Goal: Task Accomplishment & Management: Manage account settings

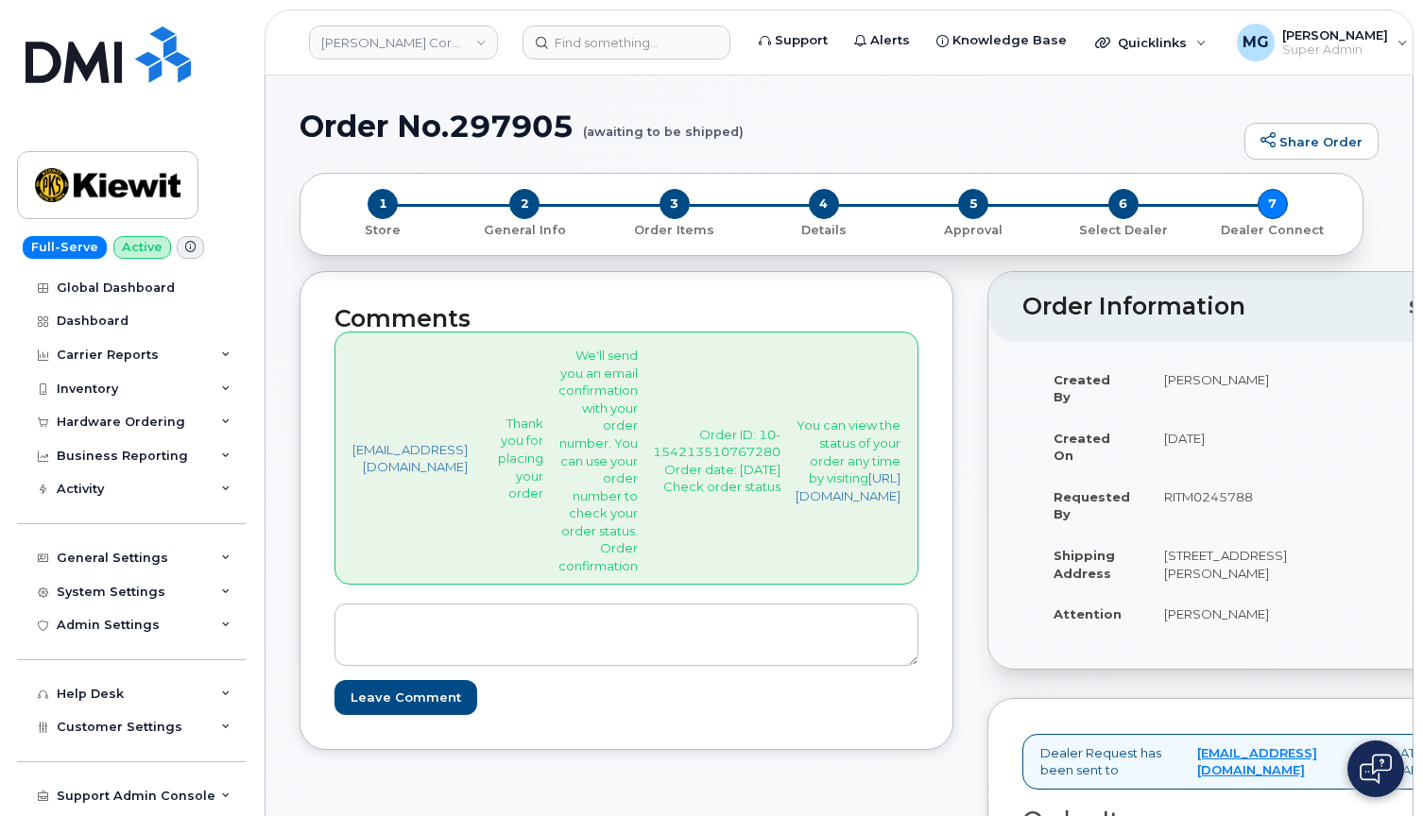
select select "FedEx"
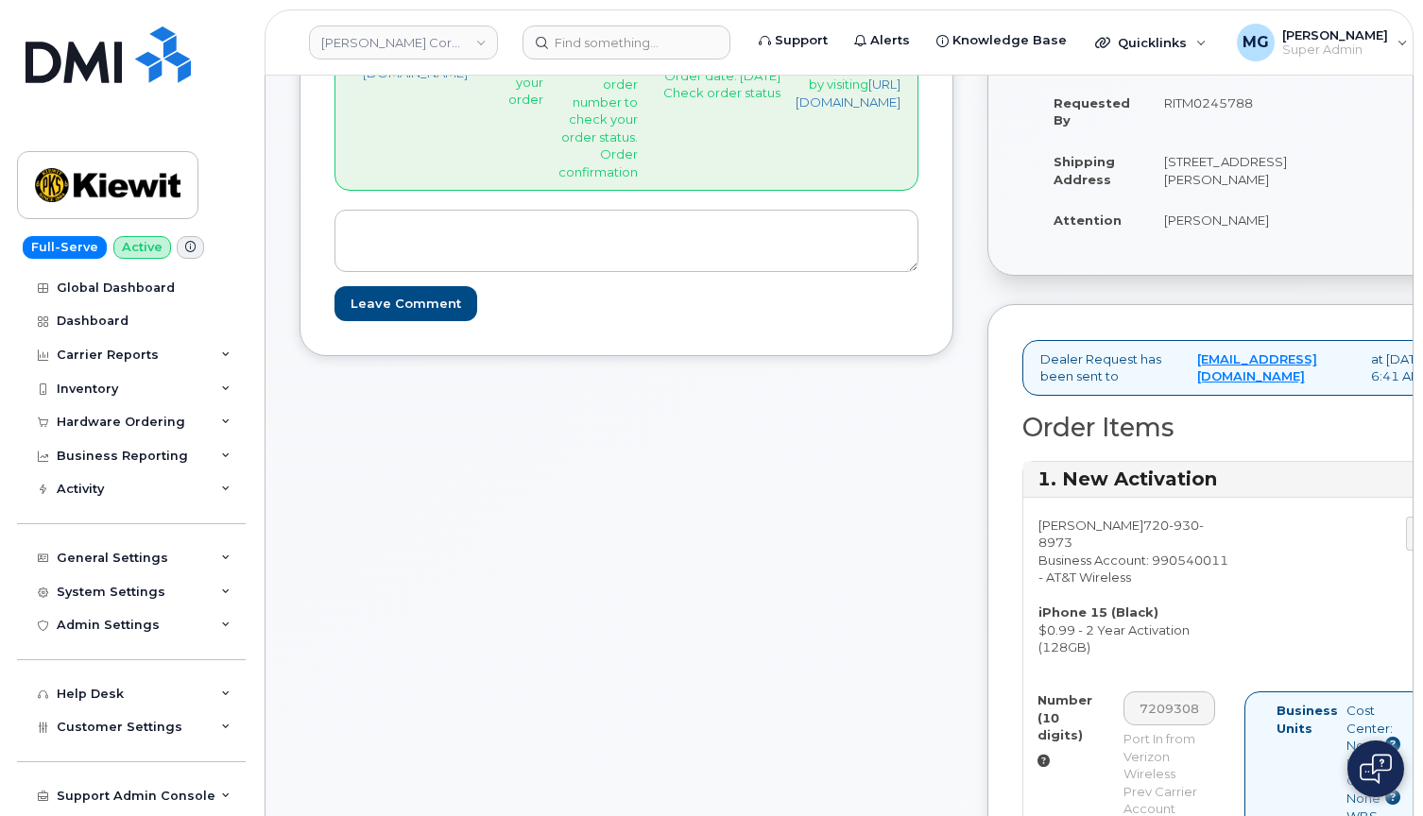
scroll to position [402, 0]
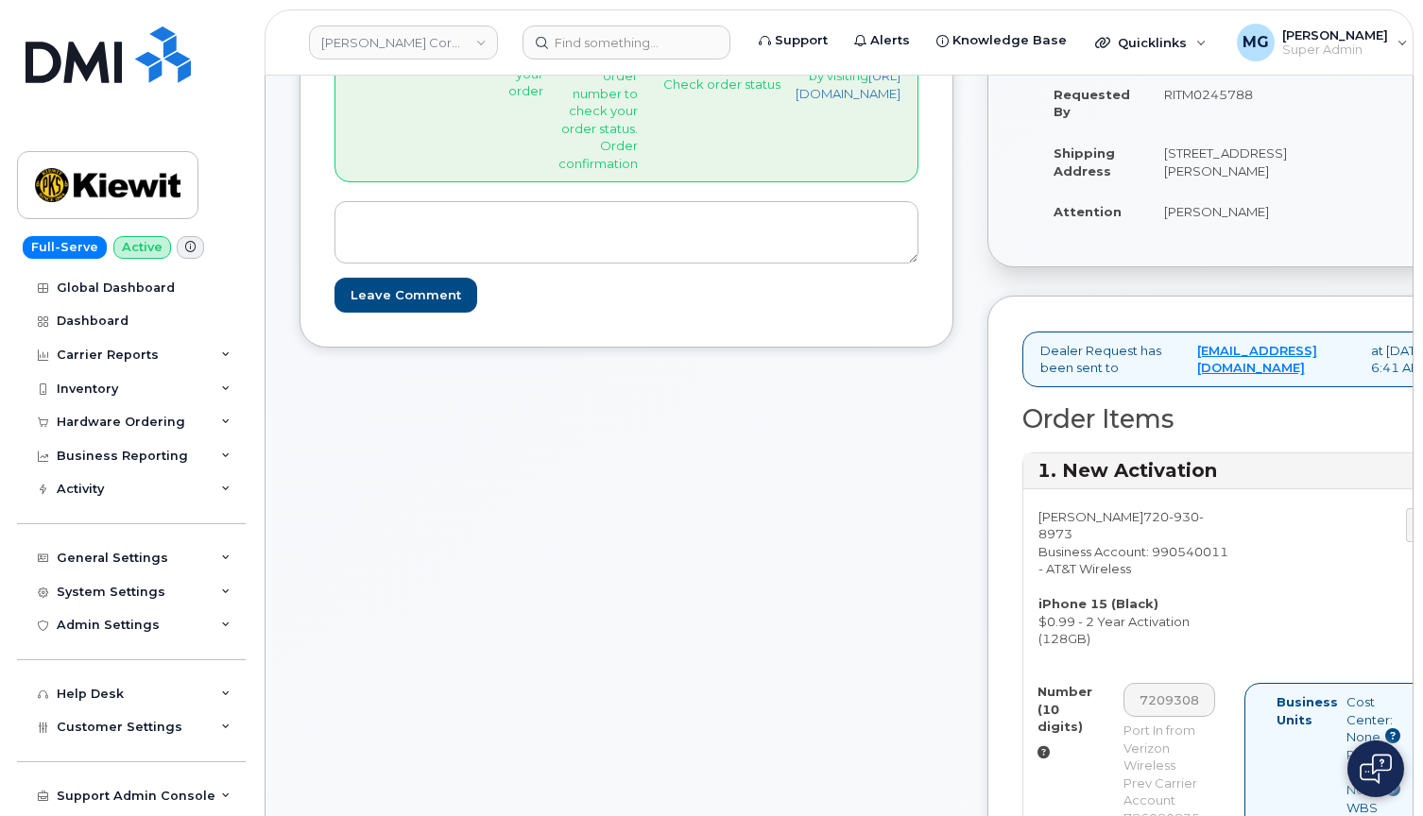
click at [1244, 592] on div "Daniel Reardon 720 930 8973 Business Account: 990540011 - AT&T Wireless iPhone …" at bounding box center [1133, 578] width 221 height 141
click at [1192, 524] on span "930" at bounding box center [1183, 516] width 30 height 15
copy span "720 930 8973"
click at [568, 41] on input at bounding box center [626, 43] width 208 height 34
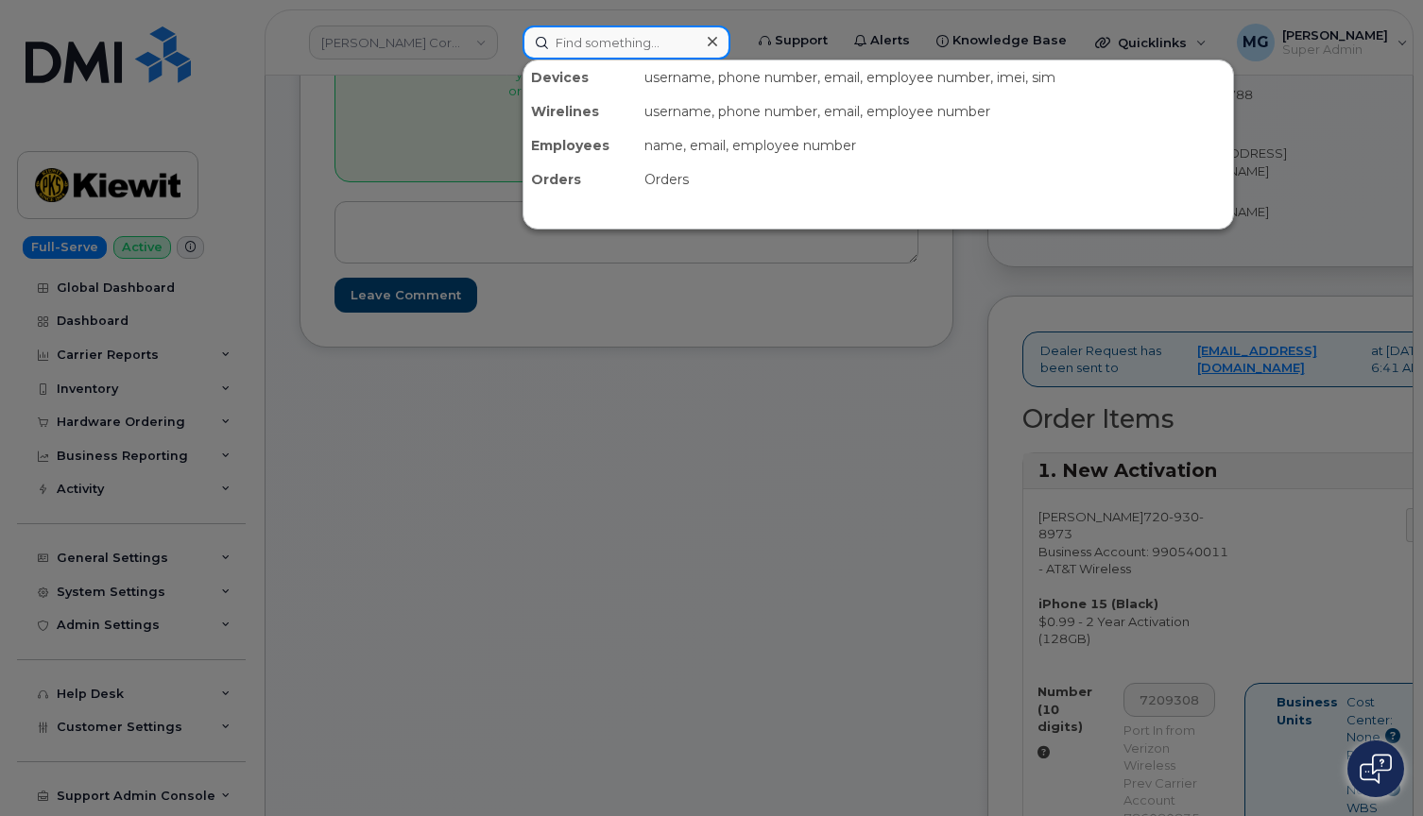
paste input "7209308973"
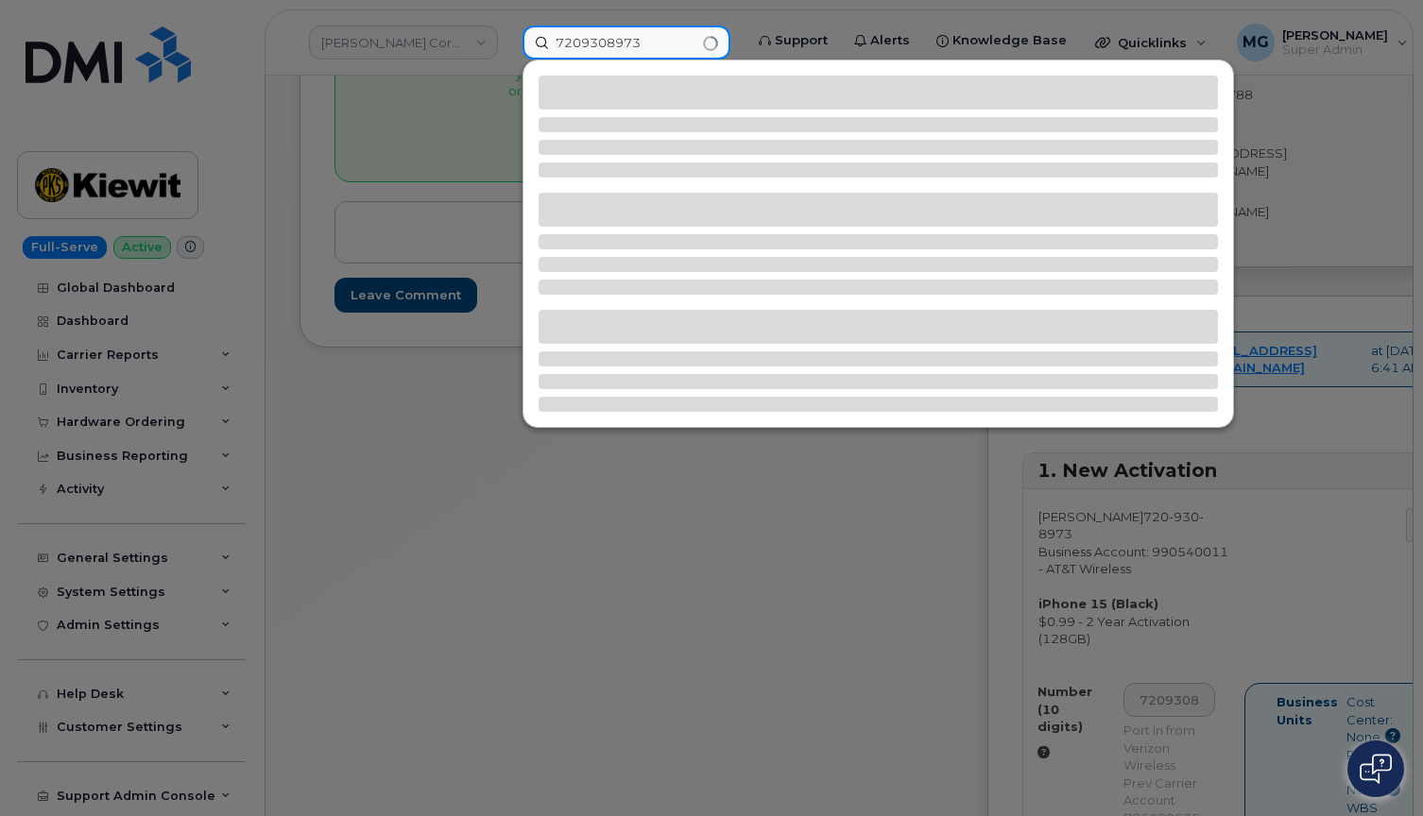
type input "7209308973"
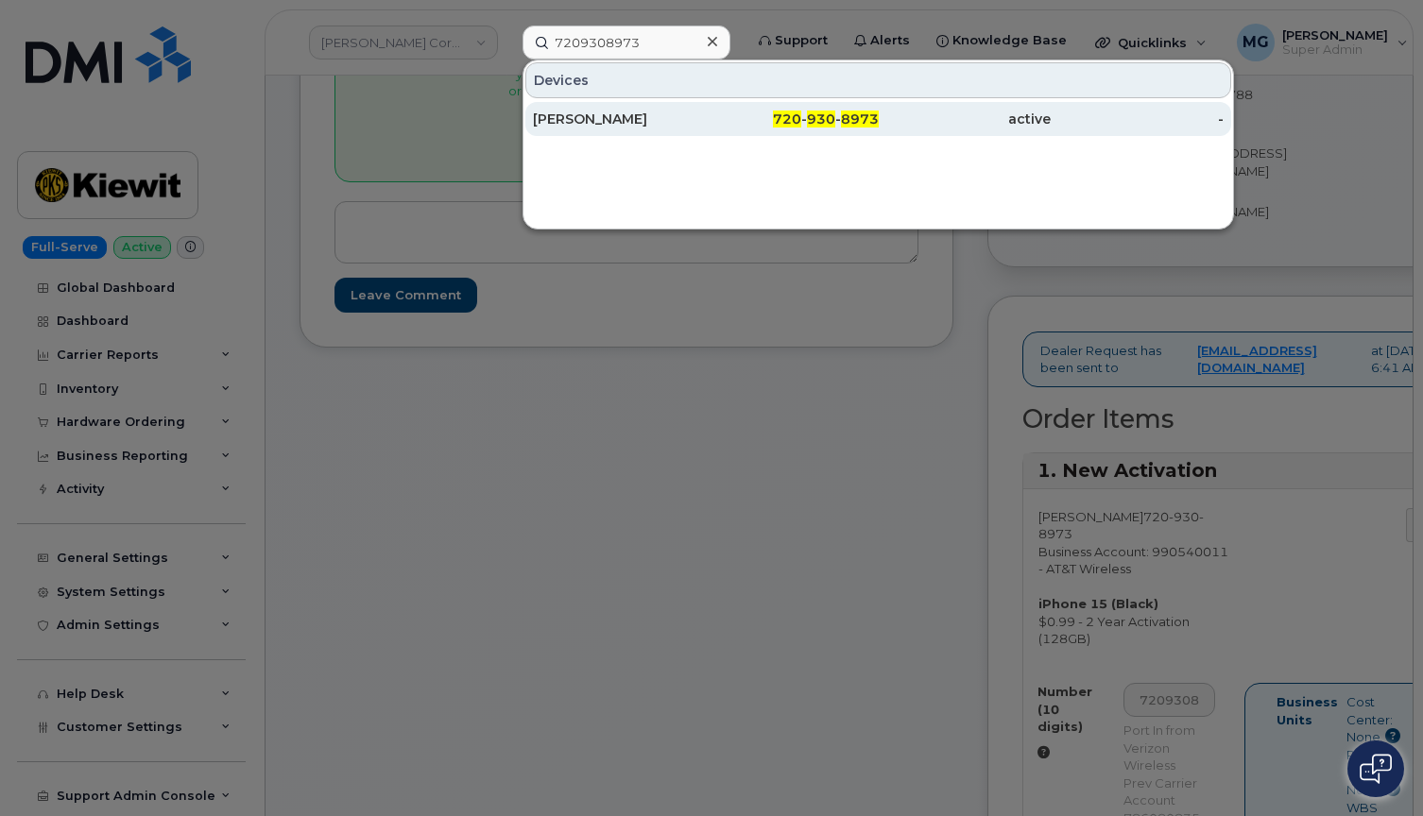
click at [554, 116] on div "[PERSON_NAME]" at bounding box center [619, 119] width 173 height 19
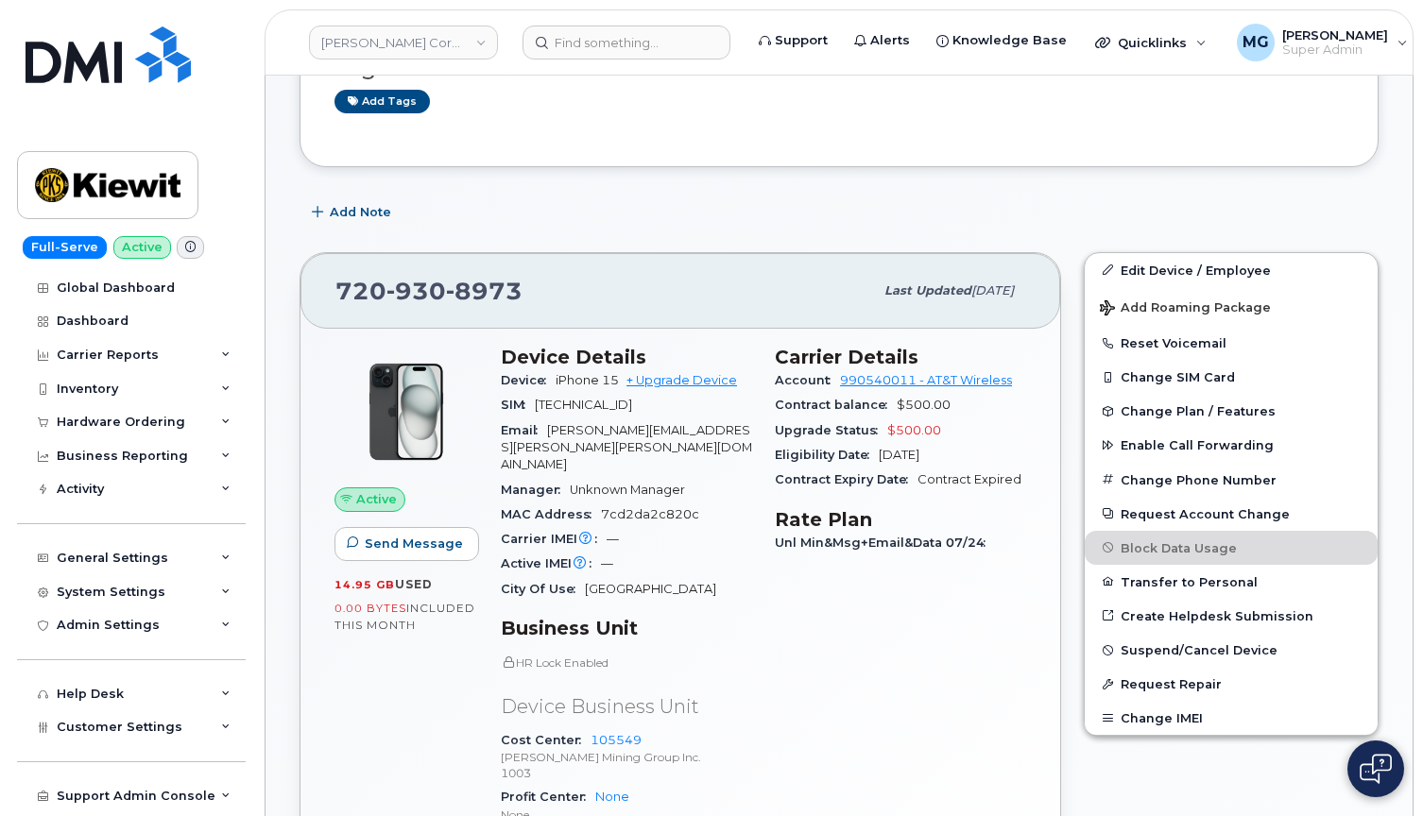
scroll to position [219, 0]
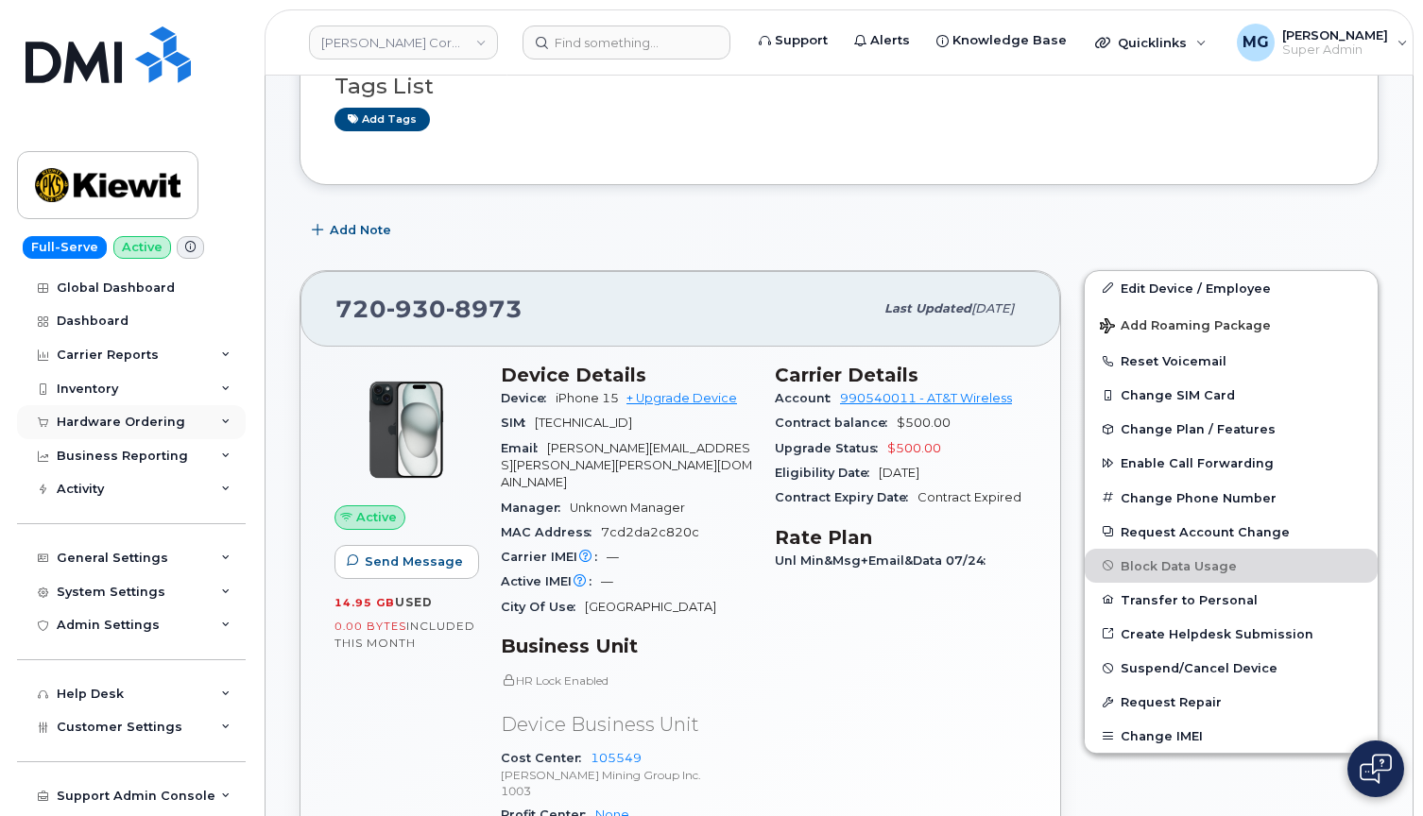
click at [108, 416] on div "Hardware Ordering" at bounding box center [121, 422] width 128 height 15
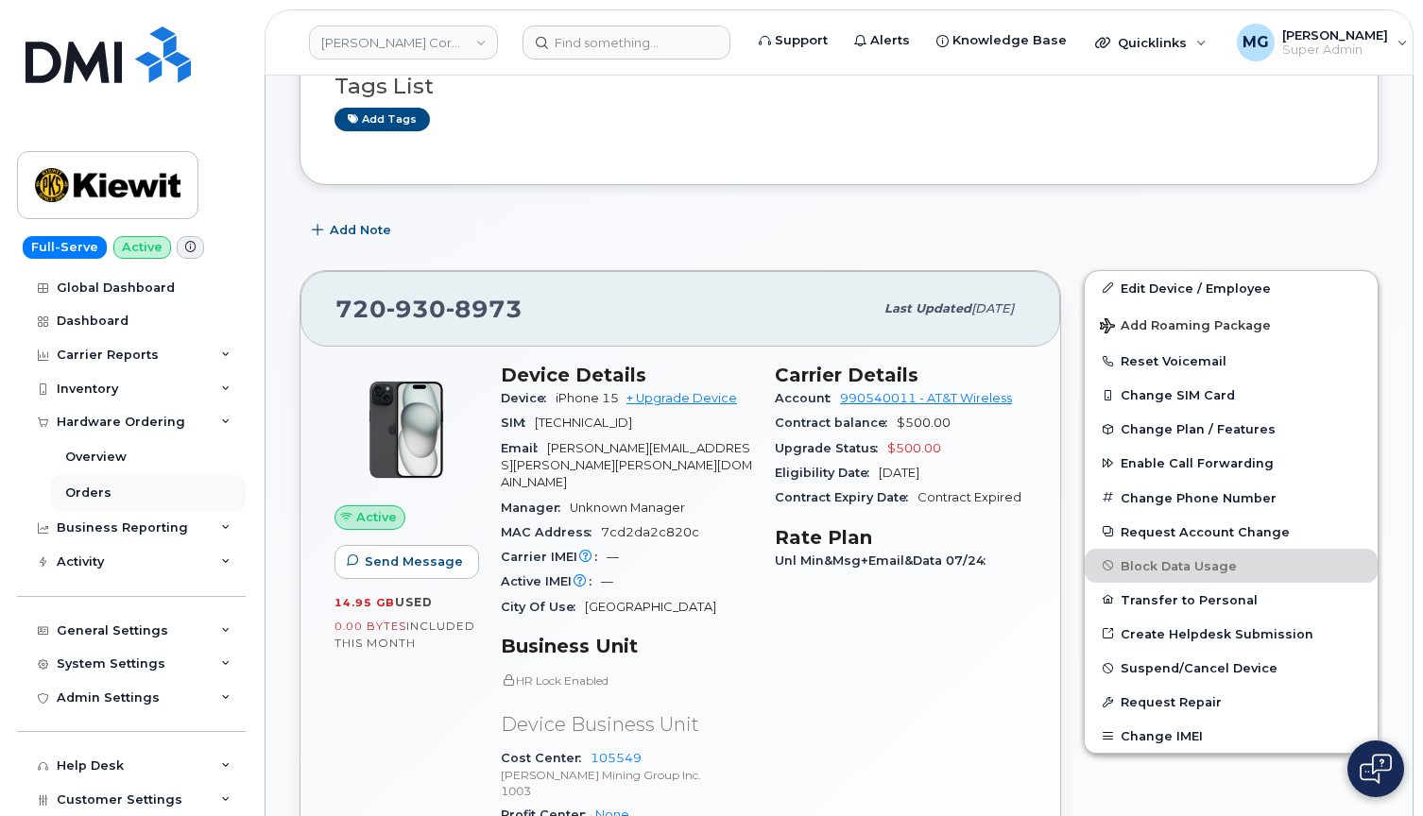
click at [87, 485] on div "Orders" at bounding box center [88, 493] width 46 height 17
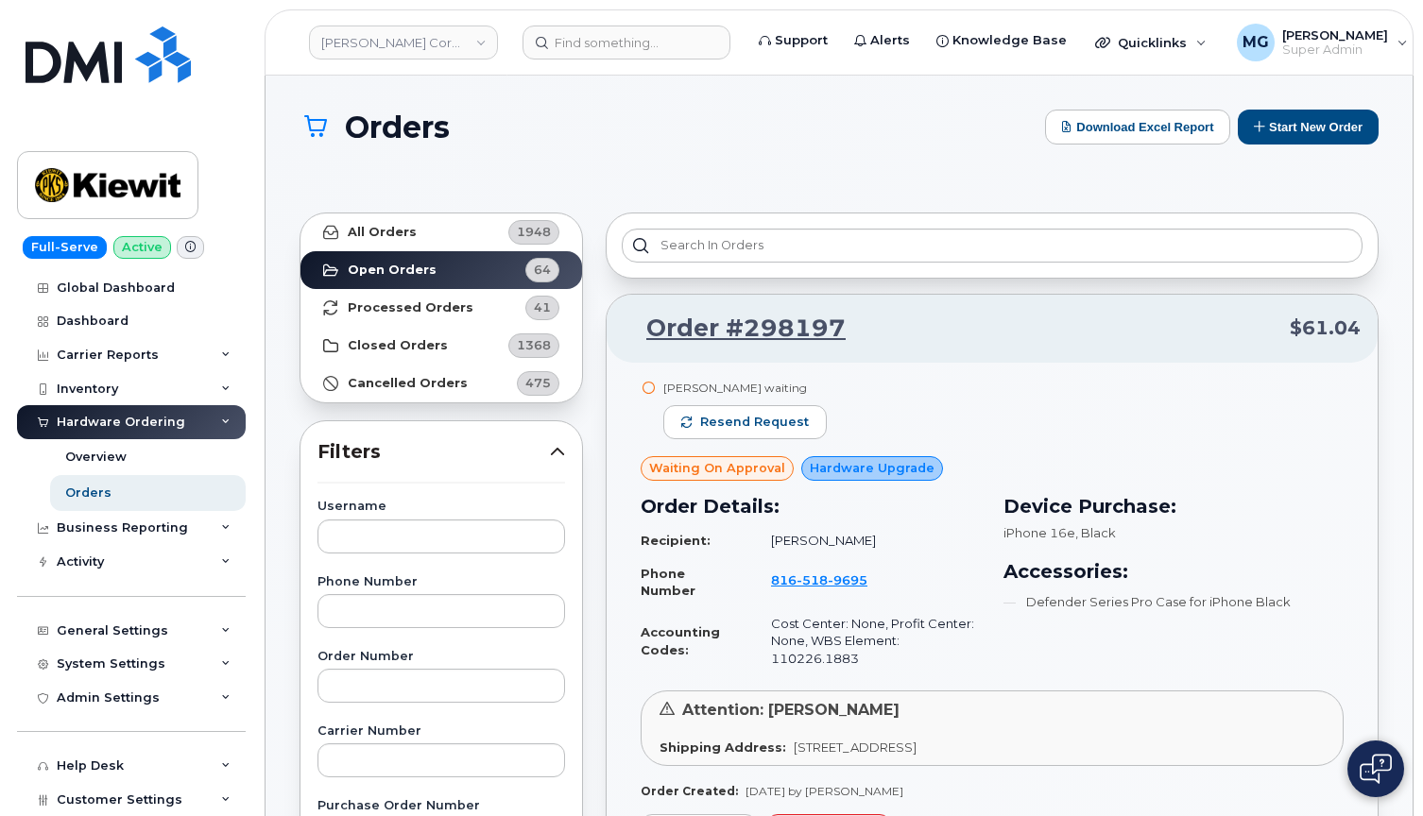
click at [527, 343] on span "1368" at bounding box center [534, 345] width 34 height 18
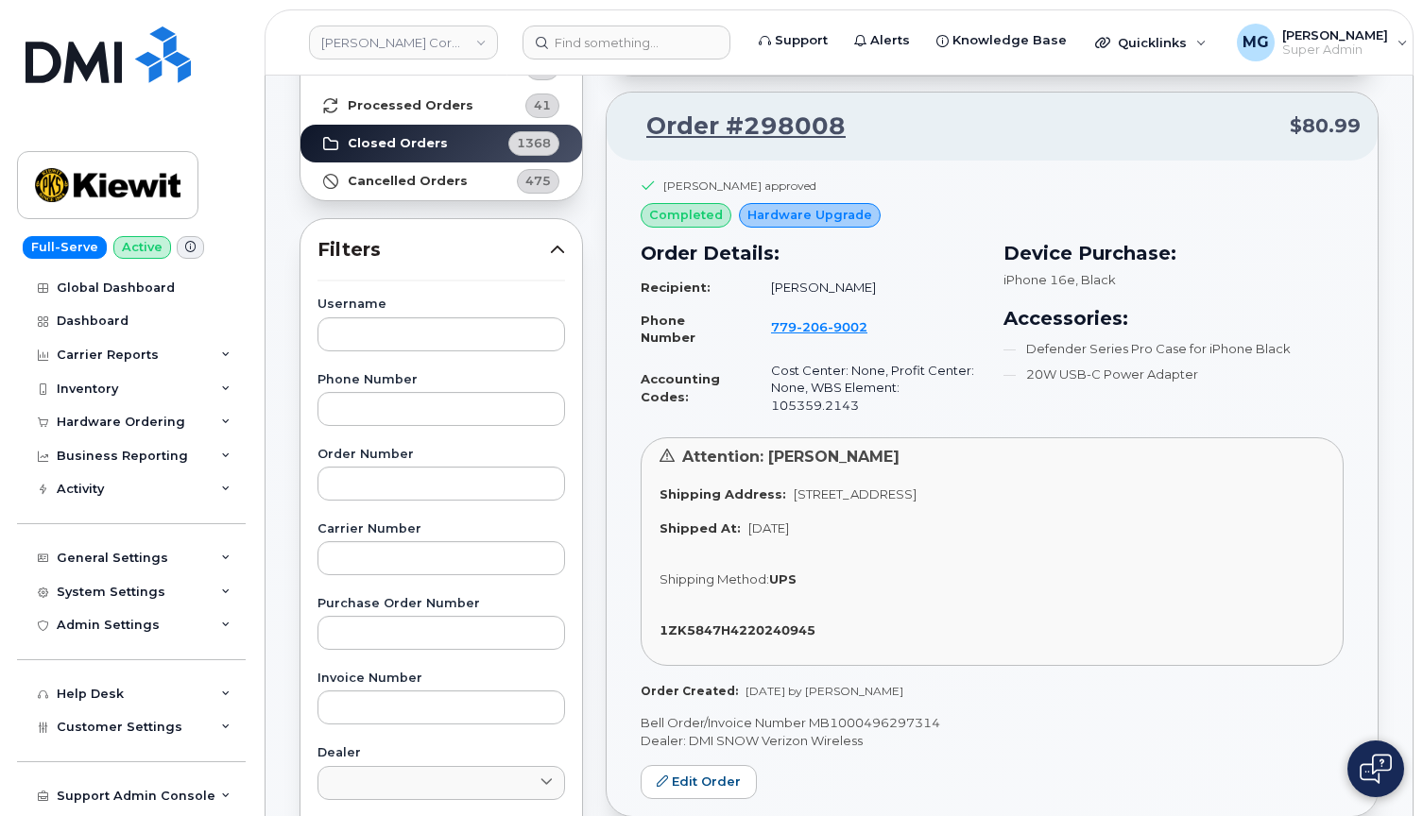
scroll to position [191, 0]
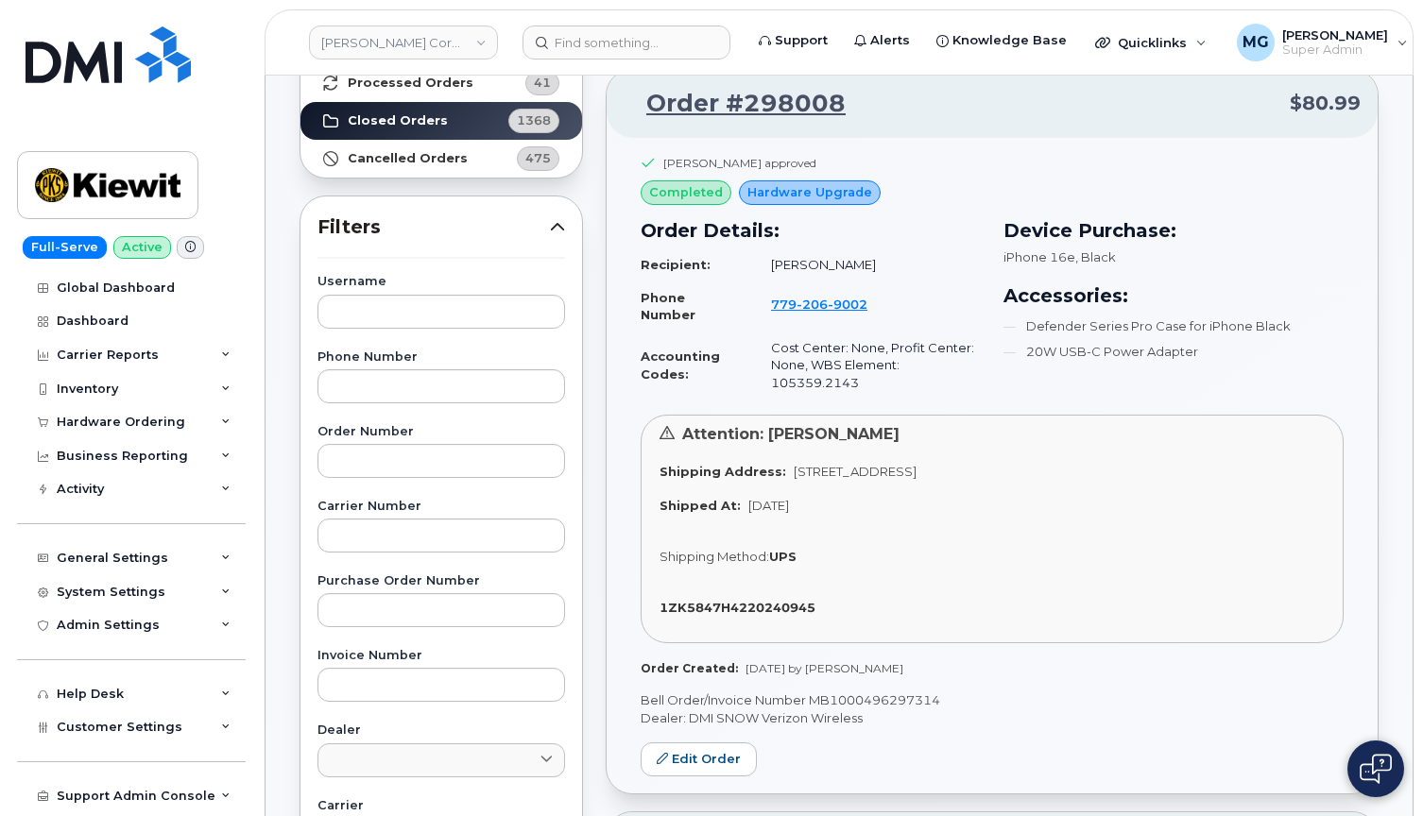
click at [827, 302] on span "206" at bounding box center [847, 304] width 40 height 15
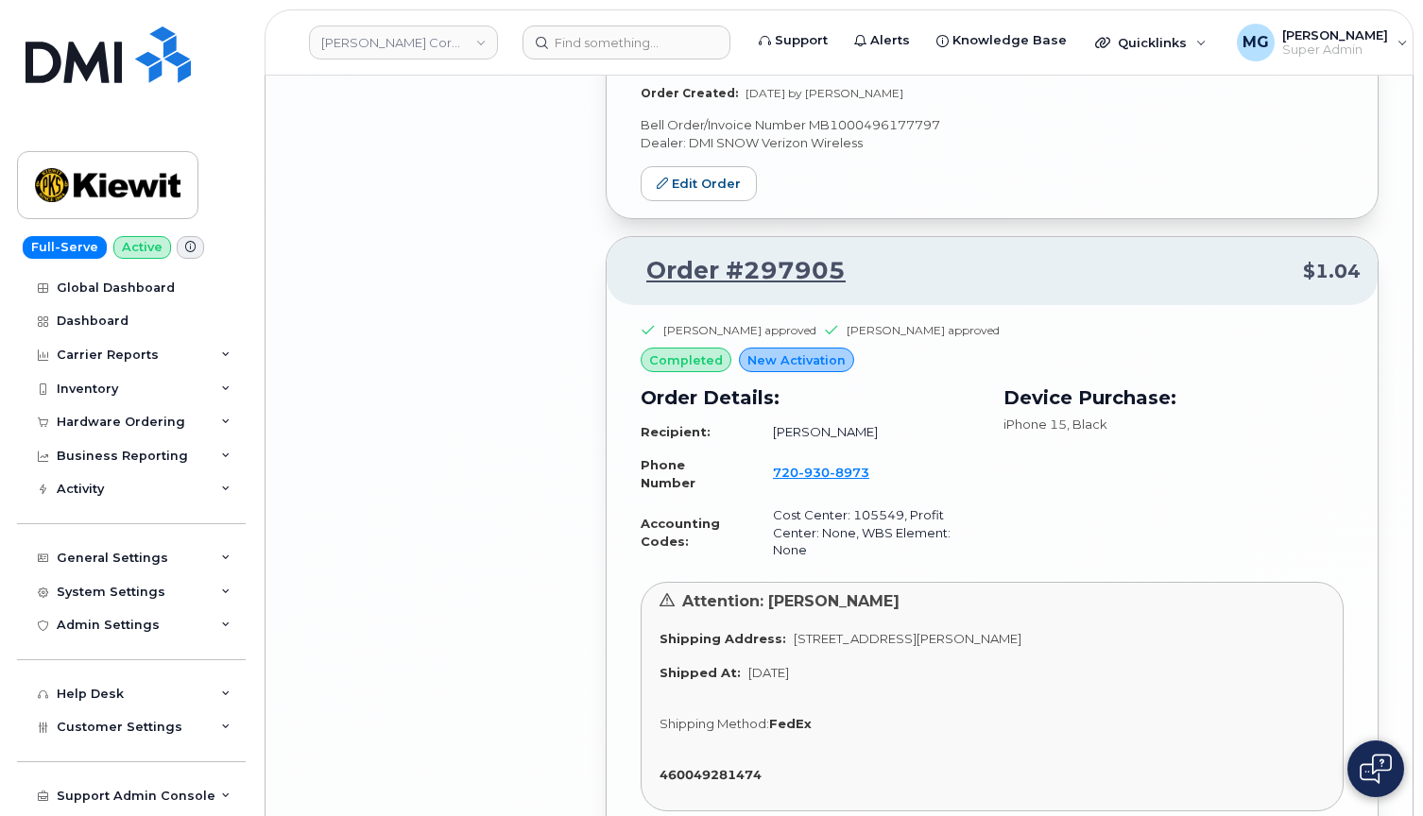
scroll to position [4553, 1]
click at [829, 465] on span "930" at bounding box center [849, 472] width 40 height 15
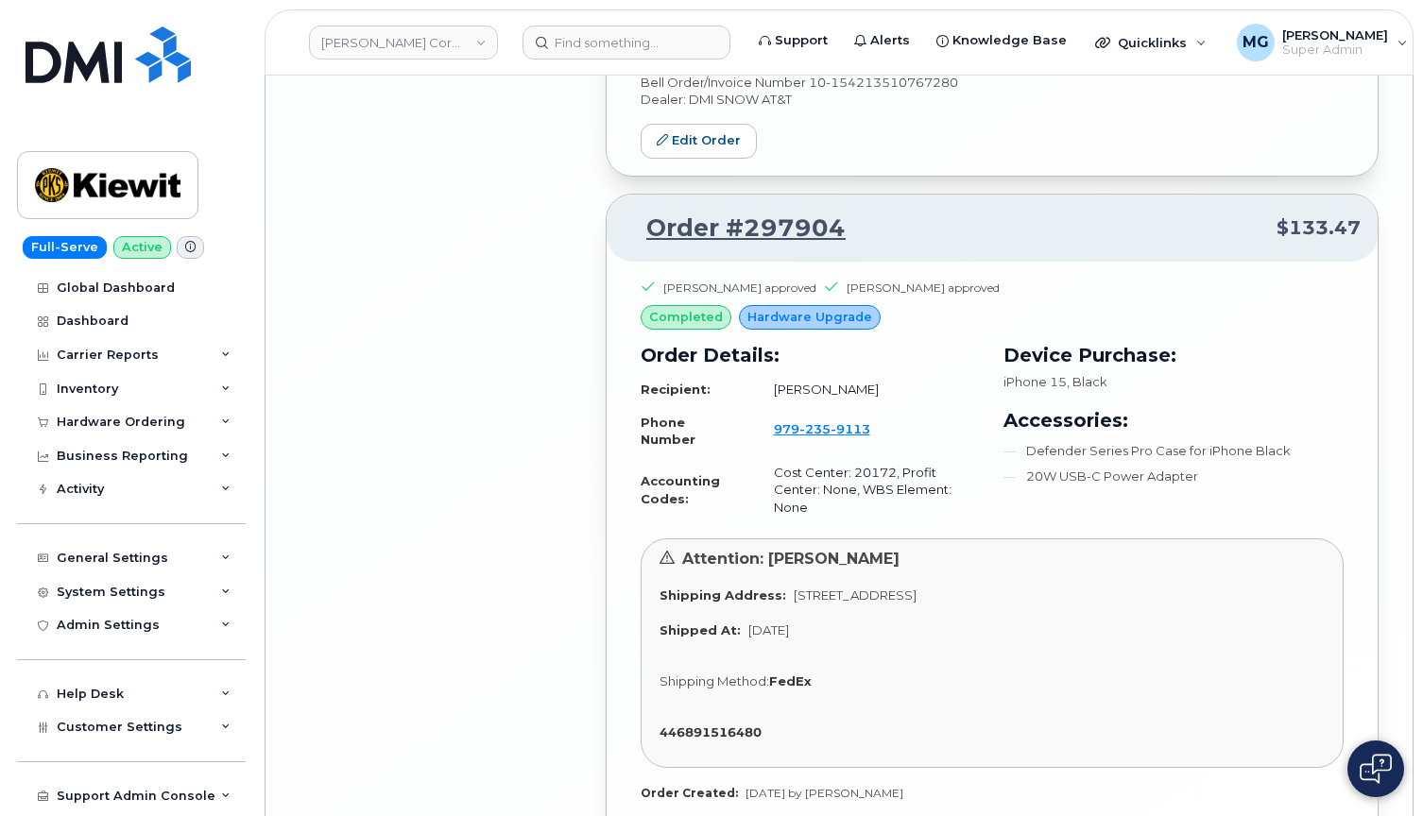
scroll to position [5338, 0]
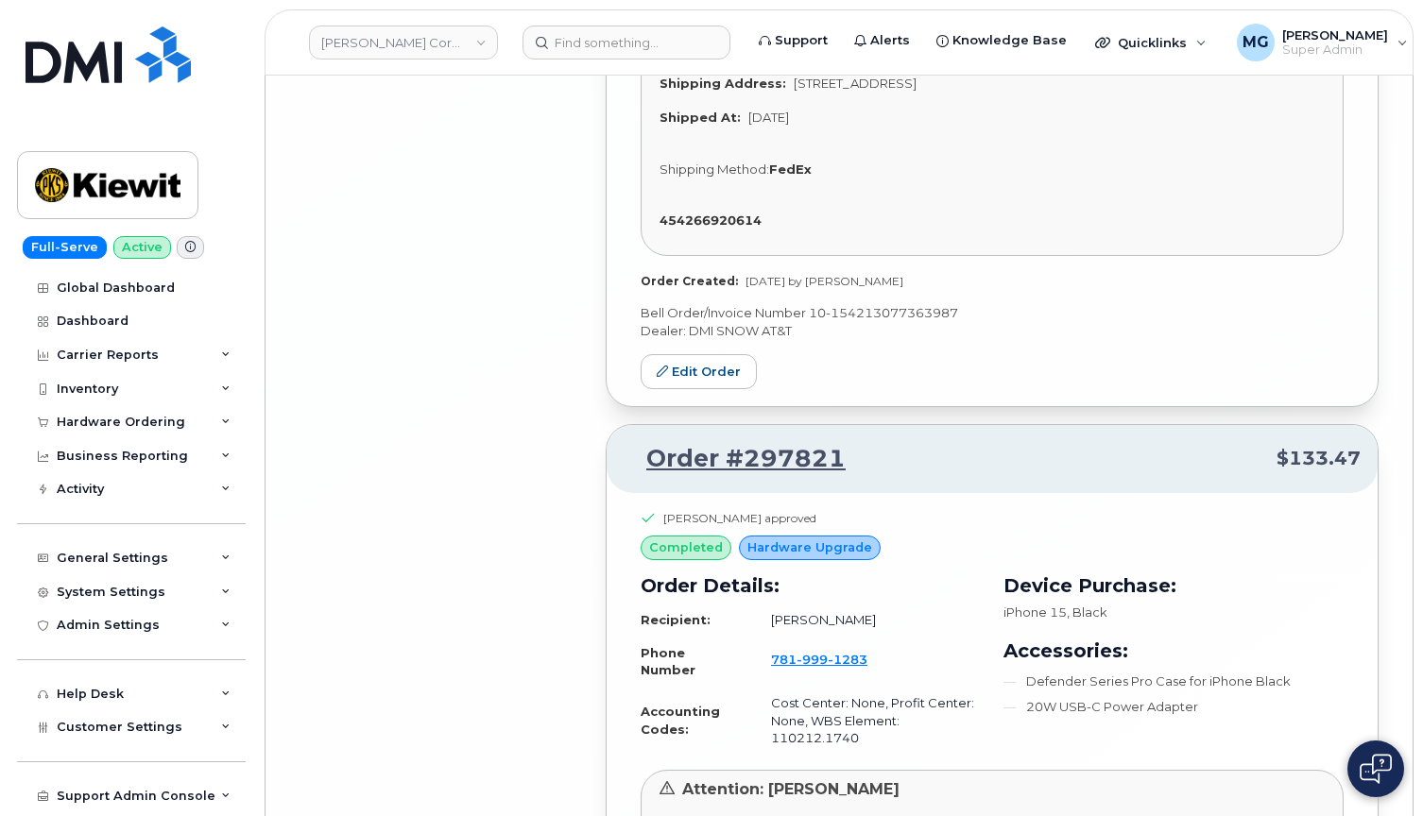
scroll to position [11180, 0]
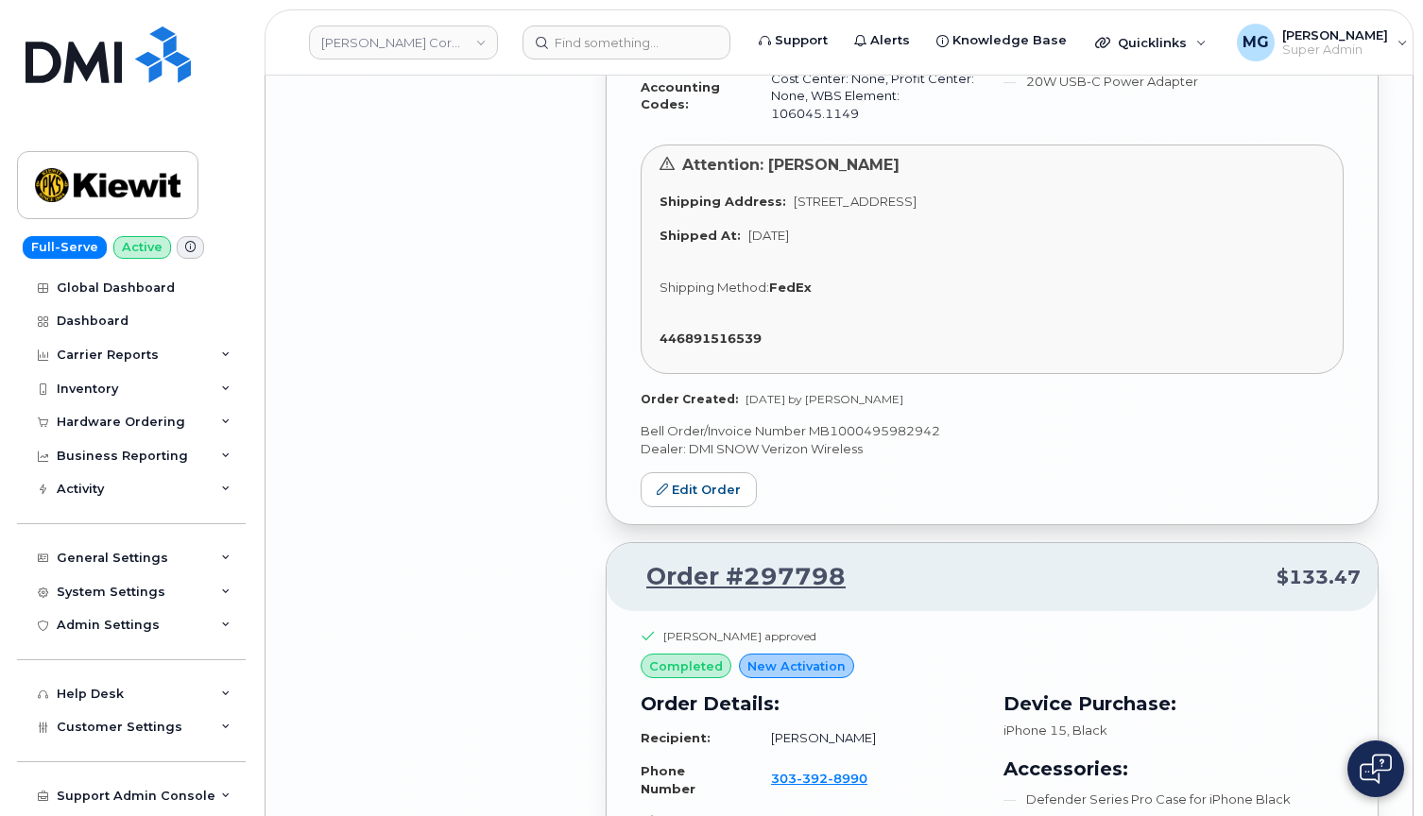
scroll to position [12528, 0]
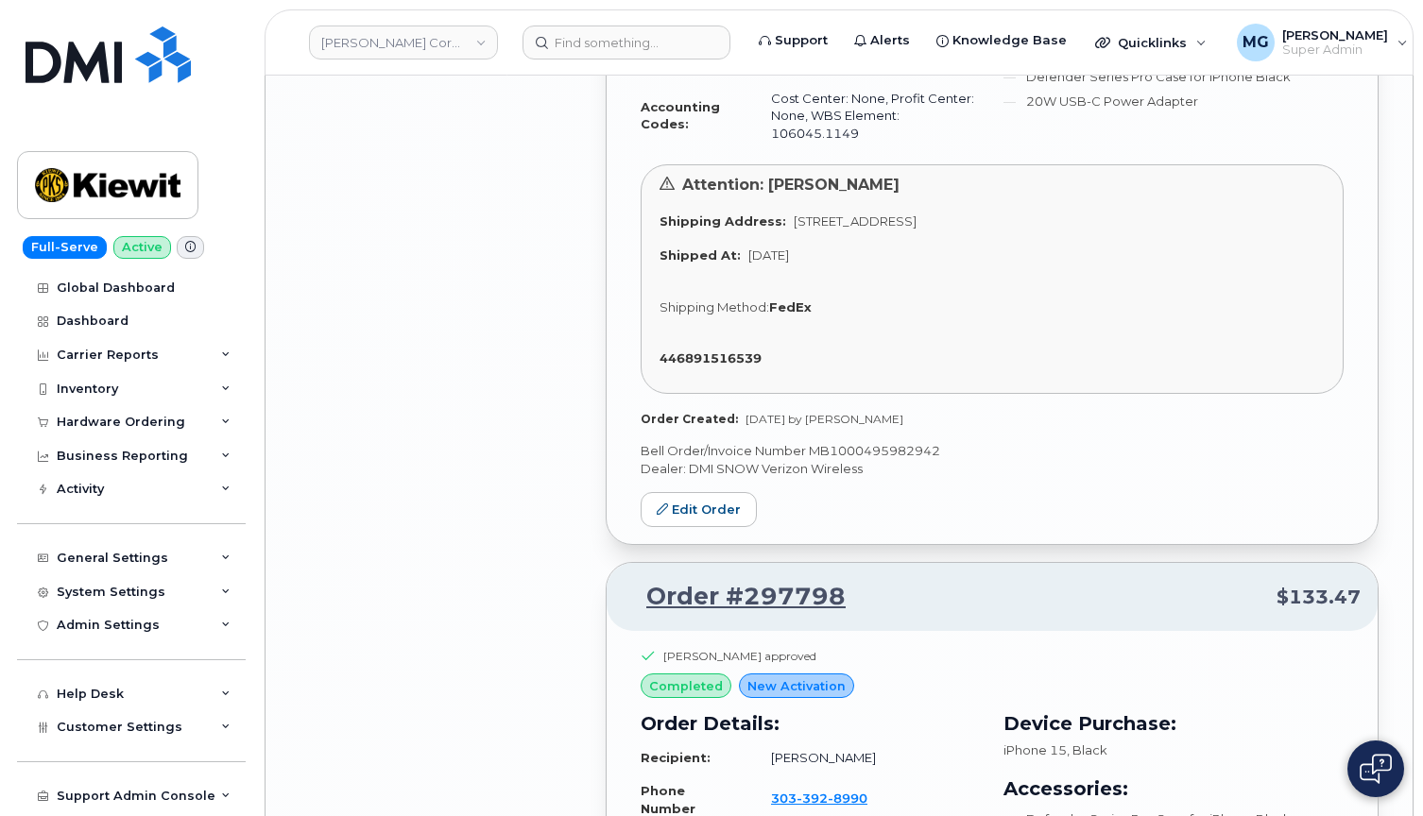
click at [827, 791] on span "392" at bounding box center [847, 798] width 40 height 15
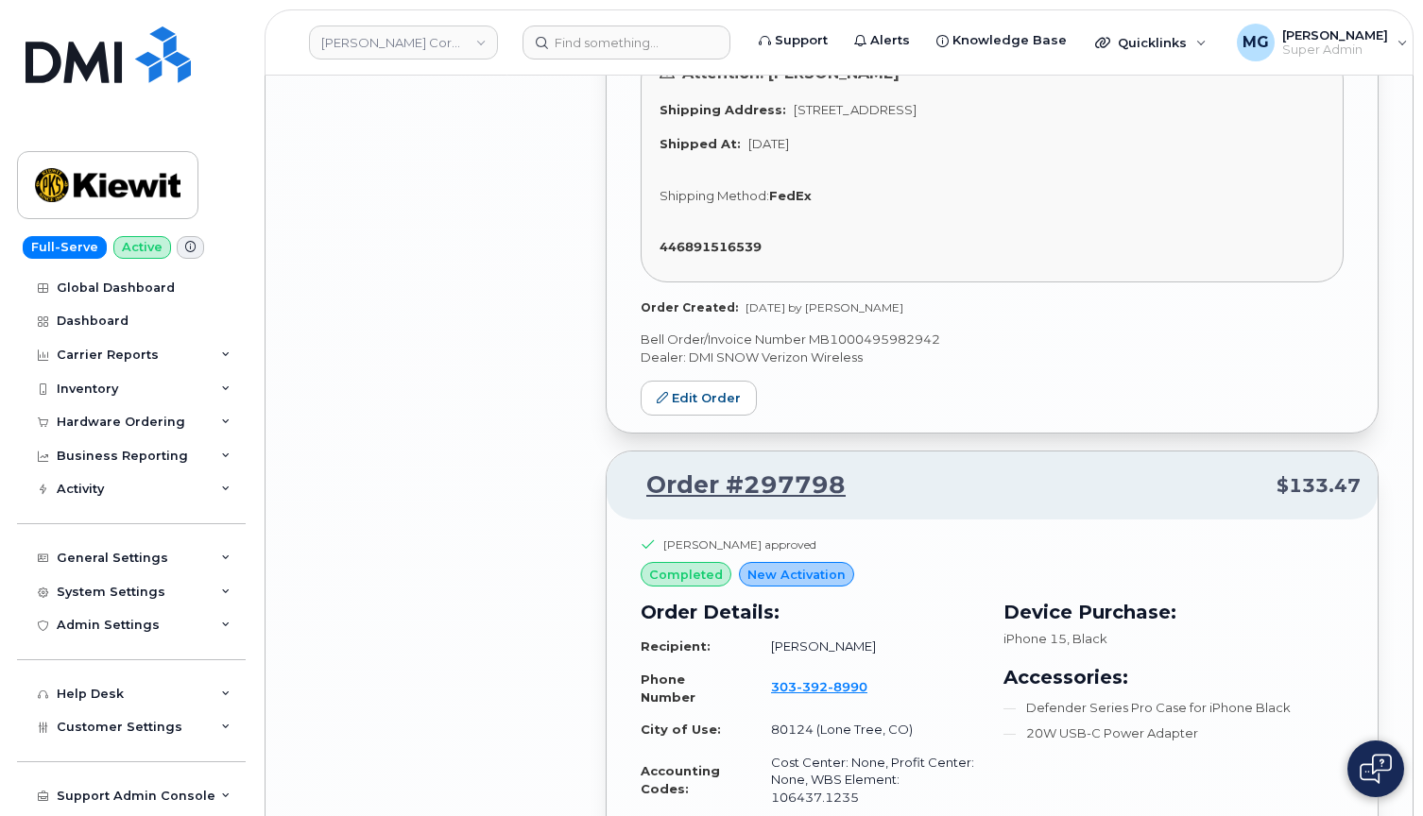
scroll to position [12653, 0]
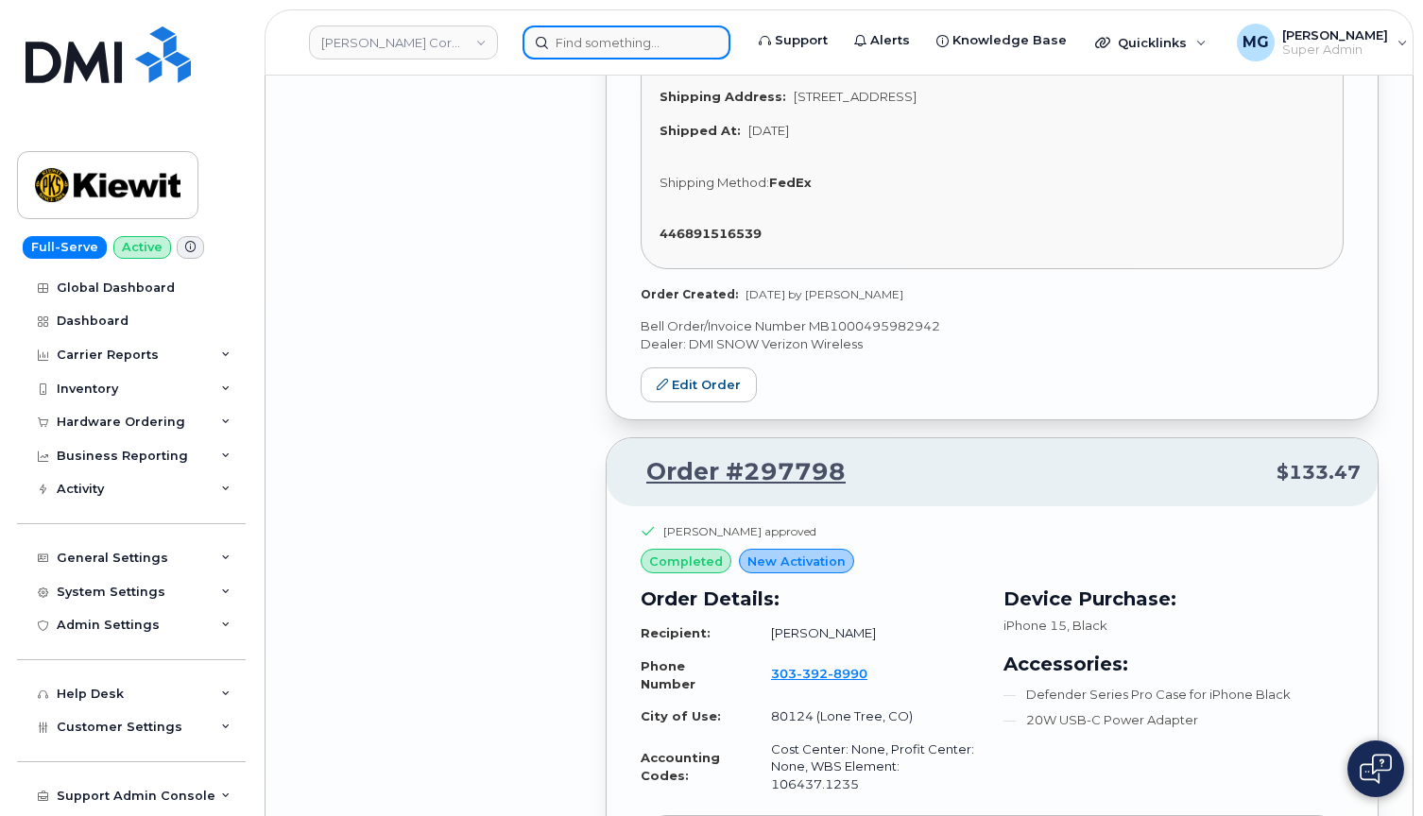
click at [578, 47] on input at bounding box center [626, 43] width 208 height 34
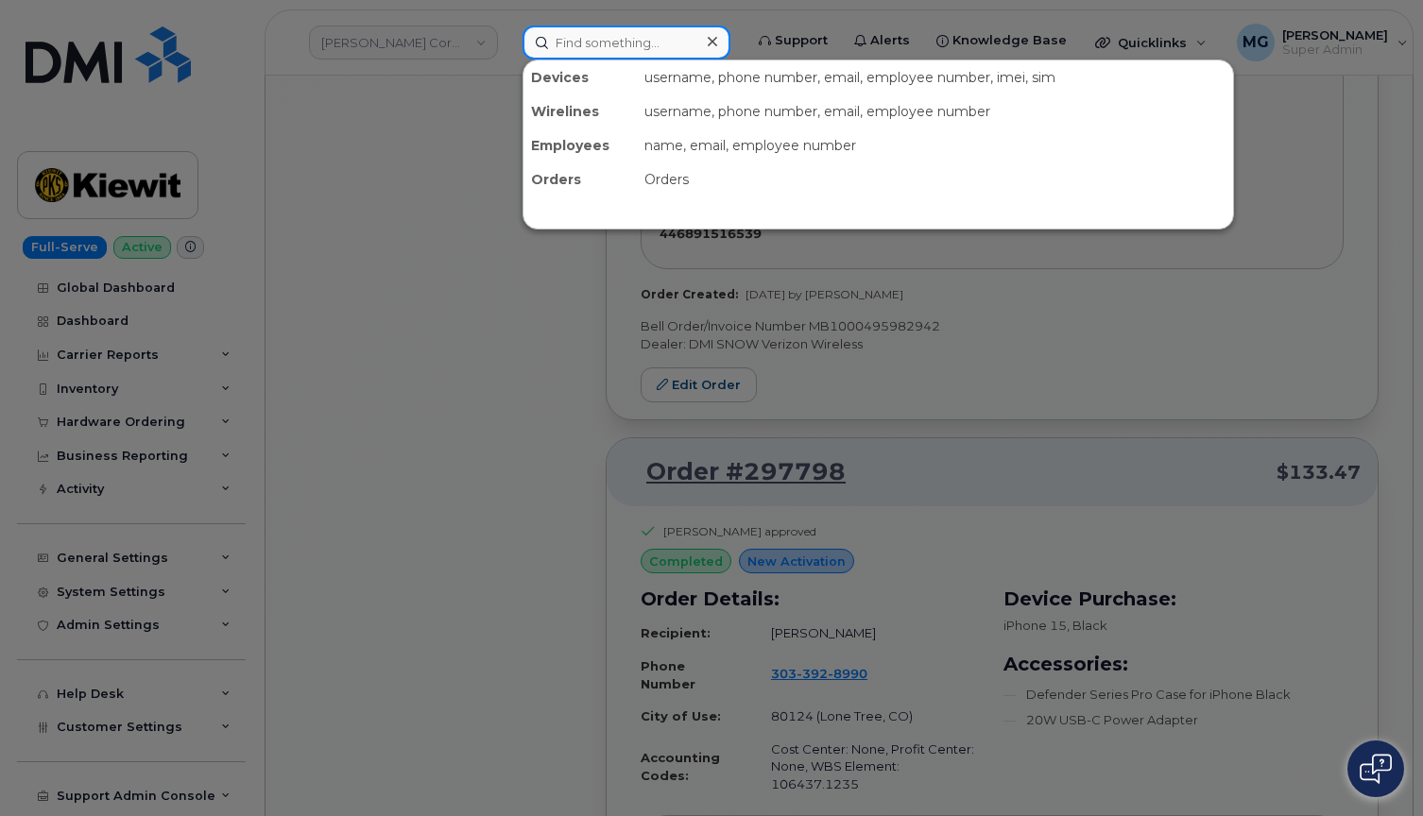
paste input "297905"
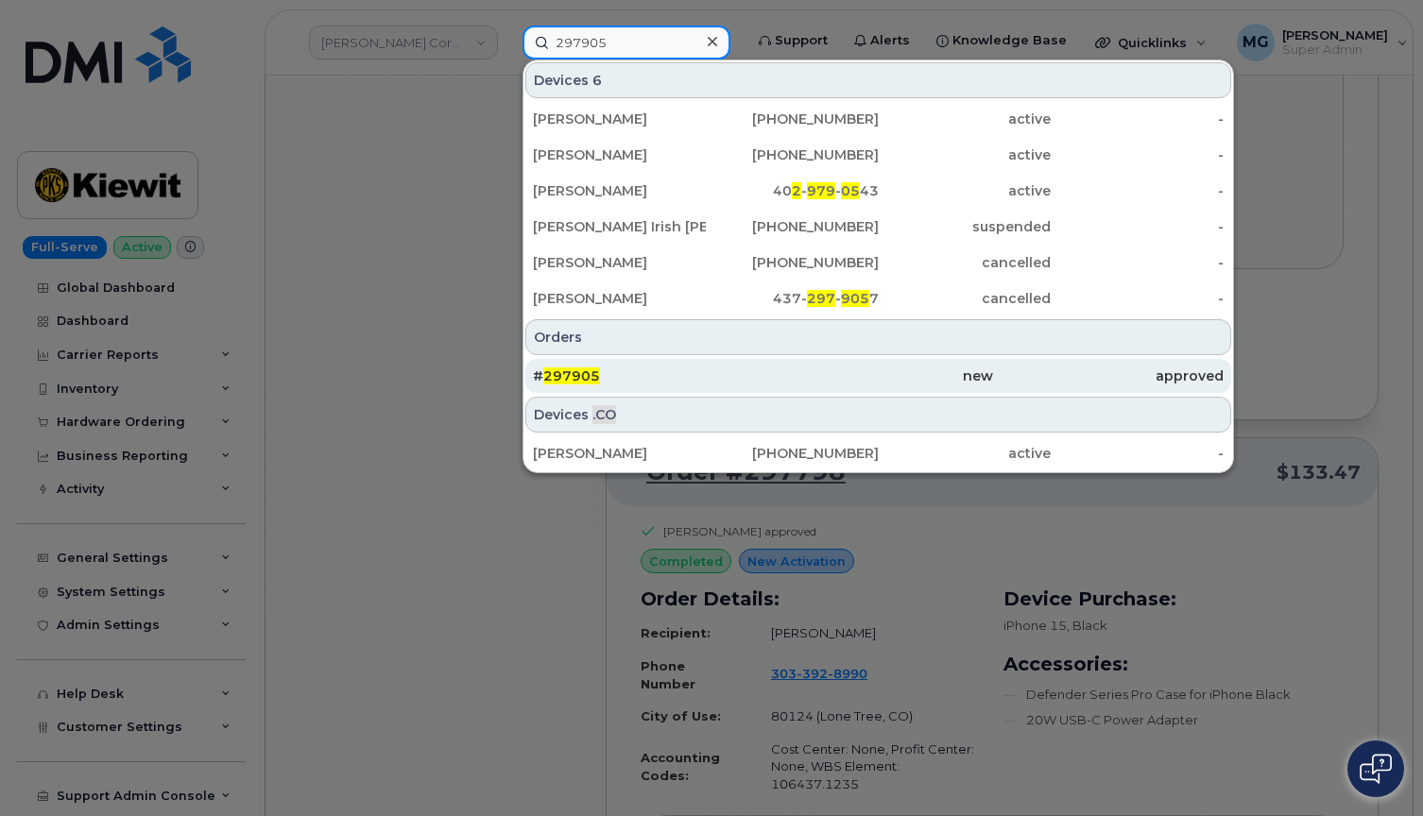
type input "297905"
click at [555, 377] on span "297905" at bounding box center [571, 375] width 57 height 17
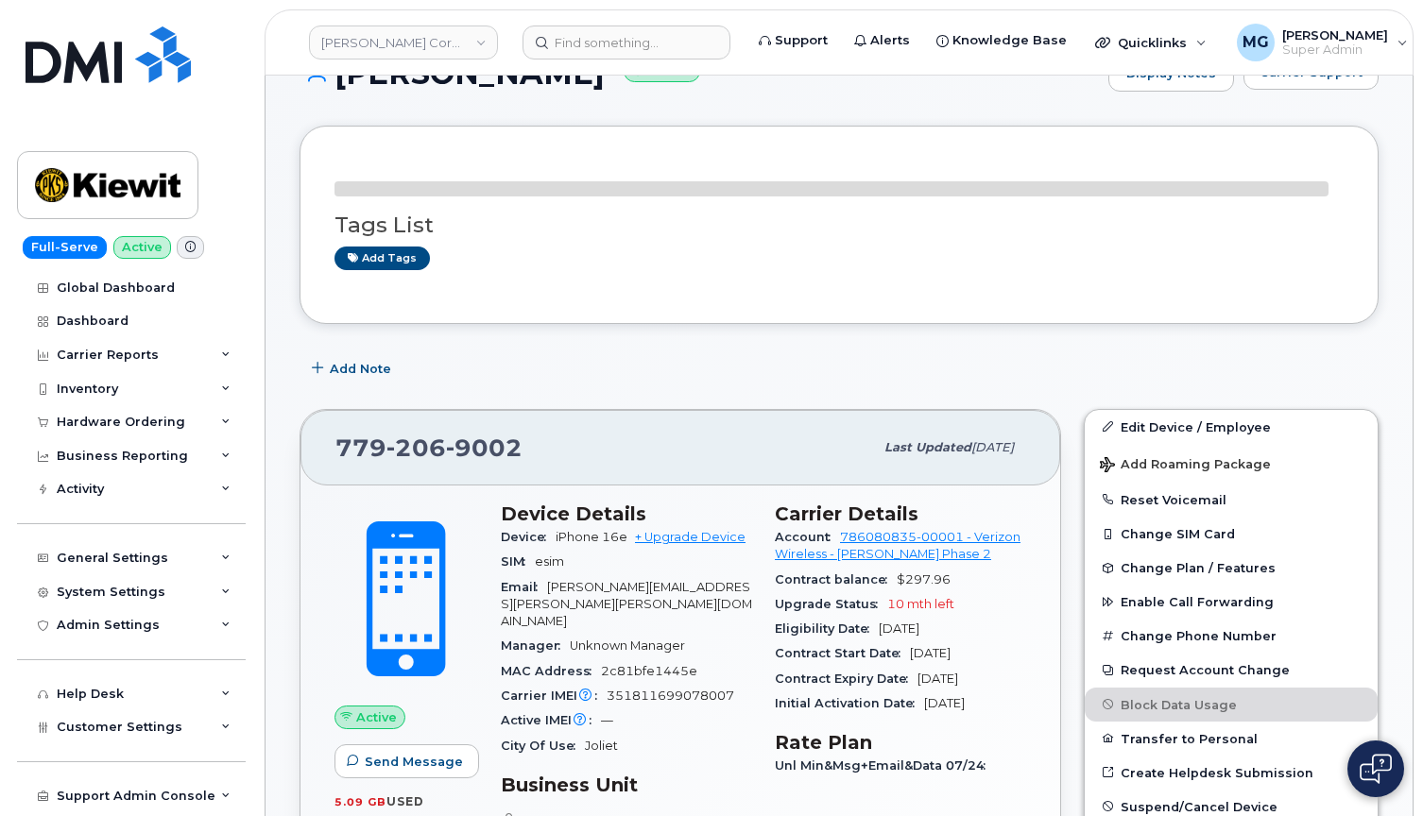
scroll to position [60, 0]
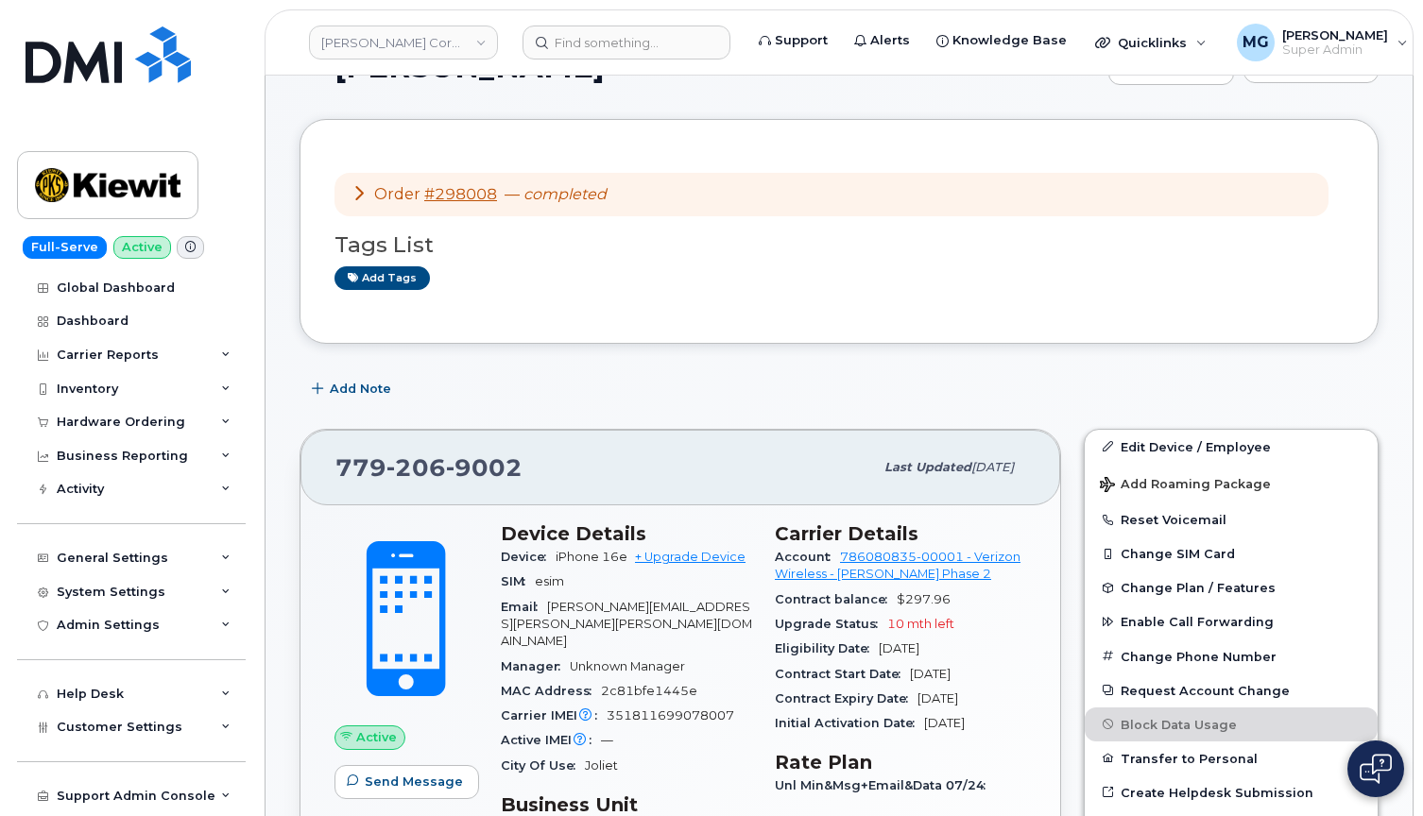
click at [364, 193] on icon at bounding box center [358, 192] width 15 height 15
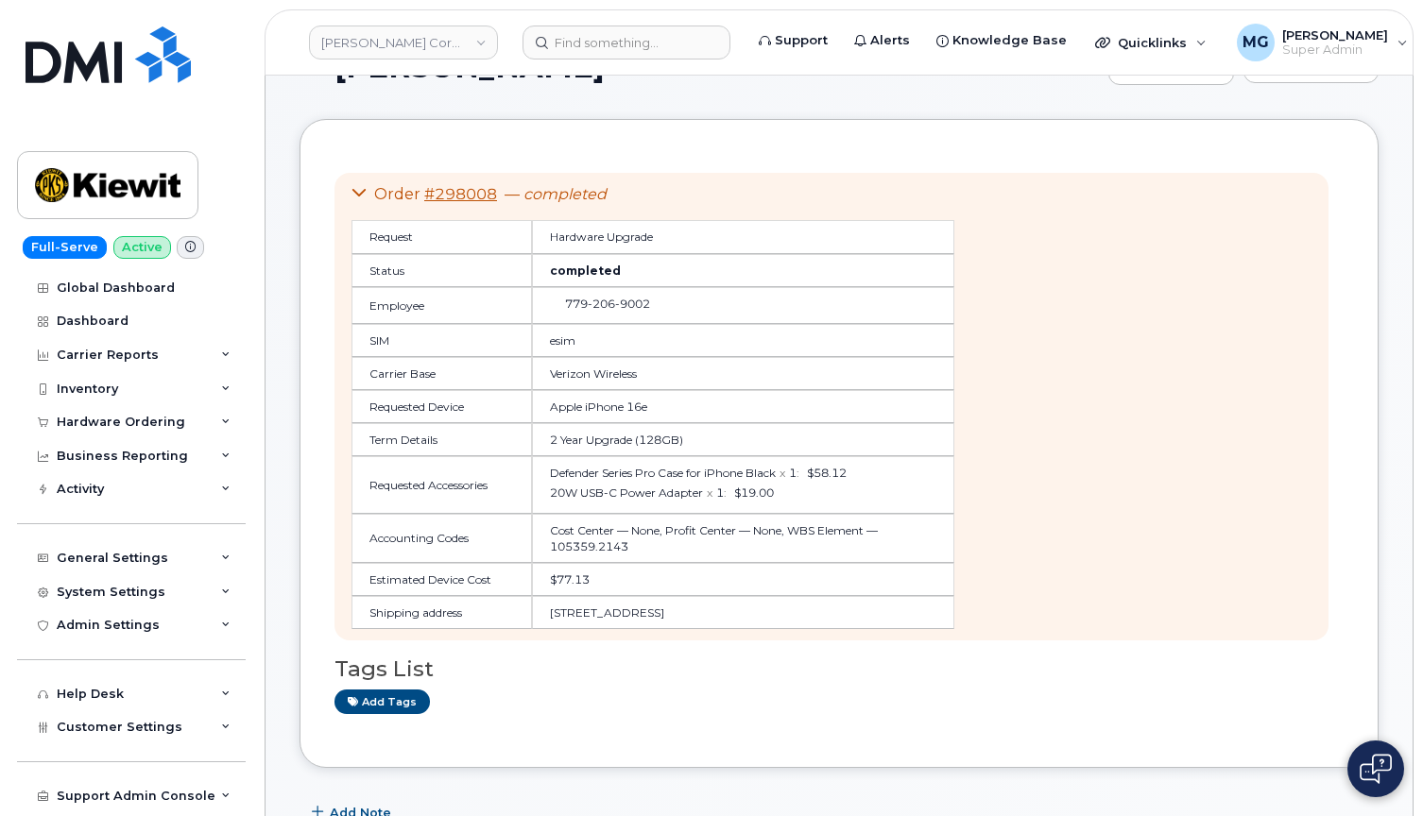
click at [364, 193] on icon at bounding box center [358, 192] width 15 height 15
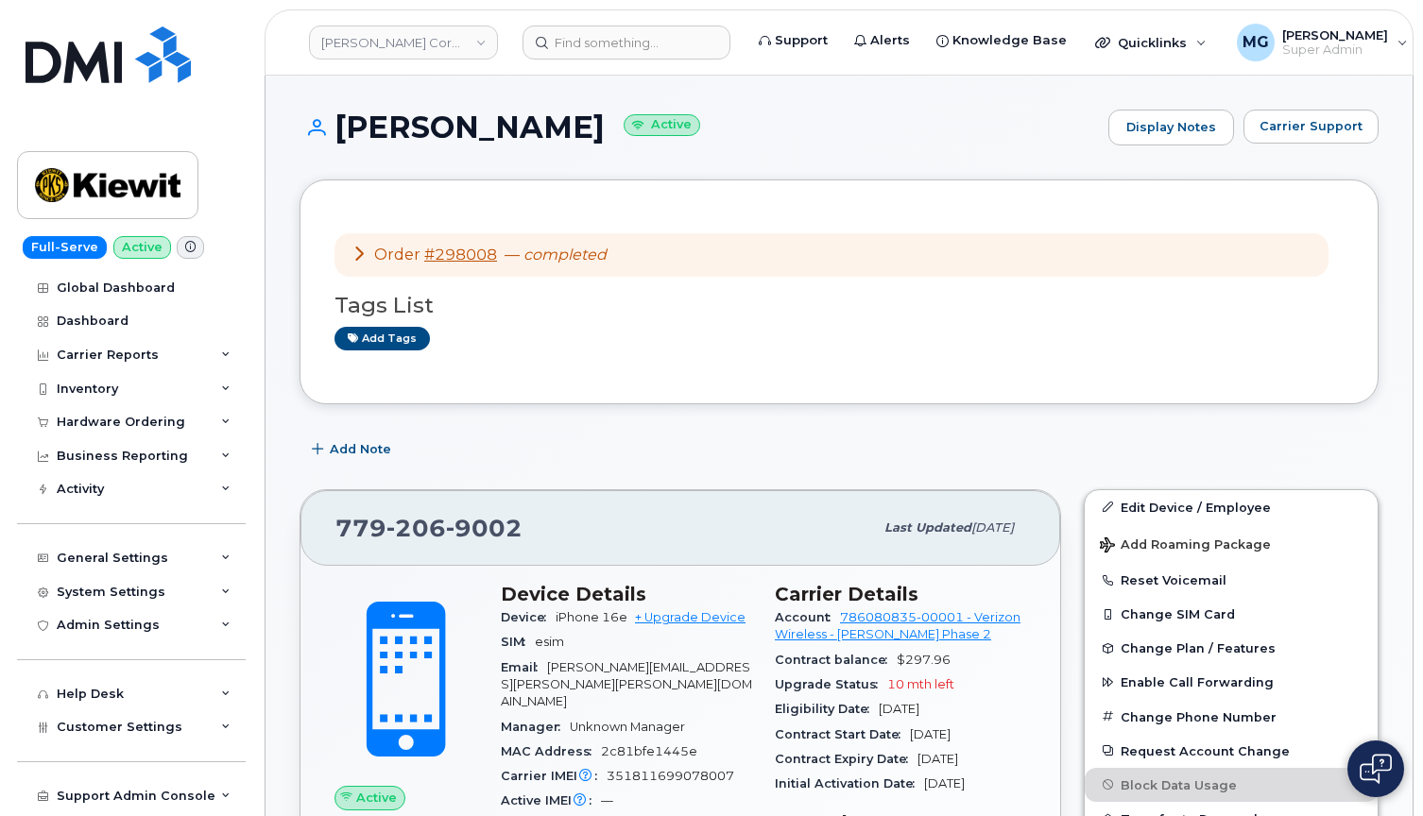
scroll to position [0, 0]
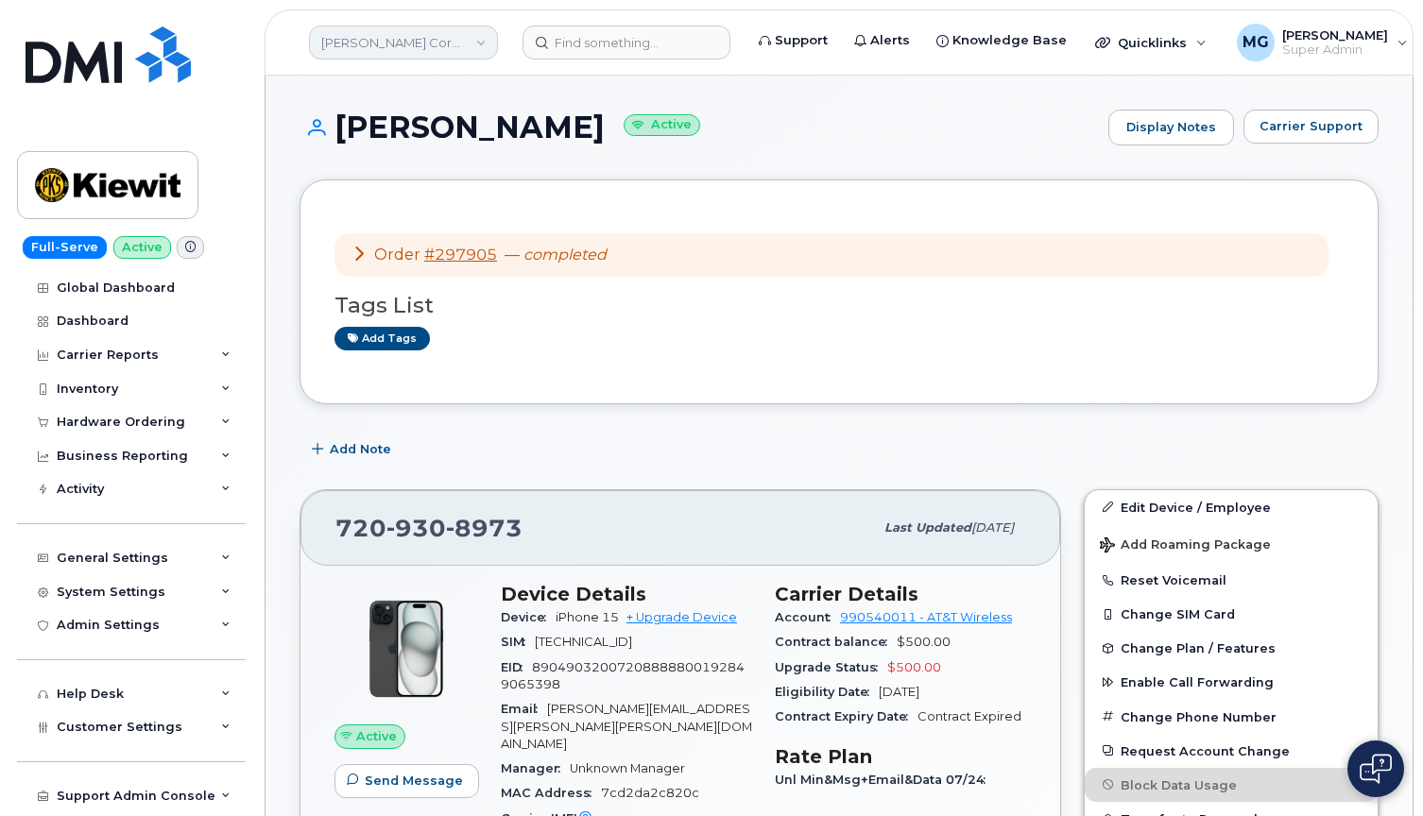
click at [412, 45] on link "[PERSON_NAME] Corporation" at bounding box center [403, 43] width 189 height 34
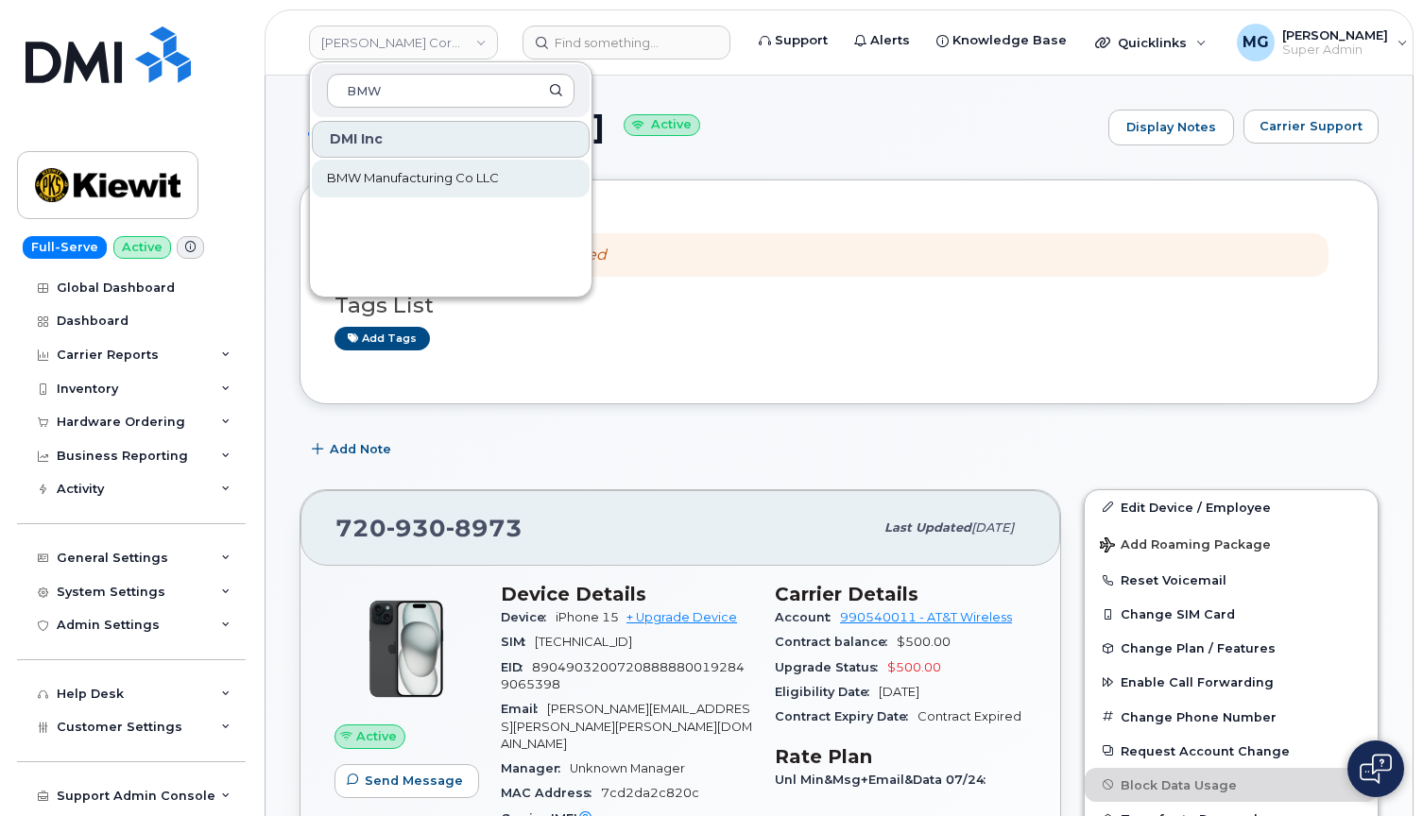
type input "BMW"
click at [352, 178] on span "BMW Manufacturing Co LLC" at bounding box center [413, 178] width 172 height 19
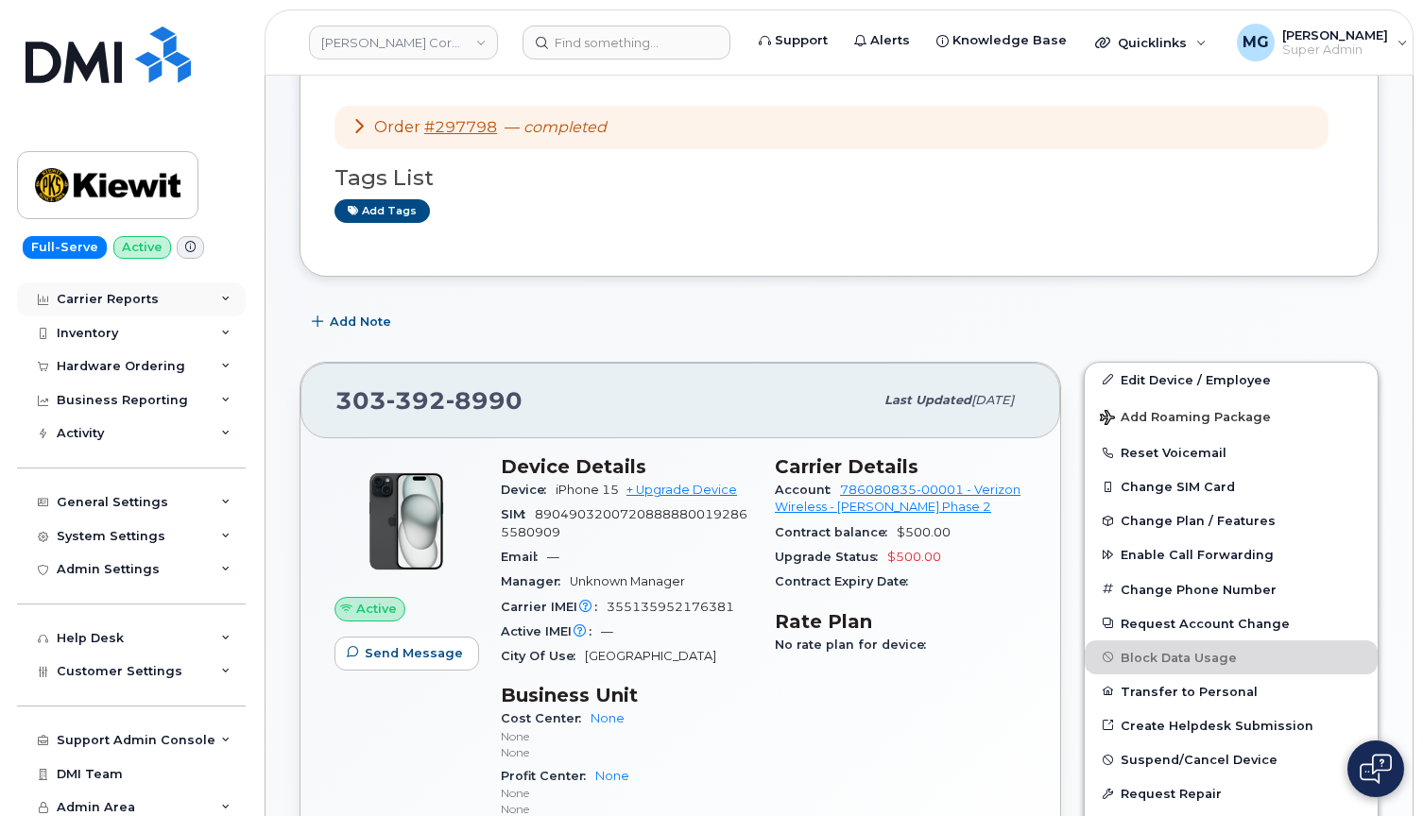
scroll to position [55, 0]
click at [97, 367] on div "Hardware Ordering" at bounding box center [121, 367] width 128 height 15
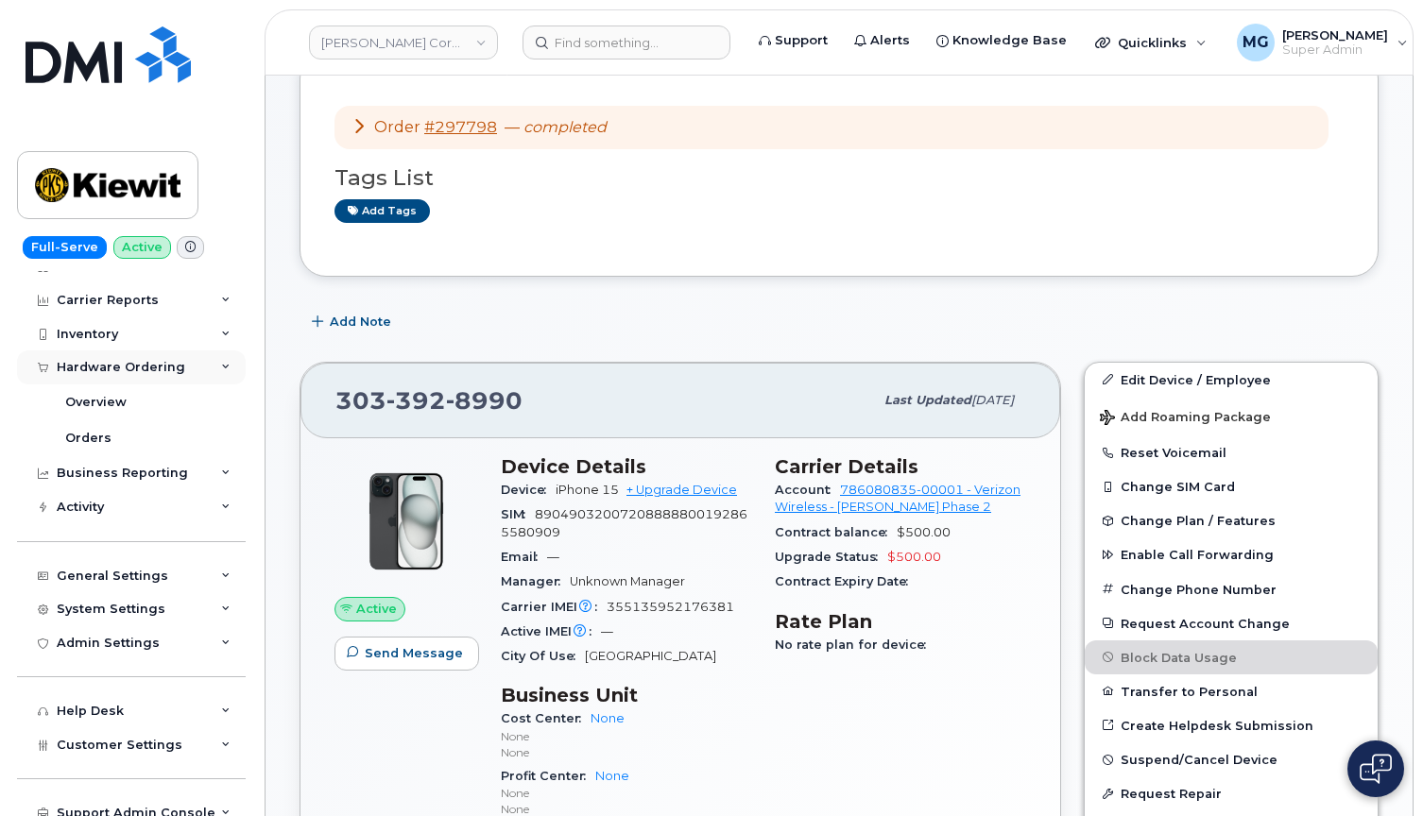
click at [116, 362] on div "Hardware Ordering" at bounding box center [121, 367] width 128 height 15
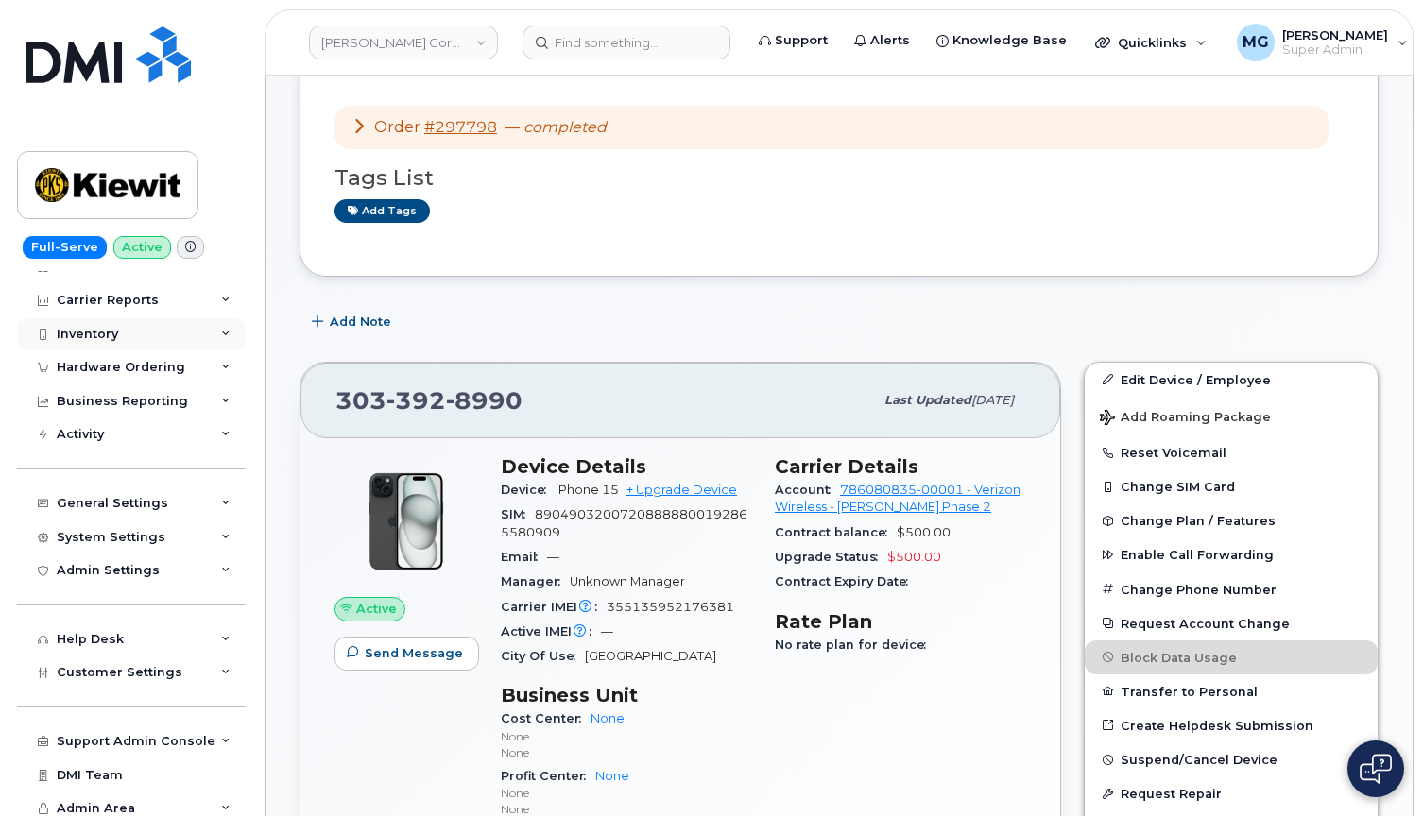
click at [111, 333] on div "Inventory" at bounding box center [87, 334] width 61 height 15
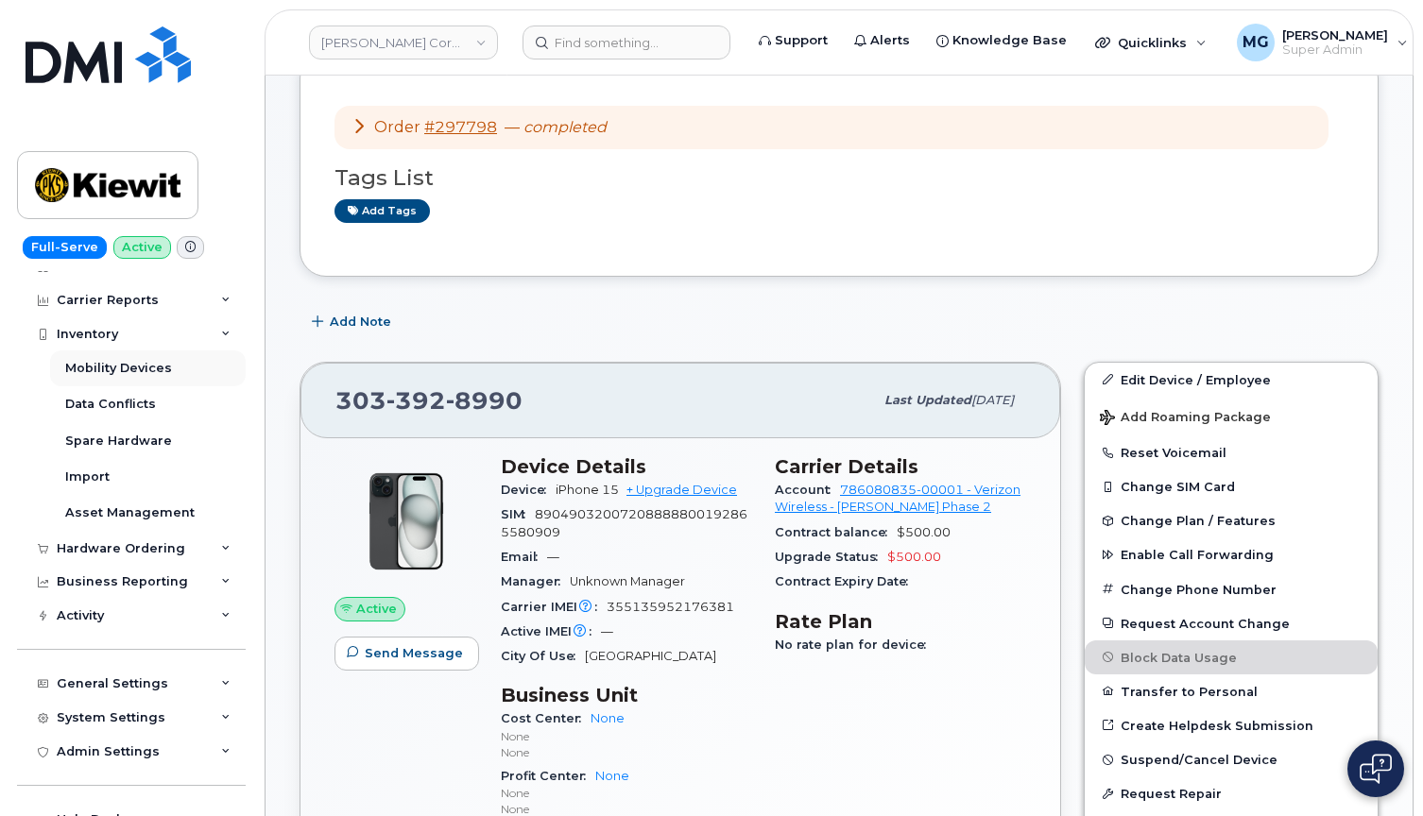
click at [104, 362] on div "Mobility Devices" at bounding box center [118, 368] width 107 height 17
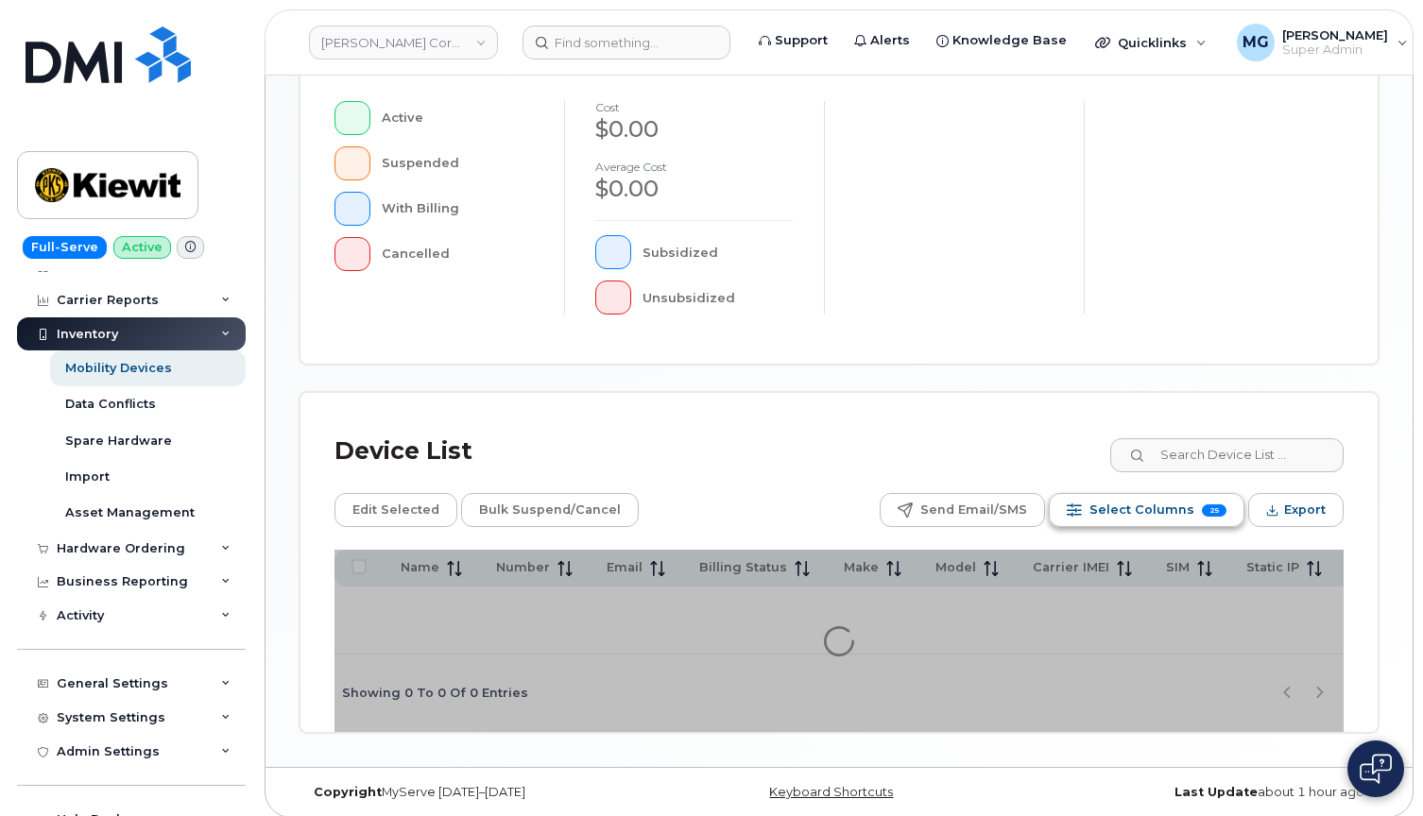
scroll to position [576, 0]
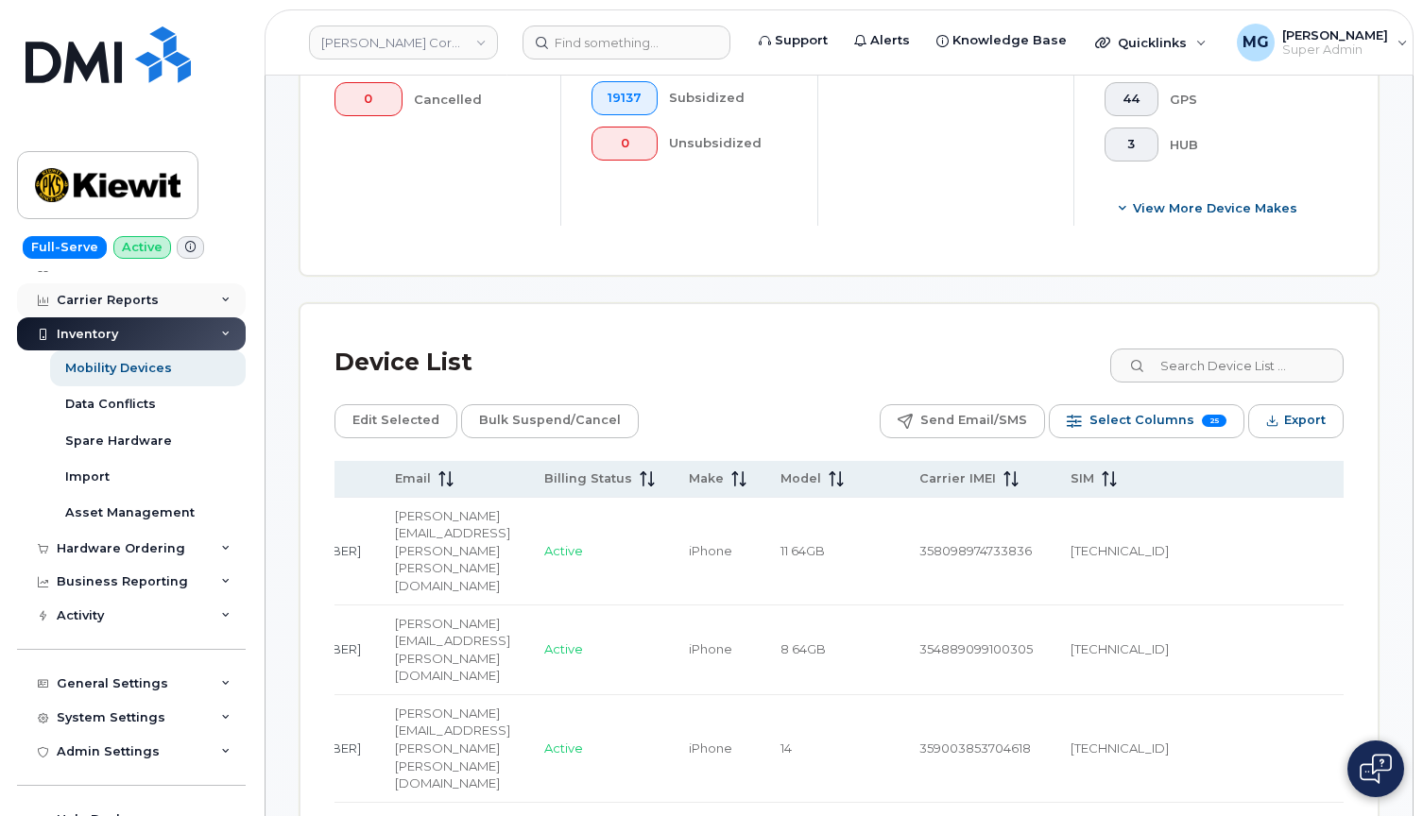
scroll to position [46, 0]
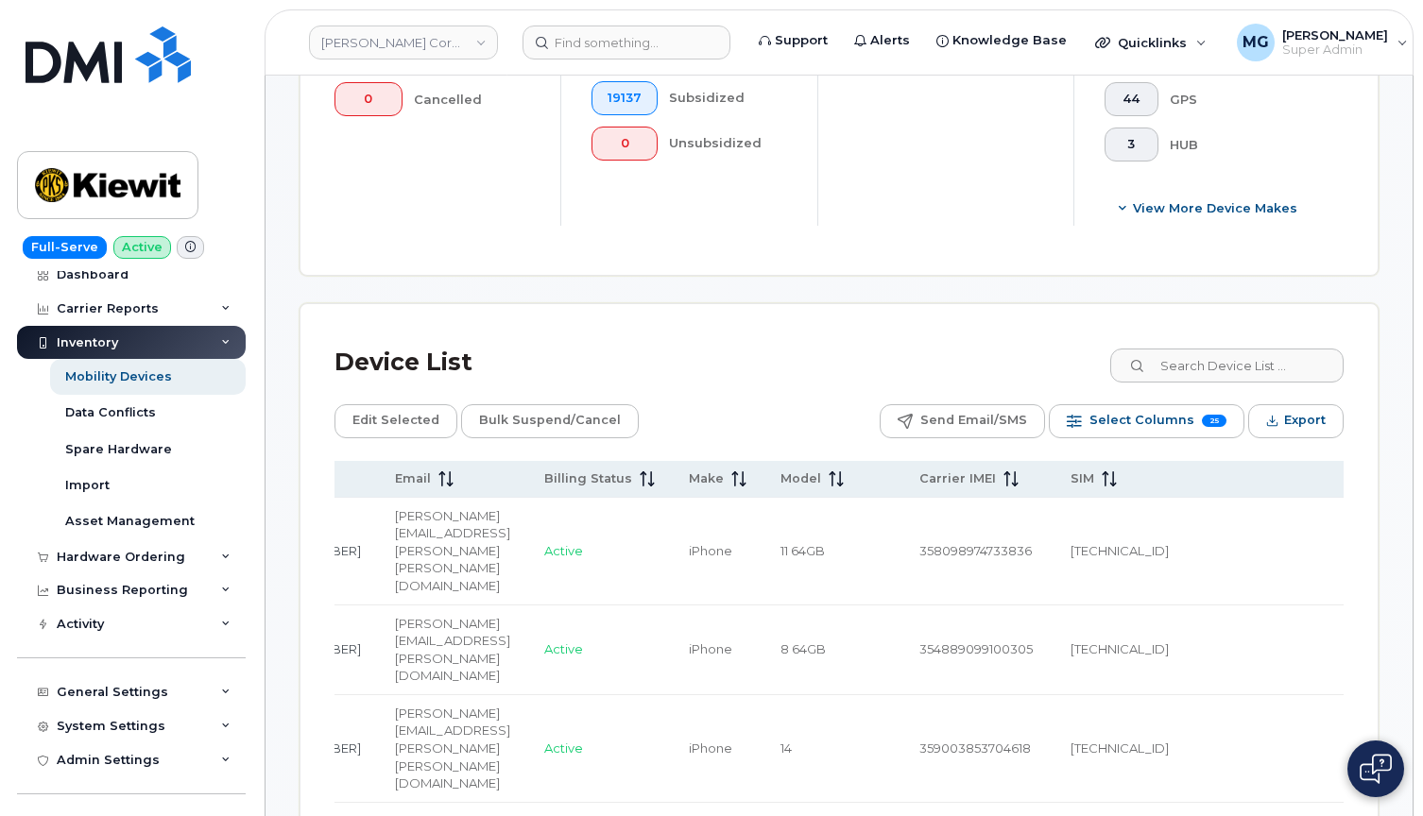
click at [118, 179] on img at bounding box center [107, 185] width 145 height 55
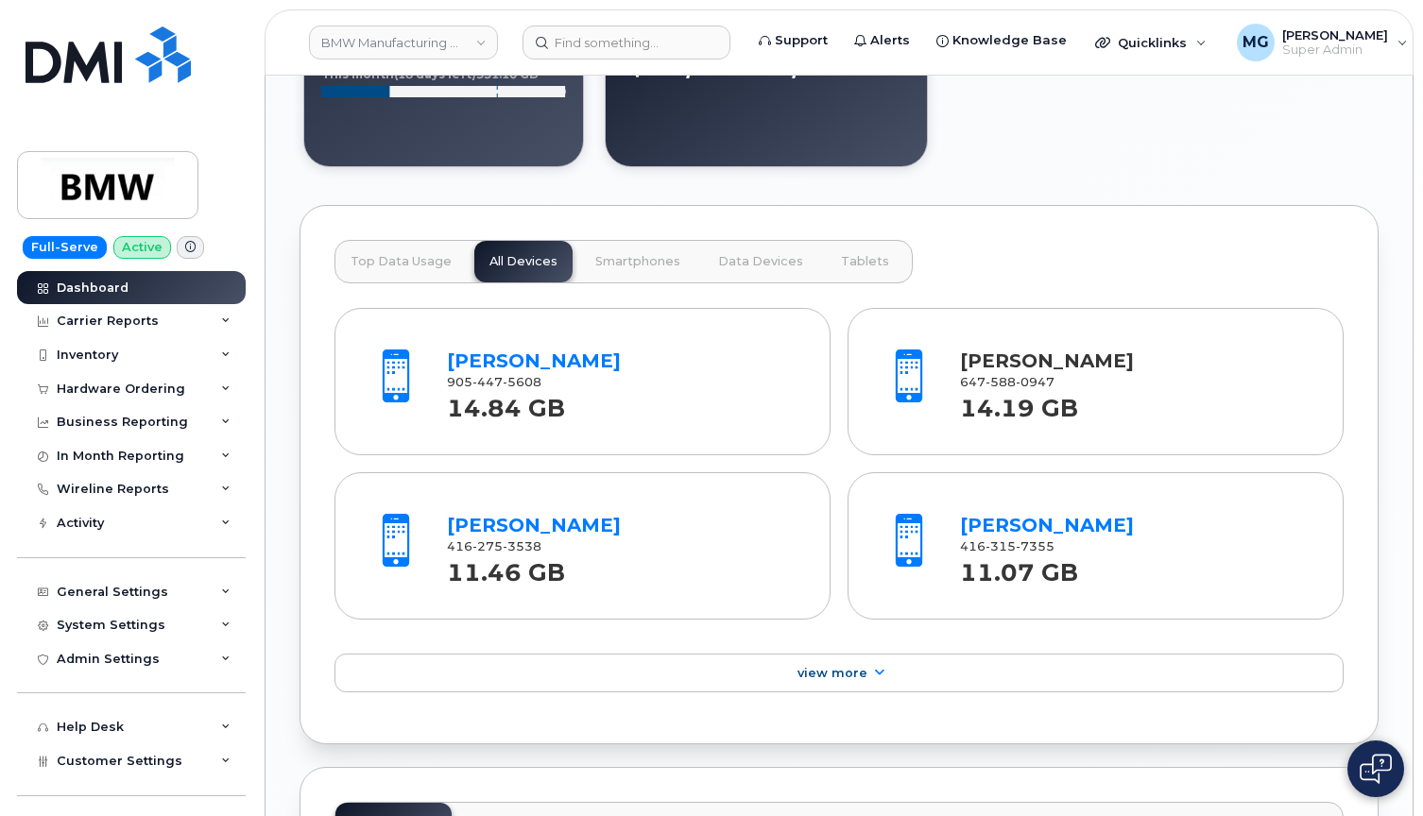
scroll to position [2056, 1]
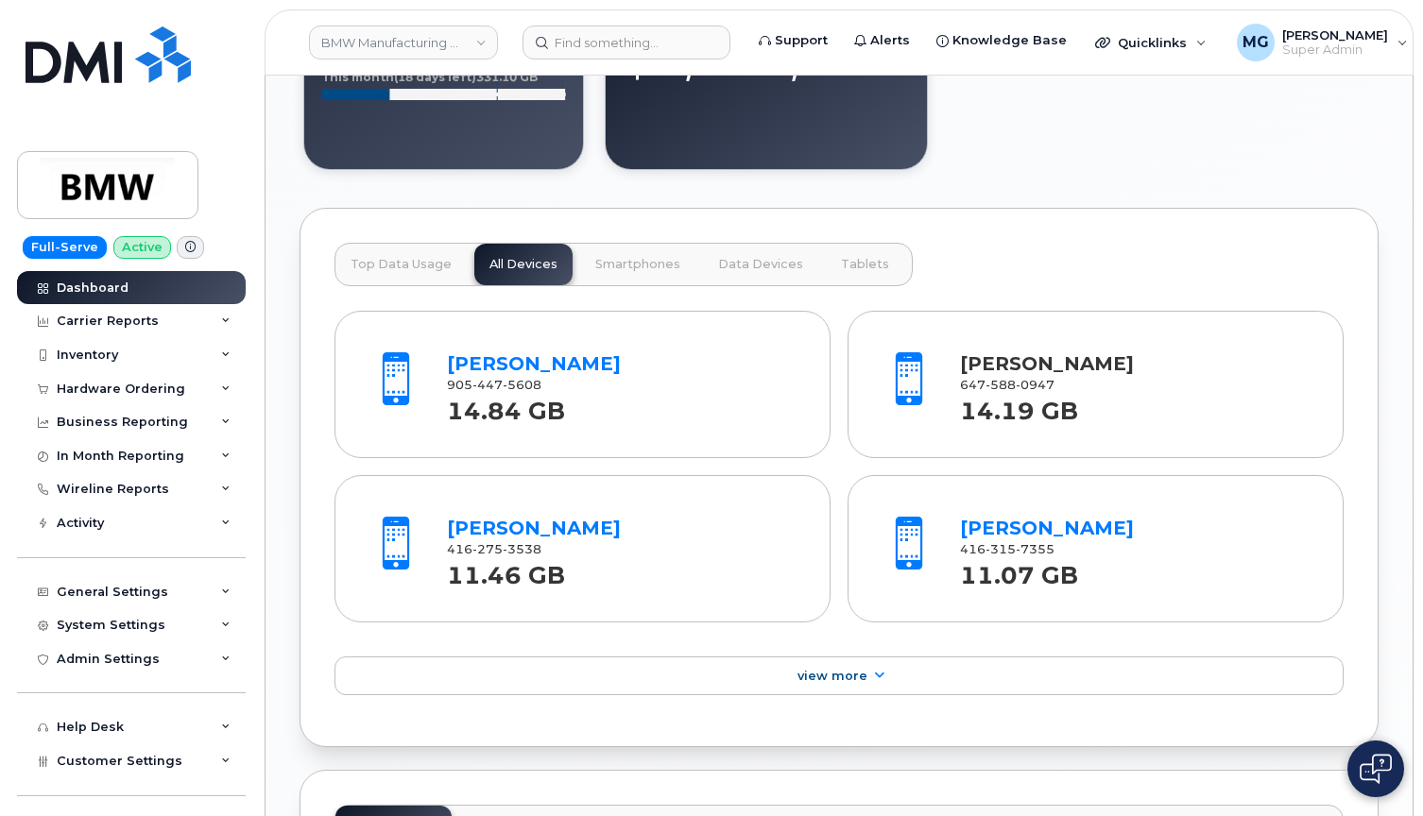
click at [981, 375] on link "Mark Munro" at bounding box center [1047, 363] width 174 height 23
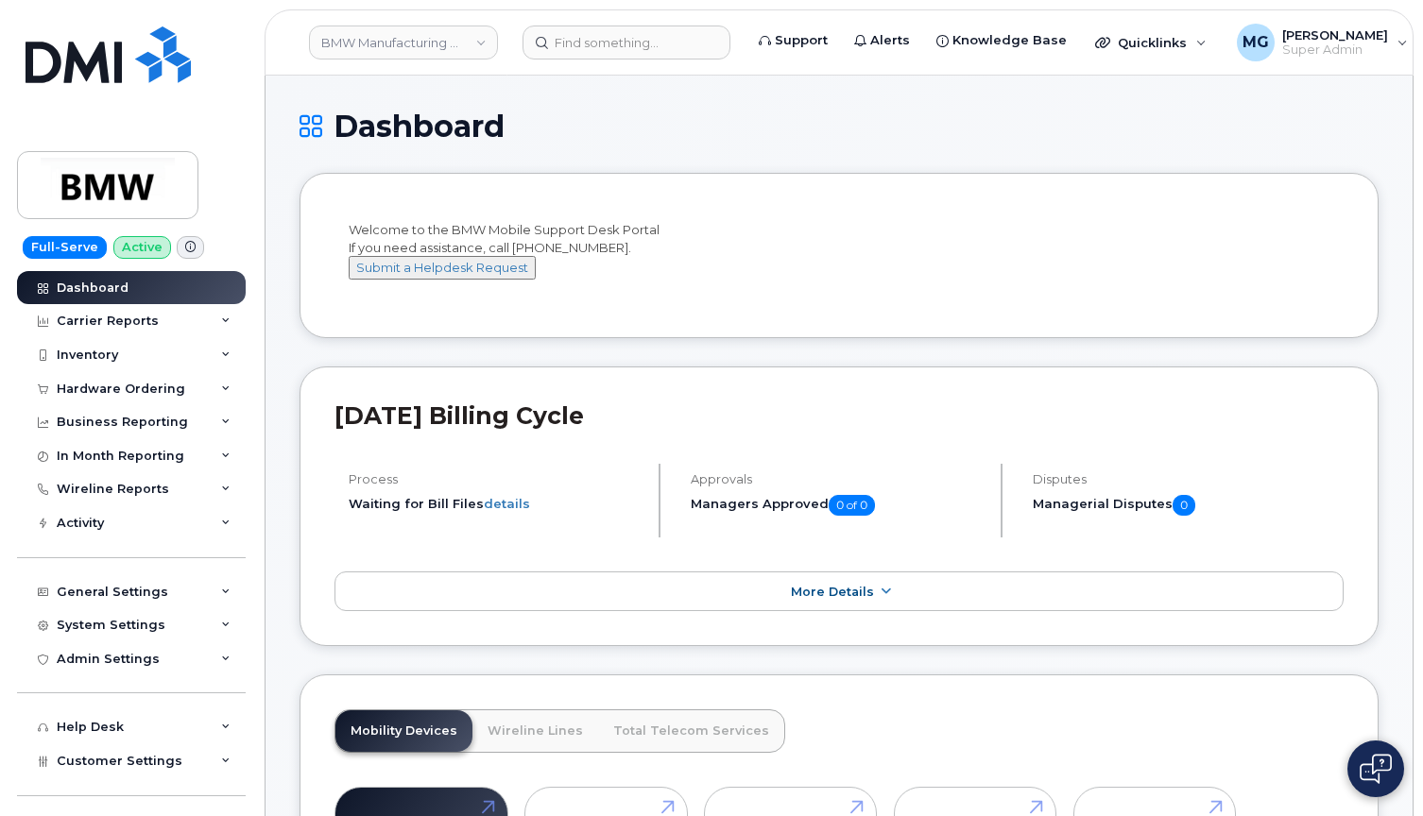
scroll to position [0, 0]
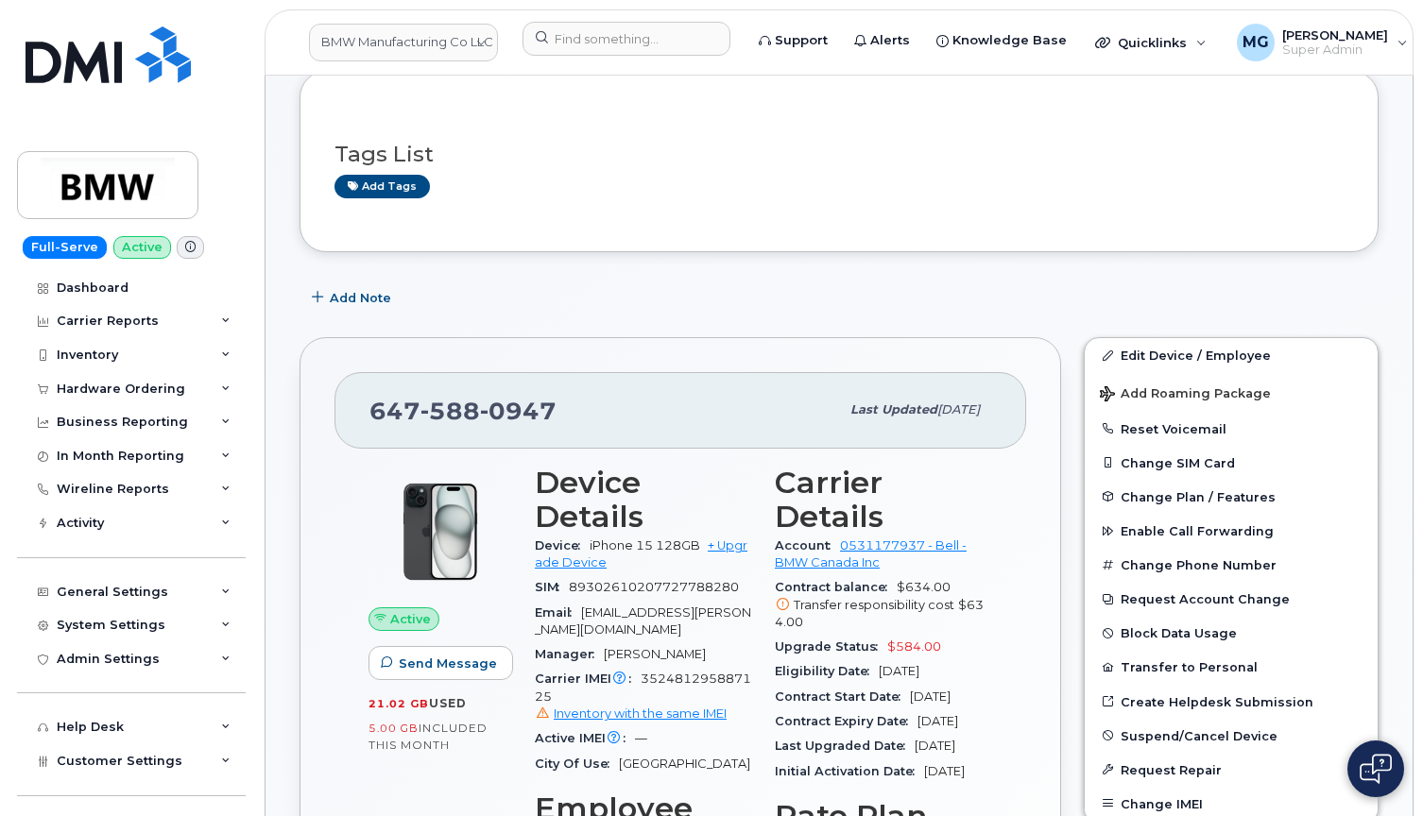
scroll to position [273, 0]
click at [424, 40] on link "BMW Manufacturing Co LLC" at bounding box center [403, 43] width 189 height 38
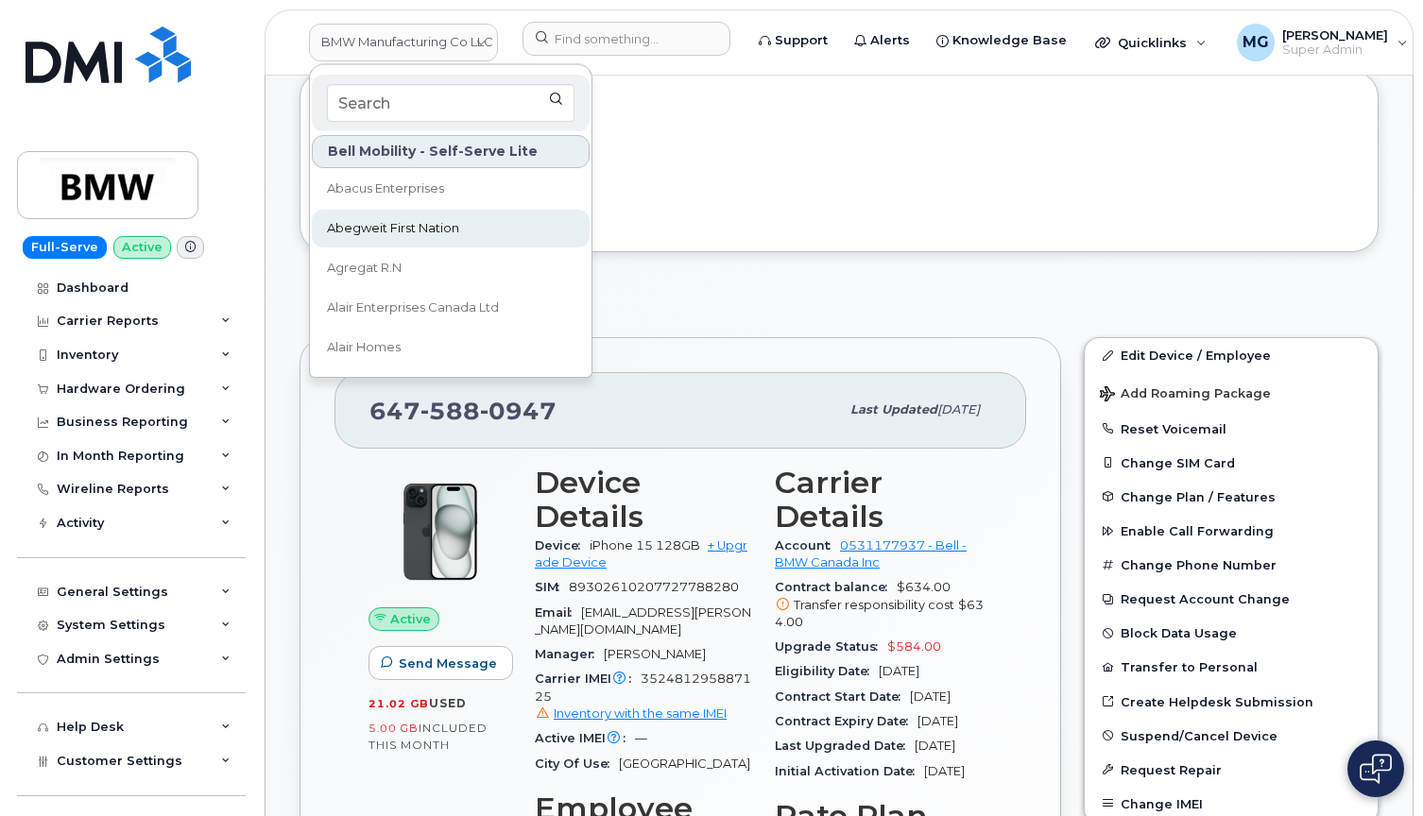
click at [379, 227] on span "Abegweit First Nation" at bounding box center [393, 228] width 132 height 19
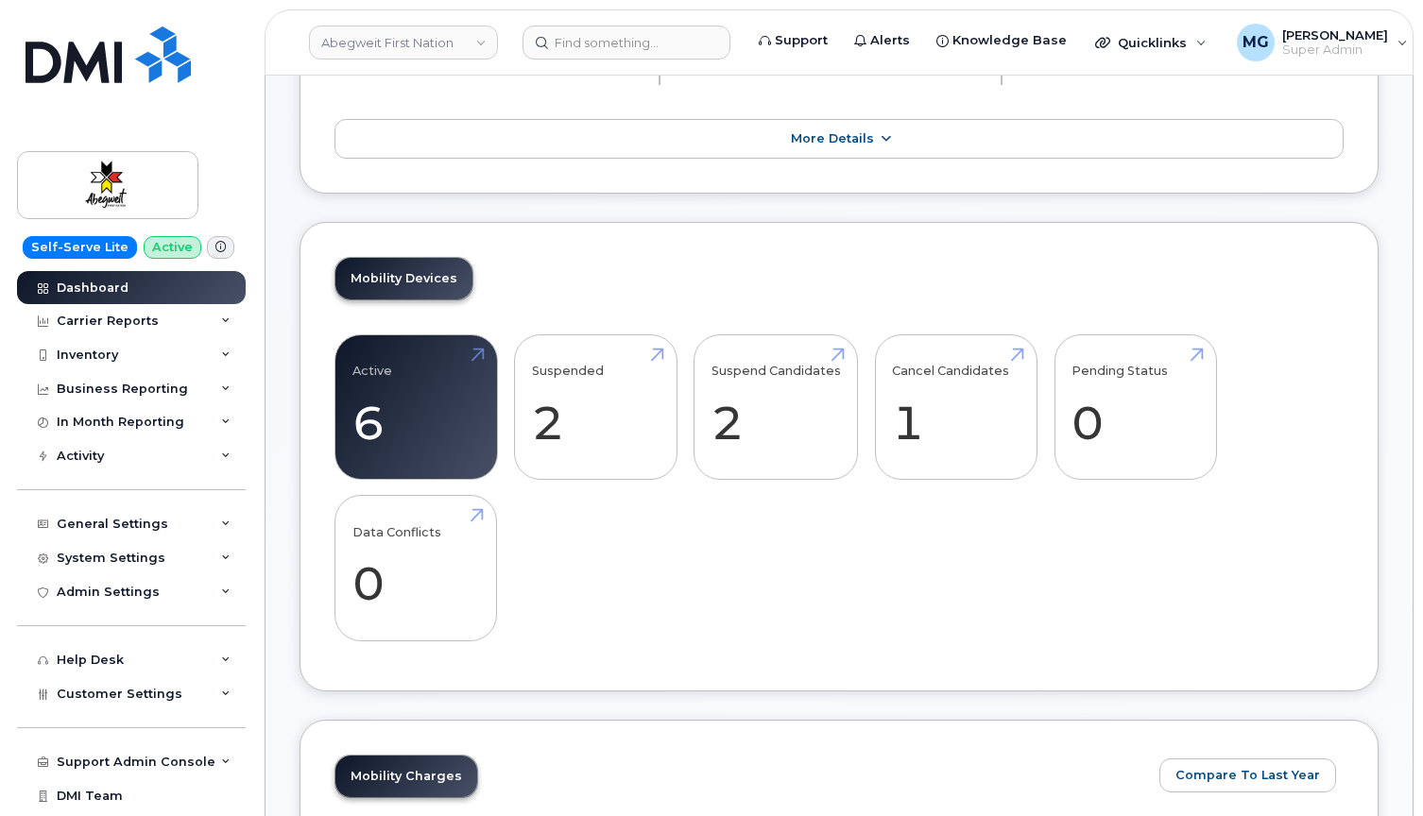
scroll to position [312, 0]
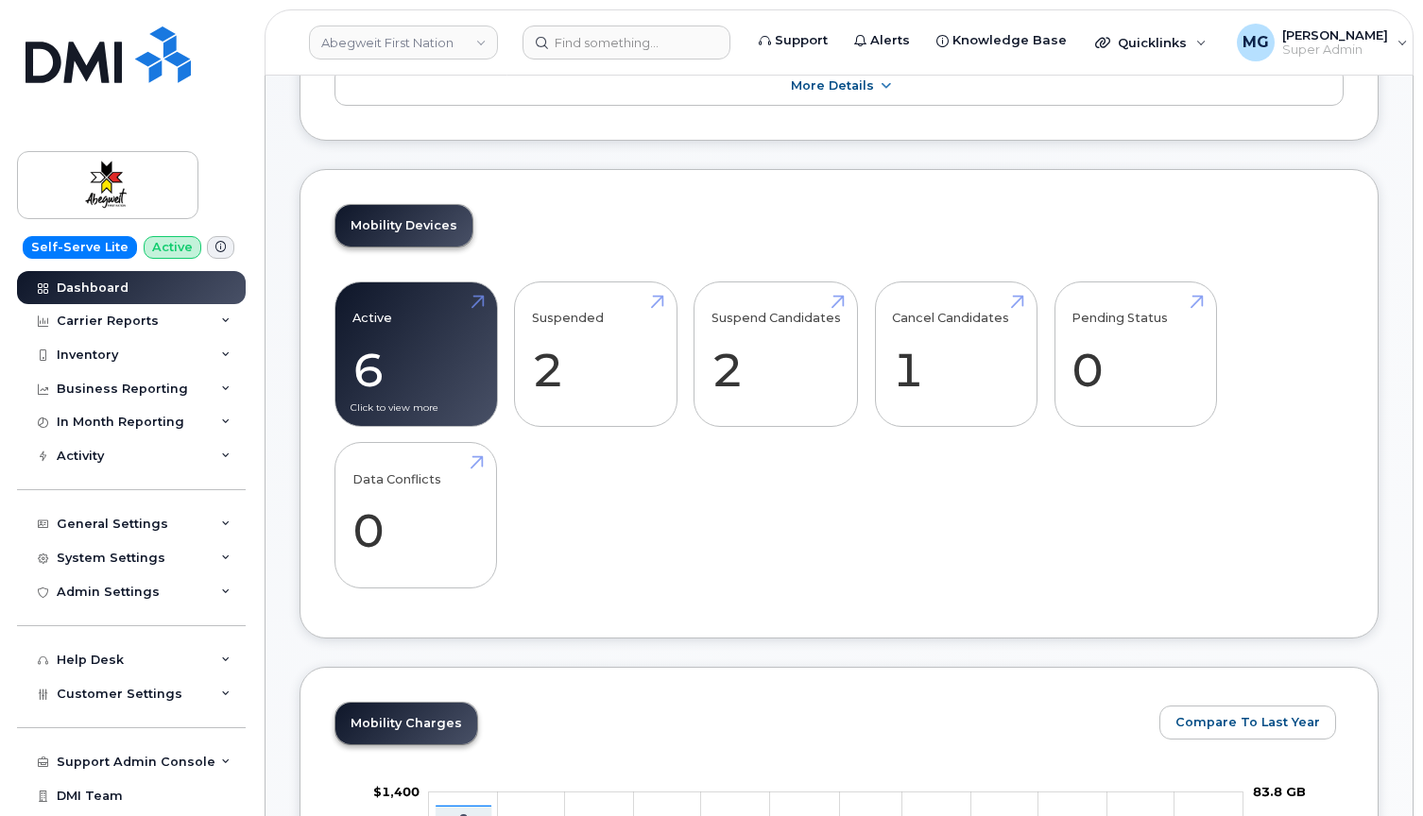
click at [391, 358] on link "Active 6 -87%" at bounding box center [416, 354] width 128 height 125
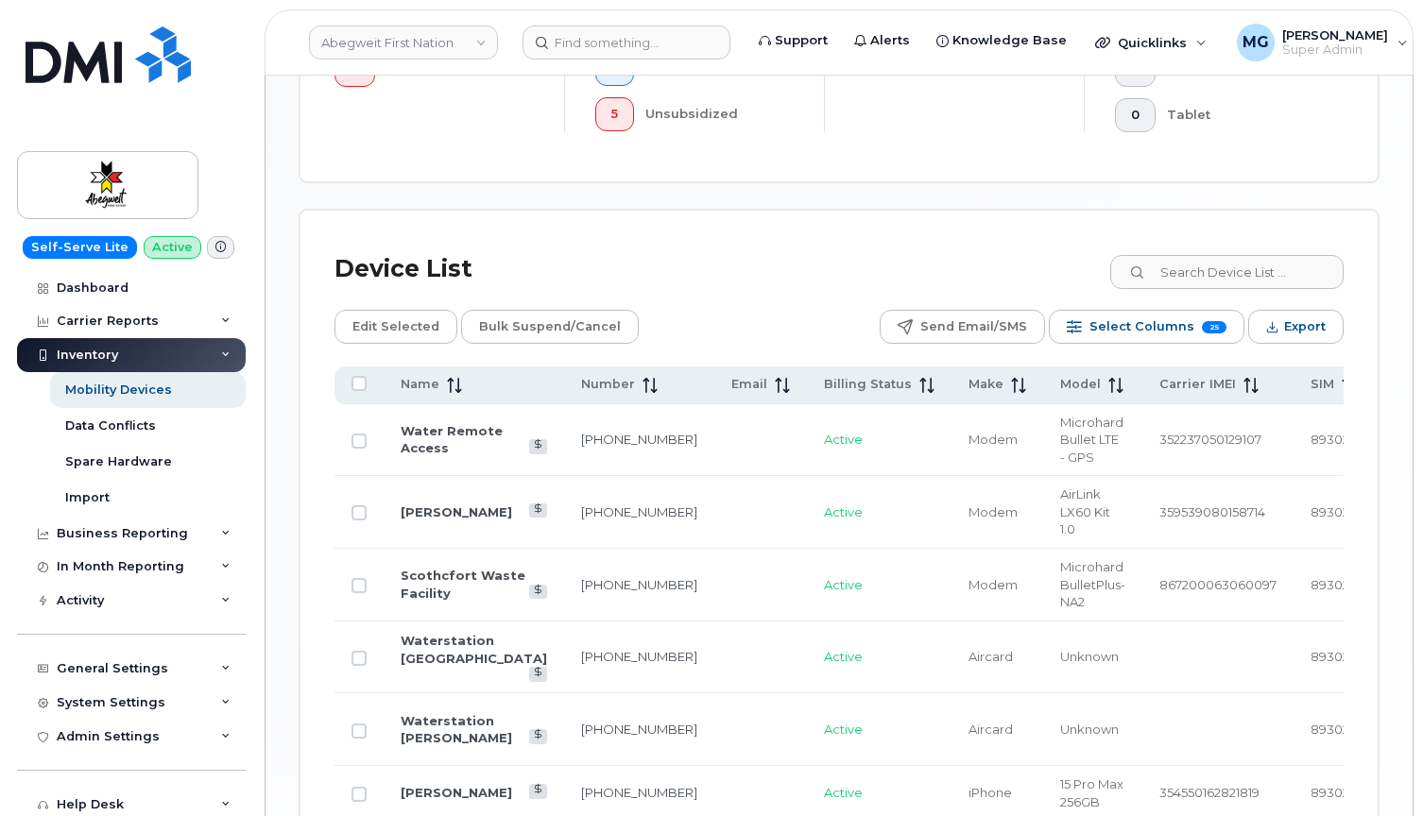
scroll to position [781, 0]
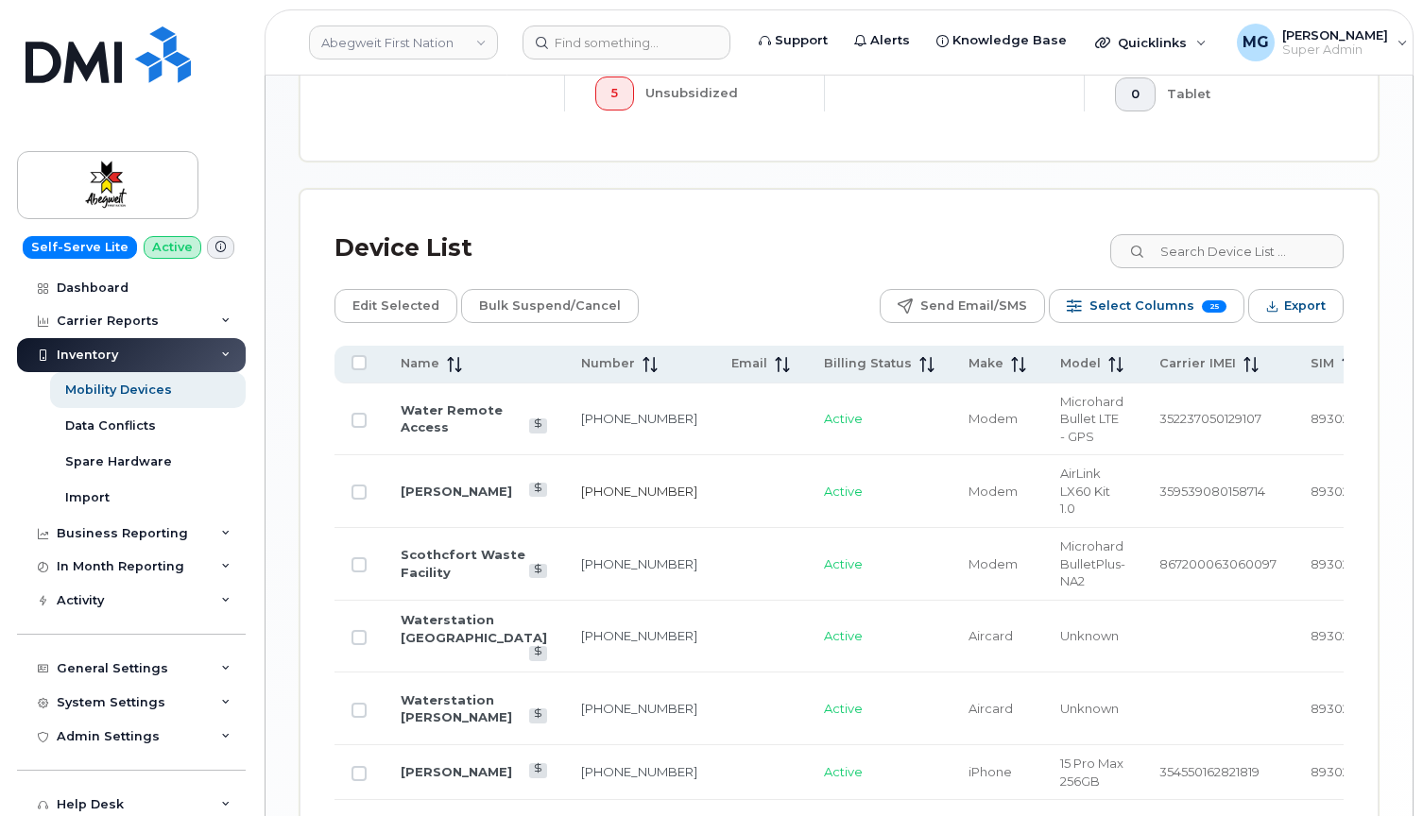
click at [581, 484] on link "[PHONE_NUMBER]" at bounding box center [639, 491] width 116 height 15
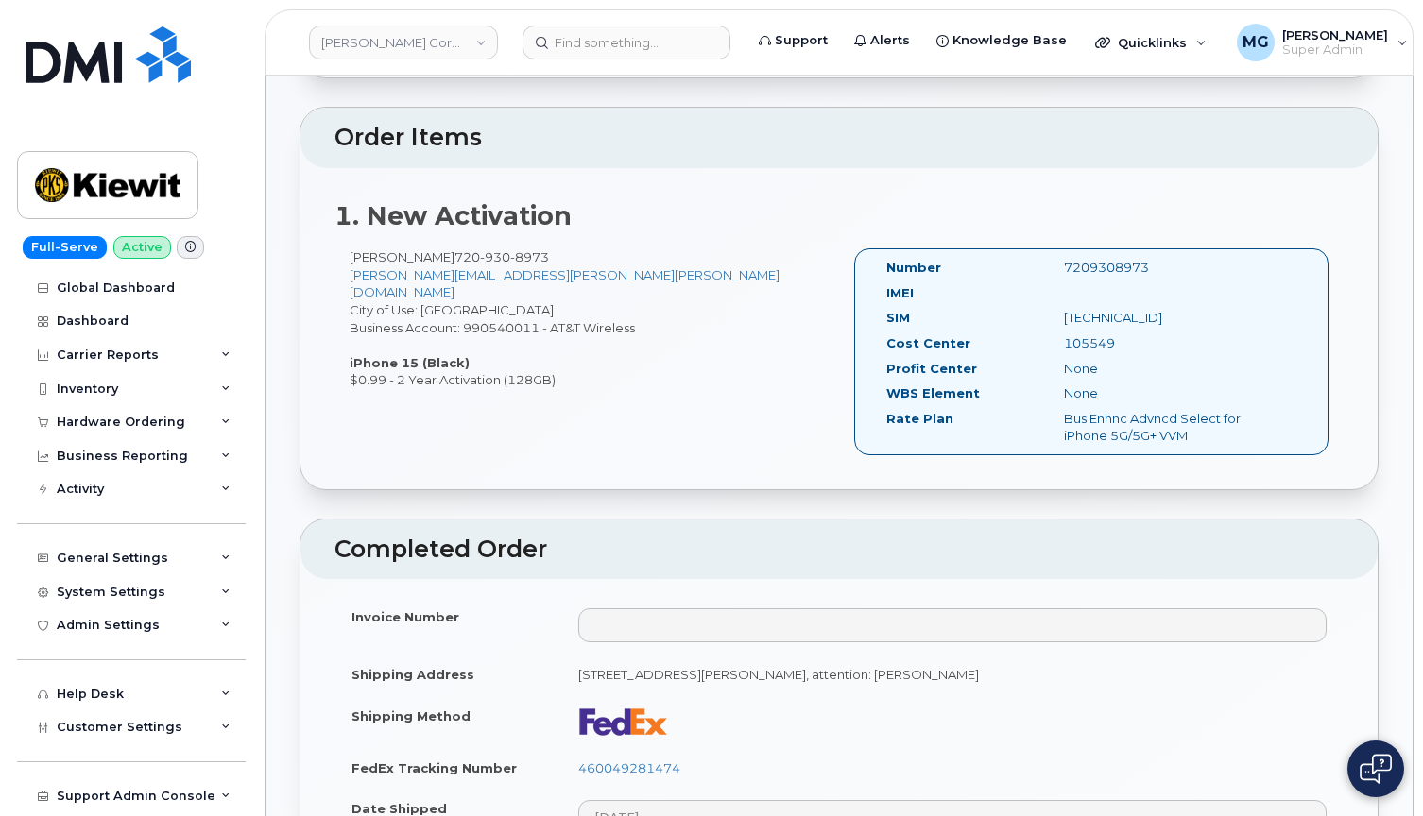
scroll to position [480, 0]
click at [1089, 265] on div "7209308973" at bounding box center [1173, 270] width 249 height 18
copy div "7209308973"
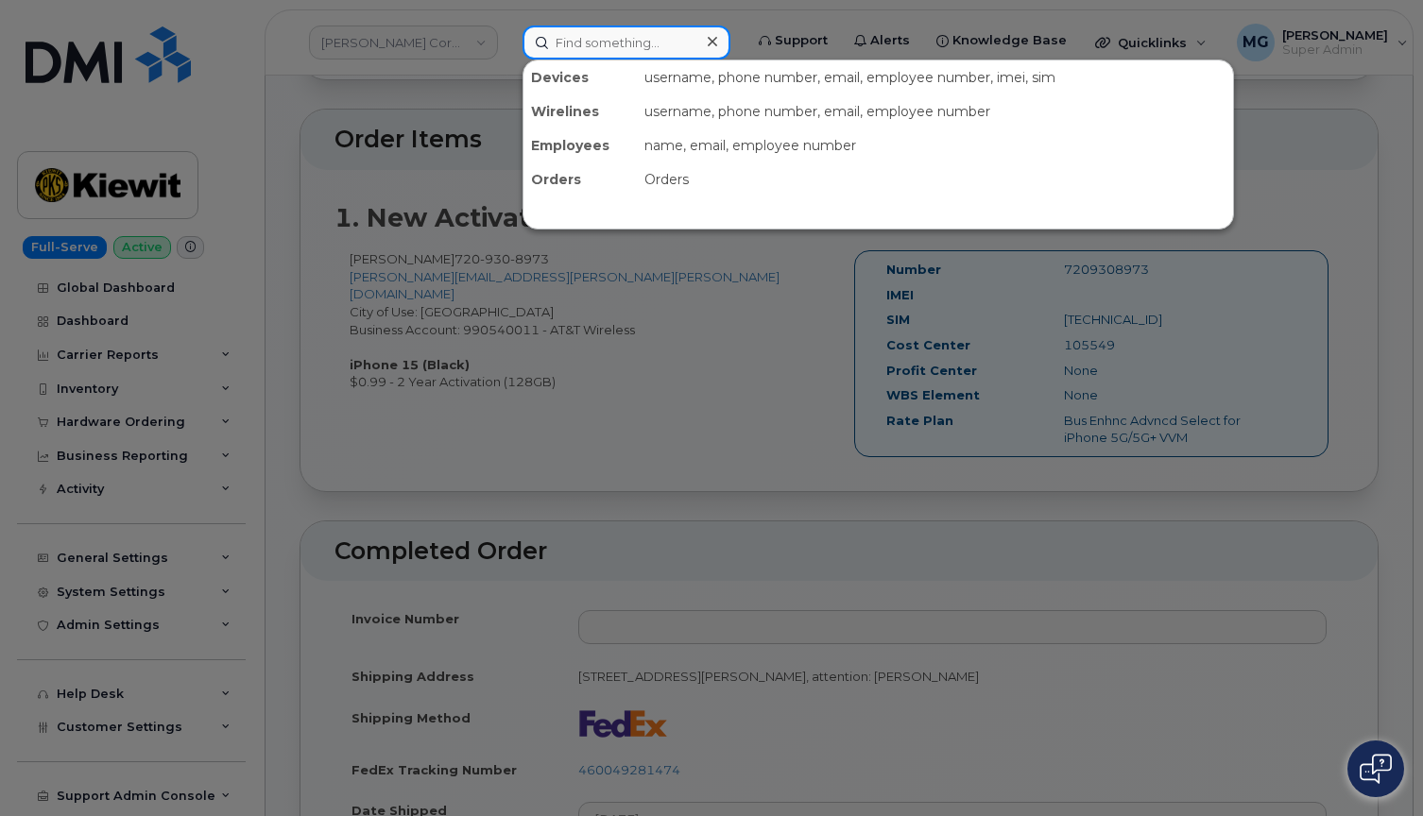
click at [572, 42] on input at bounding box center [626, 43] width 208 height 34
paste input "7209308973"
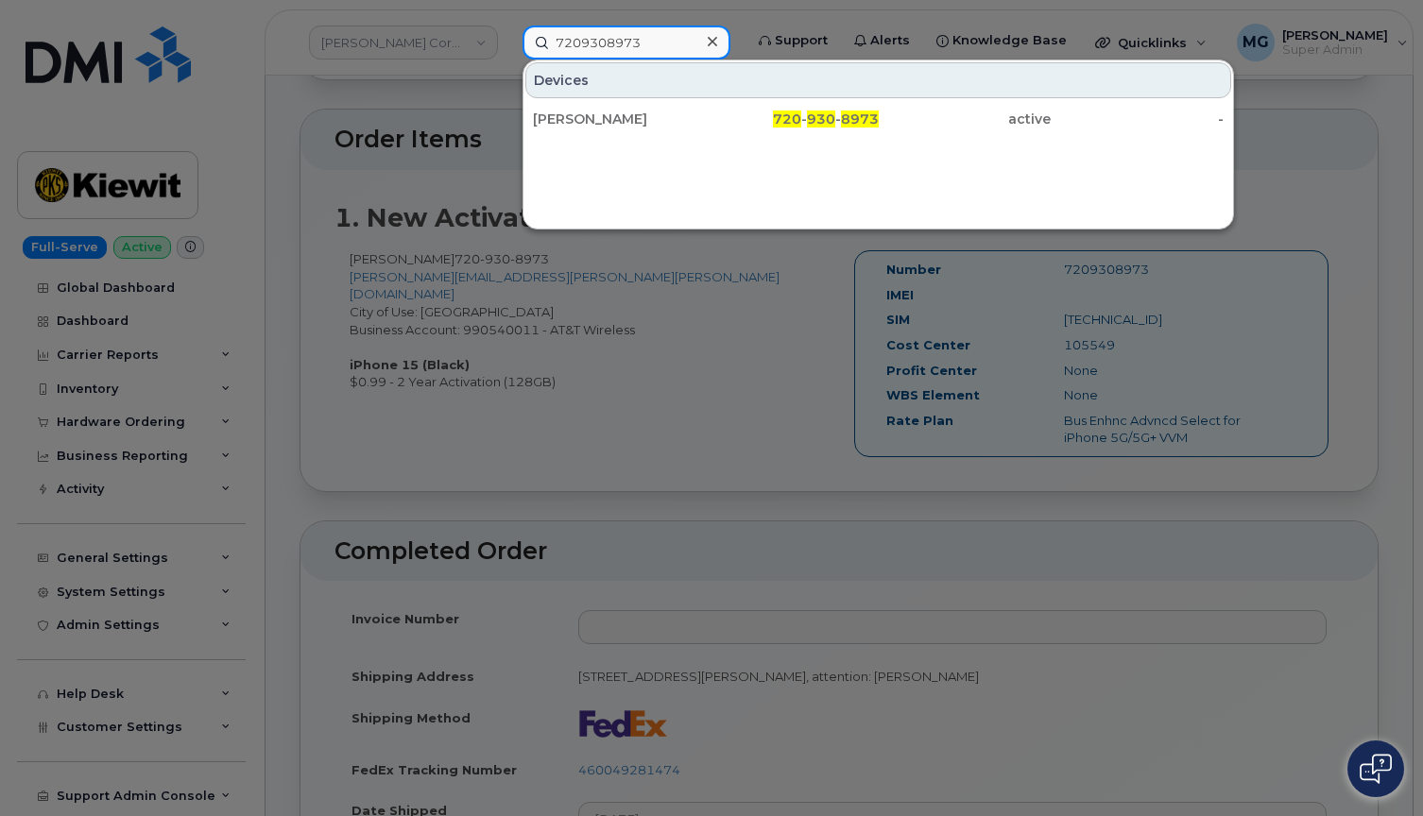
type input "7209308973"
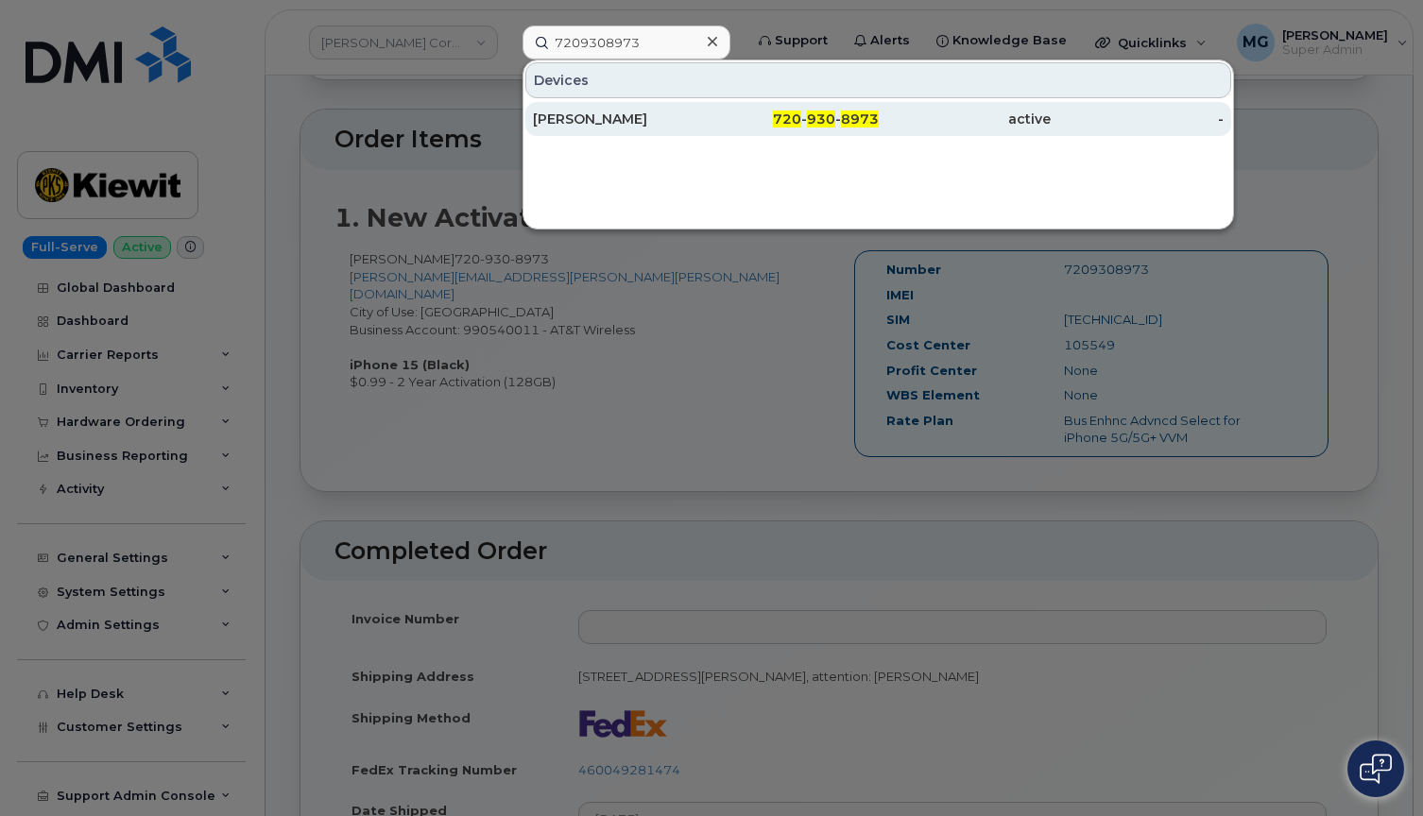
click at [558, 115] on div "Daniel Reardon" at bounding box center [619, 119] width 173 height 19
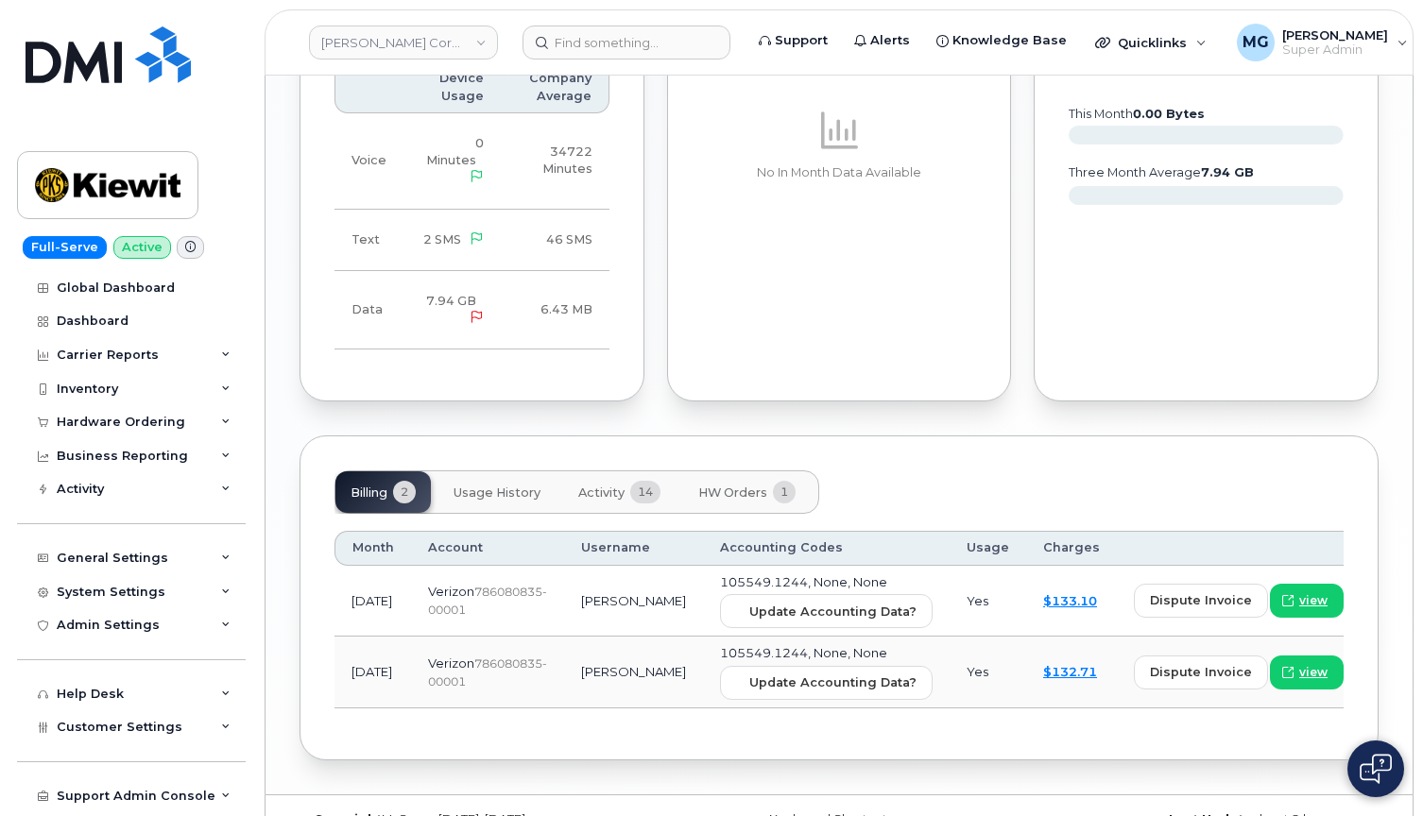
scroll to position [1715, 0]
click at [746, 486] on span "HW Orders" at bounding box center [732, 493] width 69 height 15
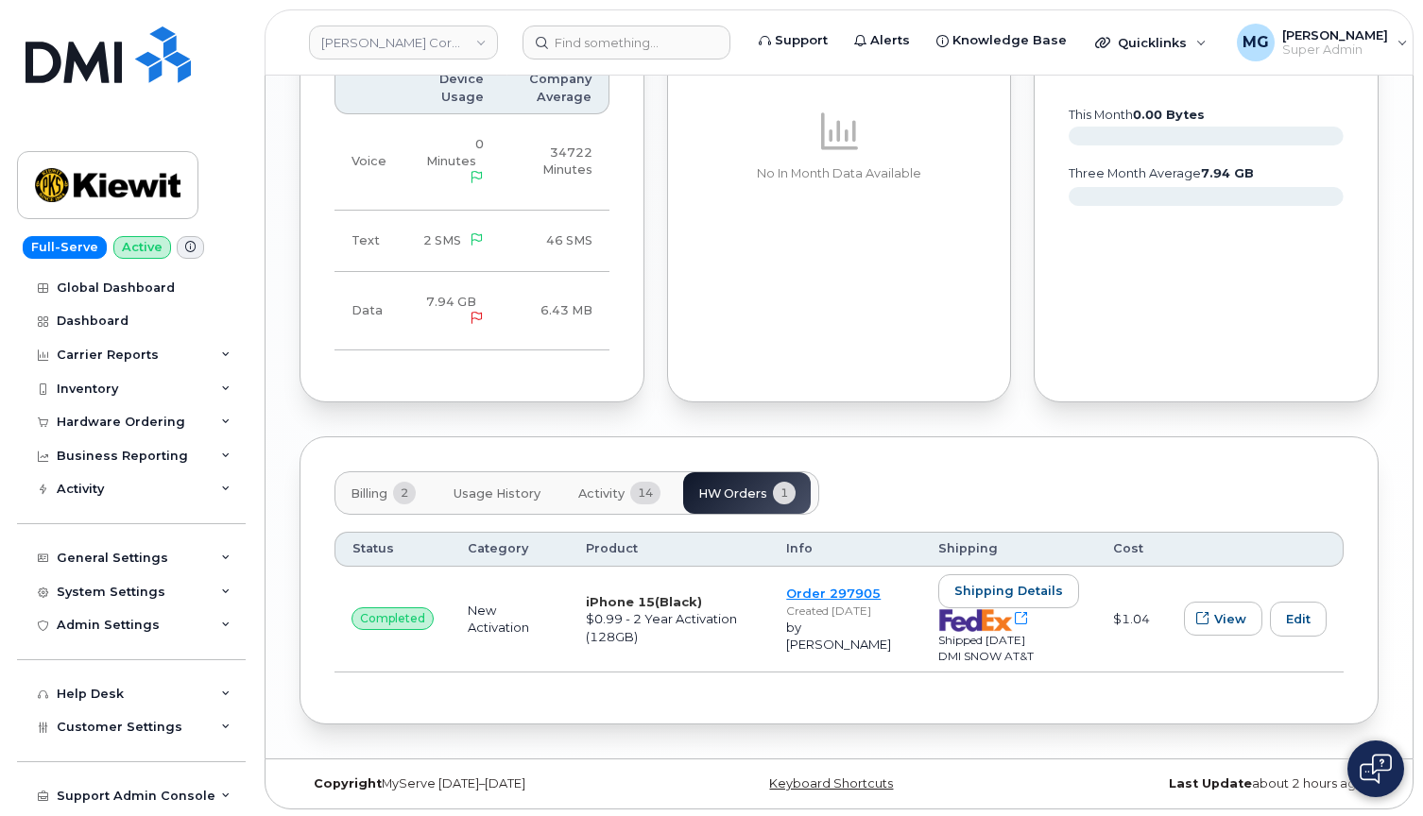
scroll to position [1674, 0]
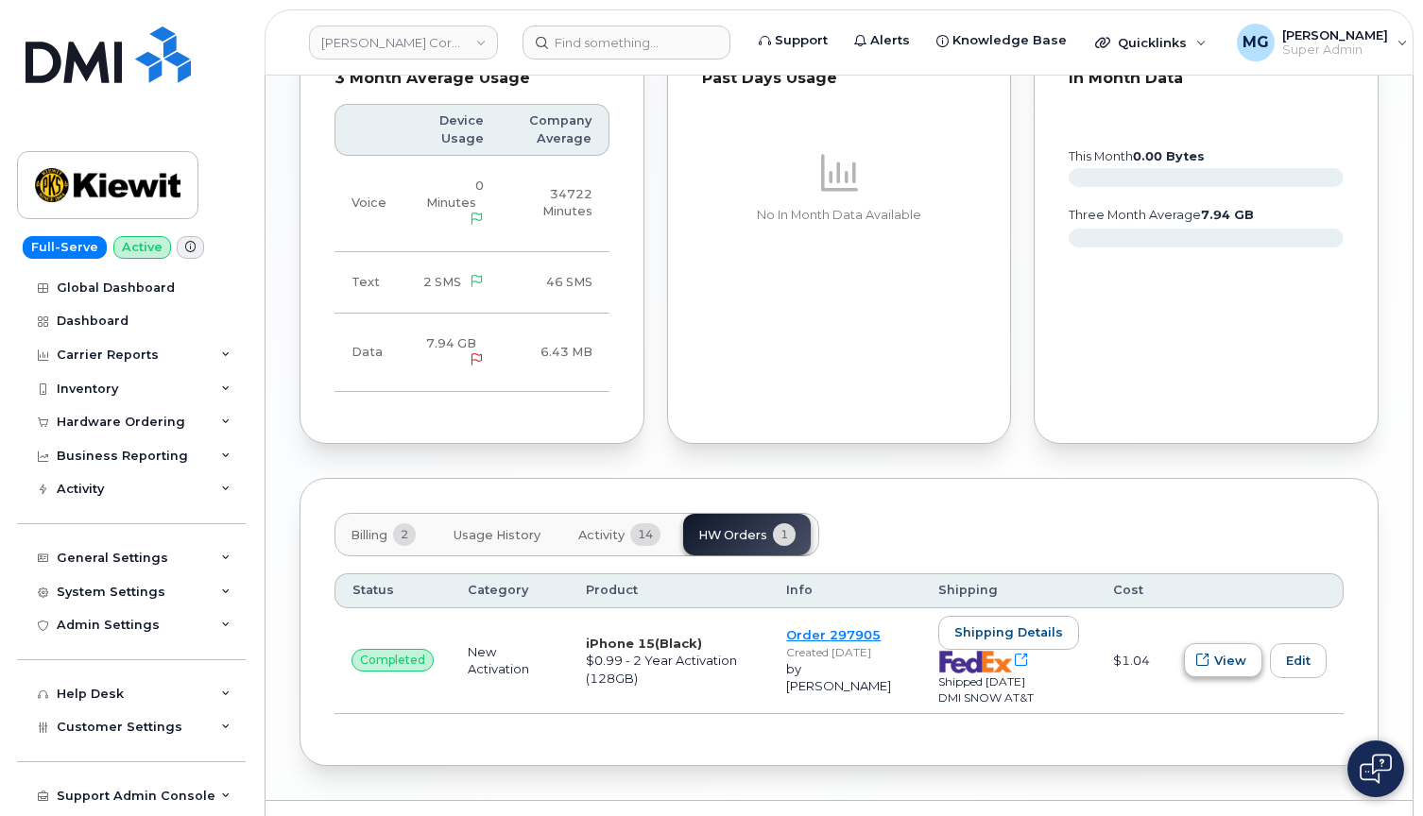
click at [1219, 652] on span "View" at bounding box center [1230, 661] width 32 height 18
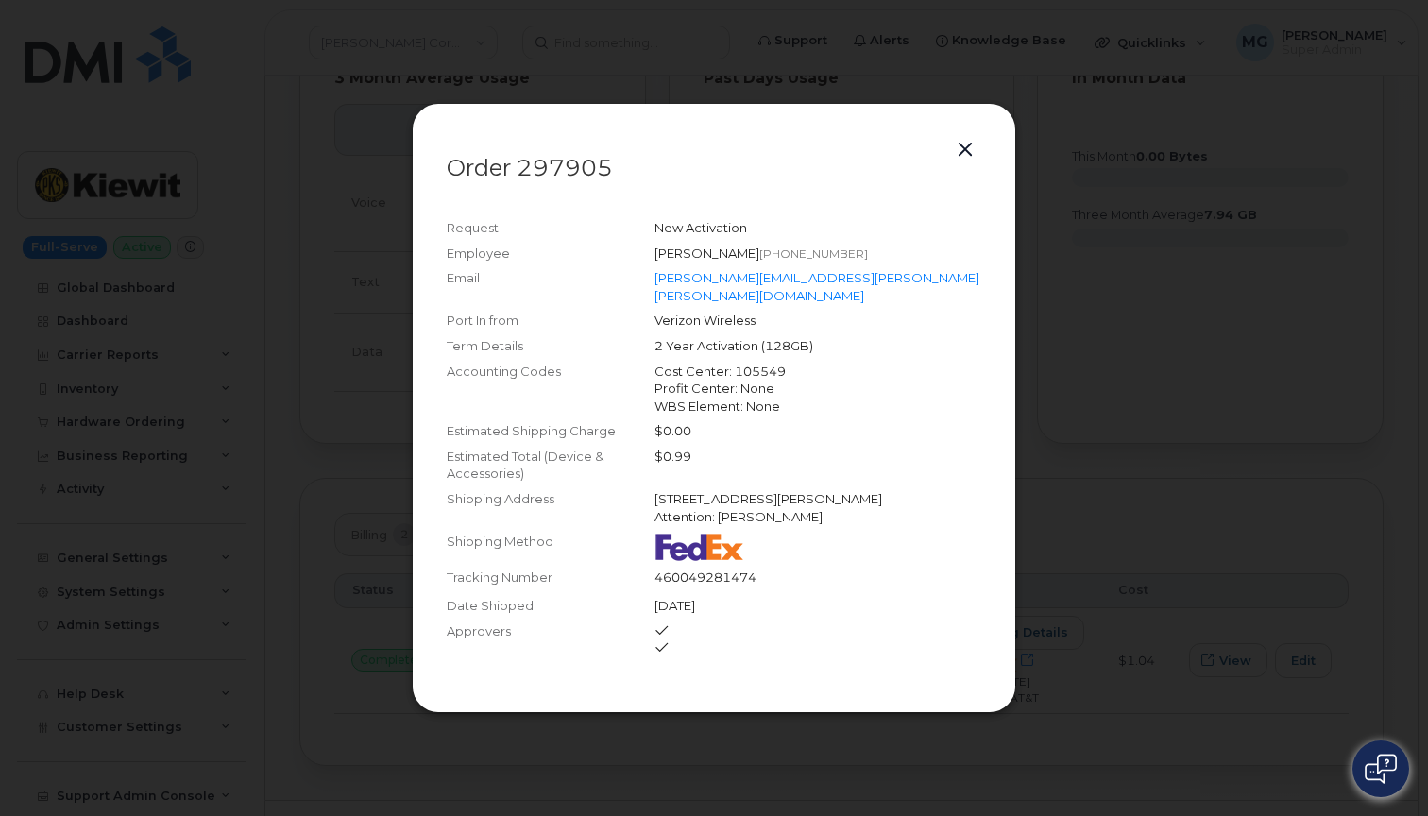
click at [961, 149] on button "button" at bounding box center [965, 150] width 28 height 26
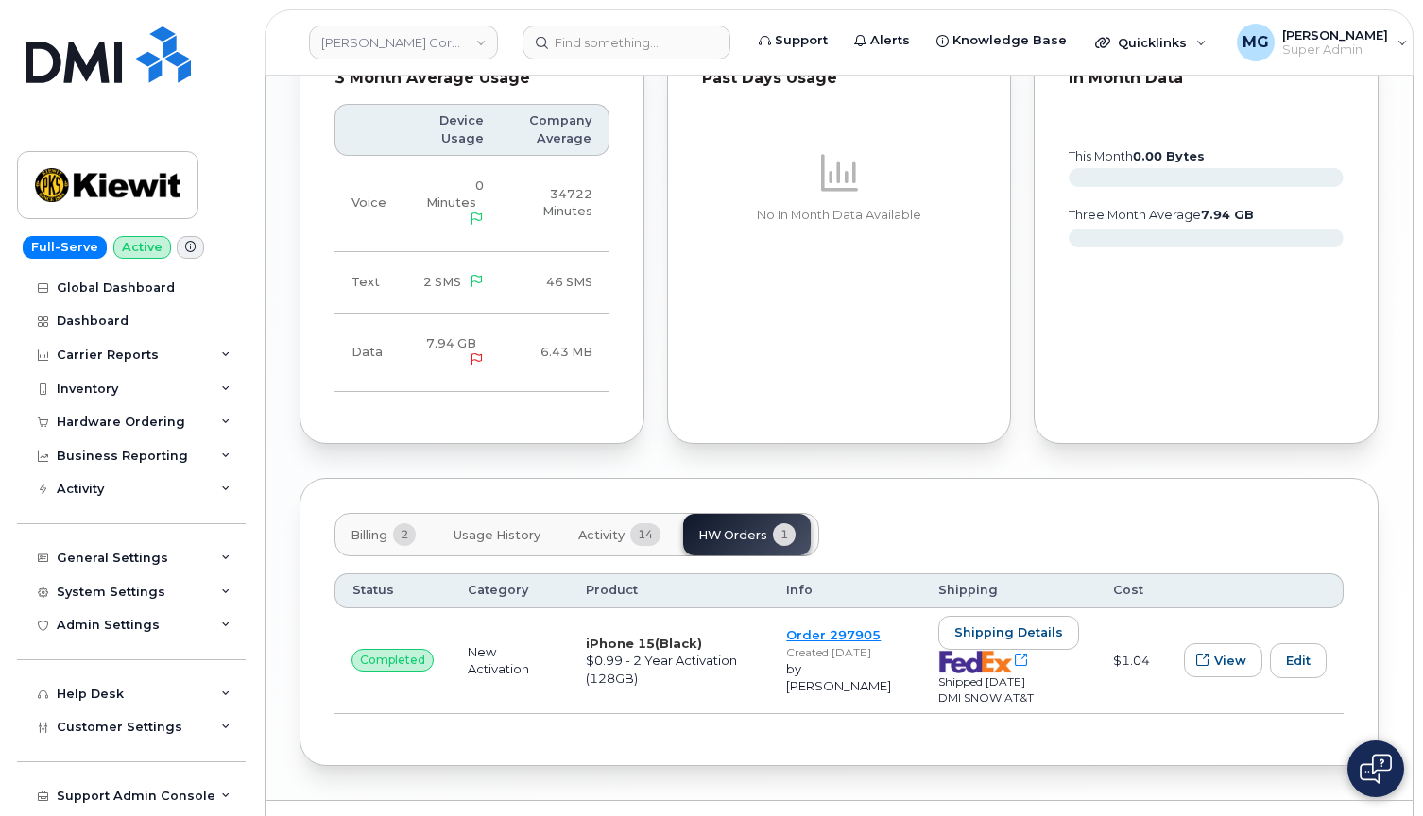
click at [847, 627] on link "Order 297905" at bounding box center [833, 634] width 94 height 15
click at [609, 44] on input at bounding box center [626, 43] width 208 height 34
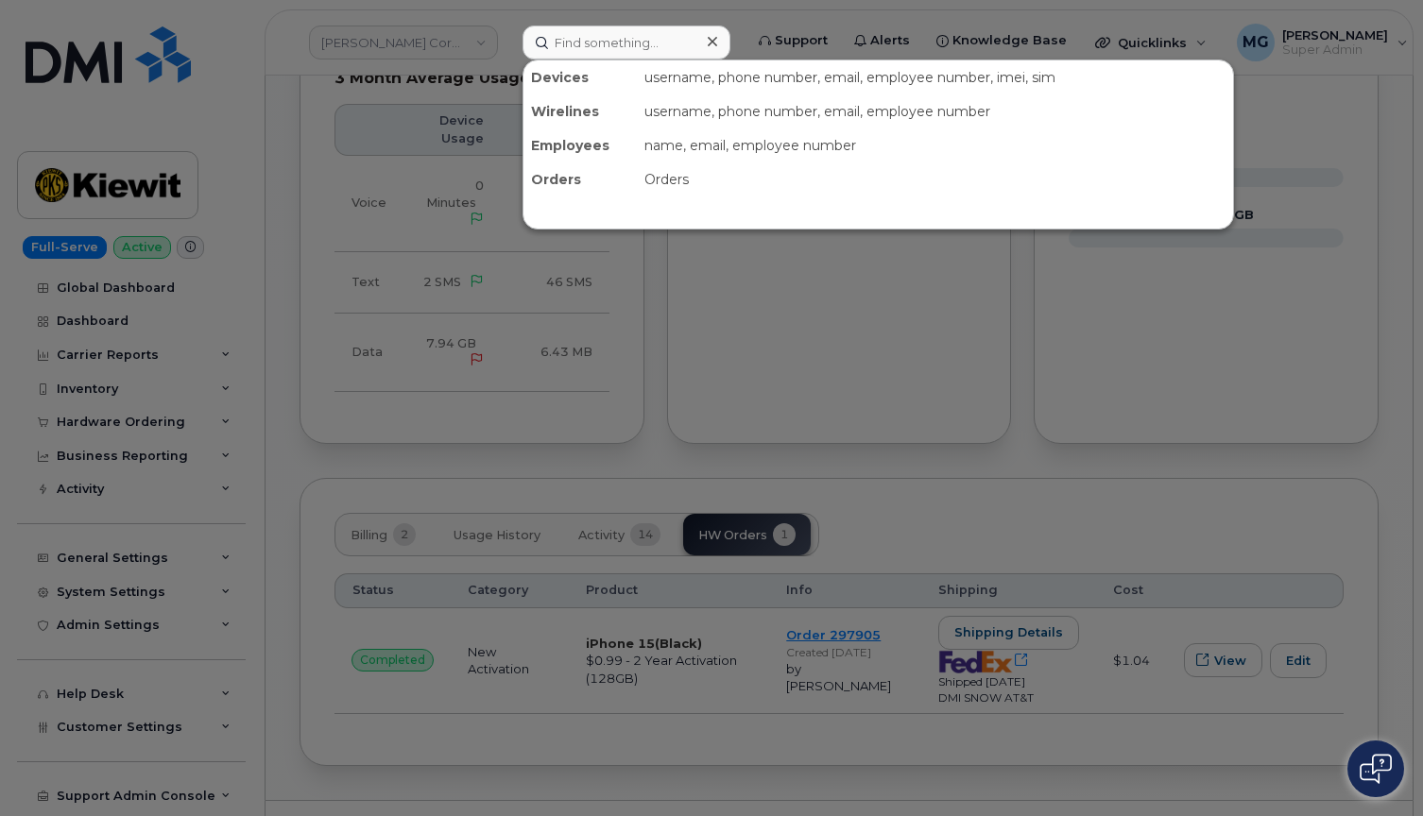
click at [288, 384] on div at bounding box center [711, 408] width 1423 height 816
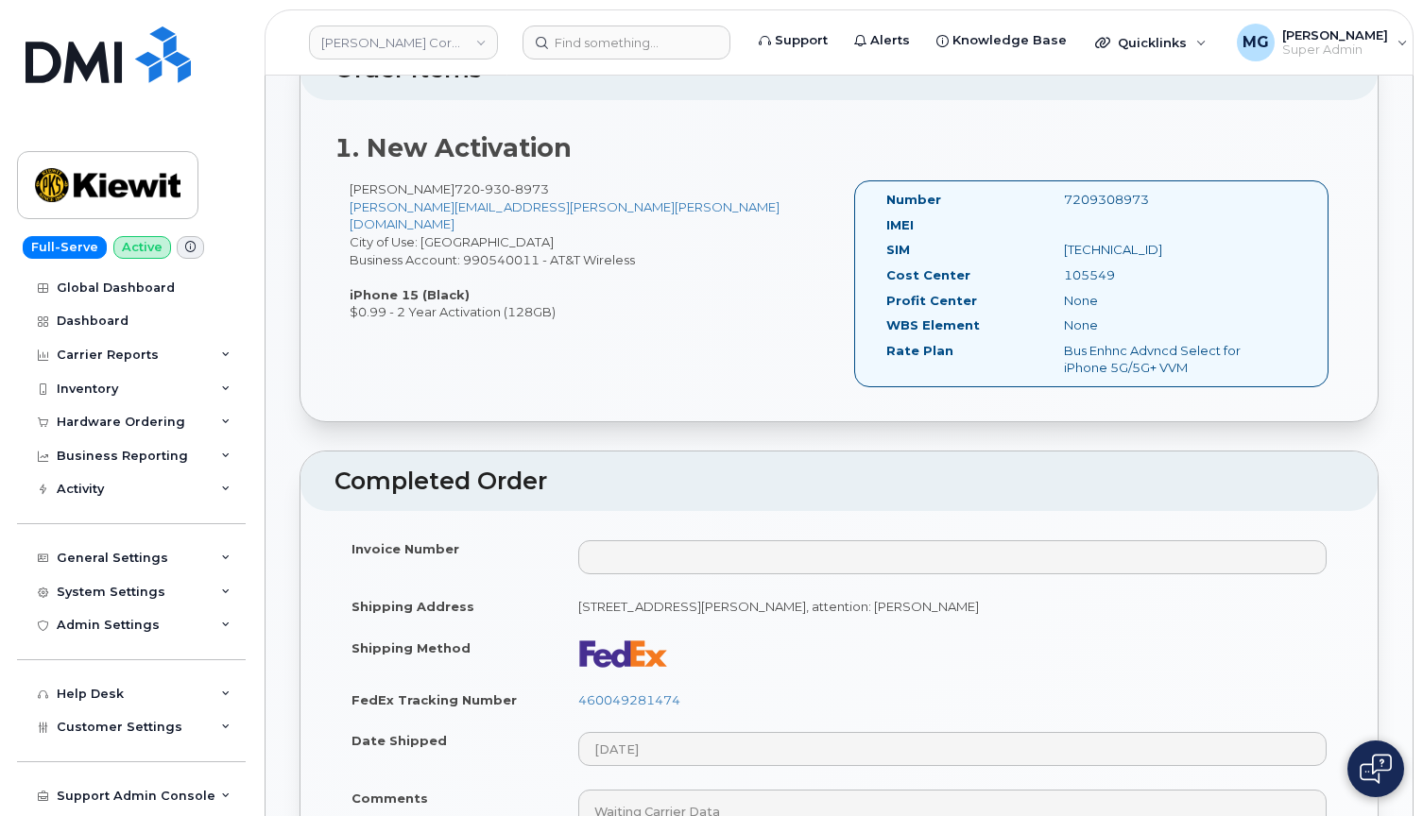
scroll to position [569, 0]
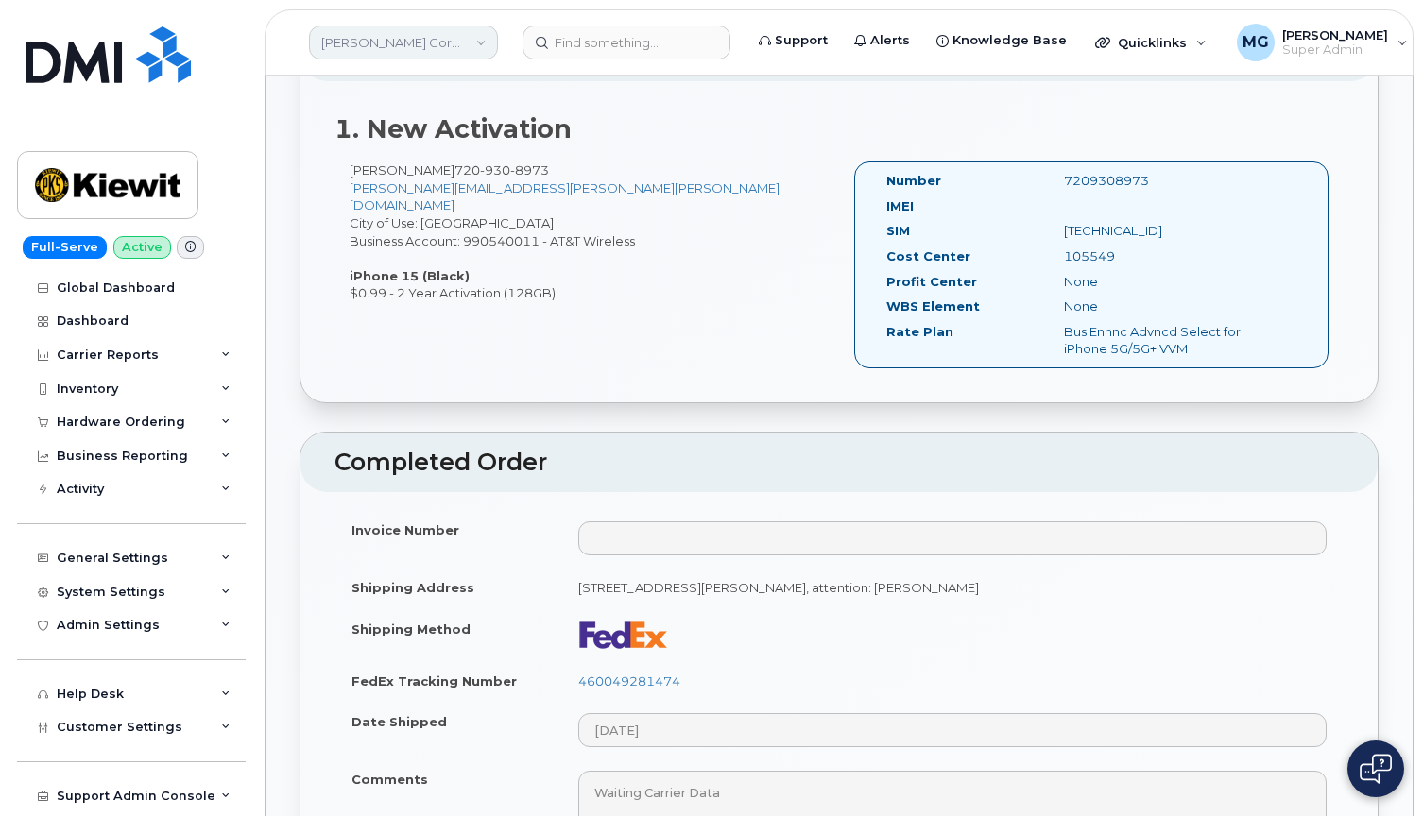
click at [483, 43] on link "Kiewit Corporation" at bounding box center [403, 43] width 189 height 34
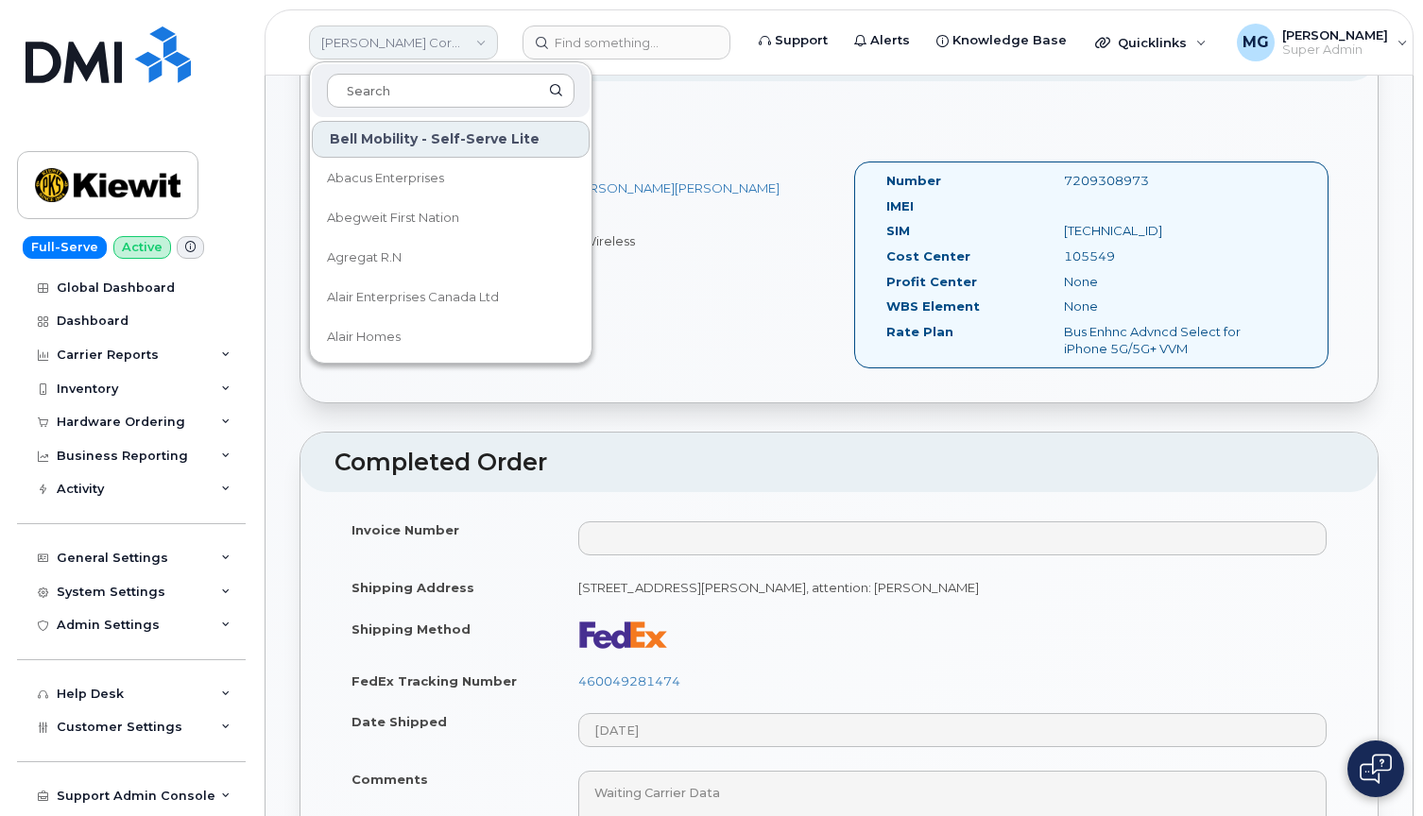
click at [483, 43] on link "Kiewit Corporation" at bounding box center [403, 43] width 189 height 34
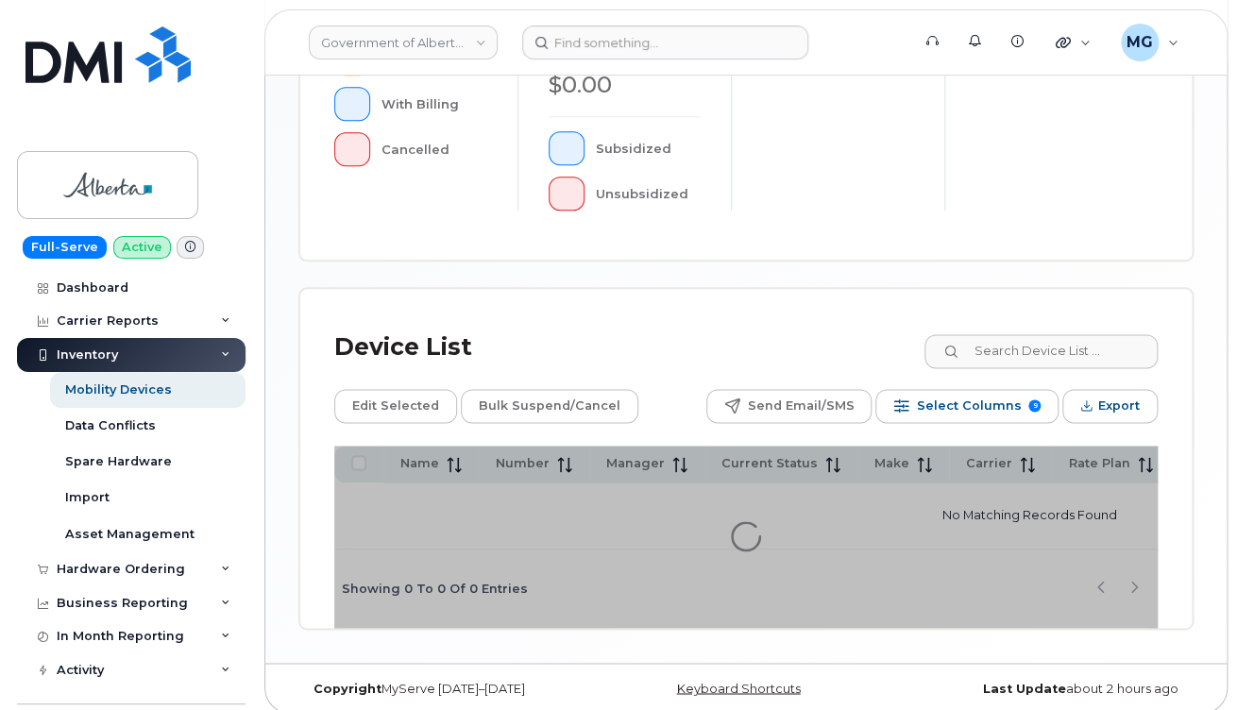
scroll to position [751, 0]
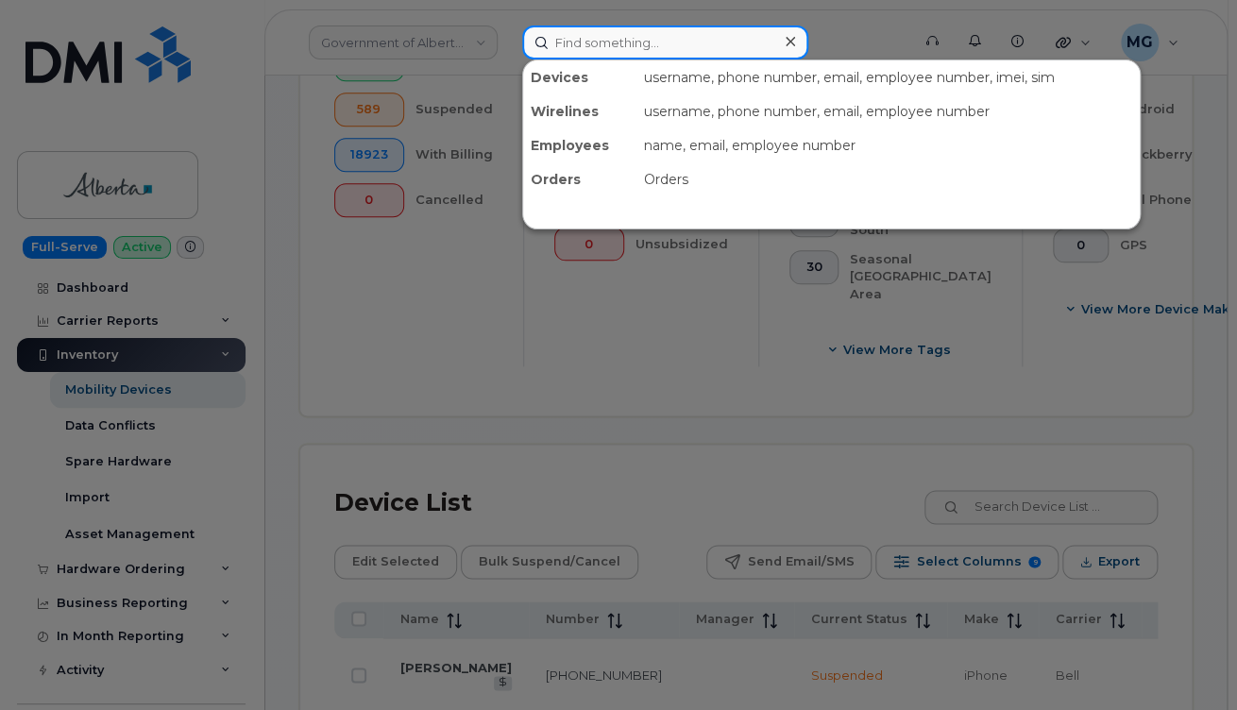
click at [601, 43] on input at bounding box center [665, 43] width 286 height 34
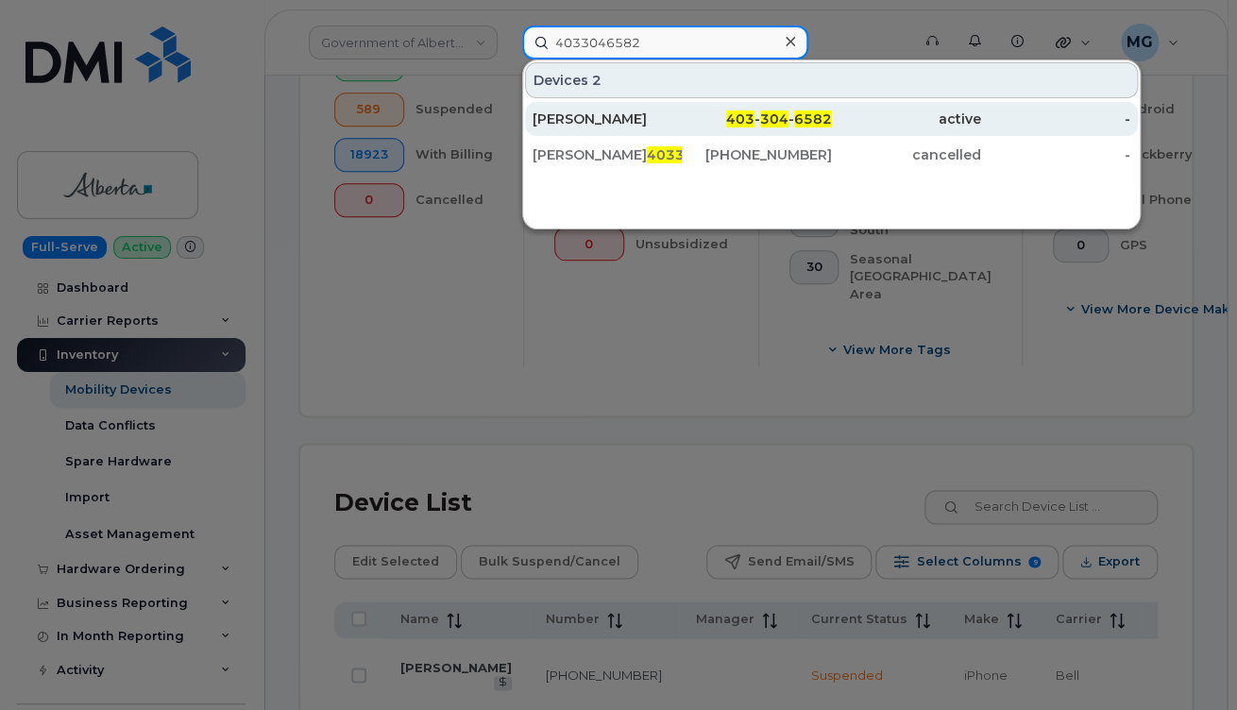
type input "4033046582"
click at [567, 117] on div "Brian Reynolds" at bounding box center [607, 119] width 149 height 19
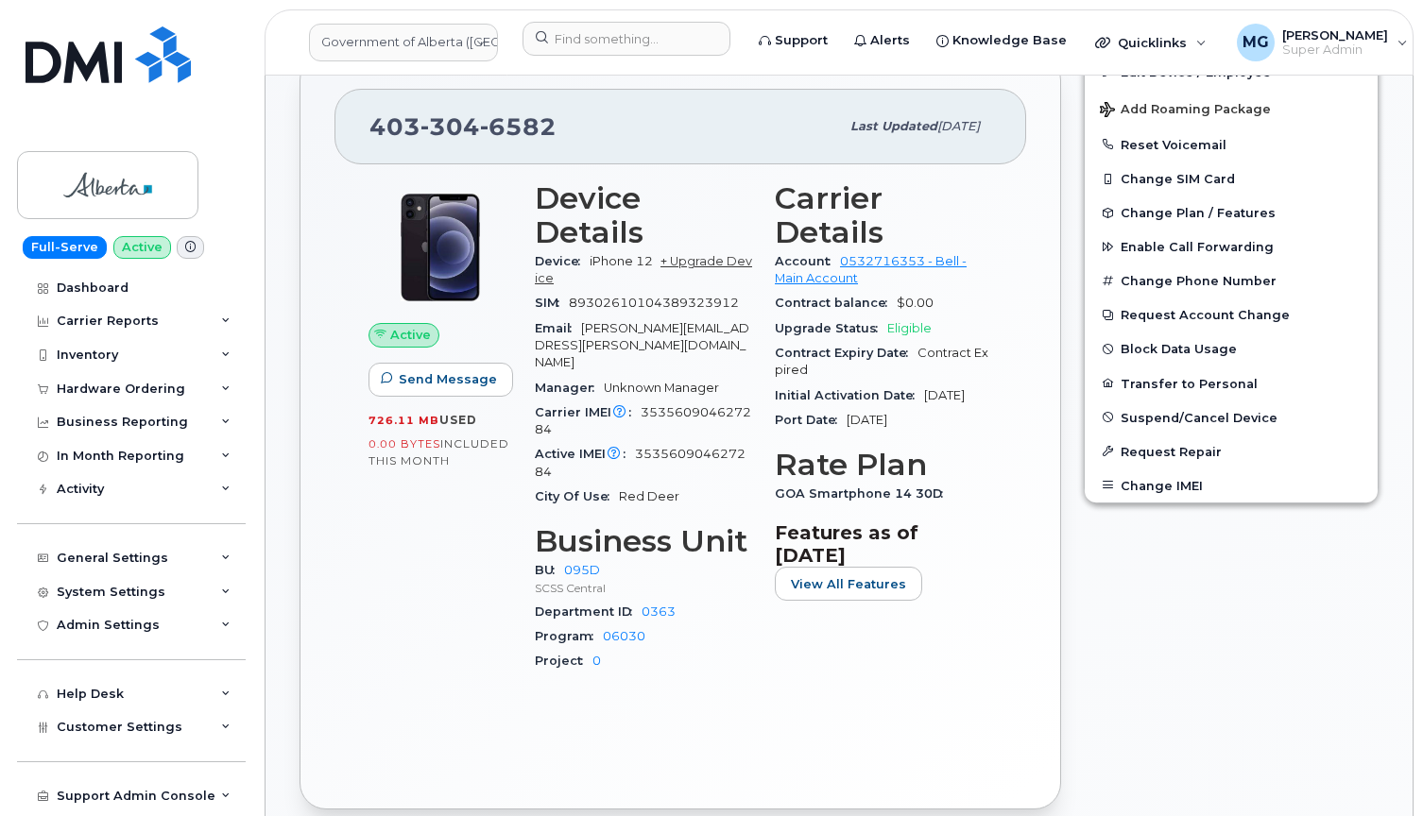
scroll to position [570, 0]
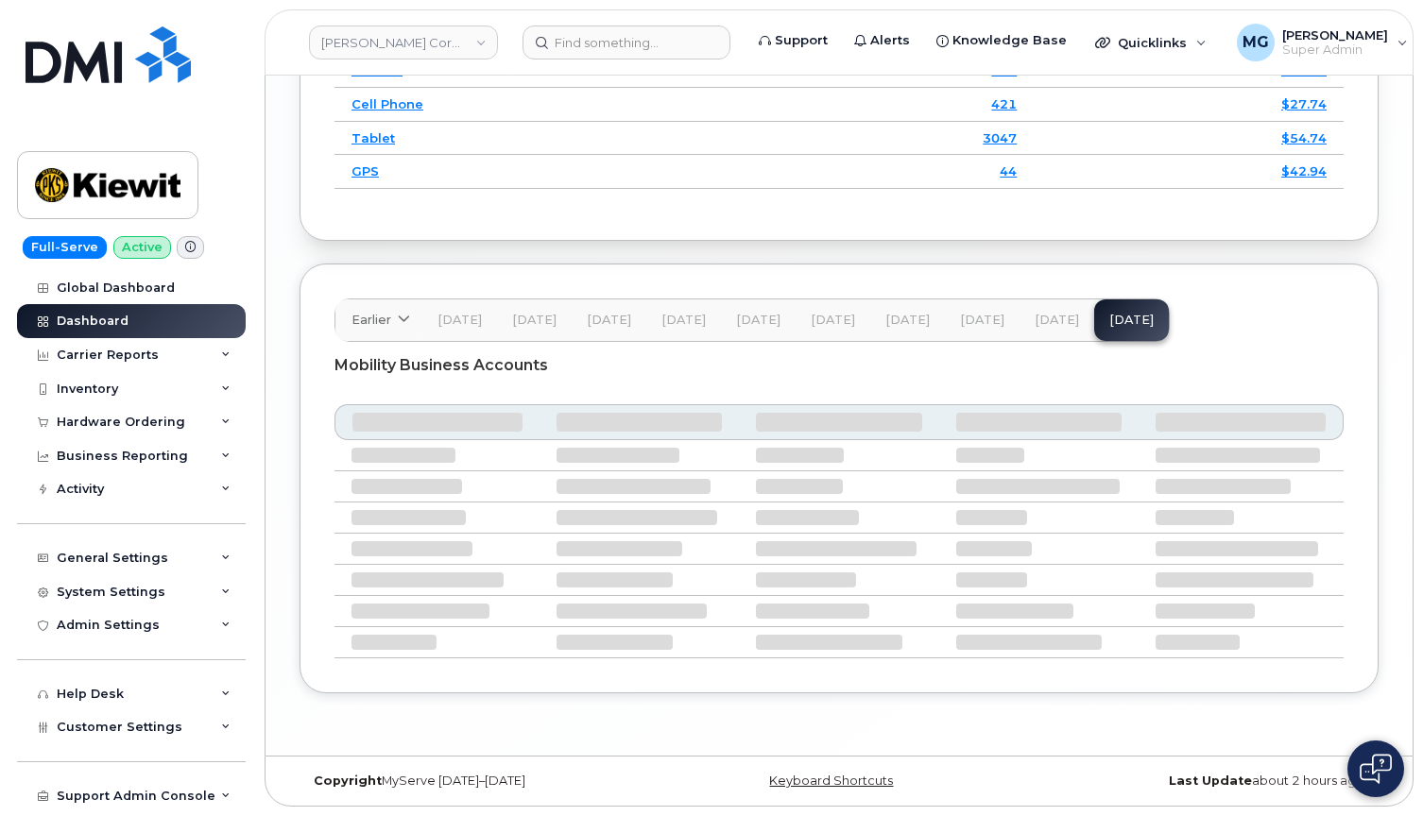
scroll to position [3324, 0]
click at [1049, 313] on span "Jun 25" at bounding box center [1056, 320] width 44 height 15
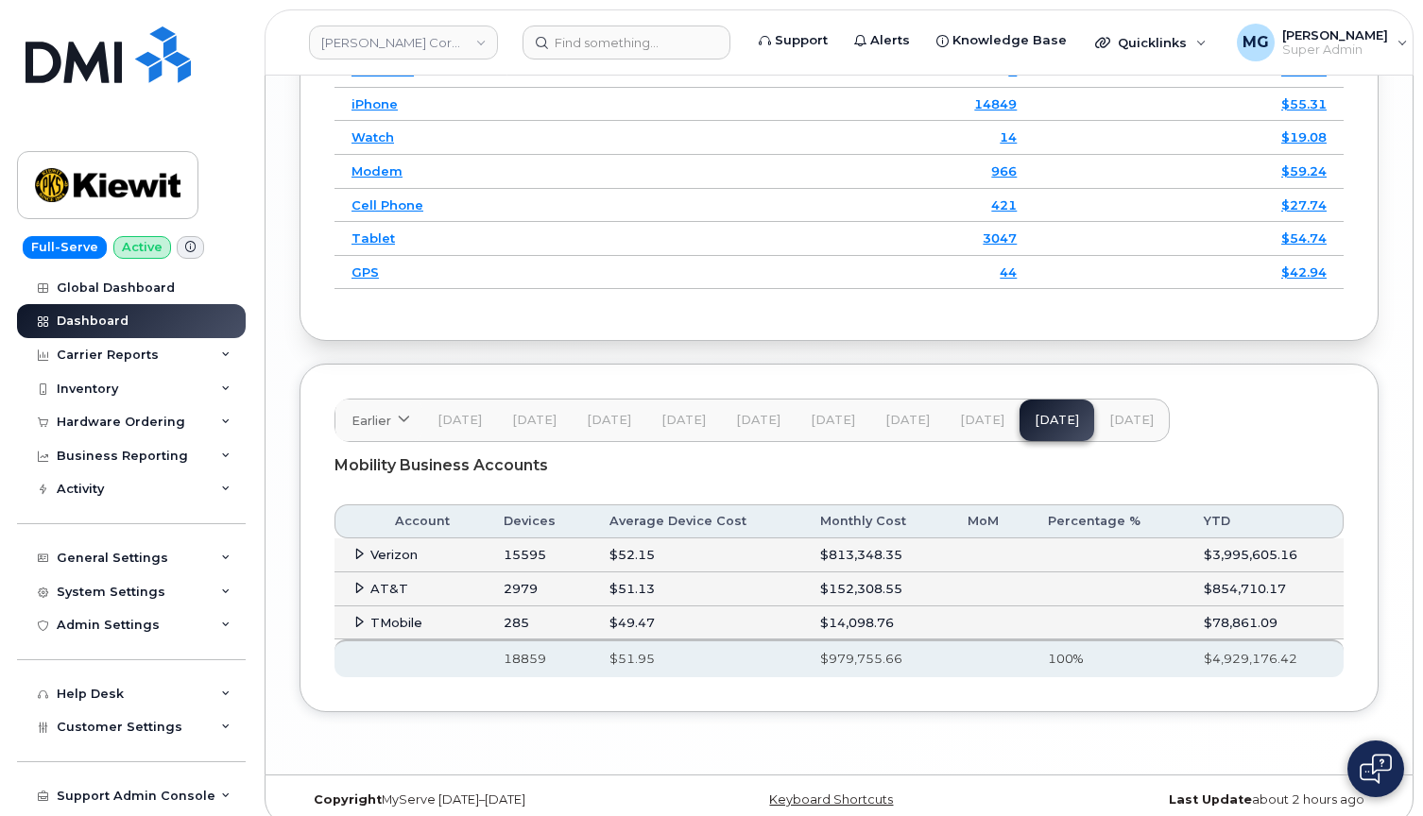
scroll to position [3233, 0]
click at [456, 37] on link "[PERSON_NAME] Corporation" at bounding box center [403, 43] width 189 height 34
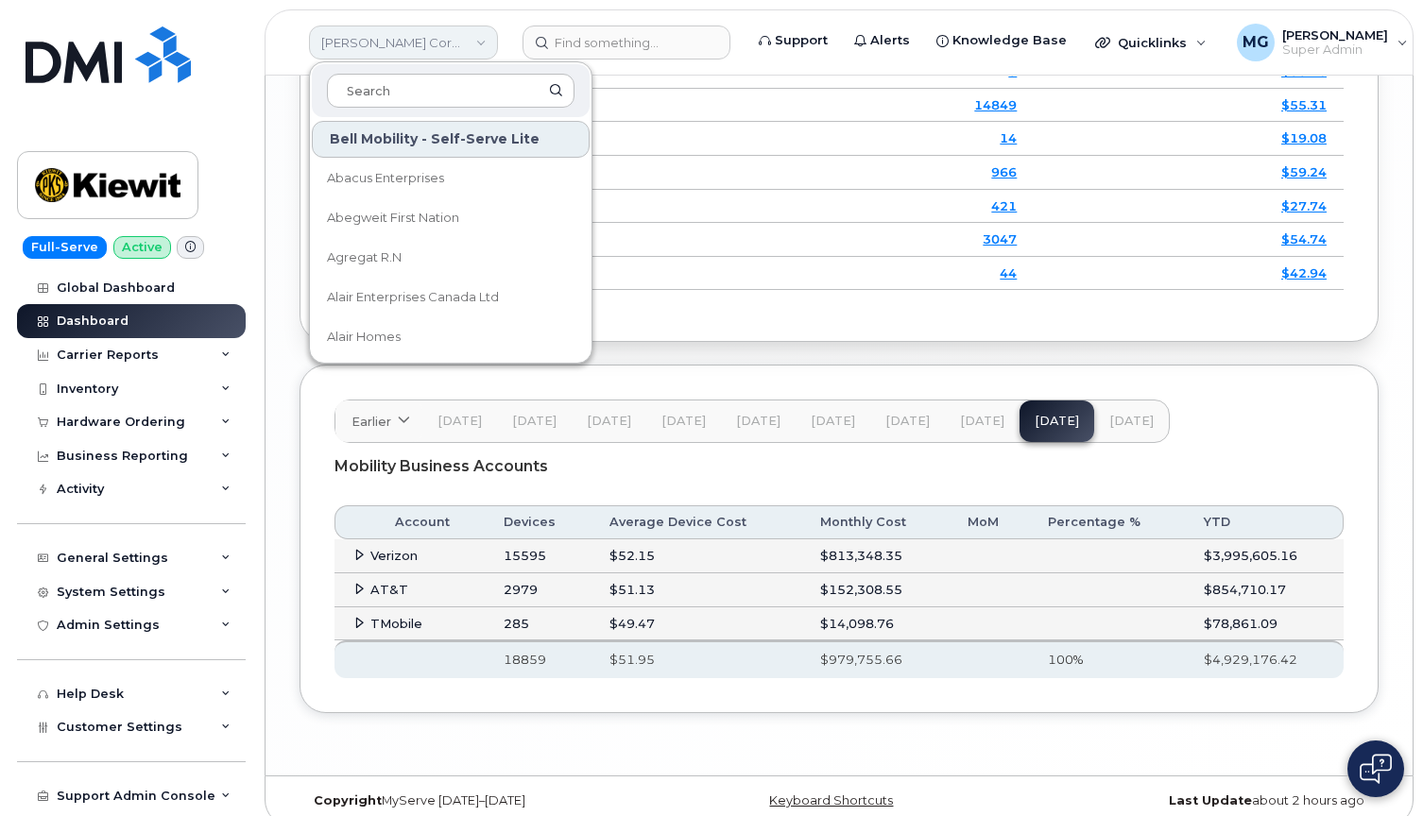
click at [456, 37] on link "Kiewit Corporation" at bounding box center [403, 43] width 189 height 34
click at [473, 39] on link "Kiewit Corporation" at bounding box center [403, 43] width 189 height 34
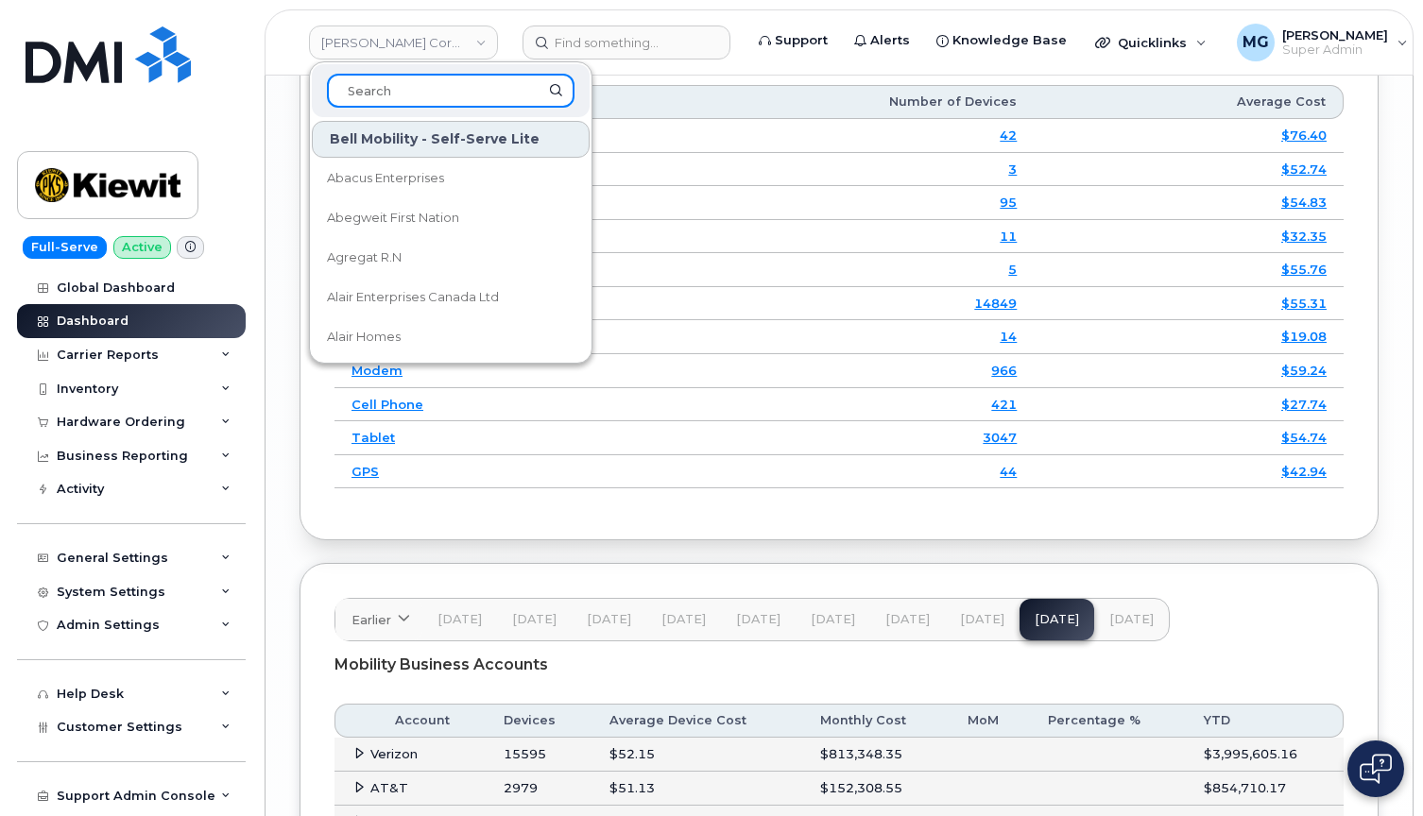
scroll to position [3037, 0]
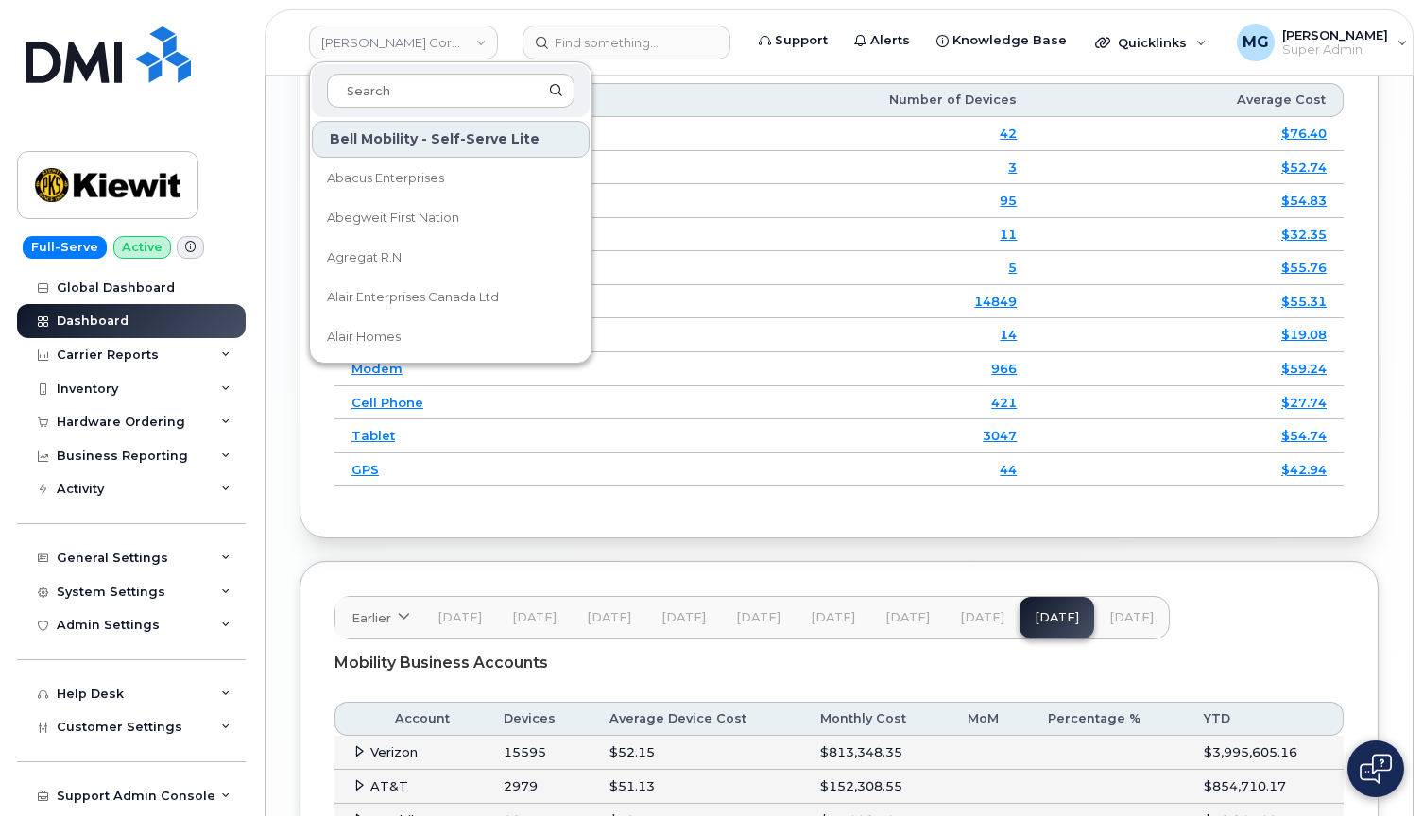
click at [276, 65] on header "Kiewit Corporation Bell Mobility - Self-Serve Lite Abacus Enterprises Abegweit …" at bounding box center [838, 42] width 1149 height 66
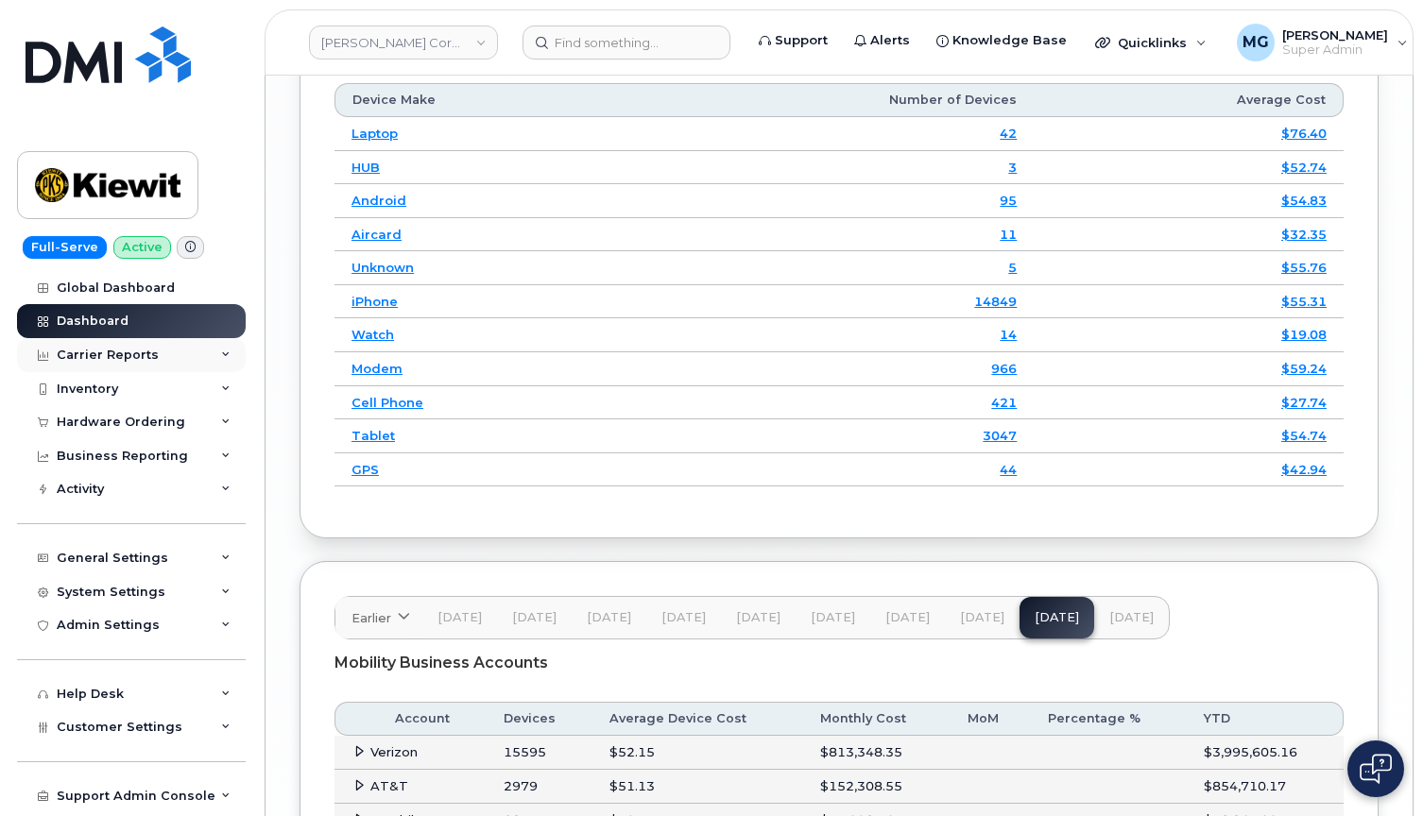
click at [127, 353] on div "Carrier Reports" at bounding box center [108, 355] width 102 height 15
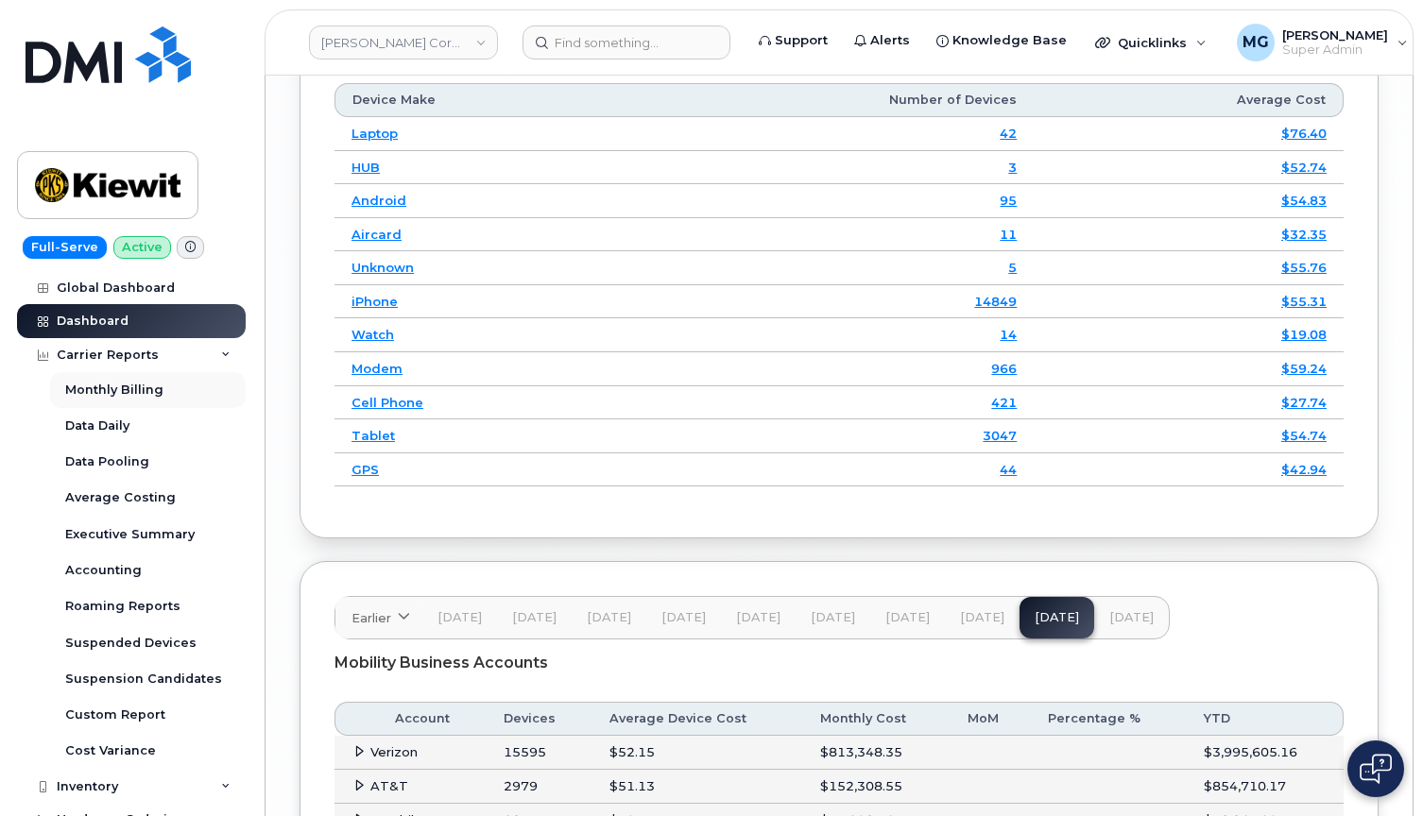
click at [111, 391] on div "Monthly Billing" at bounding box center [114, 390] width 98 height 17
click at [221, 351] on icon at bounding box center [225, 354] width 9 height 9
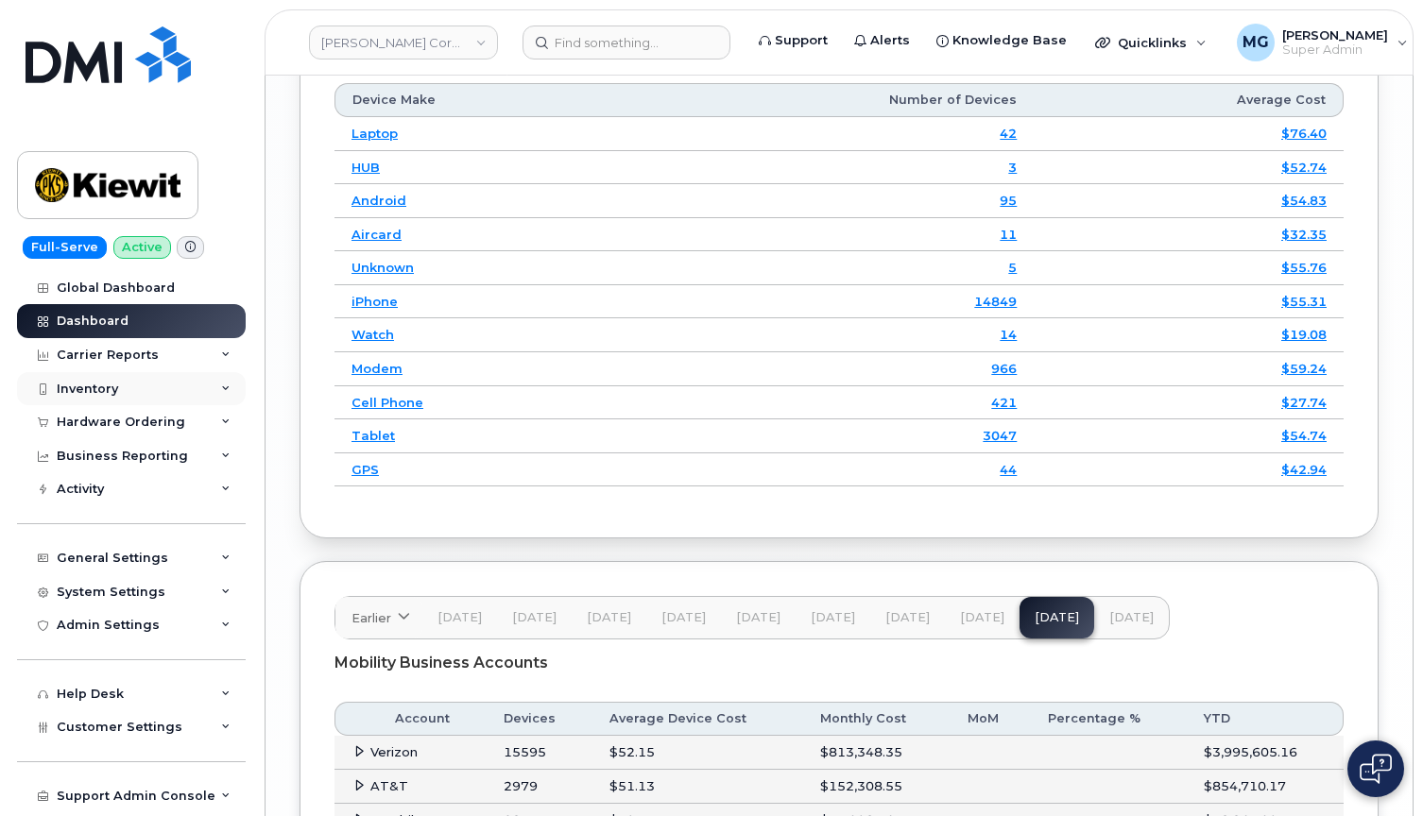
click at [89, 388] on div "Inventory" at bounding box center [87, 389] width 61 height 15
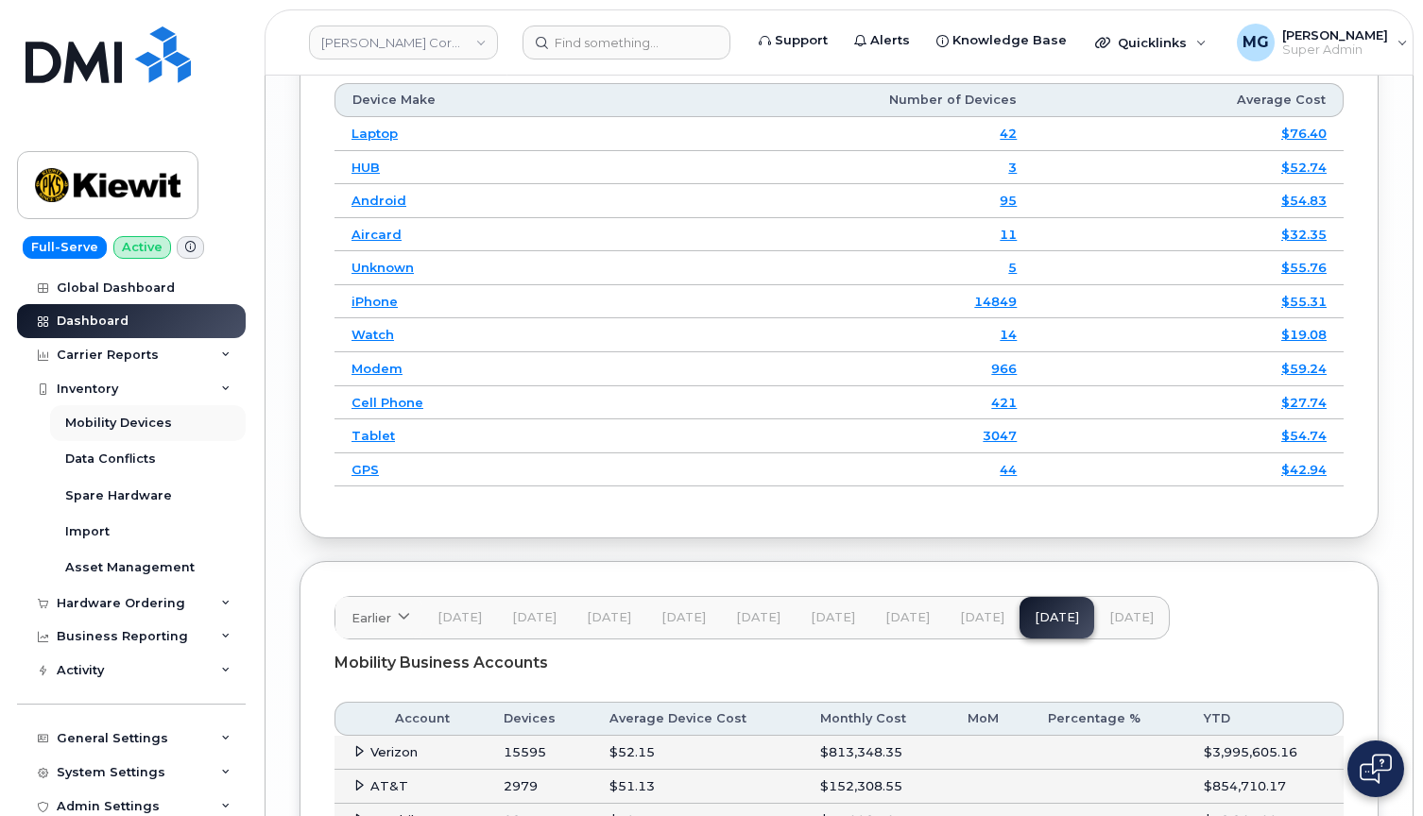
click at [86, 418] on div "Mobility Devices" at bounding box center [118, 423] width 107 height 17
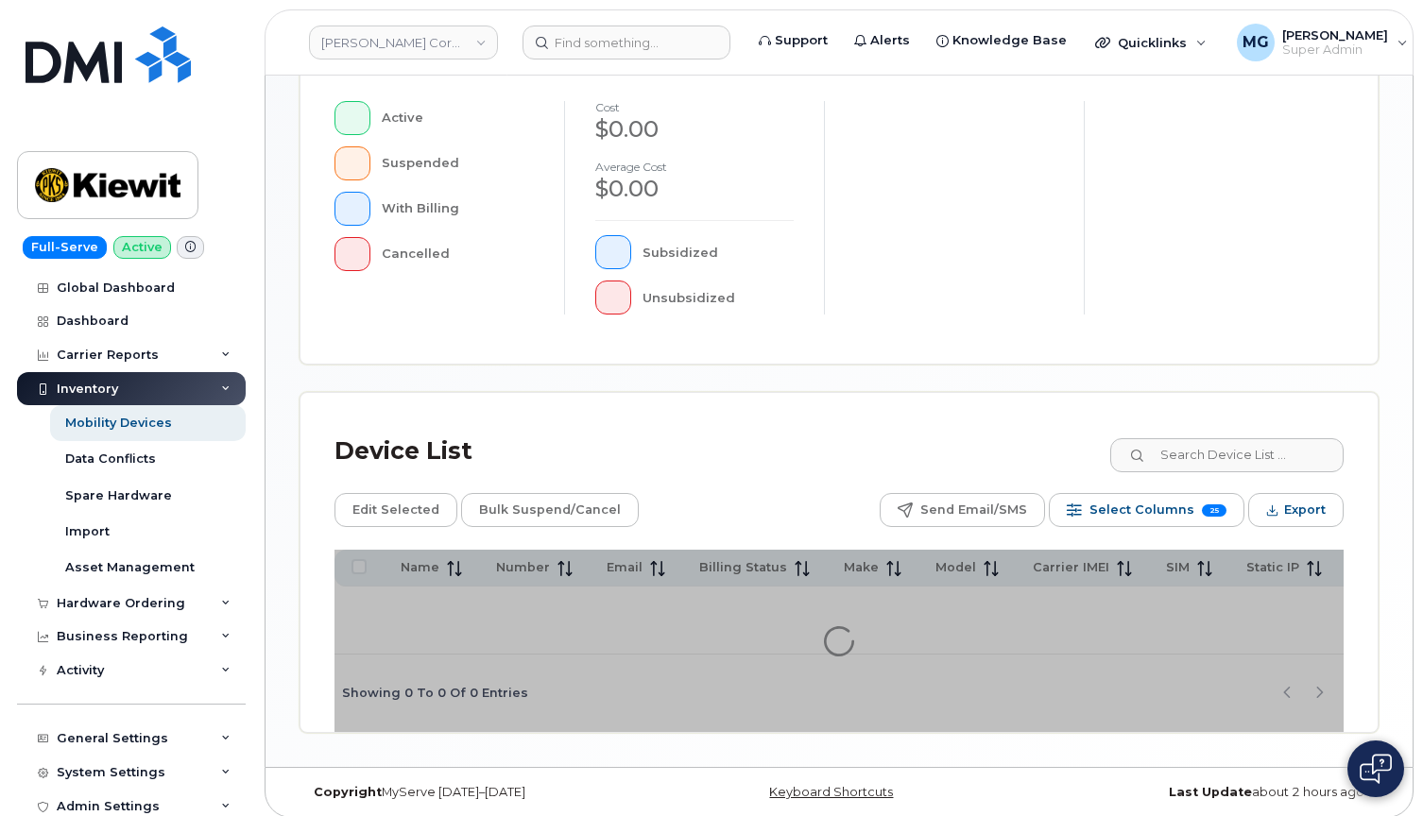
scroll to position [542, 0]
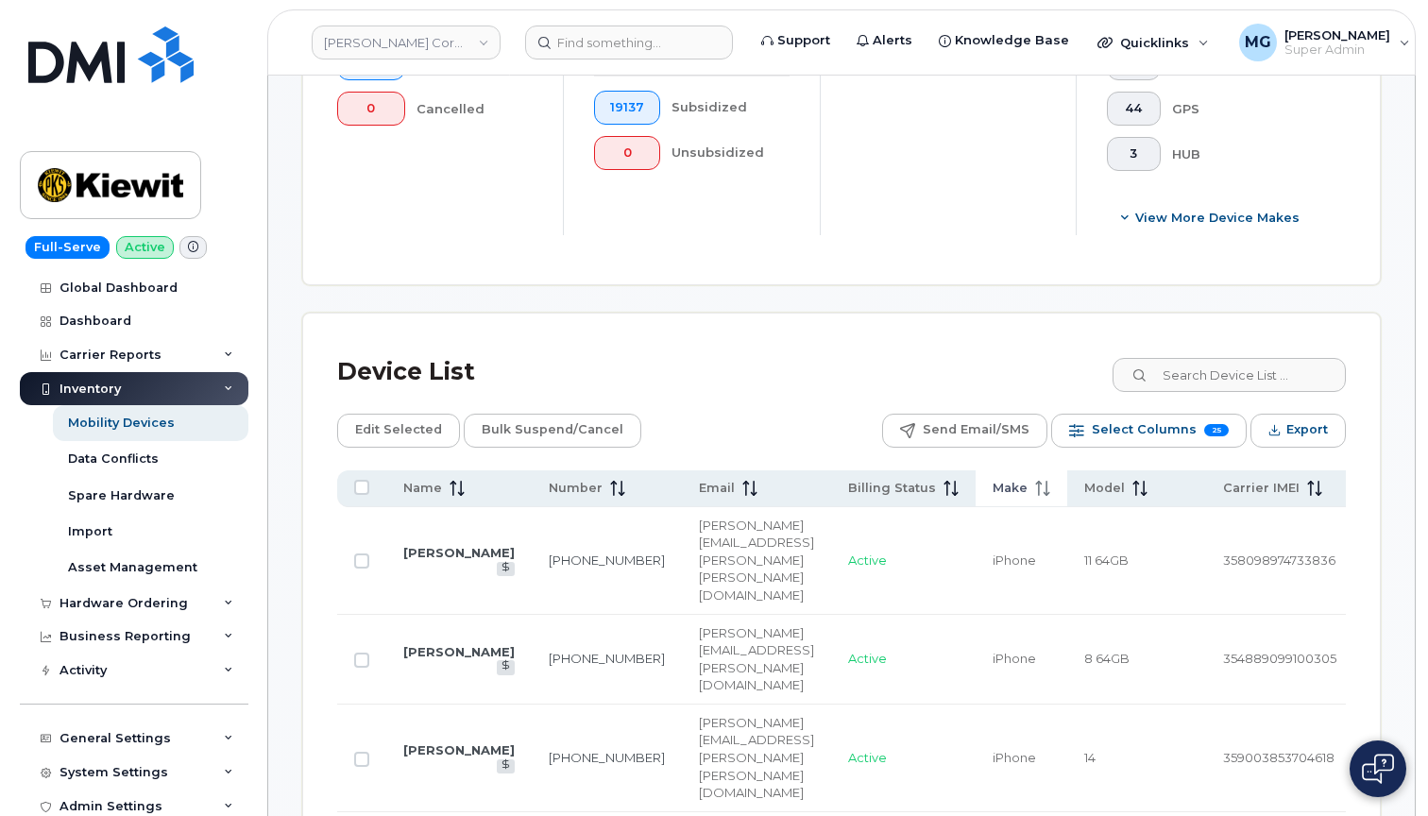
scroll to position [742, 0]
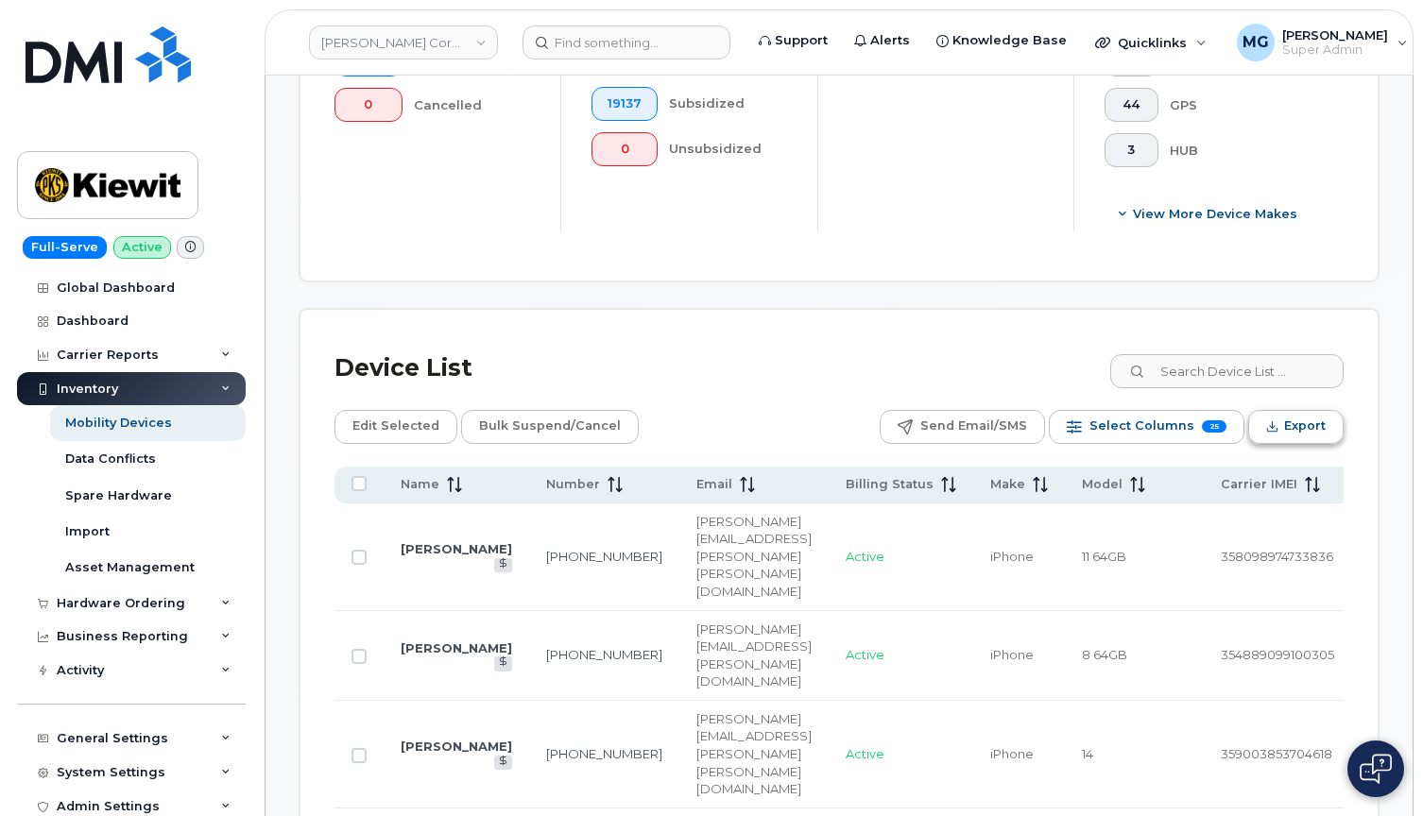
click at [1285, 423] on span "Export" at bounding box center [1305, 426] width 42 height 28
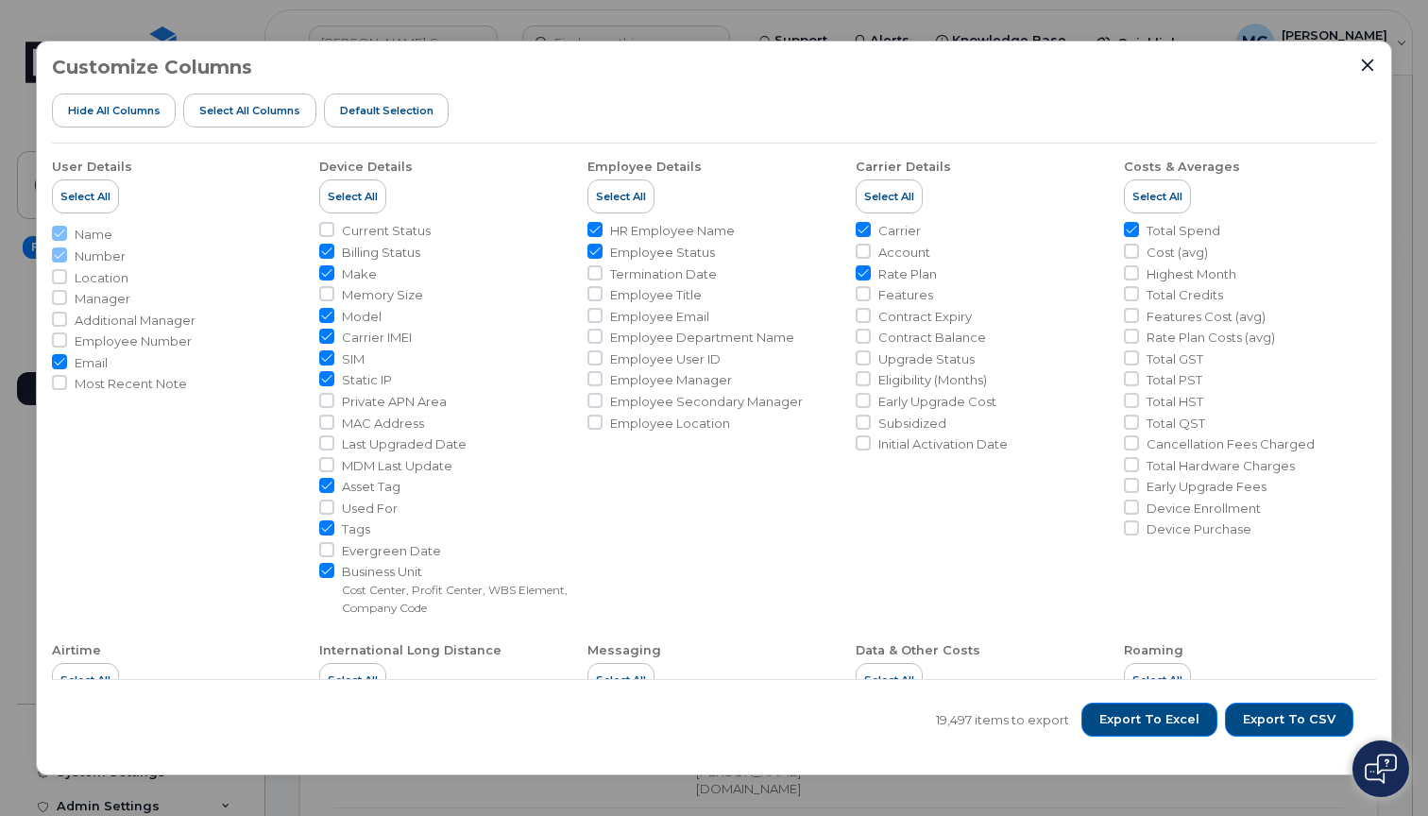
scroll to position [0, 0]
click at [1270, 715] on span "Export to CSV" at bounding box center [1289, 719] width 93 height 17
click at [1271, 724] on span "Export to CSV" at bounding box center [1289, 719] width 93 height 17
click at [1156, 720] on span "Export to Excel" at bounding box center [1150, 719] width 100 height 17
click at [1370, 66] on icon "Close" at bounding box center [1368, 66] width 12 height 12
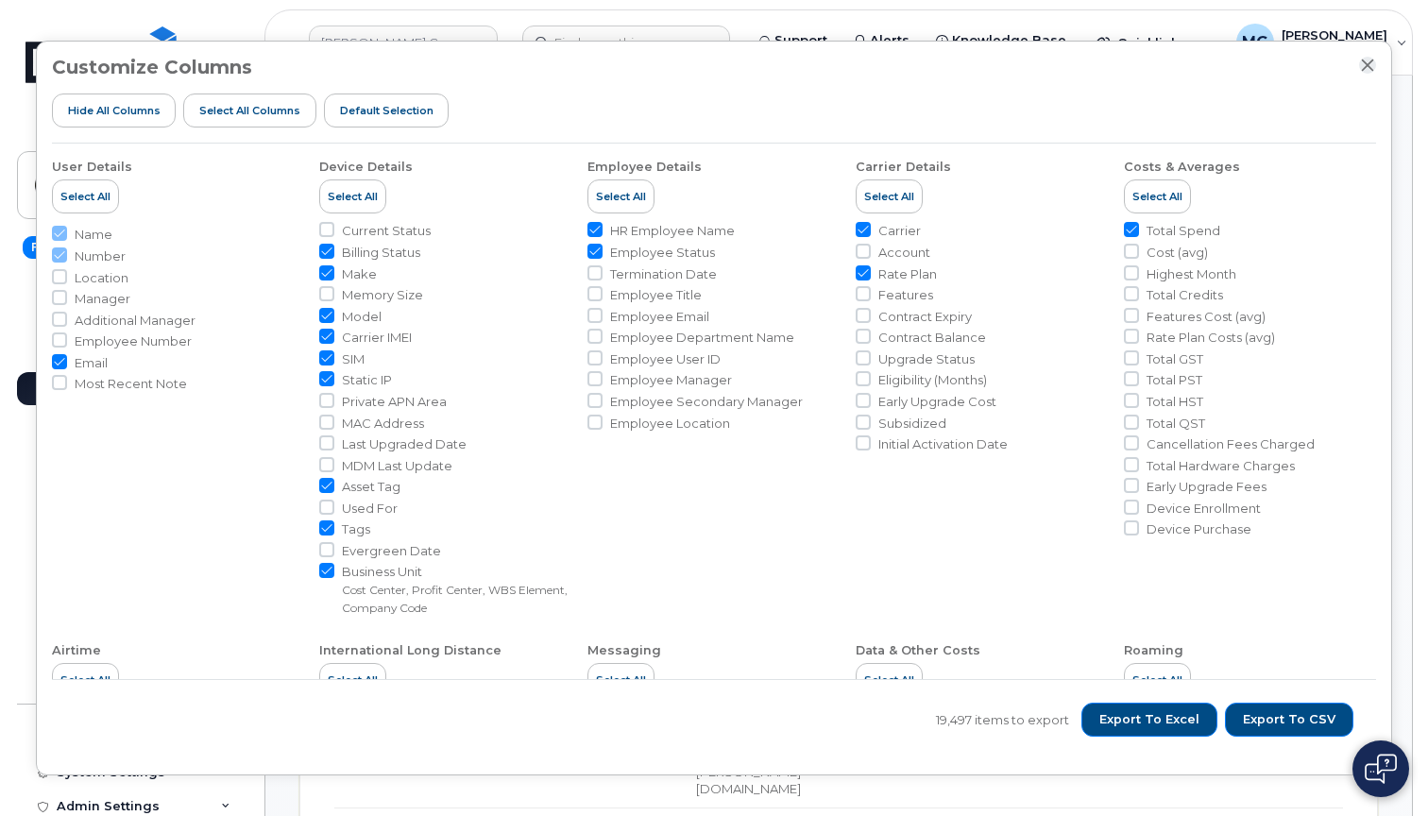
click at [1371, 66] on icon "Close" at bounding box center [1367, 65] width 15 height 15
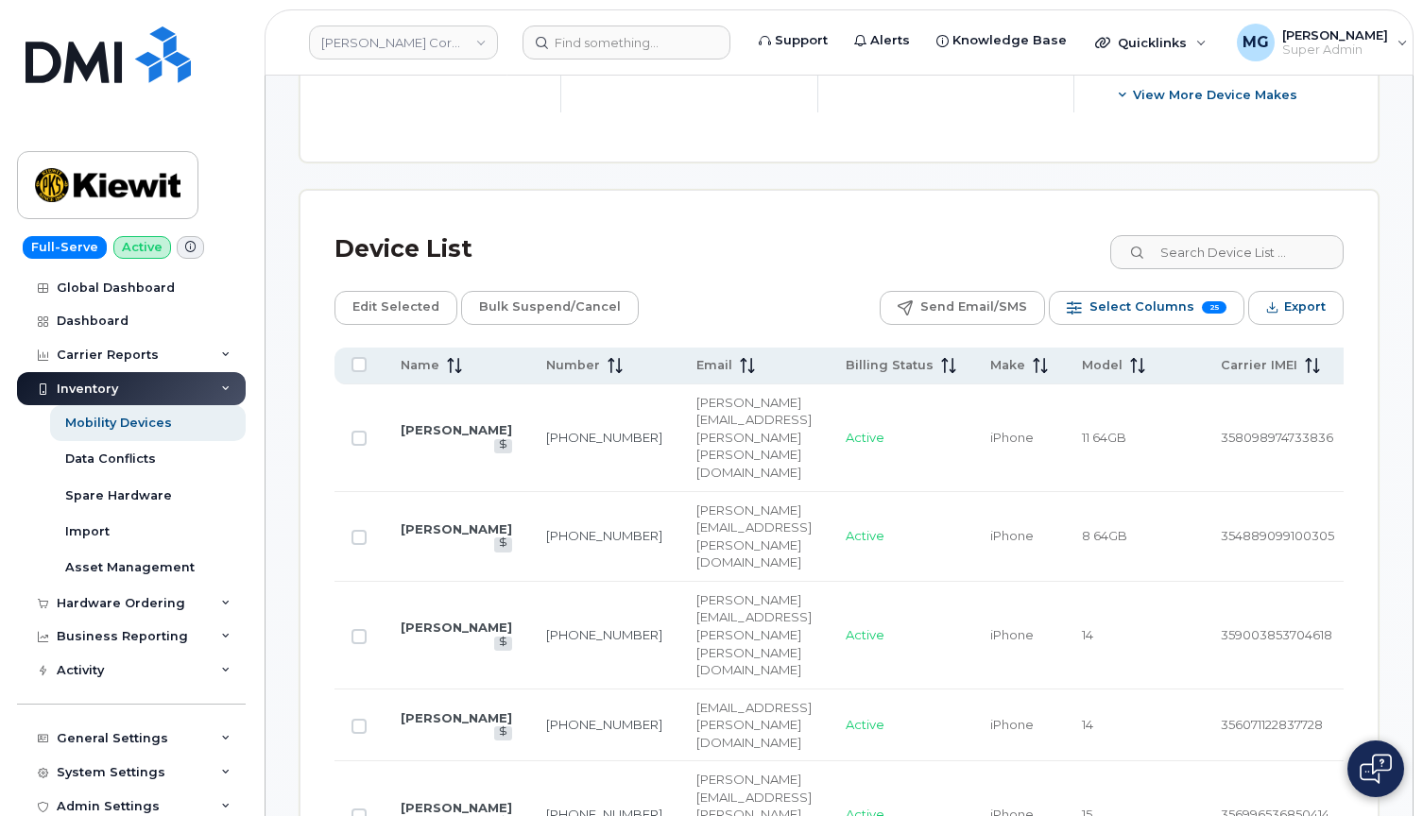
scroll to position [862, 0]
click at [568, 526] on link "201-206-1117" at bounding box center [604, 533] width 116 height 15
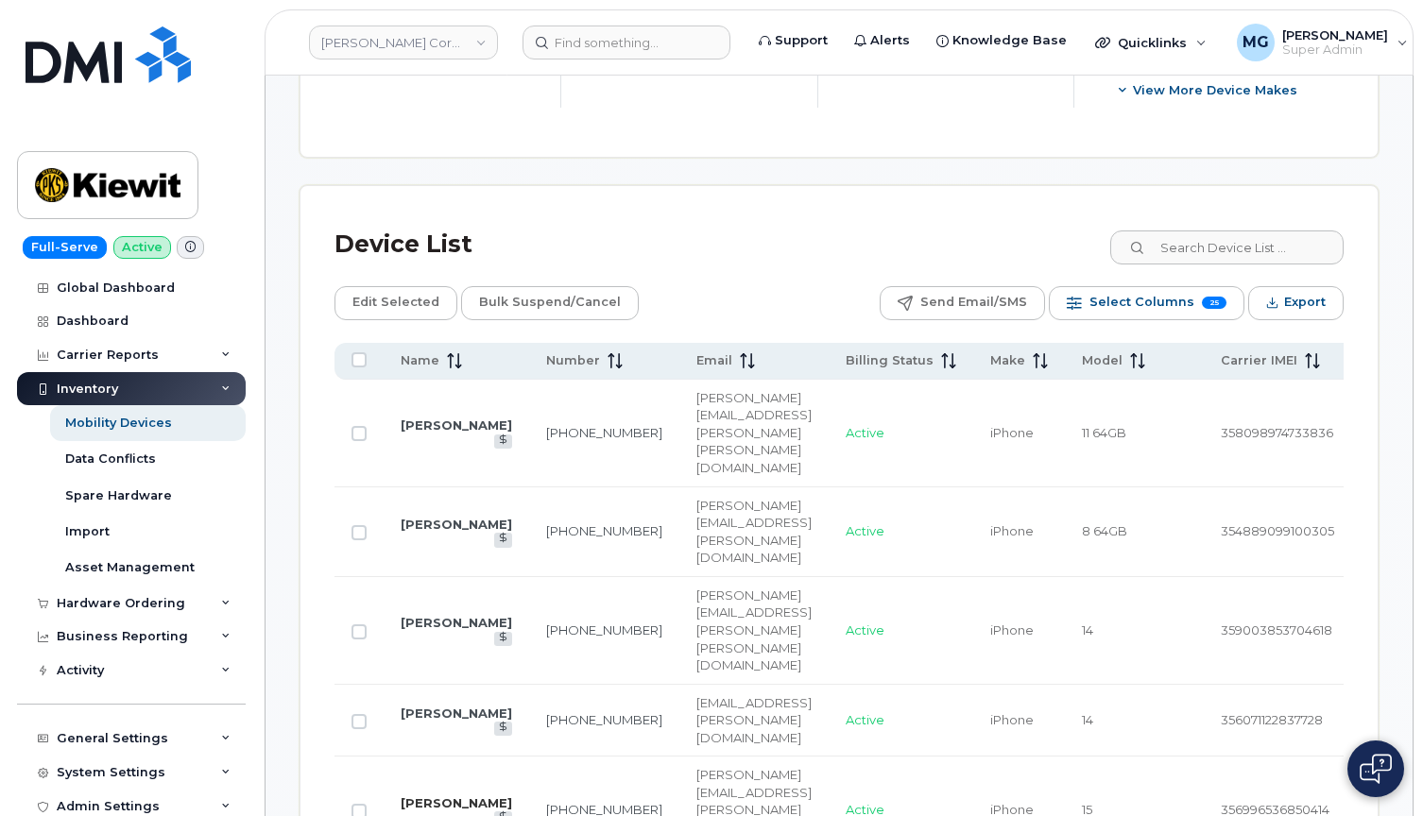
click at [446, 795] on link "TOM EMERSON" at bounding box center [456, 802] width 111 height 15
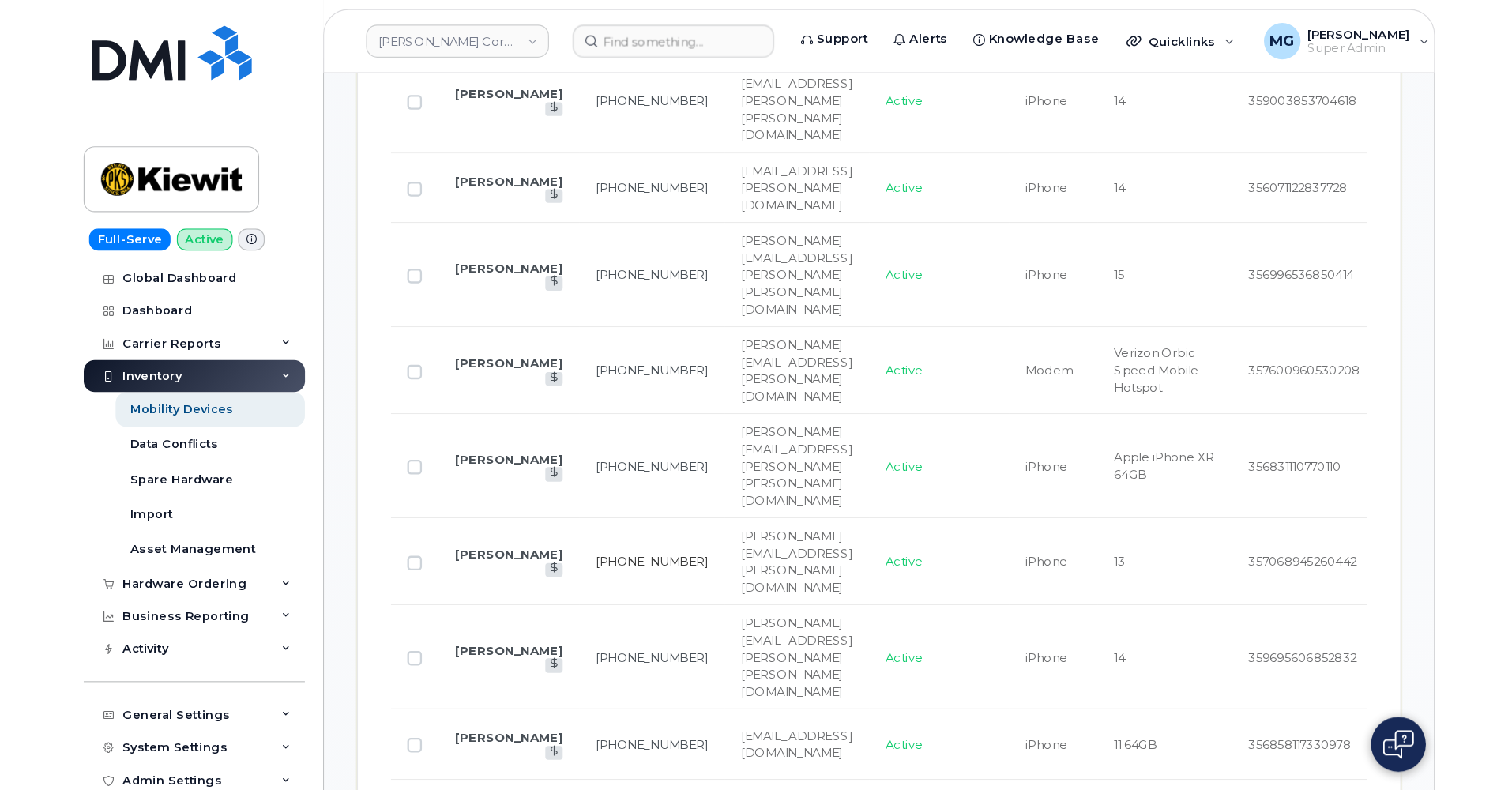
scroll to position [1176, 0]
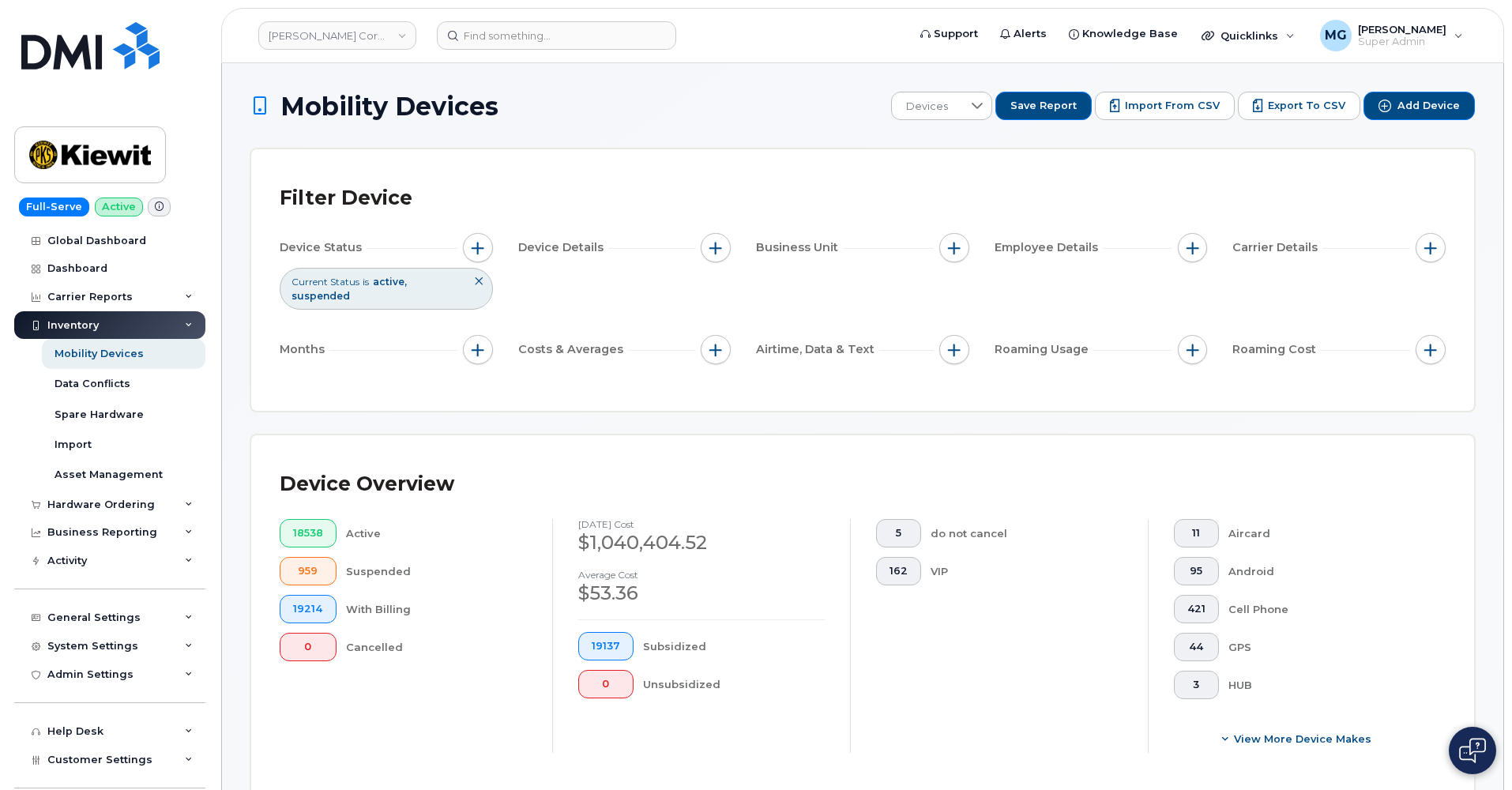
scroll to position [0, 0]
click at [713, 244] on span "button" at bounding box center [715, 247] width 13 height 13
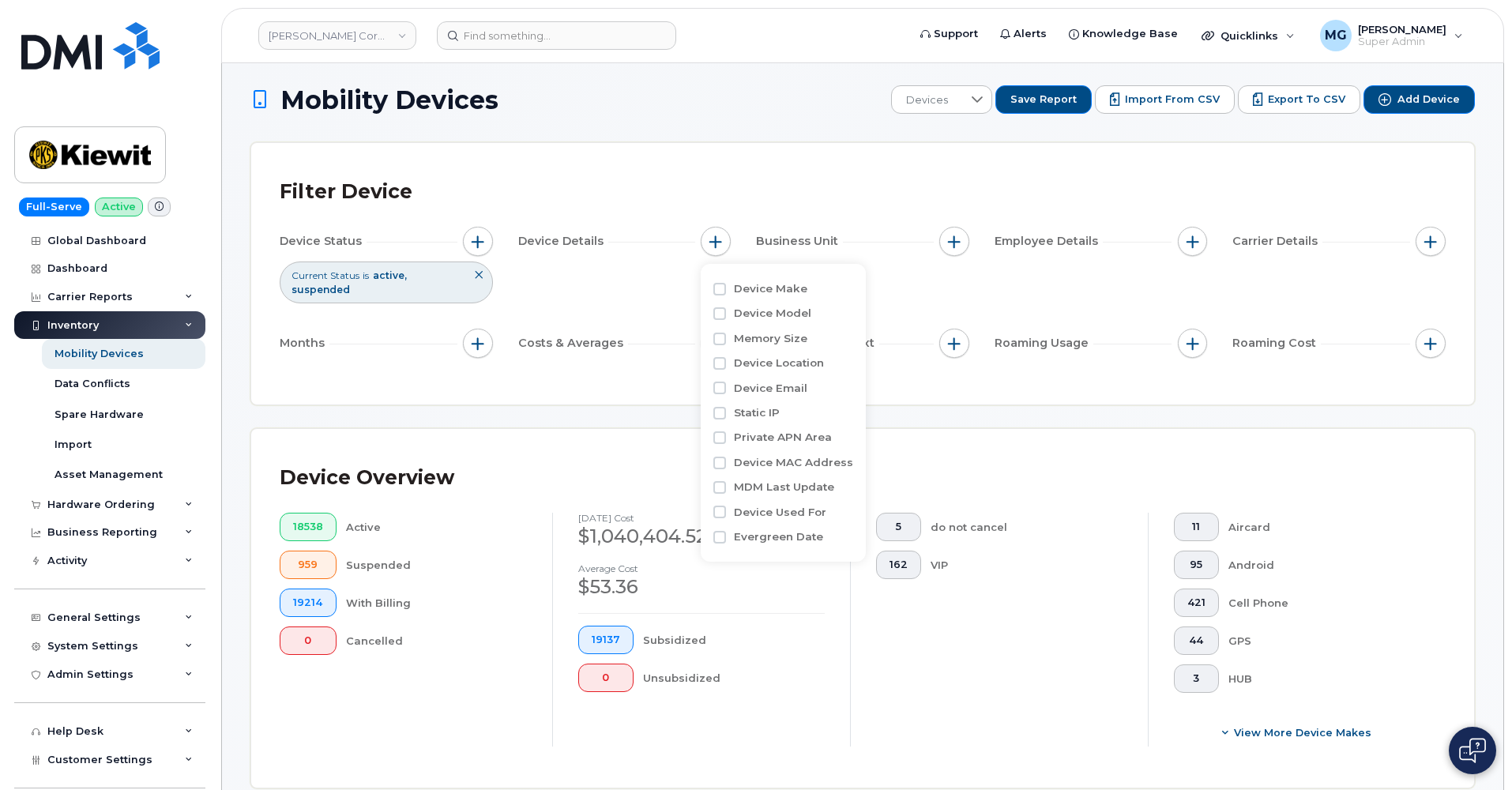
scroll to position [14, 0]
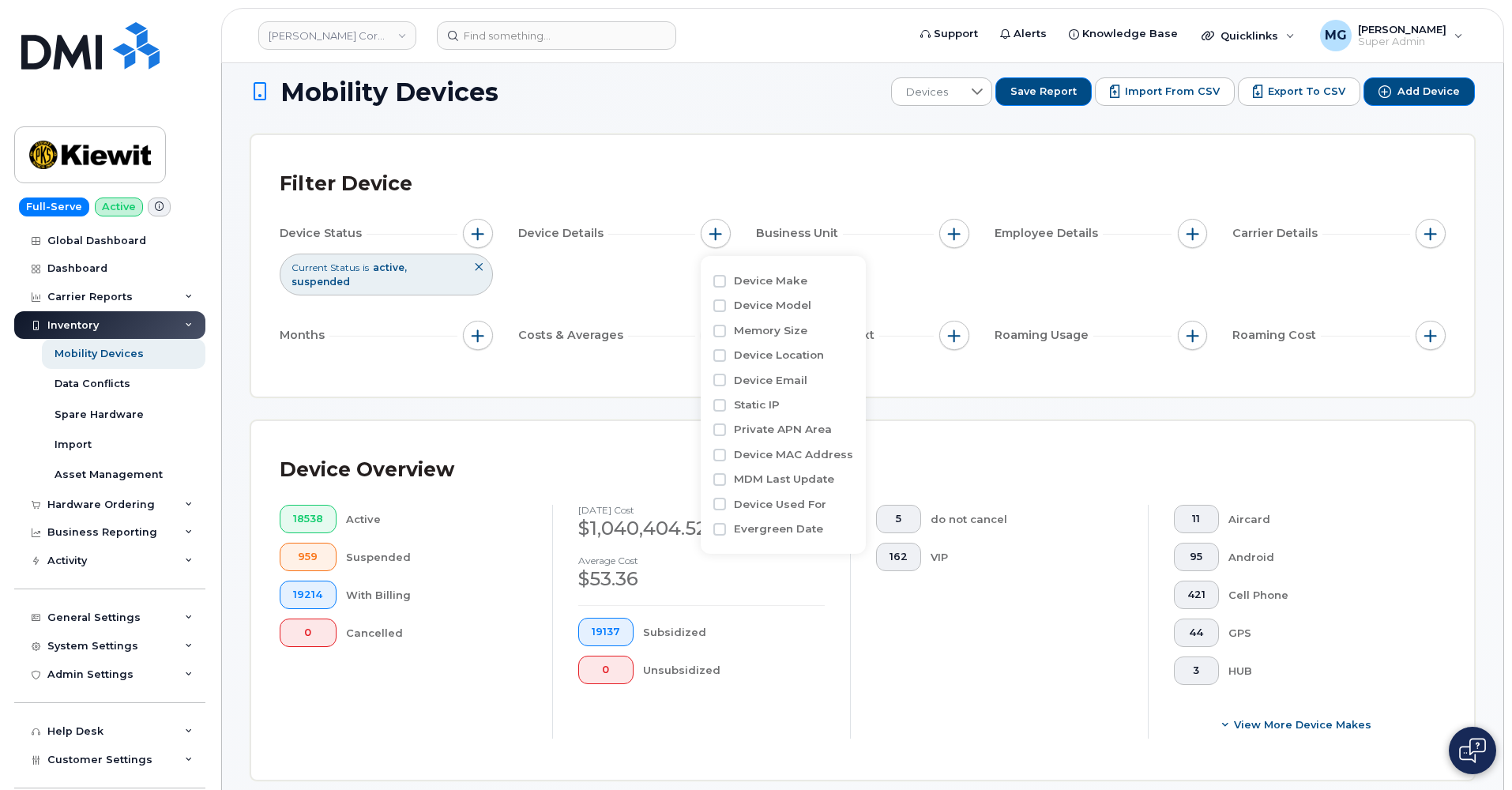
click at [685, 334] on div "Costs & Averages" at bounding box center [625, 336] width 213 height 30
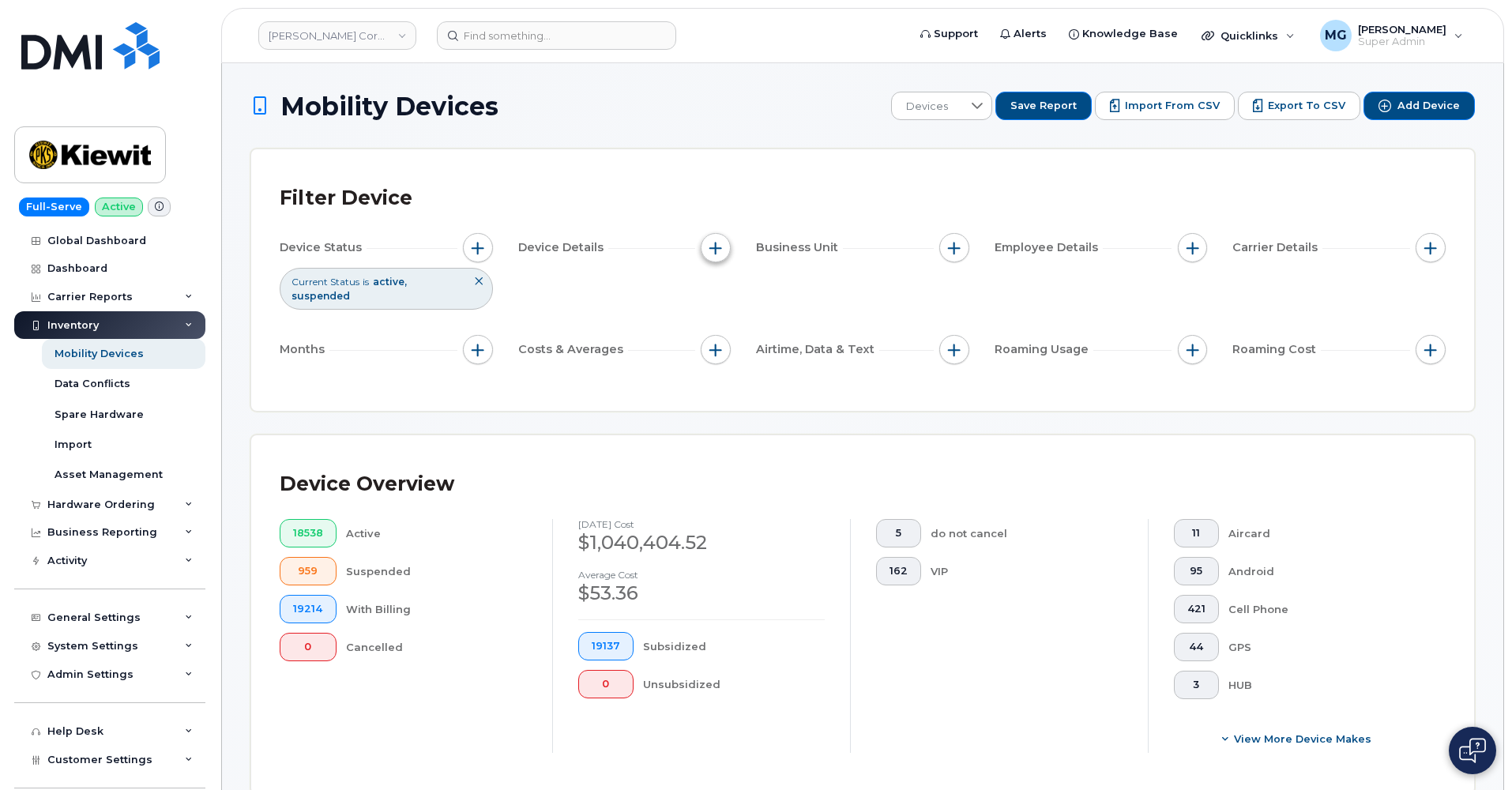
scroll to position [0, 1]
click at [716, 247] on span "button" at bounding box center [715, 247] width 13 height 13
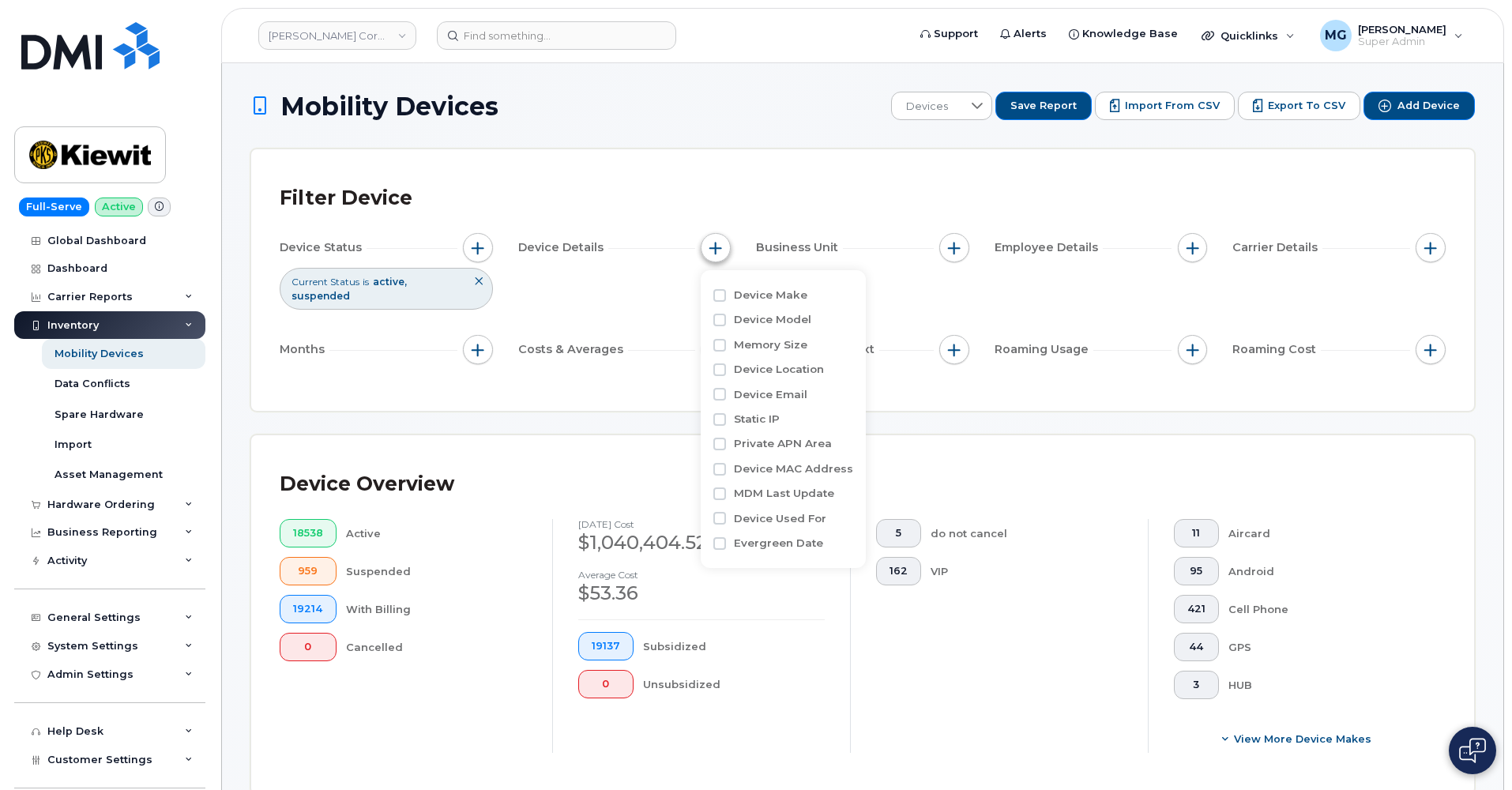
scroll to position [1, 0]
click at [713, 241] on span "button" at bounding box center [715, 247] width 13 height 13
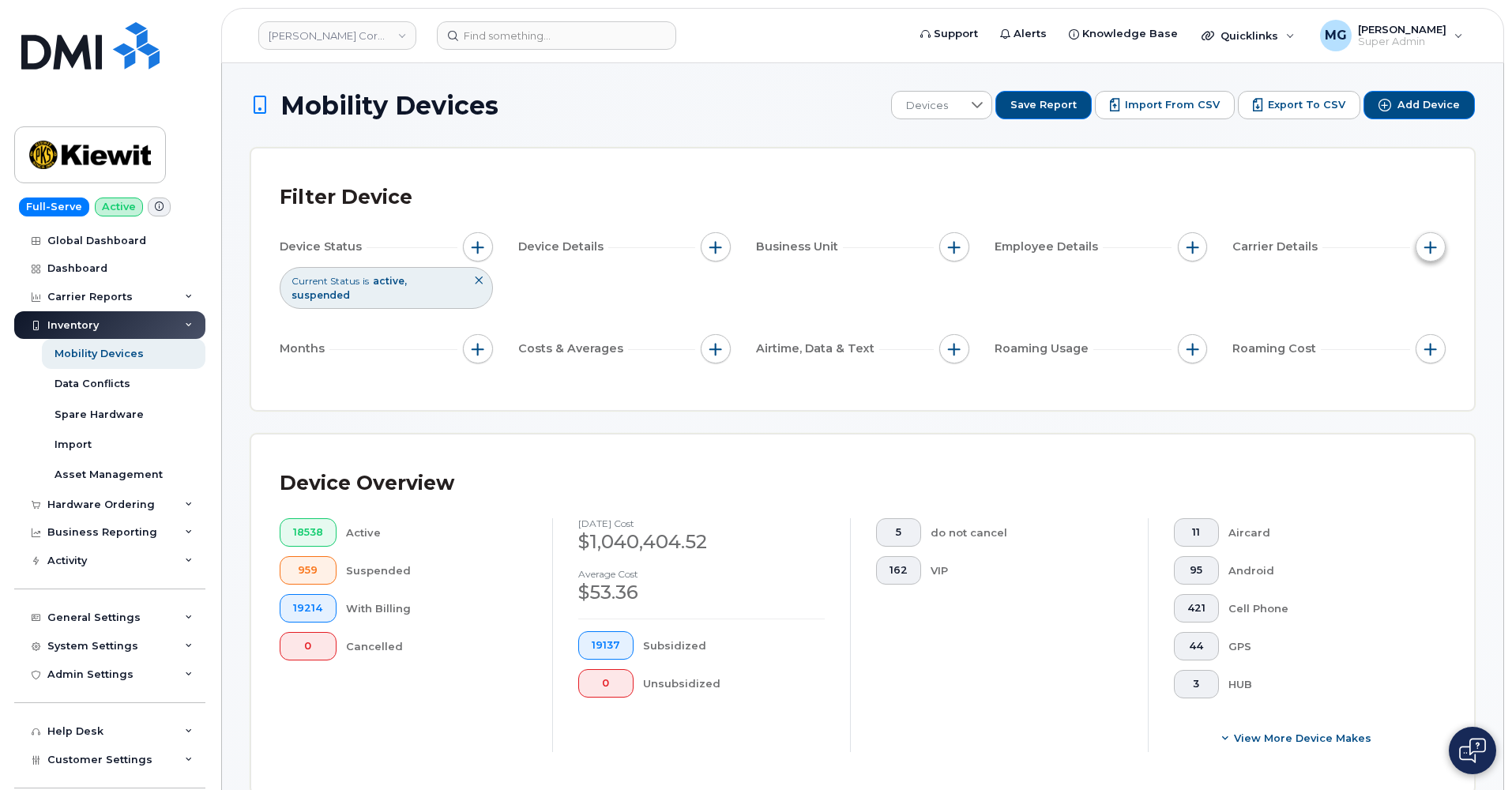
click at [1189, 246] on span "button" at bounding box center [1430, 247] width 13 height 13
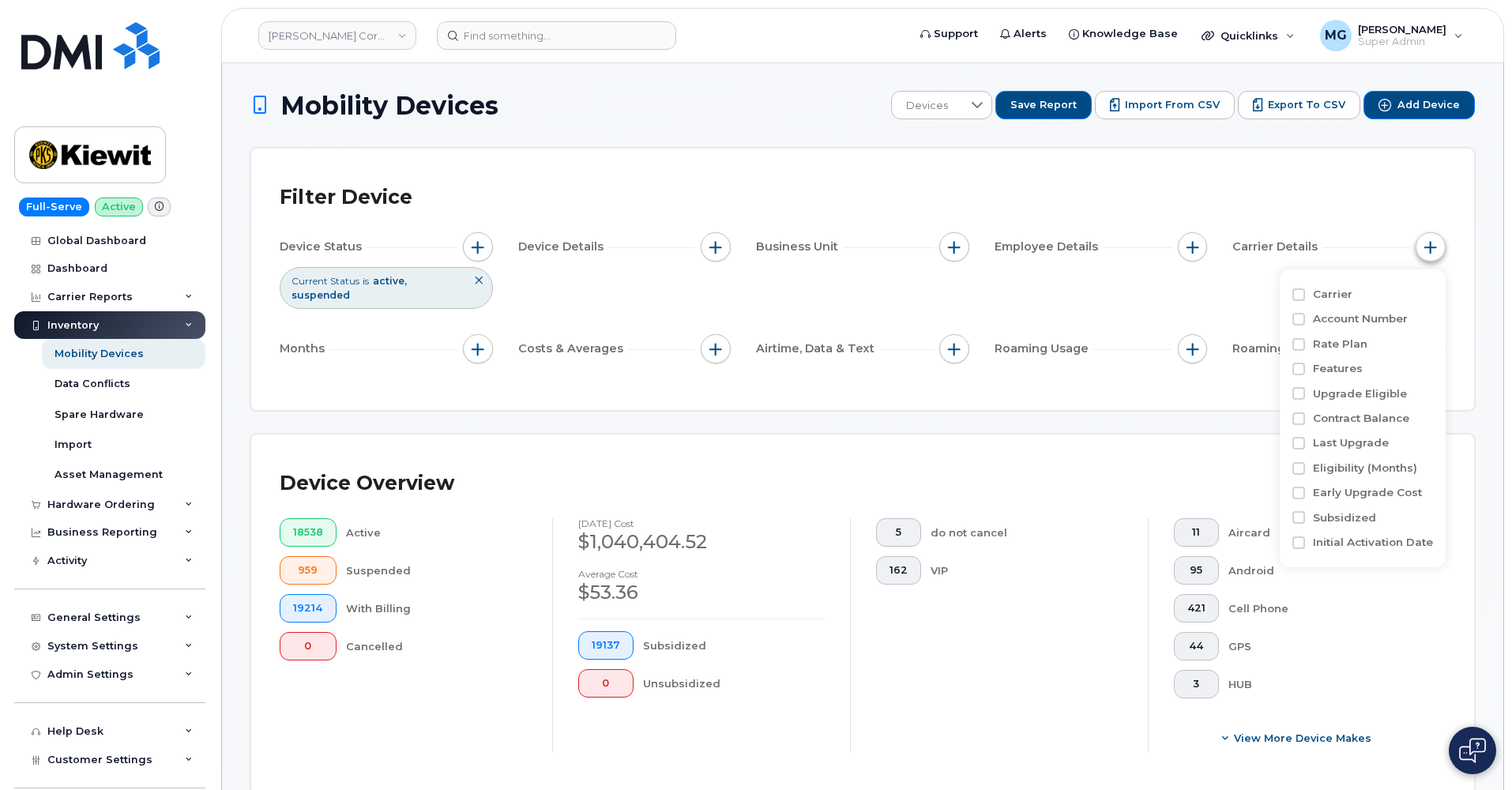
click at [1189, 246] on span "button" at bounding box center [1430, 247] width 13 height 13
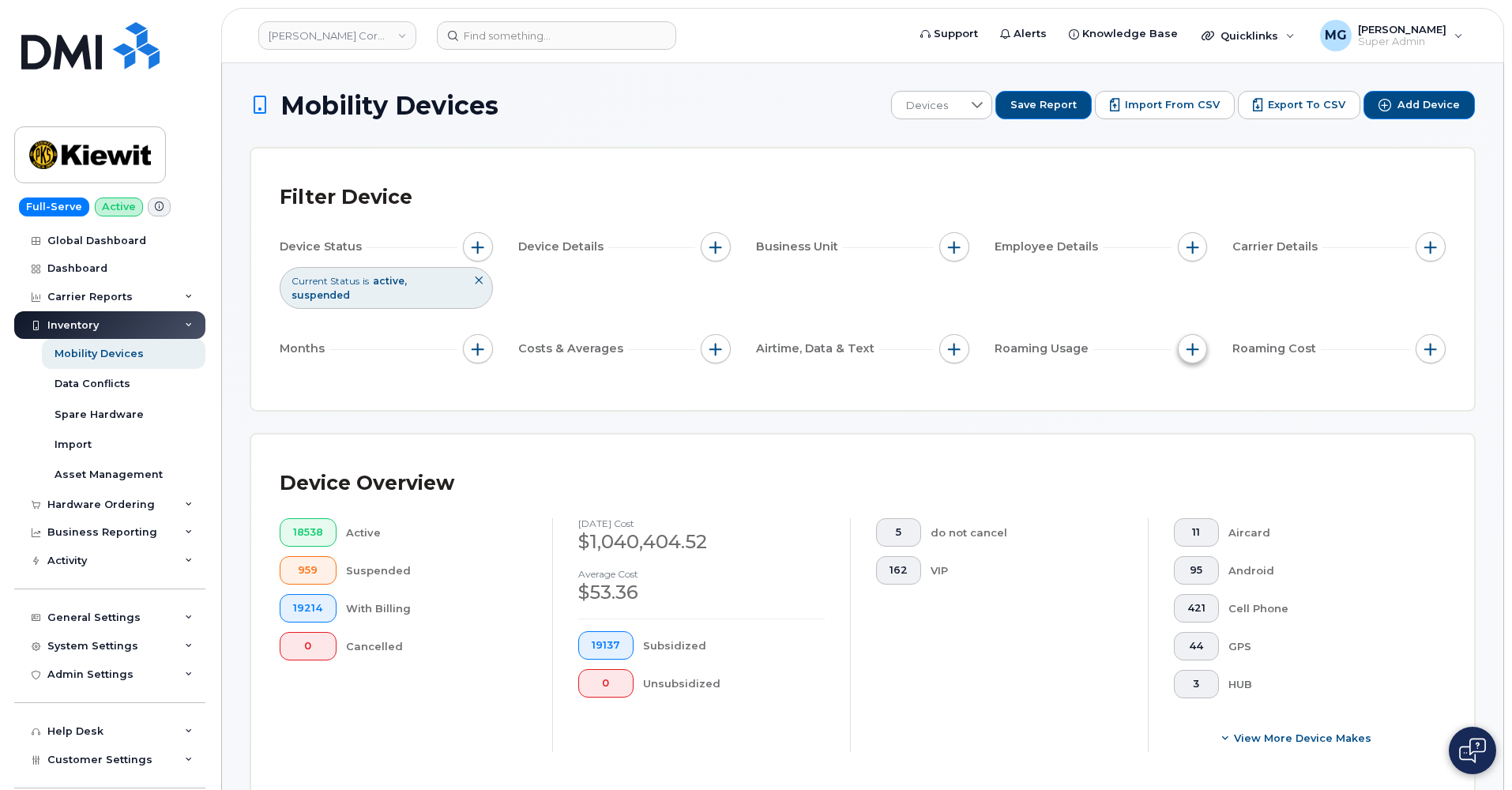
click at [1187, 343] on span "button" at bounding box center [1193, 349] width 13 height 13
click at [1189, 343] on span "button" at bounding box center [1430, 349] width 13 height 13
click at [1189, 308] on div "Device Status Current Status is active suspended Device Details Business Unit E…" at bounding box center [862, 301] width 1166 height 137
click at [1189, 246] on button "button" at bounding box center [1431, 247] width 30 height 30
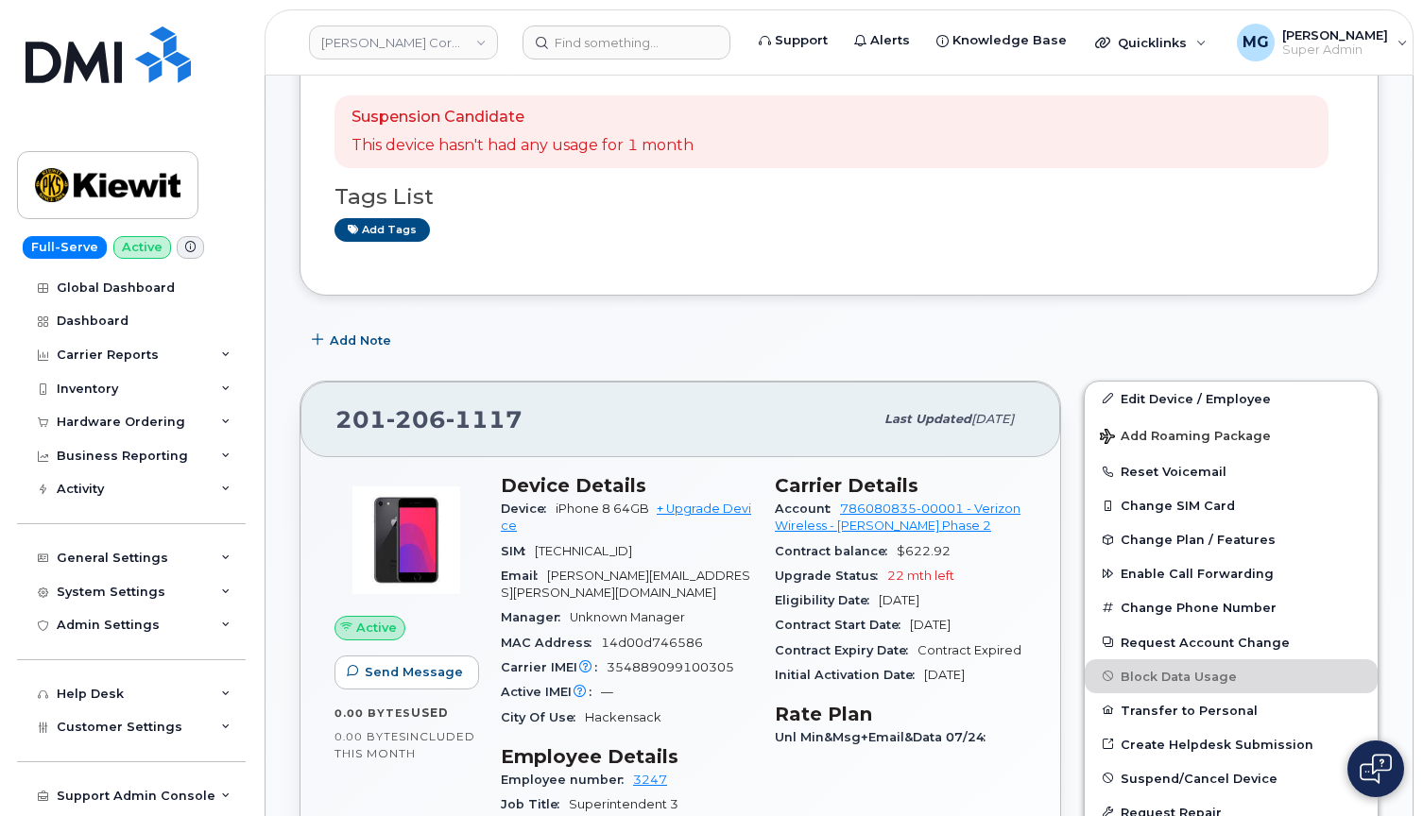
scroll to position [299, 0]
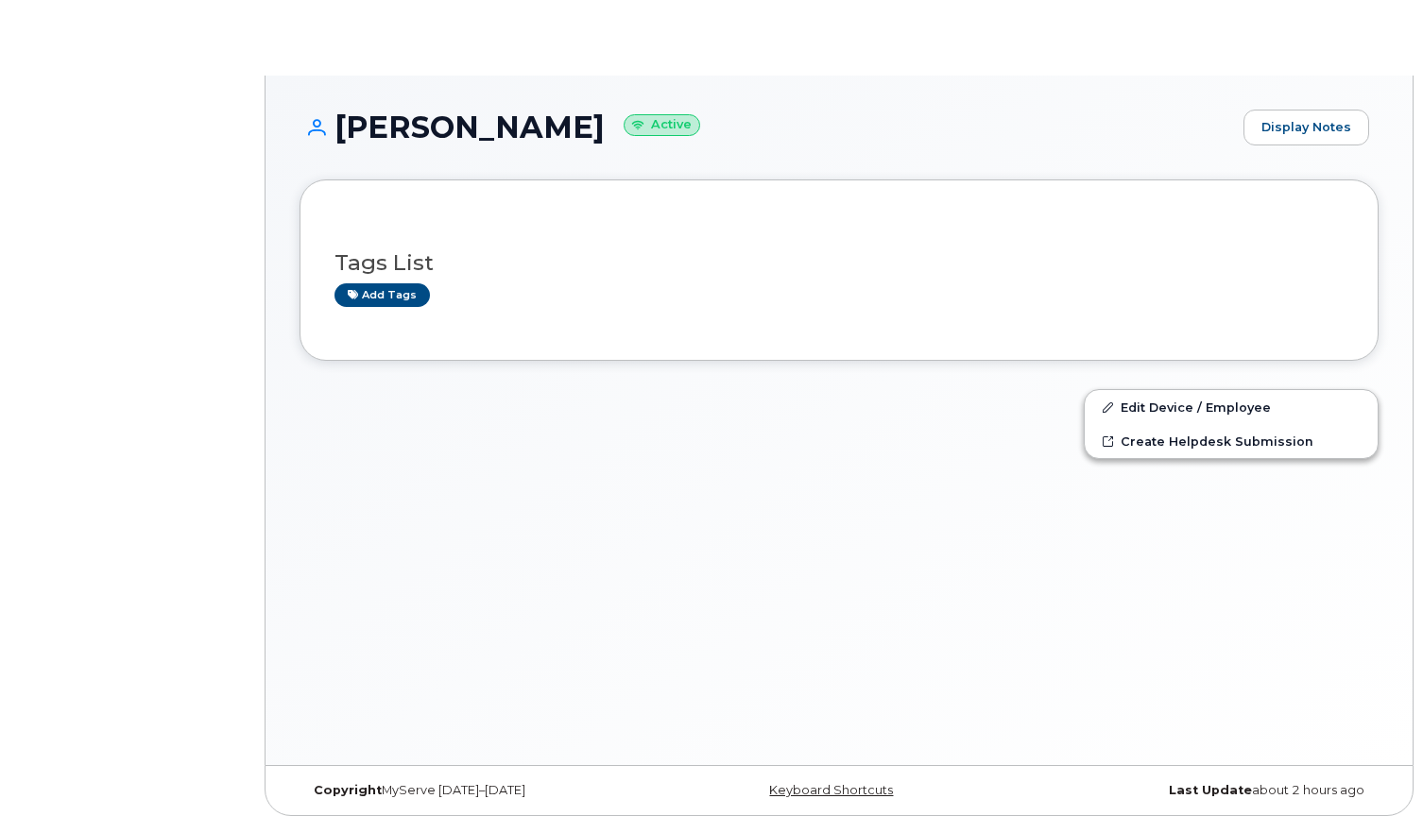
click at [573, 694] on div "[PERSON_NAME] Active Display Notes Tags List Add tags Edit Device / Employee Cr…" at bounding box center [838, 421] width 1147 height 690
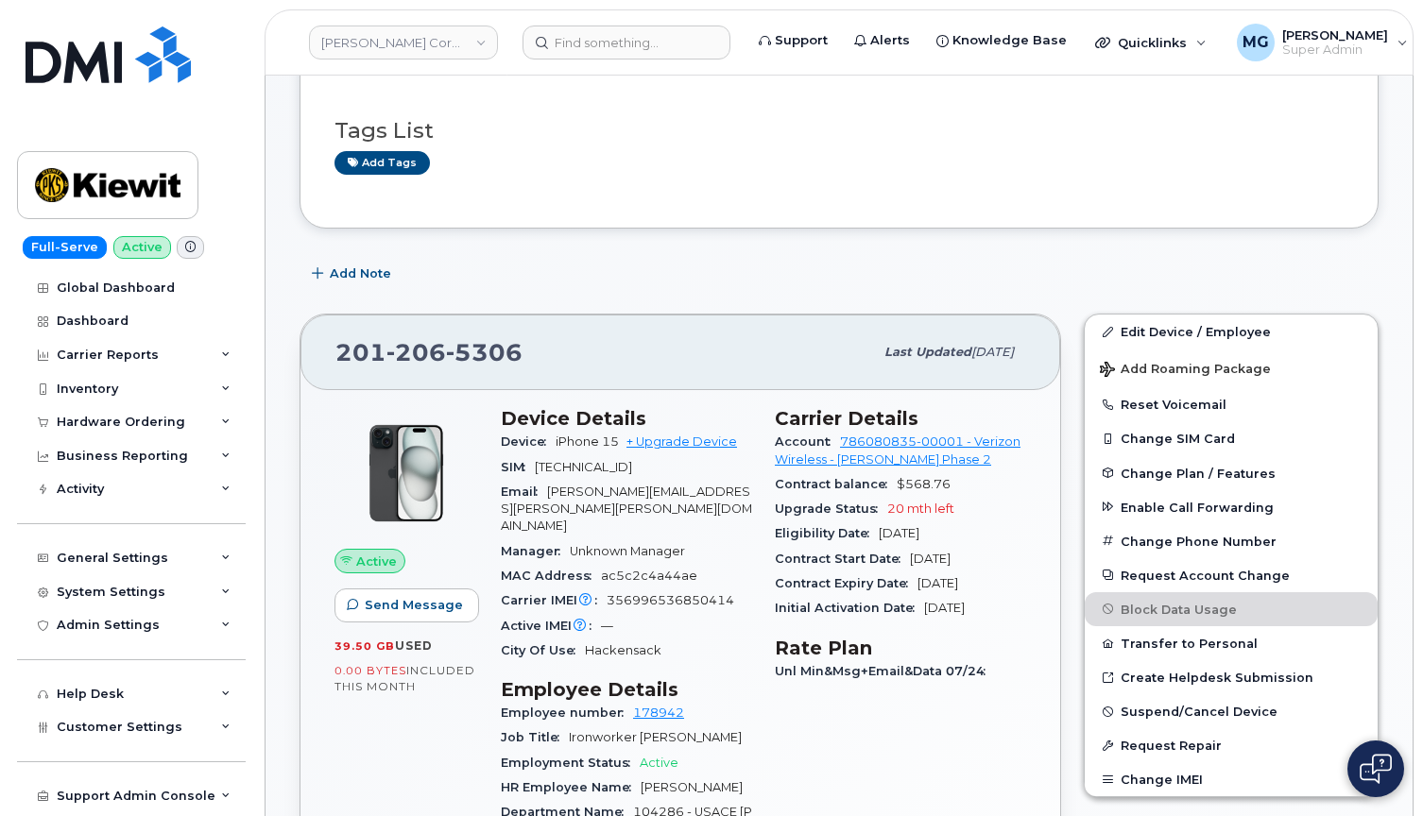
scroll to position [294, 0]
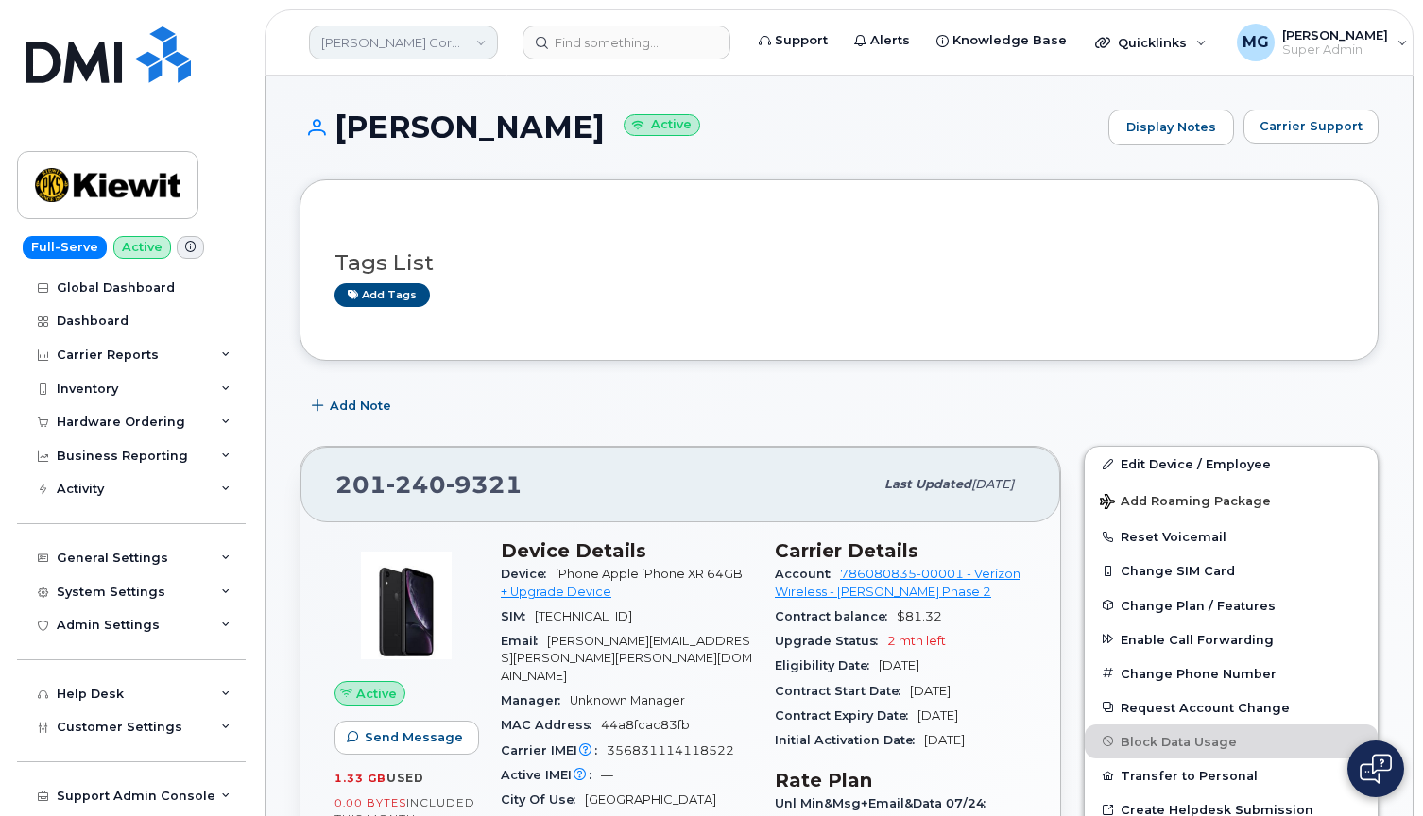
click at [469, 43] on link "[PERSON_NAME] Corporation" at bounding box center [403, 43] width 189 height 34
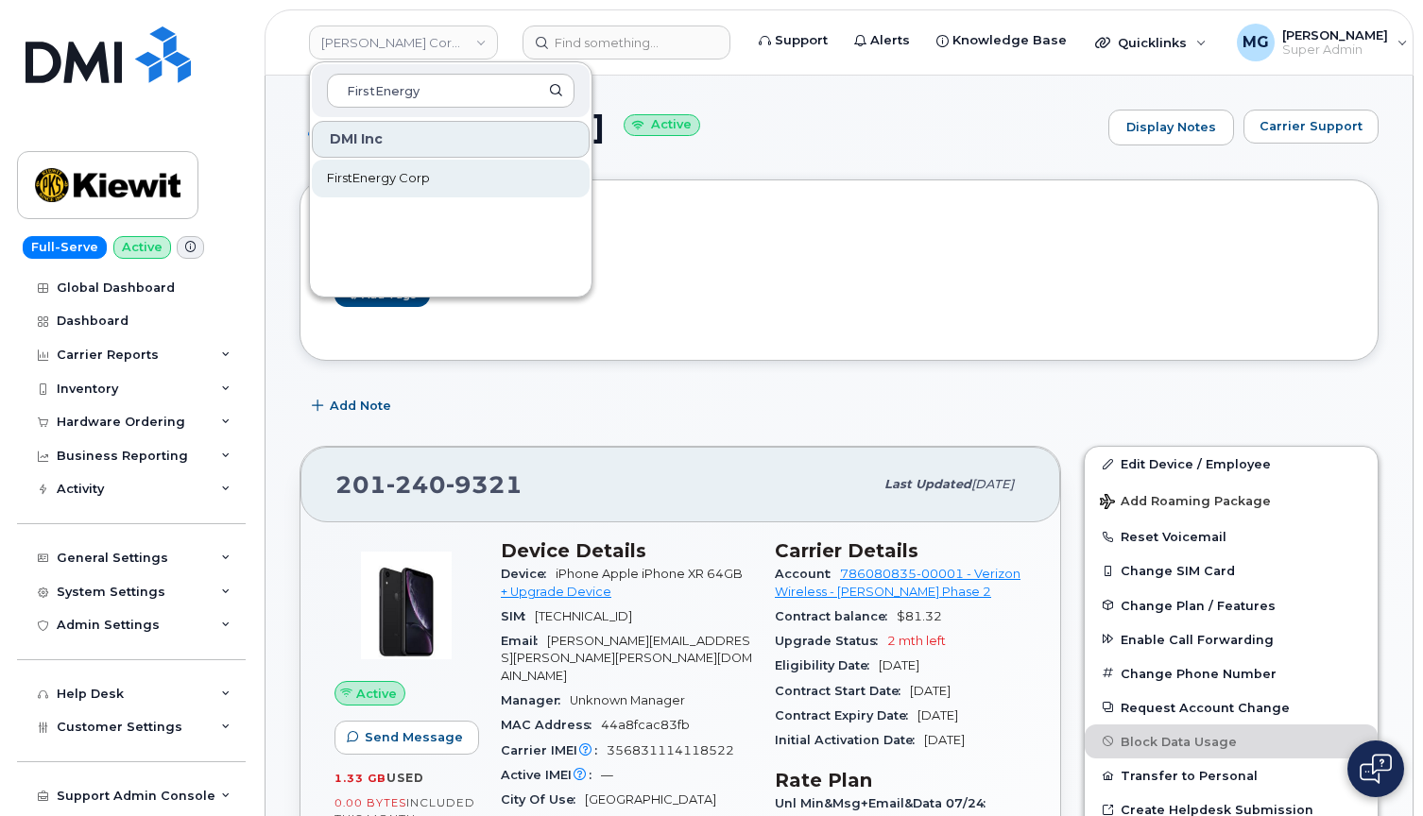
type input "FirstEnergy"
click at [385, 174] on span "FirstEnergy Corp" at bounding box center [378, 178] width 103 height 19
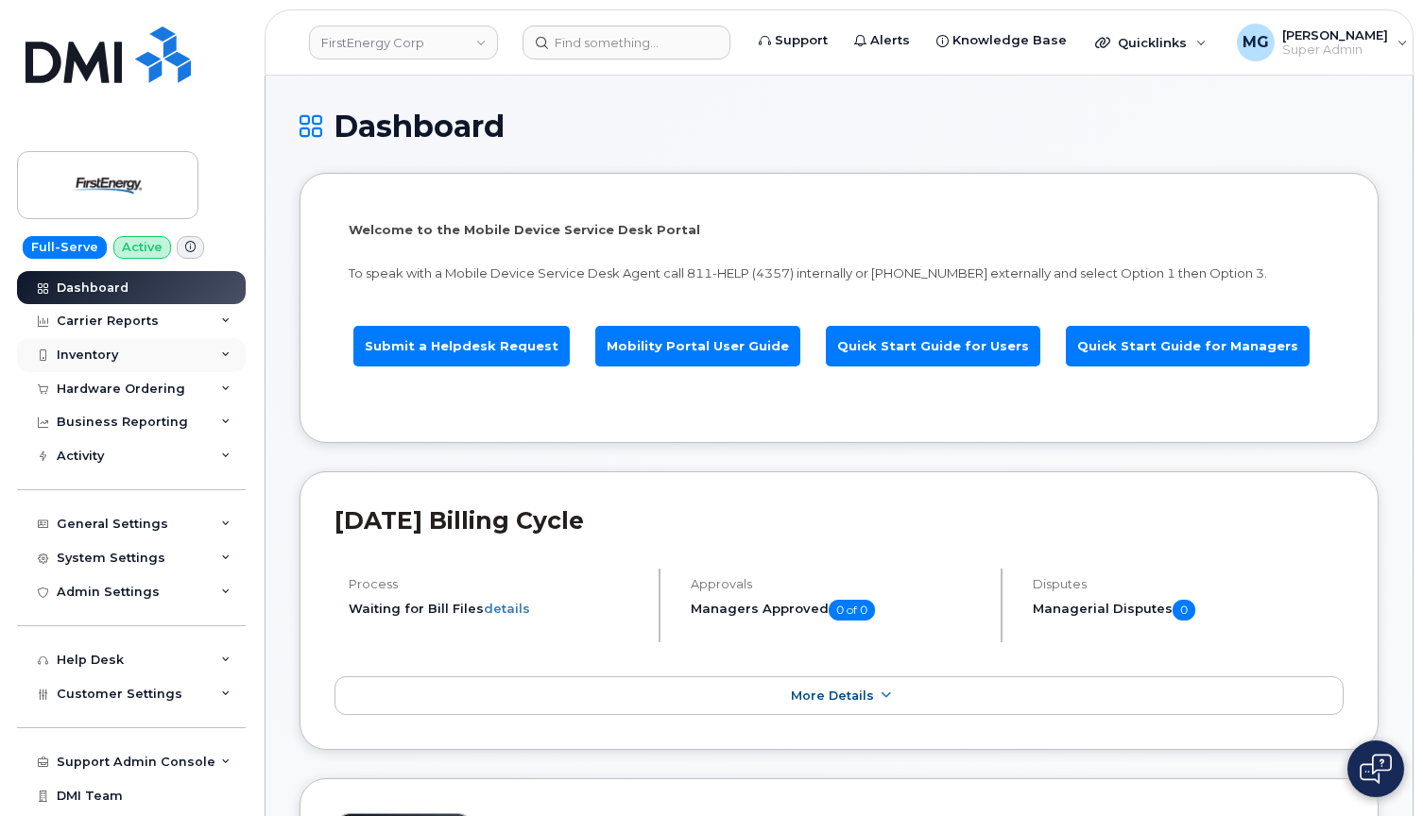
click at [110, 350] on div "Inventory" at bounding box center [87, 355] width 61 height 15
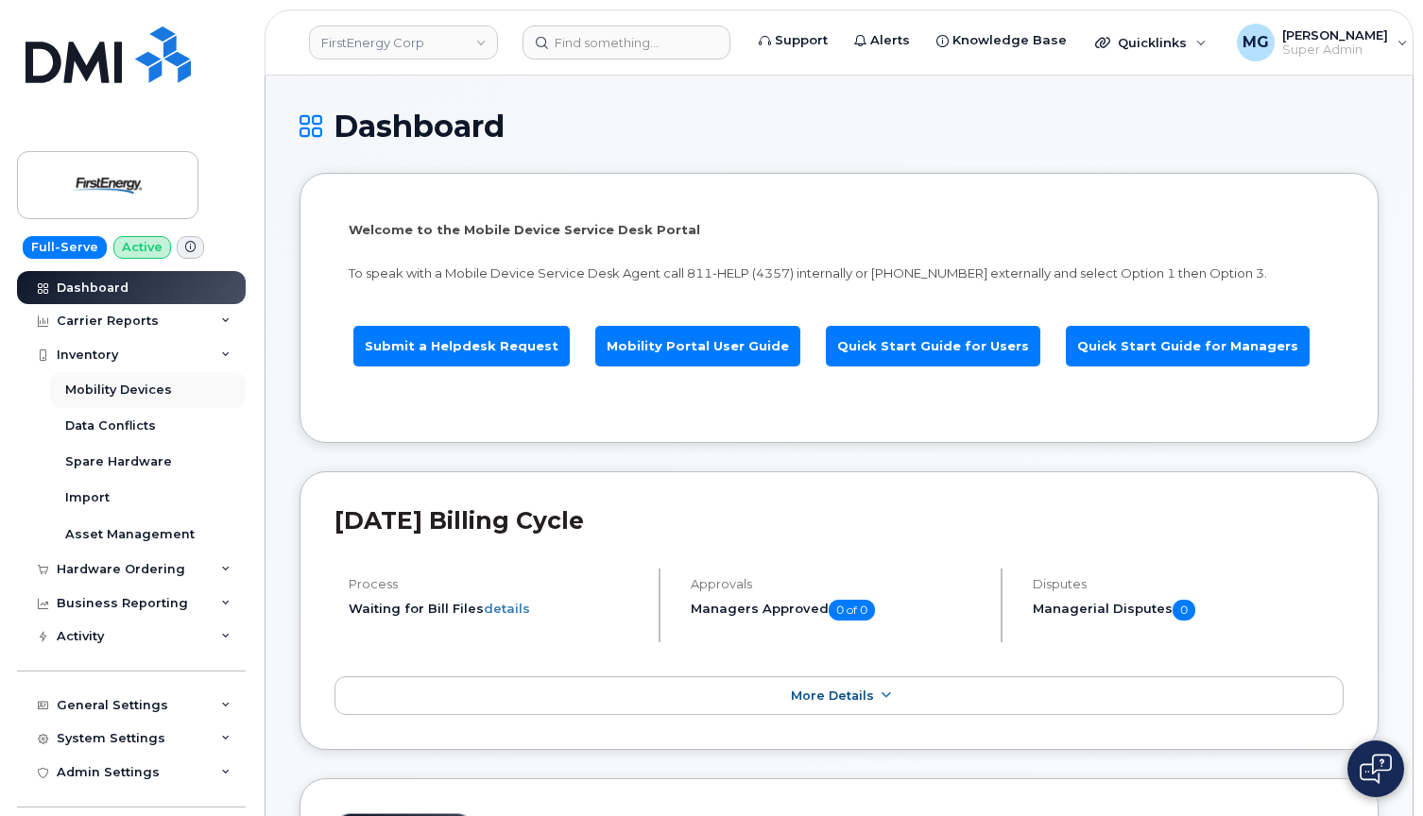
click at [133, 389] on div "Mobility Devices" at bounding box center [118, 390] width 107 height 17
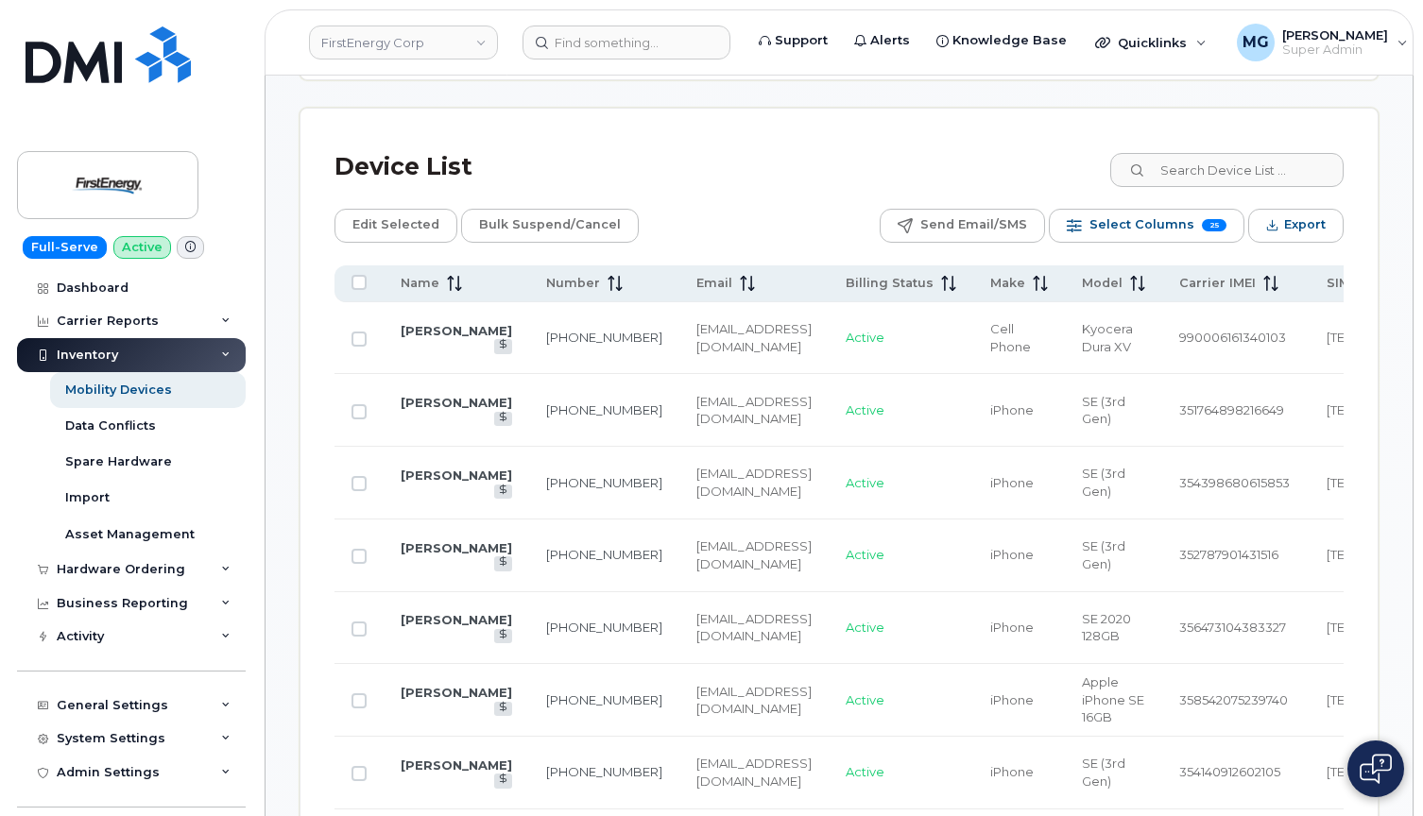
scroll to position [945, 0]
click at [590, 412] on link "201-213-4220" at bounding box center [604, 408] width 116 height 15
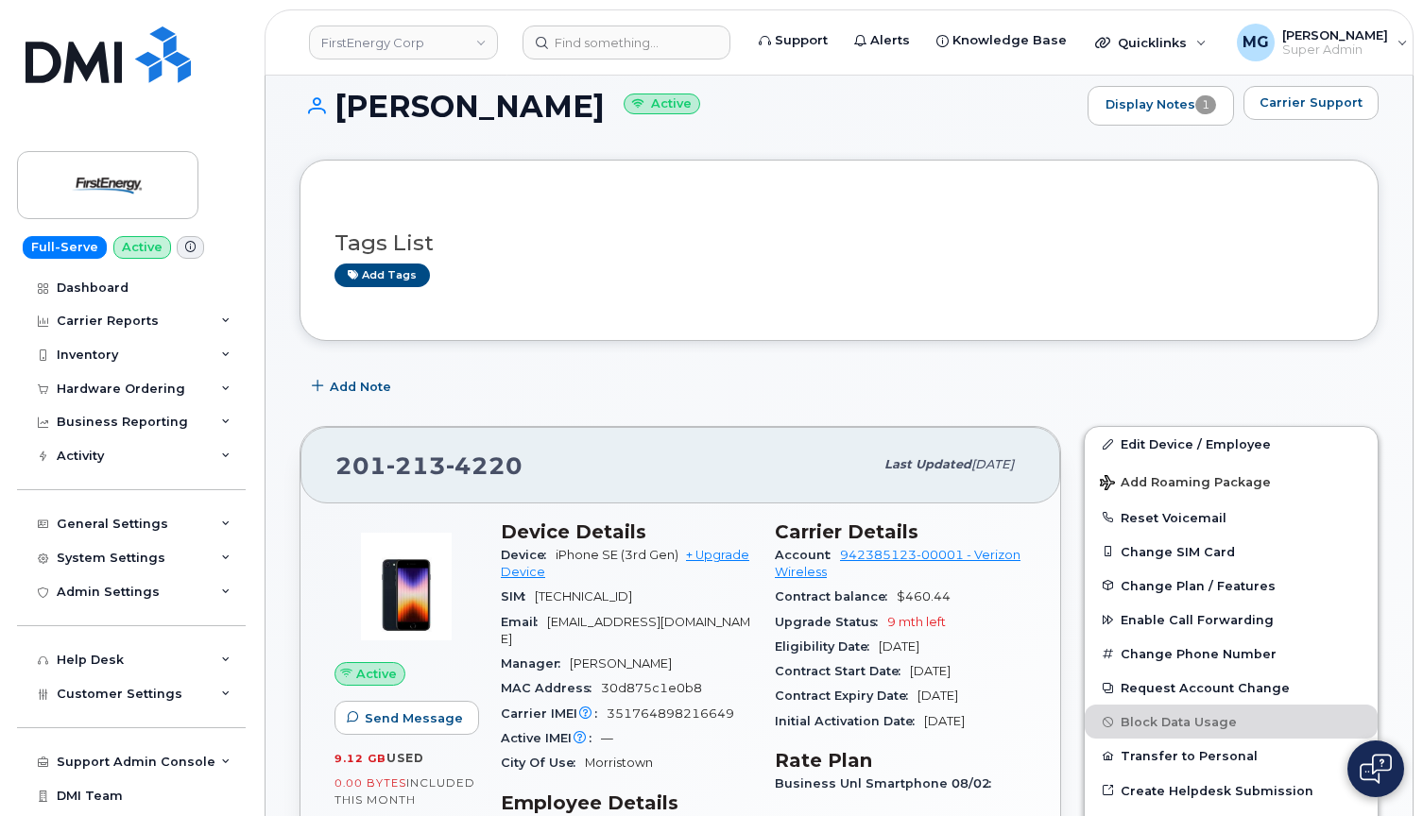
scroll to position [27, 0]
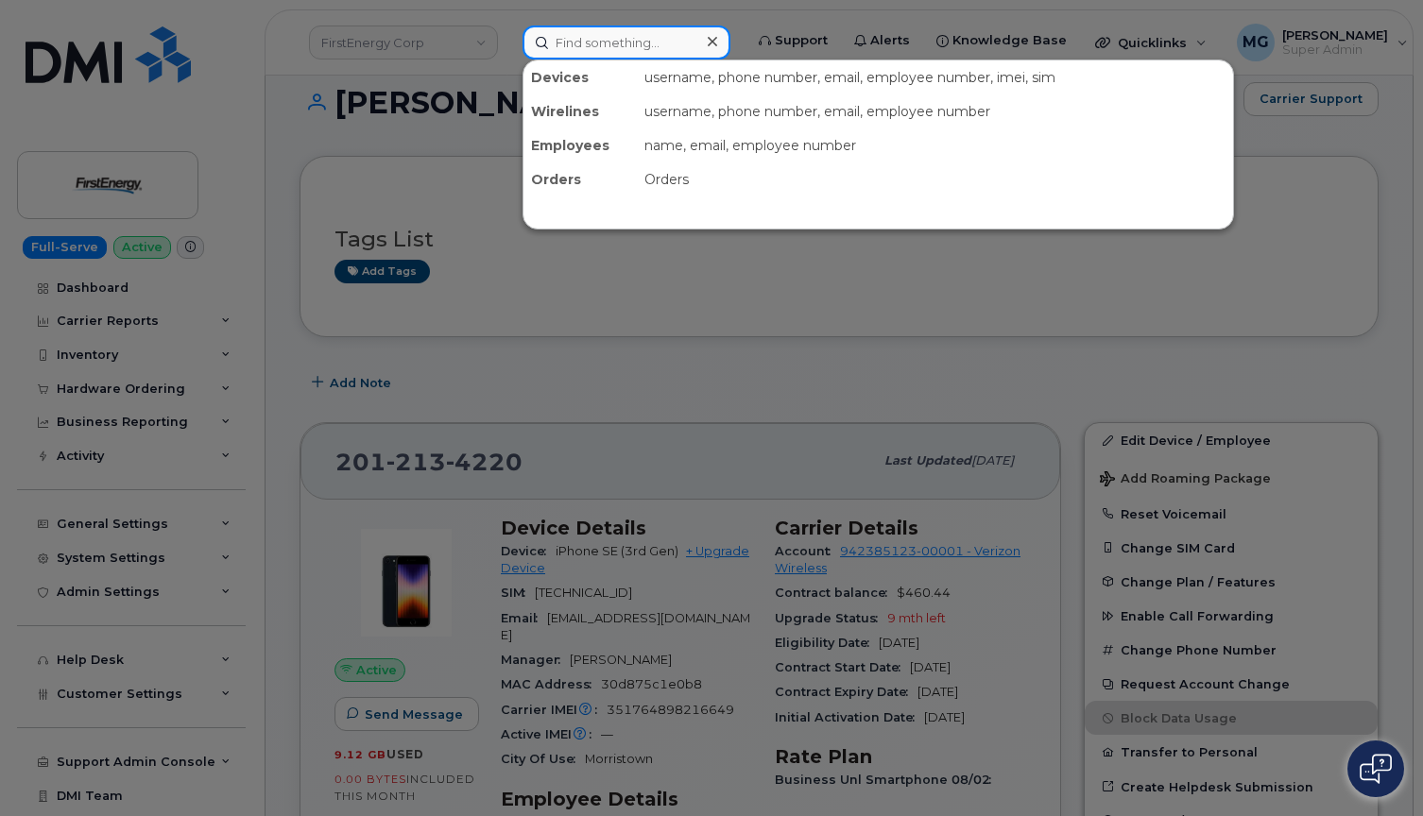
click at [568, 41] on input at bounding box center [626, 43] width 208 height 34
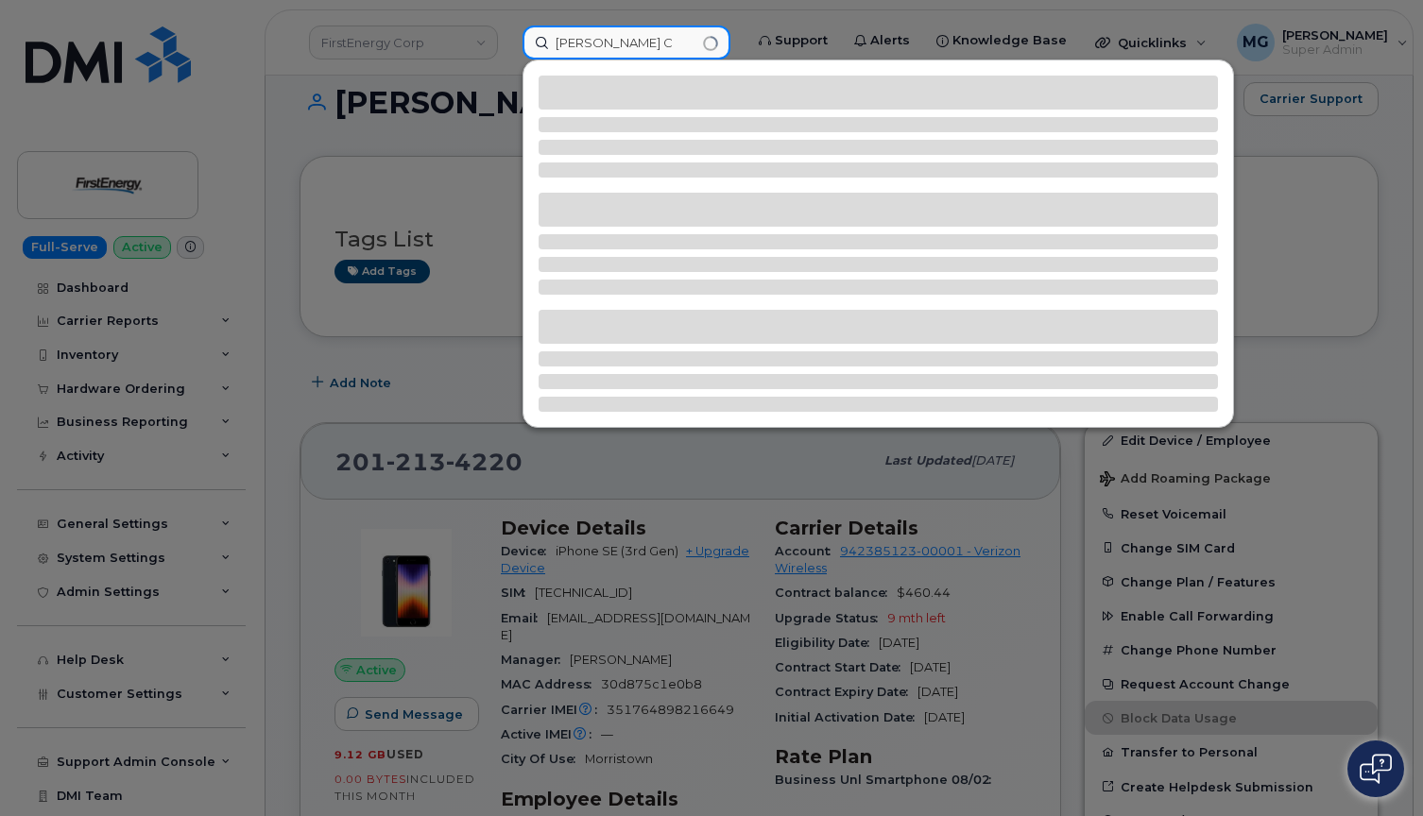
type input "[PERSON_NAME] C"
click at [350, 45] on div at bounding box center [711, 408] width 1423 height 816
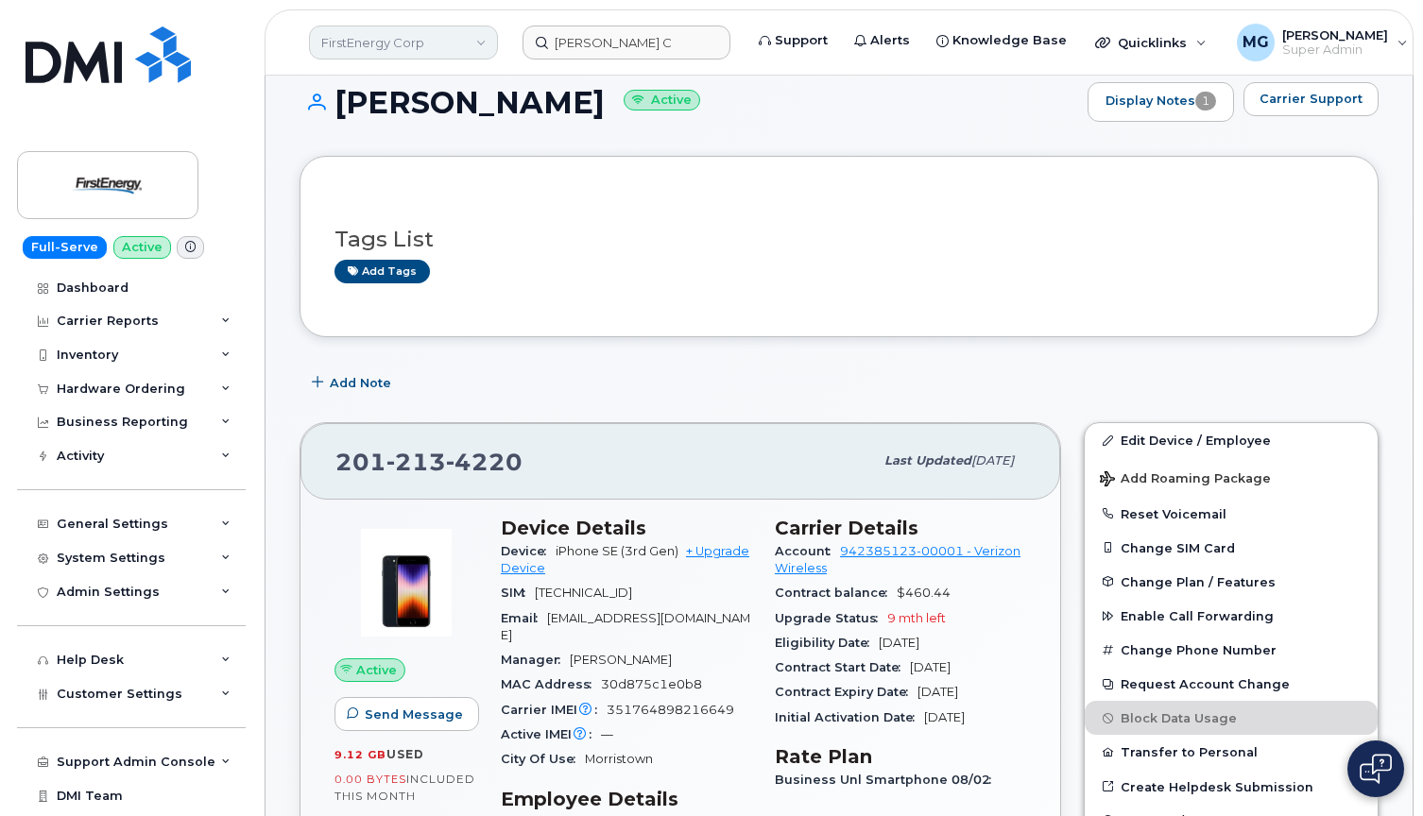
click at [428, 49] on link "FirstEnergy Corp" at bounding box center [403, 43] width 189 height 34
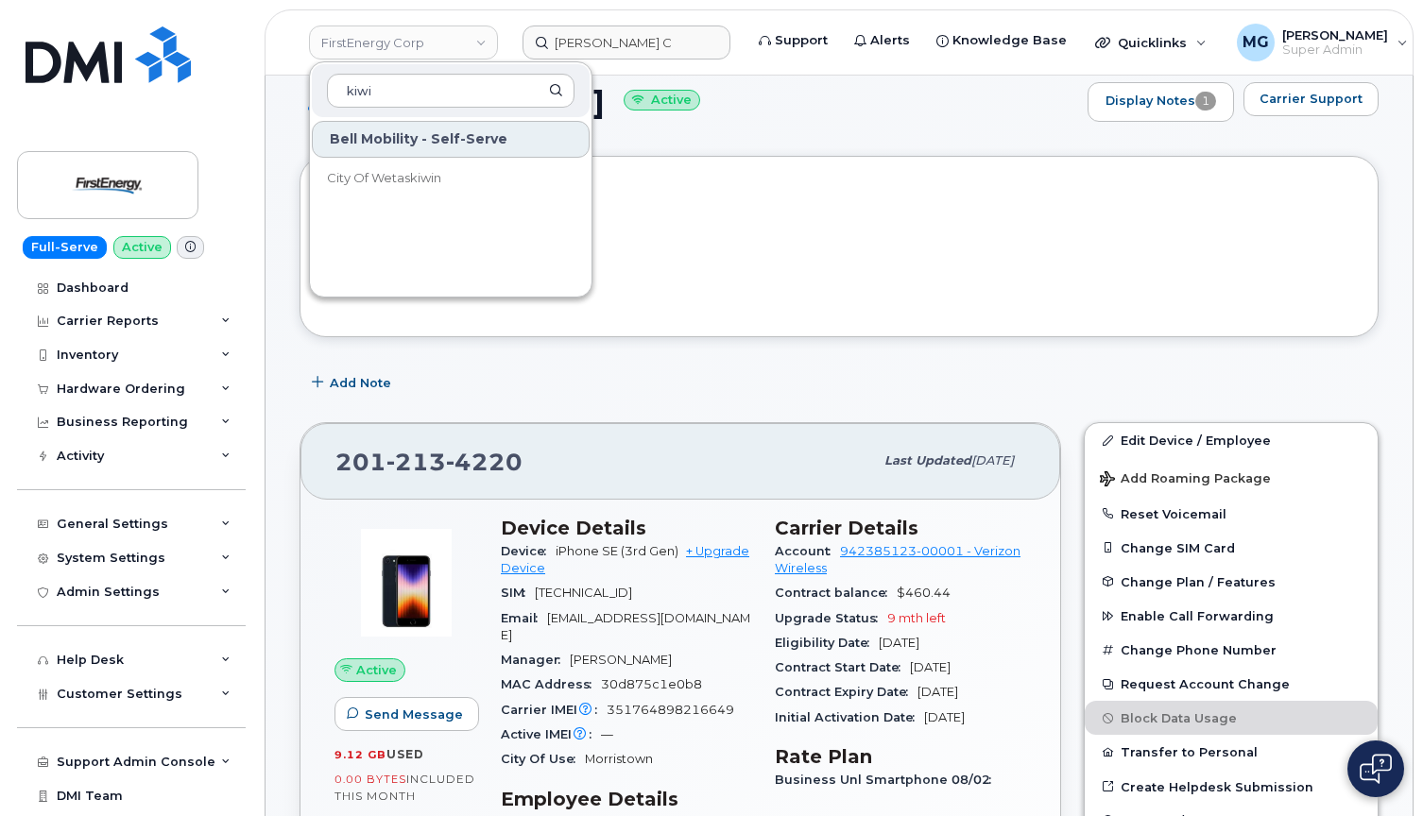
click at [416, 219] on div "Bell Mobility - Self-Serve City Of Wetaskiwin" at bounding box center [450, 204] width 281 height 170
drag, startPoint x: 384, startPoint y: 94, endPoint x: 317, endPoint y: 94, distance: 67.1
click at [317, 94] on div "kiwi" at bounding box center [451, 90] width 278 height 53
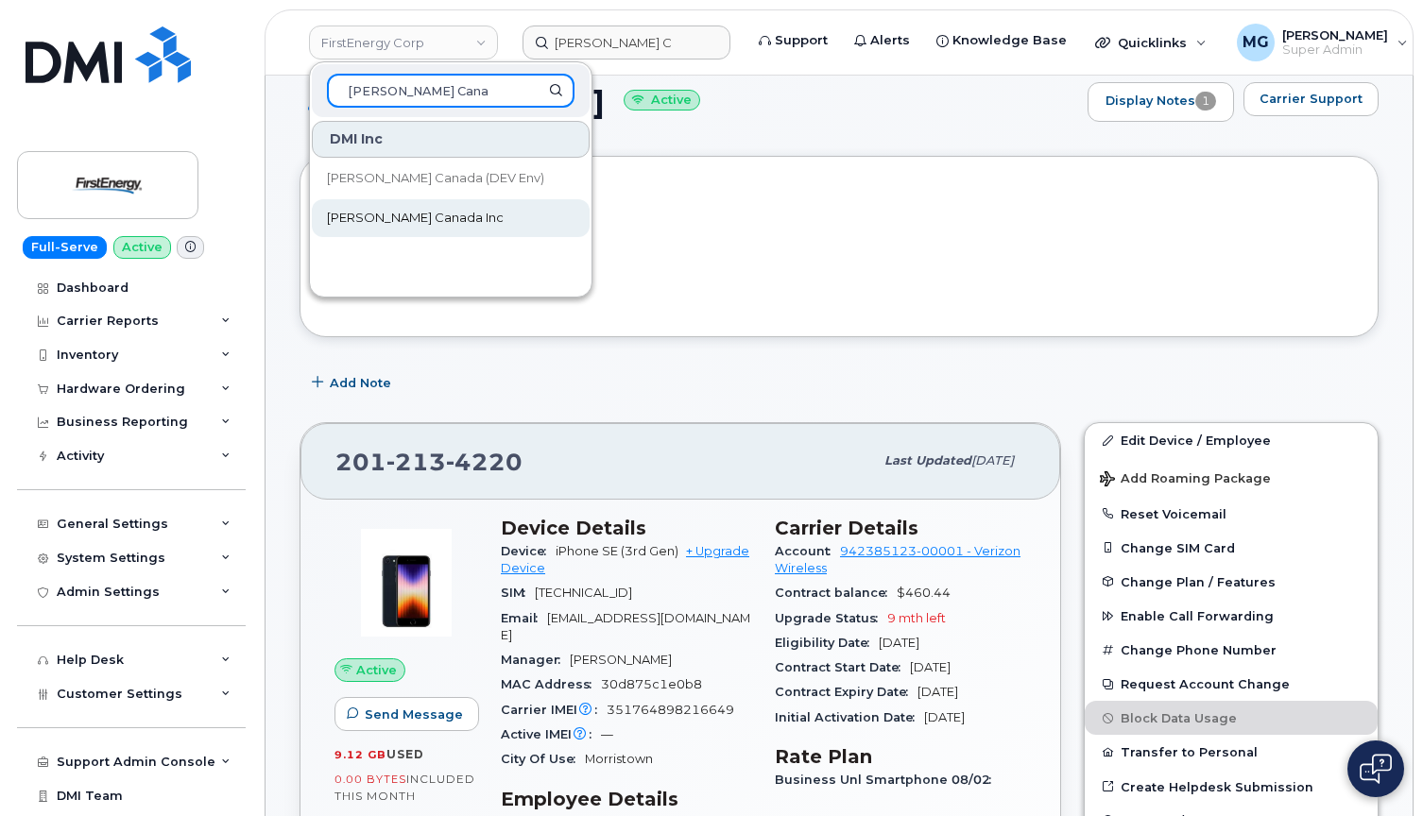
type input "Kiewit Cana"
click at [382, 221] on span "[PERSON_NAME] Canada Inc" at bounding box center [415, 218] width 177 height 19
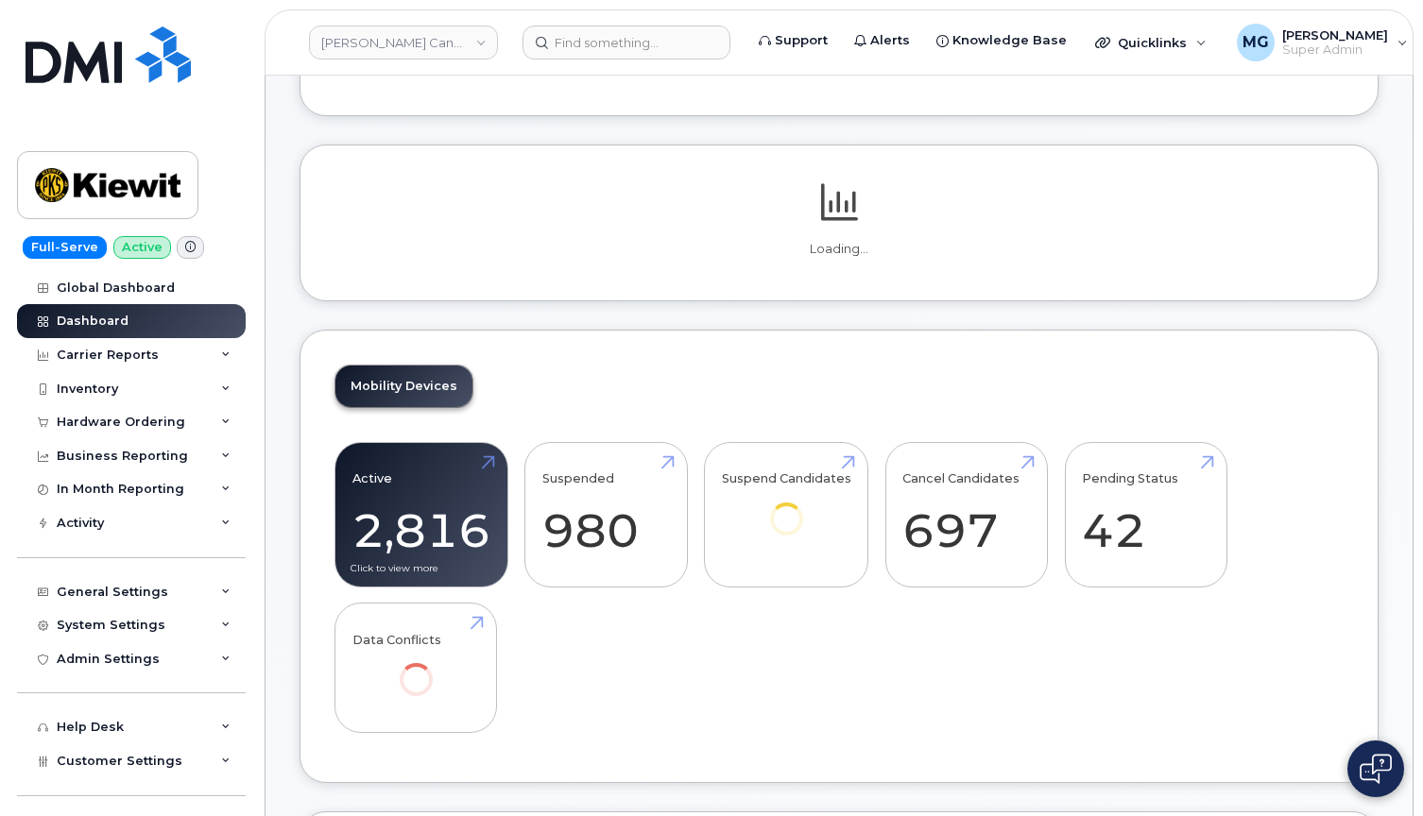
scroll to position [207, 0]
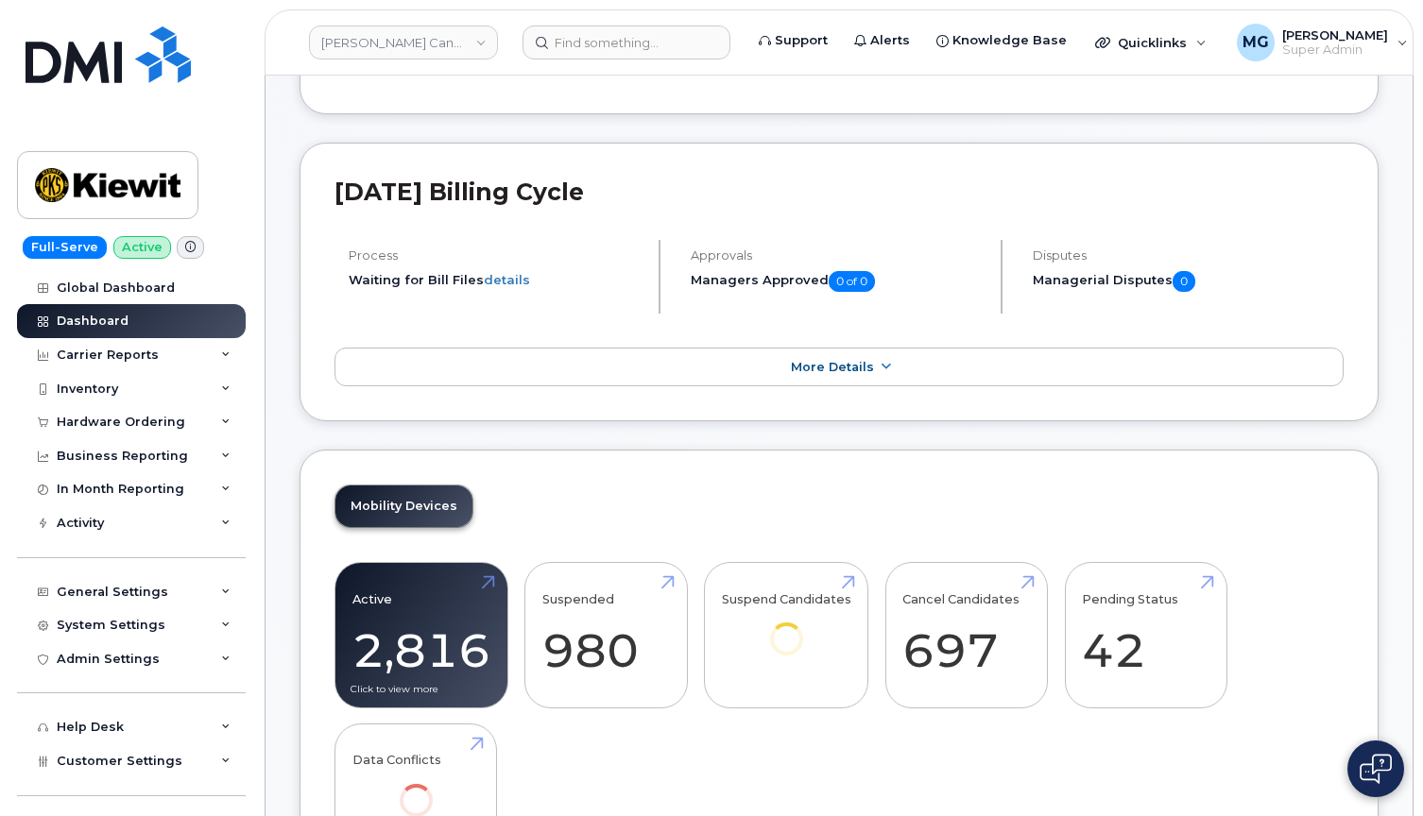
click at [429, 638] on link "Active 2,816 -24%" at bounding box center [421, 635] width 138 height 125
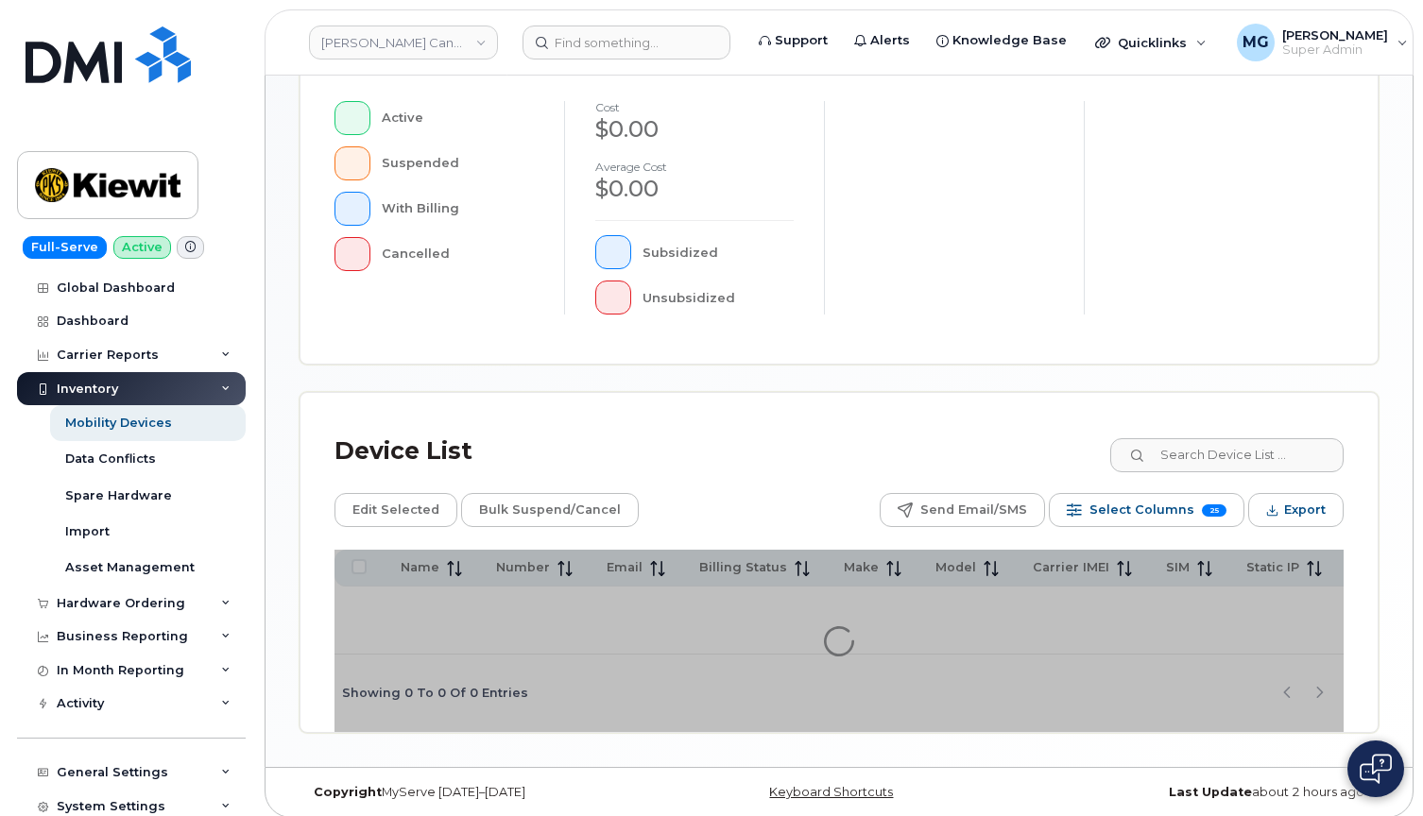
scroll to position [542, 0]
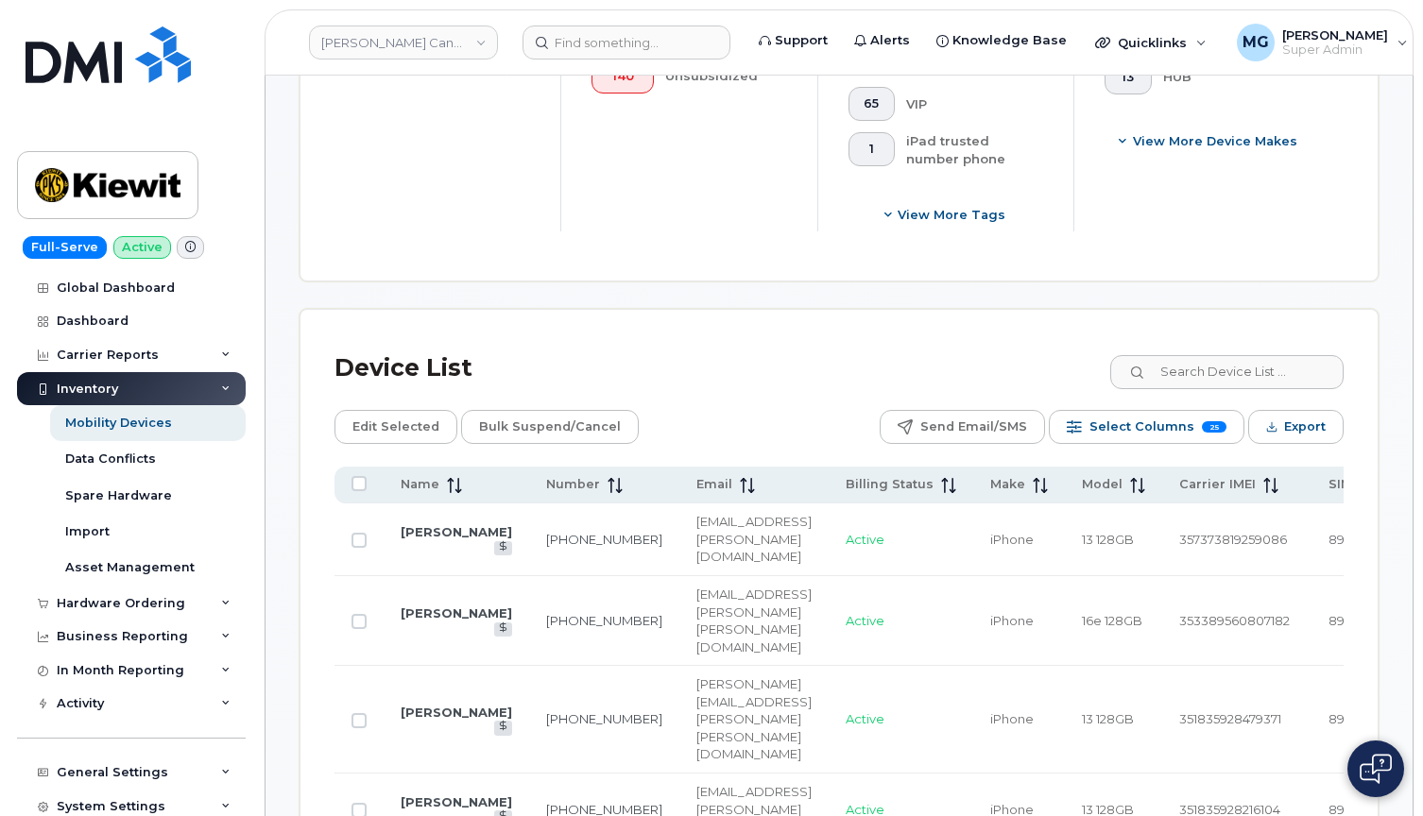
scroll to position [826, 0]
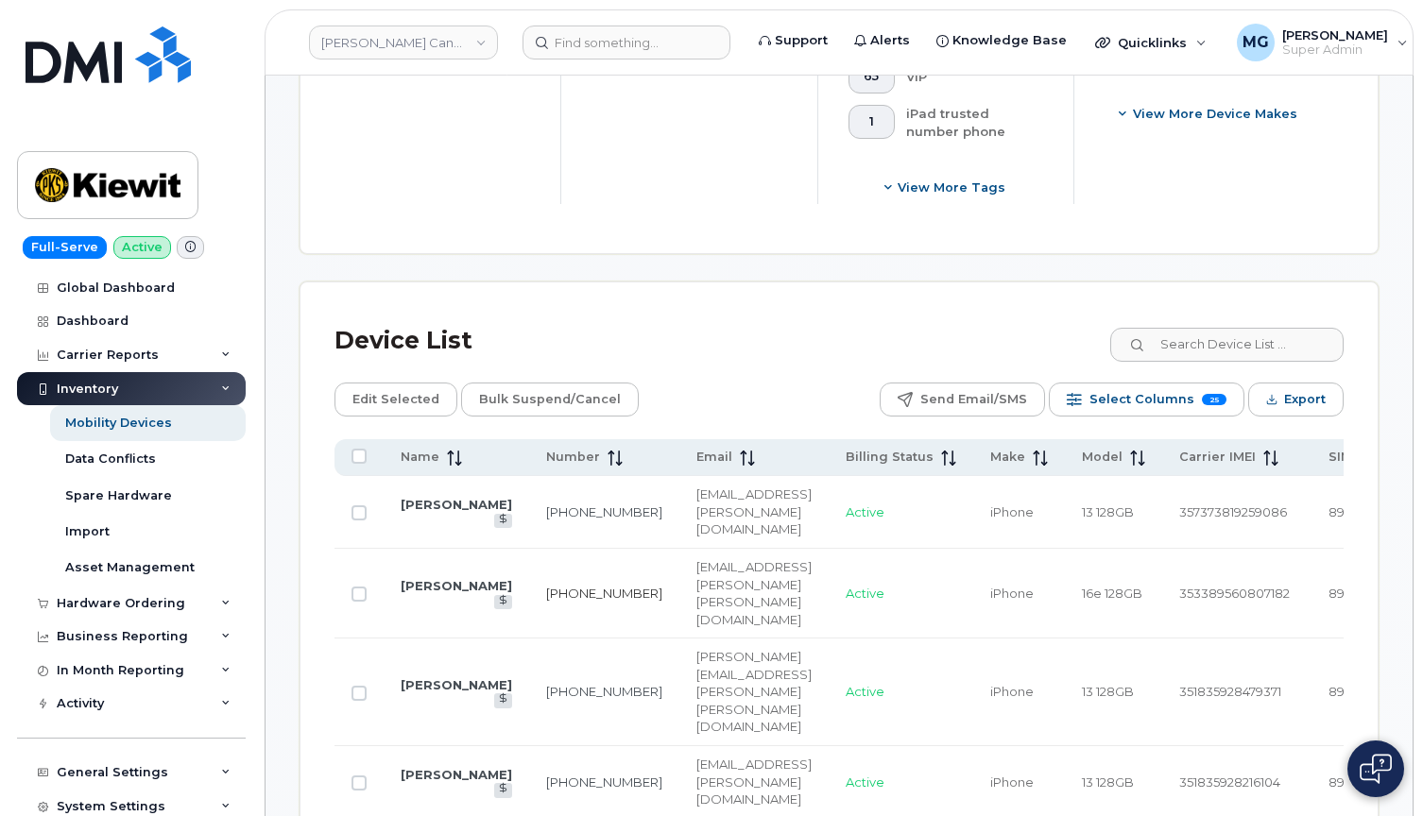
click at [548, 586] on link "236-268-0383" at bounding box center [604, 593] width 116 height 15
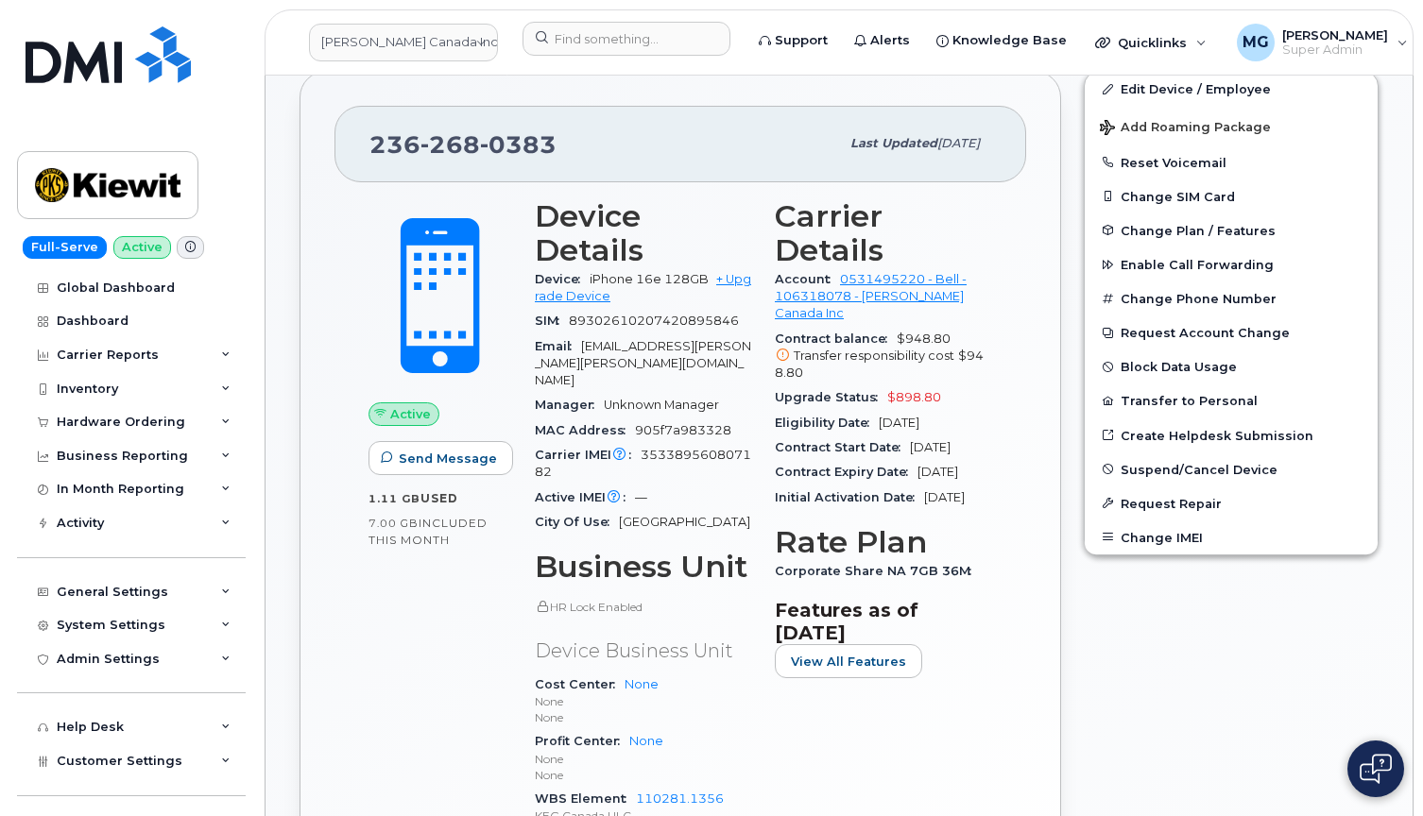
scroll to position [381, 0]
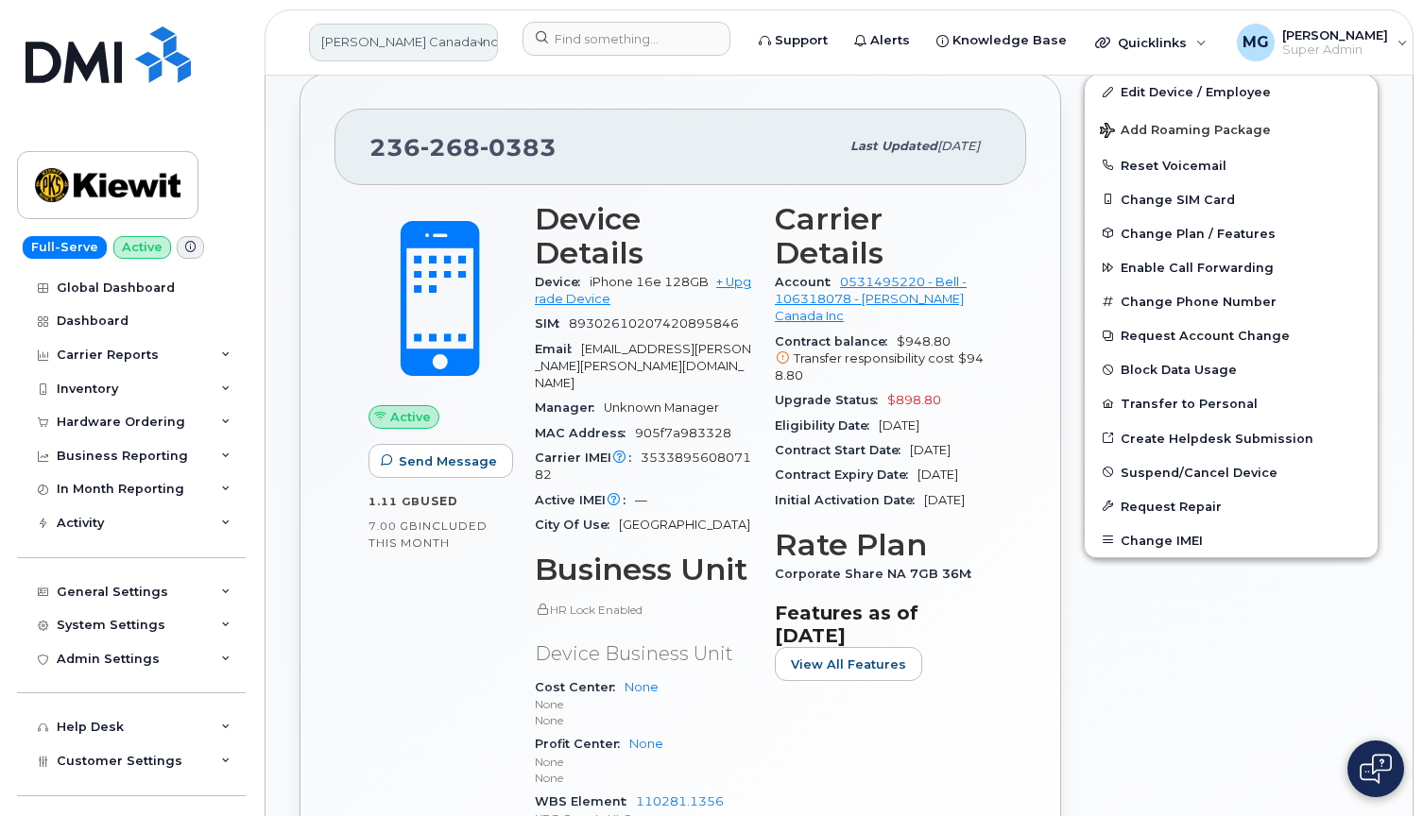
click at [492, 37] on link "[PERSON_NAME] Canada Inc" at bounding box center [403, 43] width 189 height 38
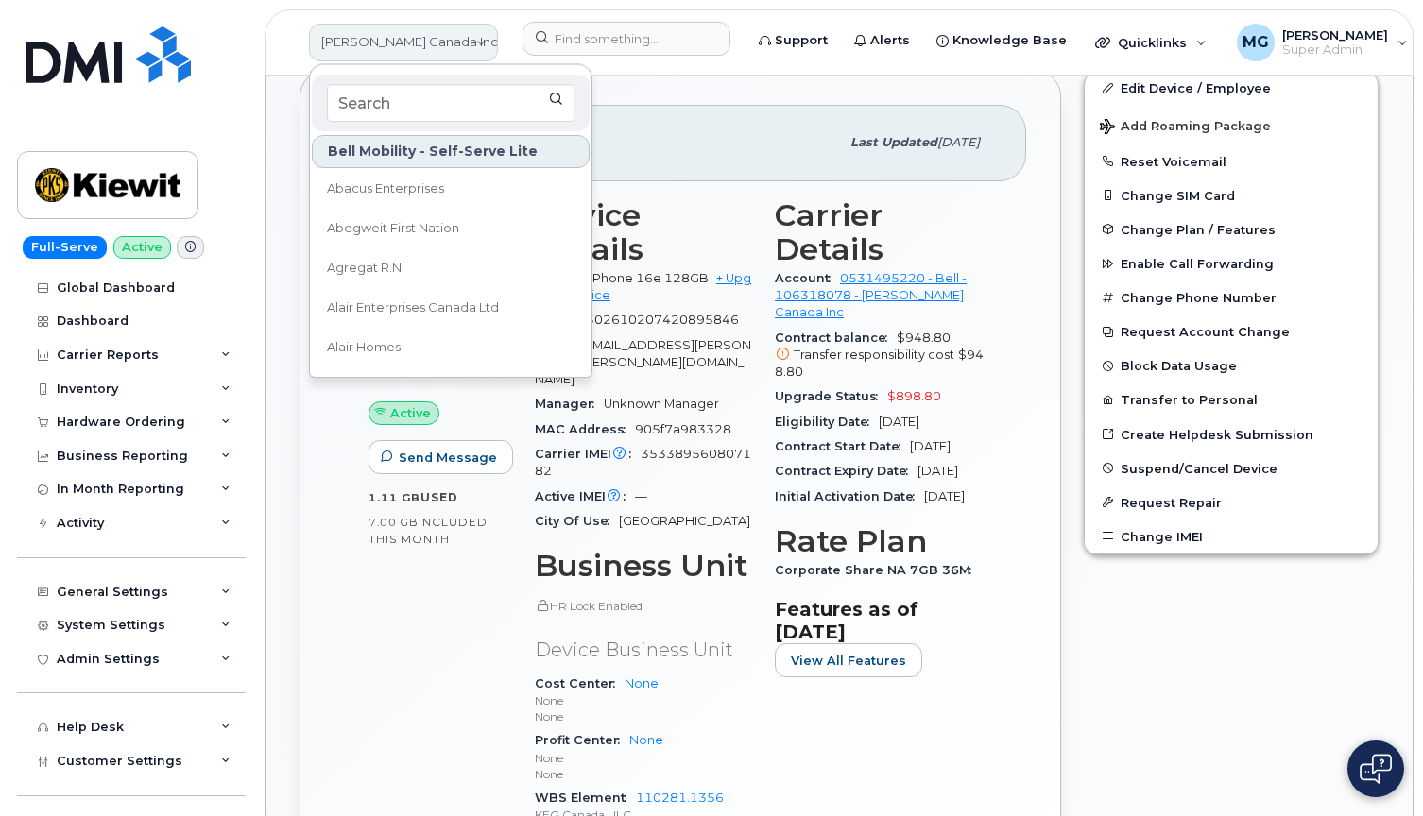
scroll to position [386, 0]
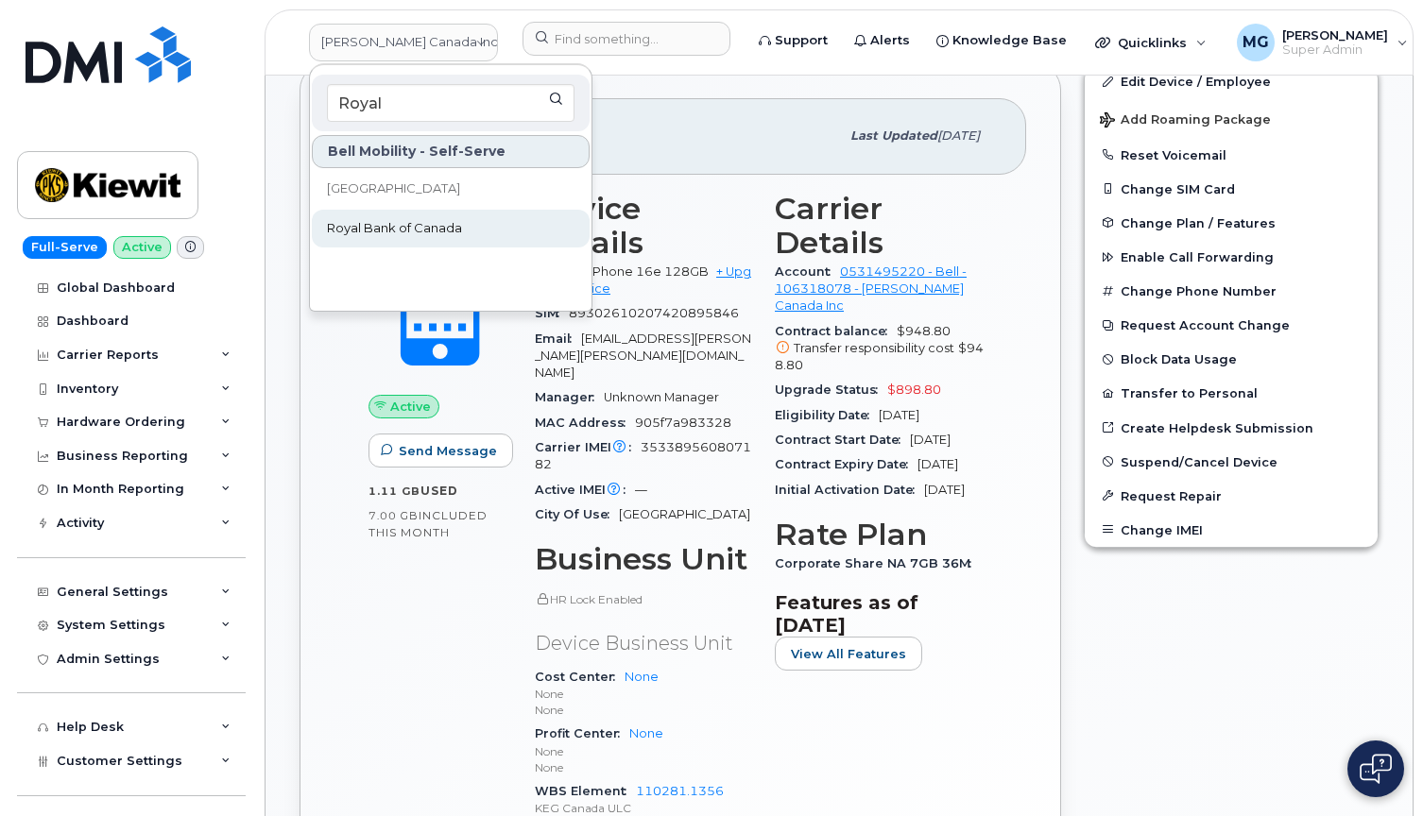
type input "Royal"
click at [367, 227] on span "Royal Bank of Canada" at bounding box center [394, 228] width 135 height 19
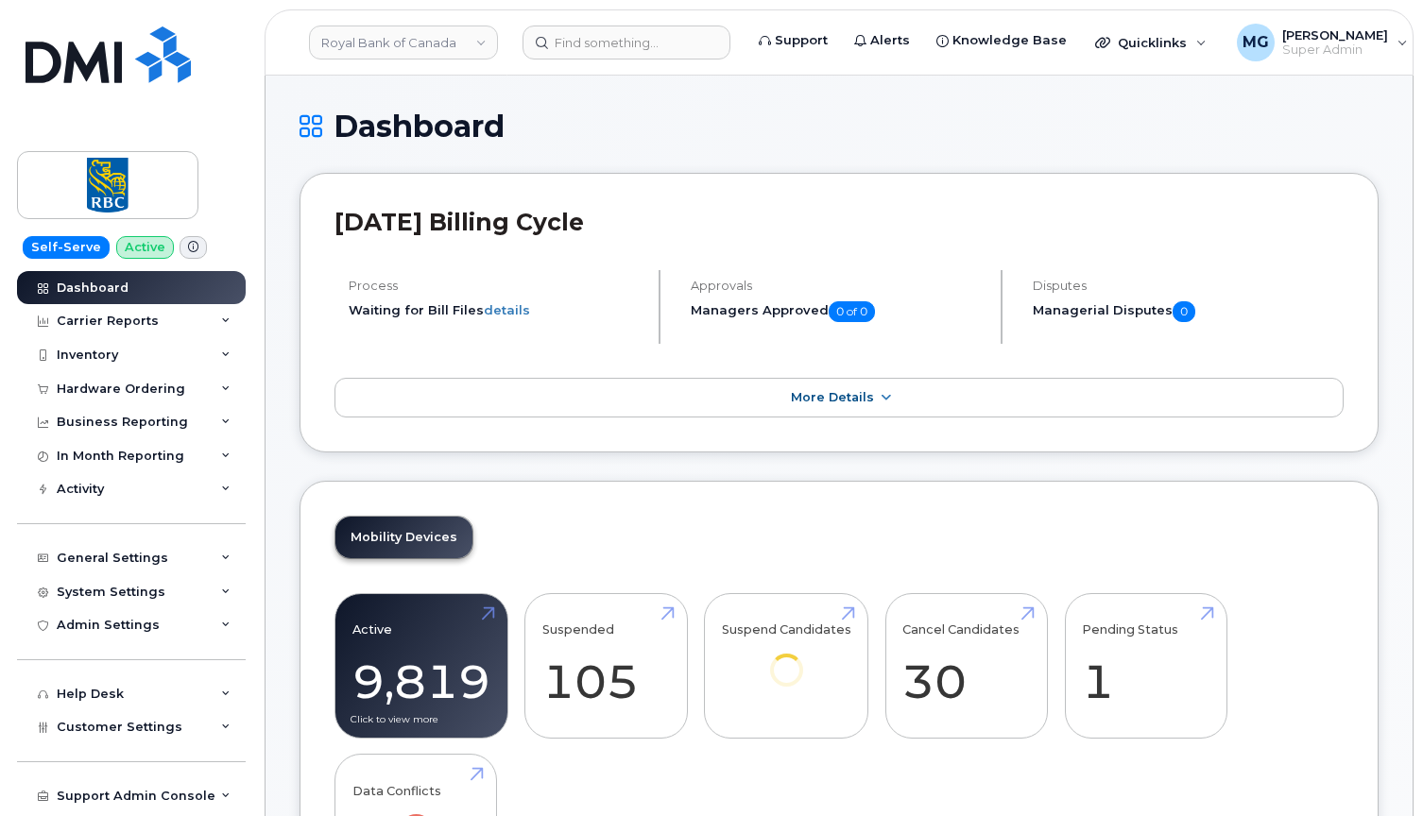
click at [393, 634] on link "Active 9,819 67%" at bounding box center [421, 666] width 138 height 125
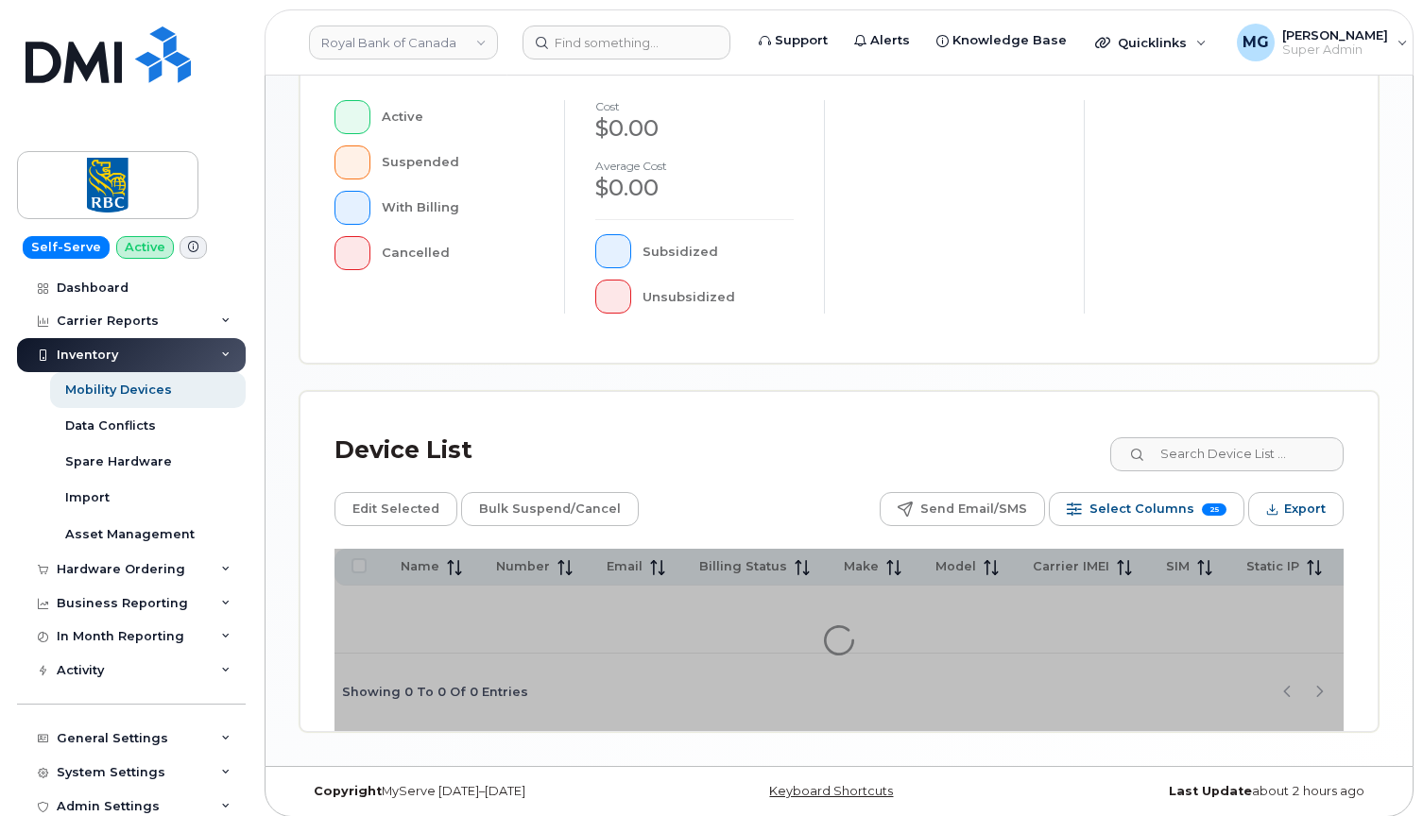
scroll to position [542, 0]
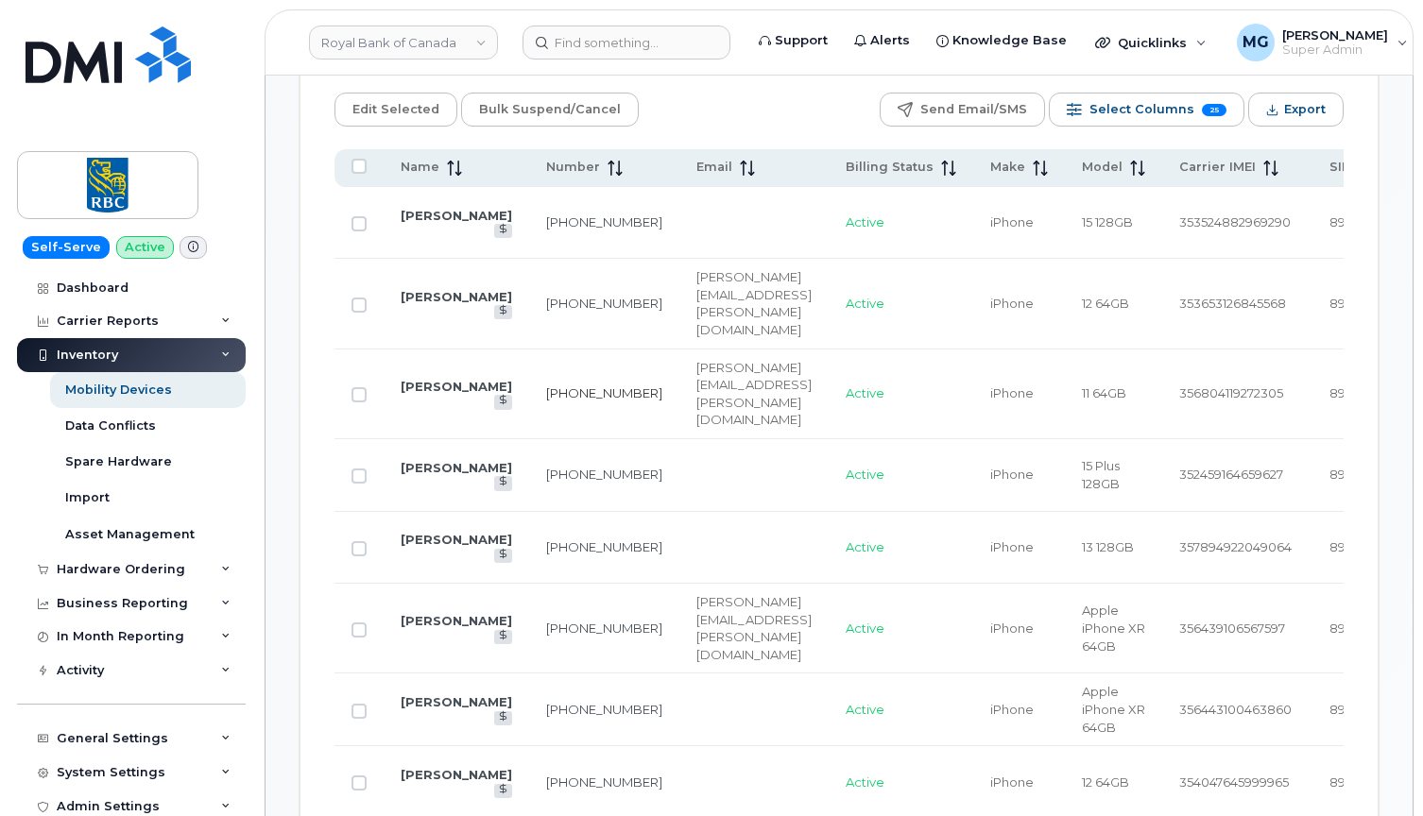
click at [547, 385] on link "[PHONE_NUMBER]" at bounding box center [604, 392] width 116 height 15
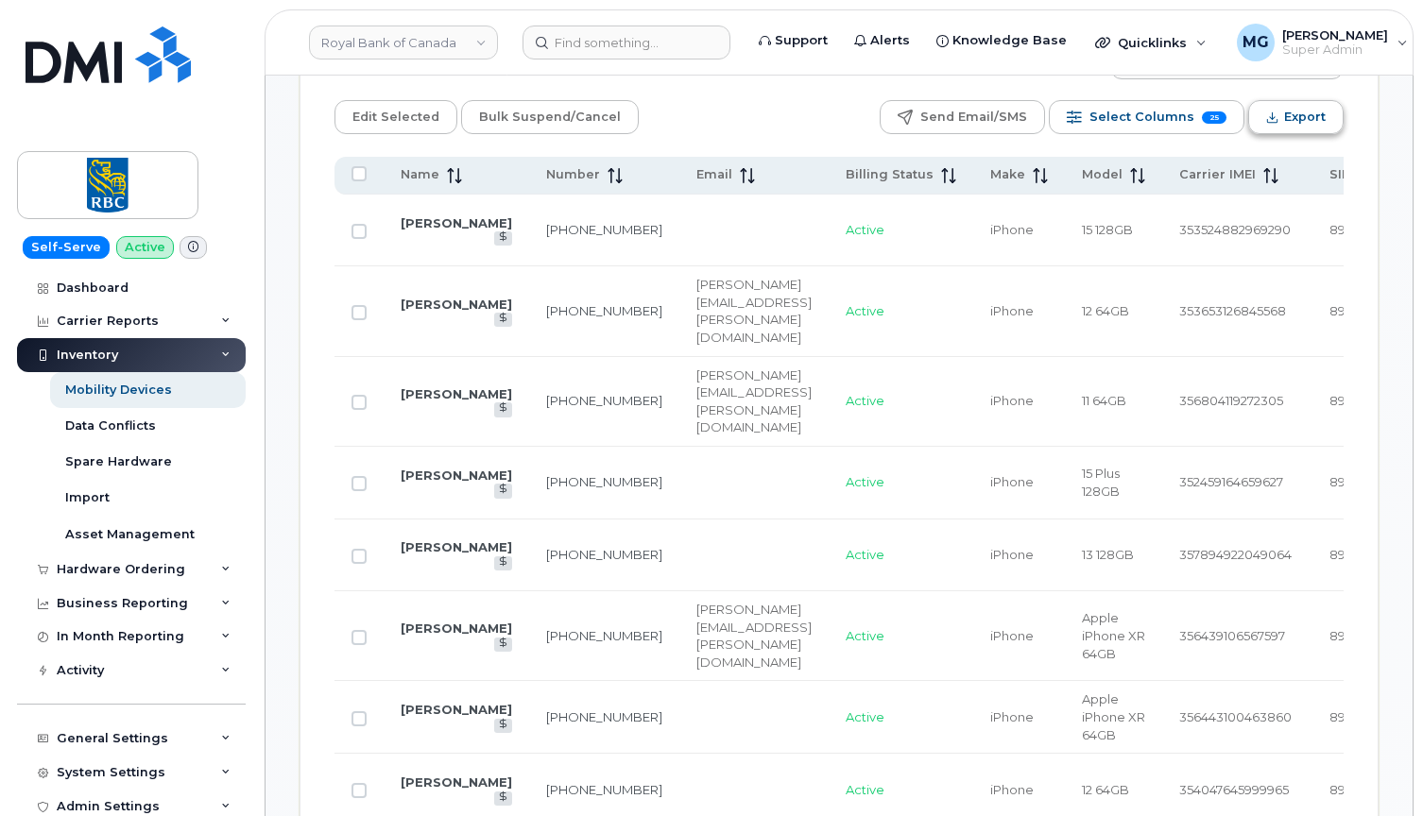
click at [1283, 117] on button "Export" at bounding box center [1295, 117] width 95 height 34
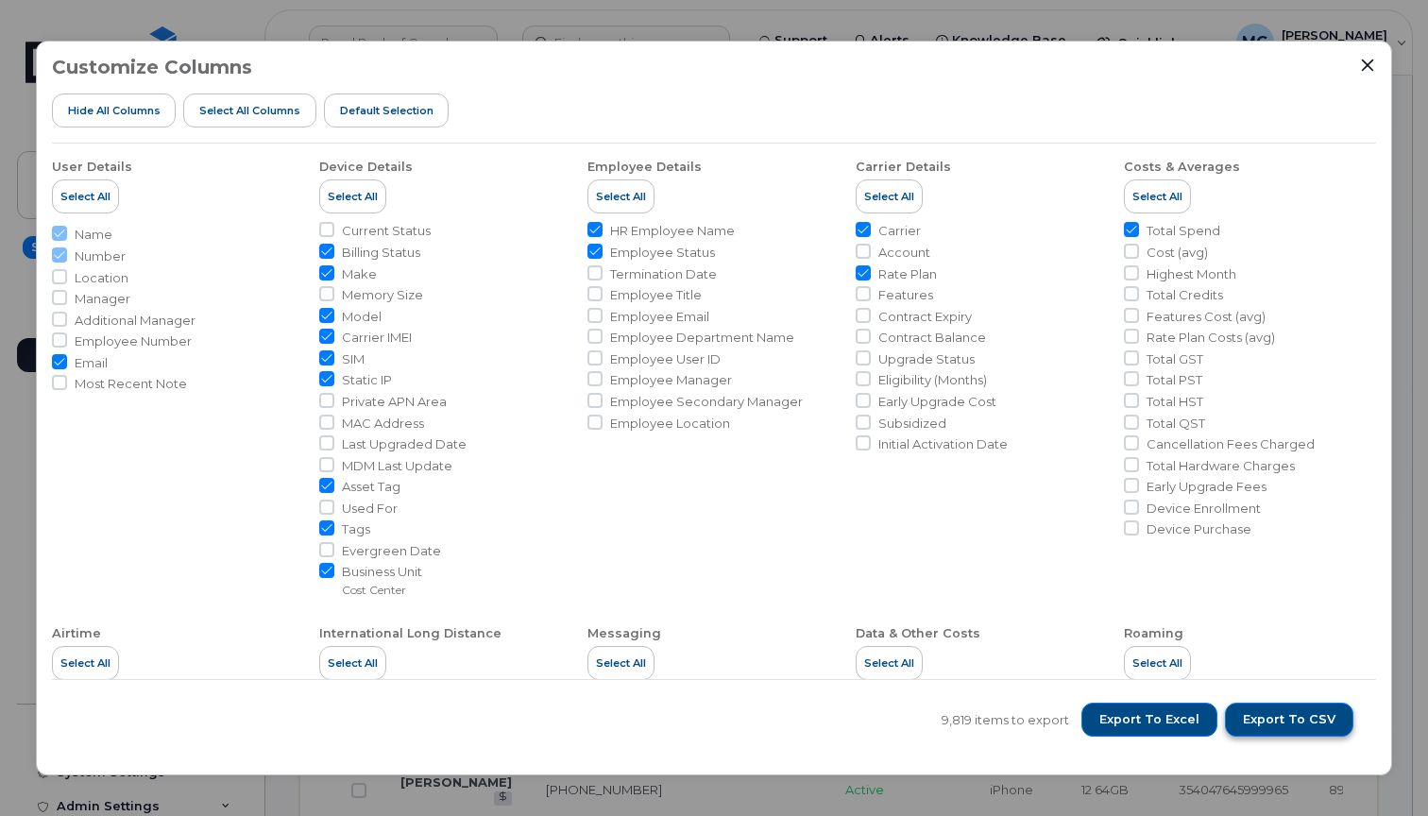
click at [1260, 718] on span "Export to CSV" at bounding box center [1289, 719] width 93 height 17
click at [1370, 67] on icon "Close" at bounding box center [1368, 66] width 12 height 12
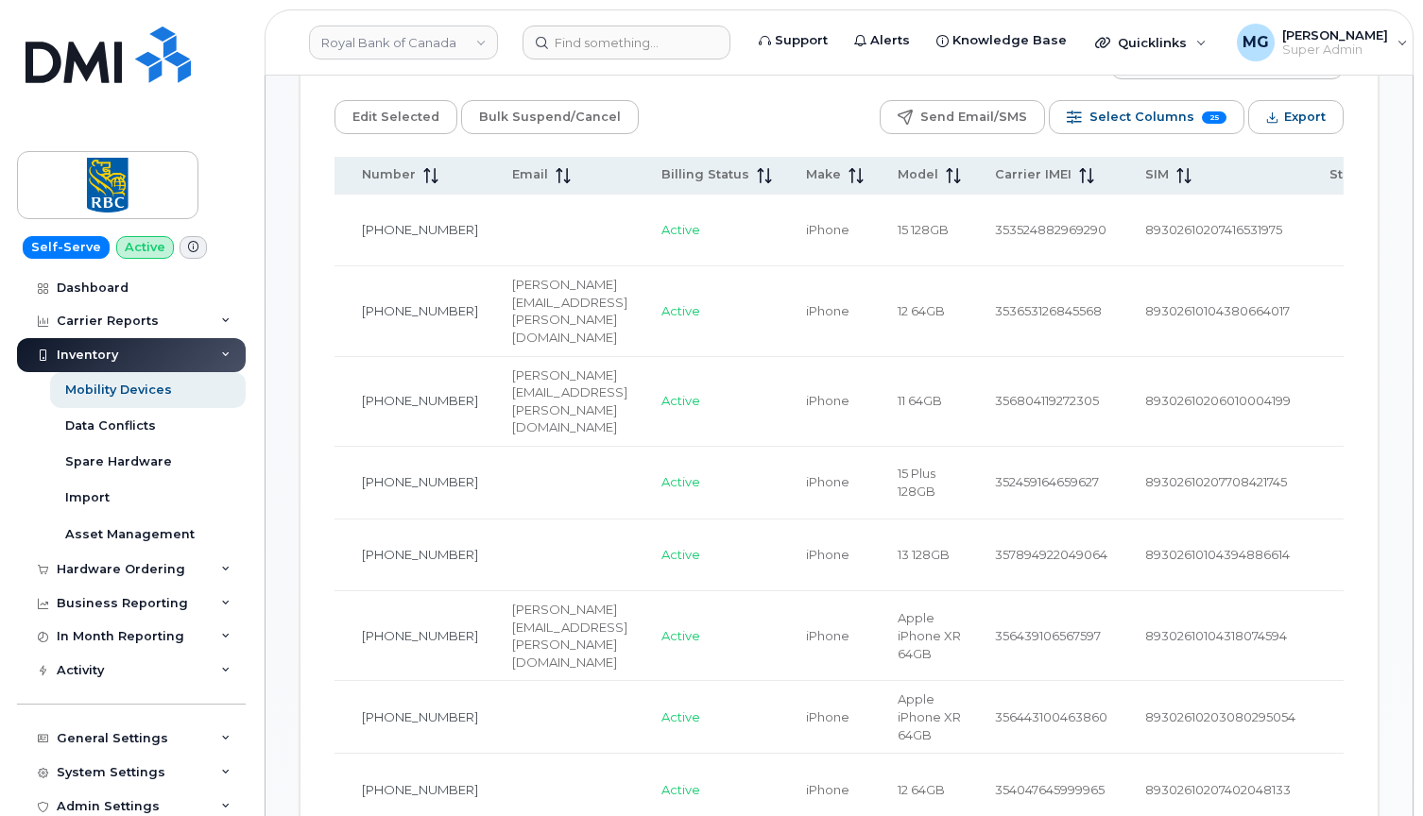
scroll to position [0, 186]
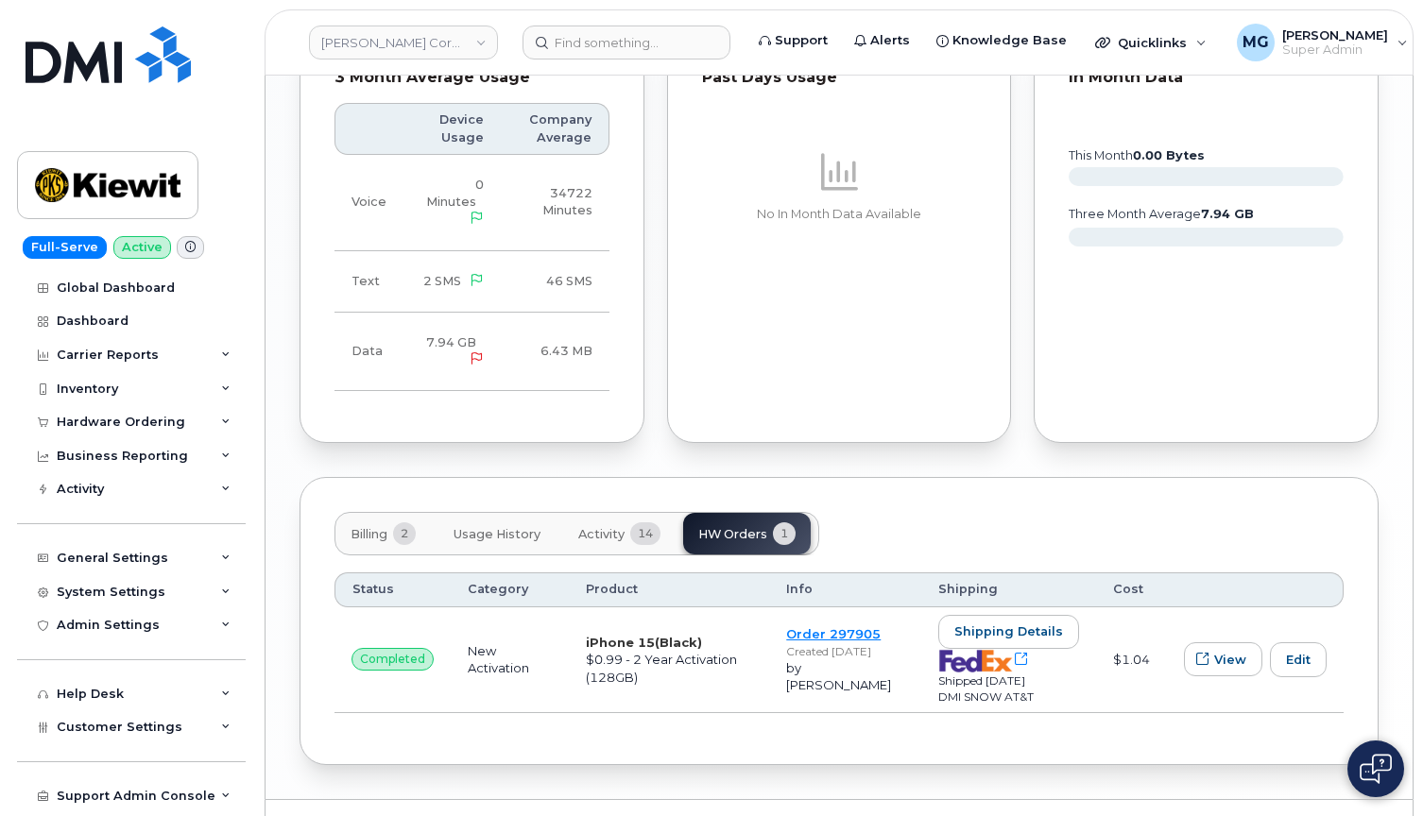
scroll to position [1674, 0]
click at [607, 528] on span "Activity" at bounding box center [601, 535] width 46 height 15
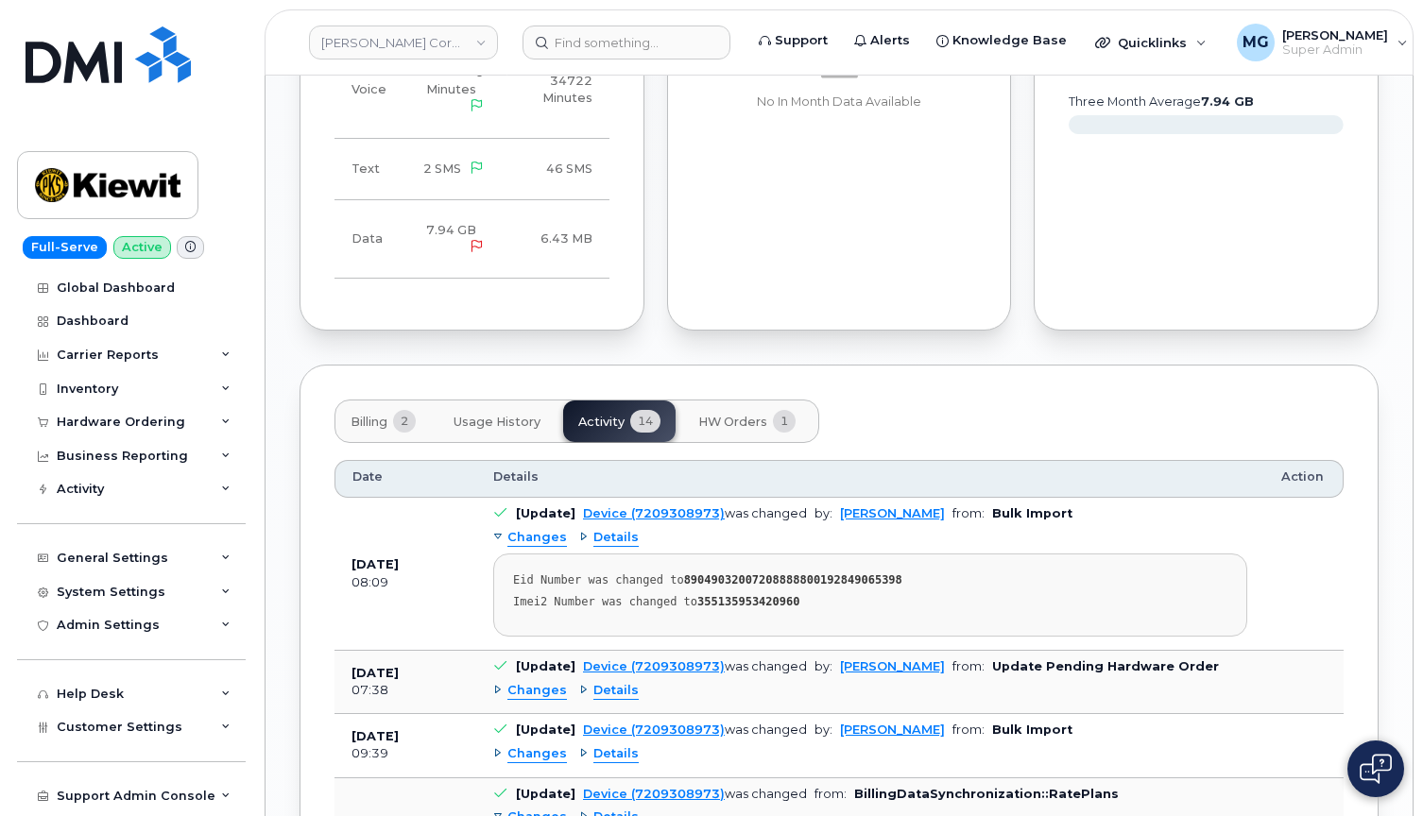
scroll to position [1793, 0]
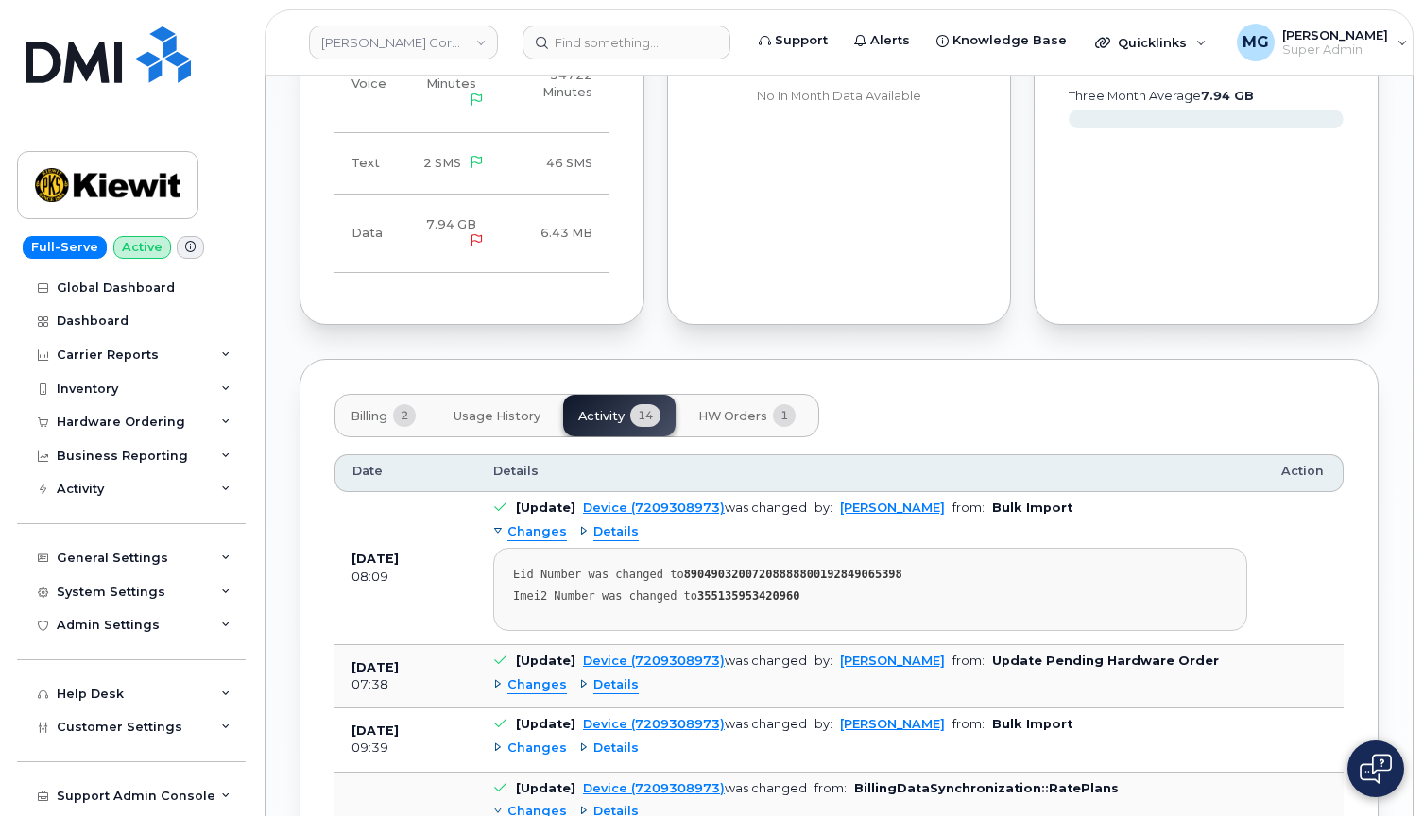
click at [500, 409] on span "Usage History" at bounding box center [496, 416] width 87 height 15
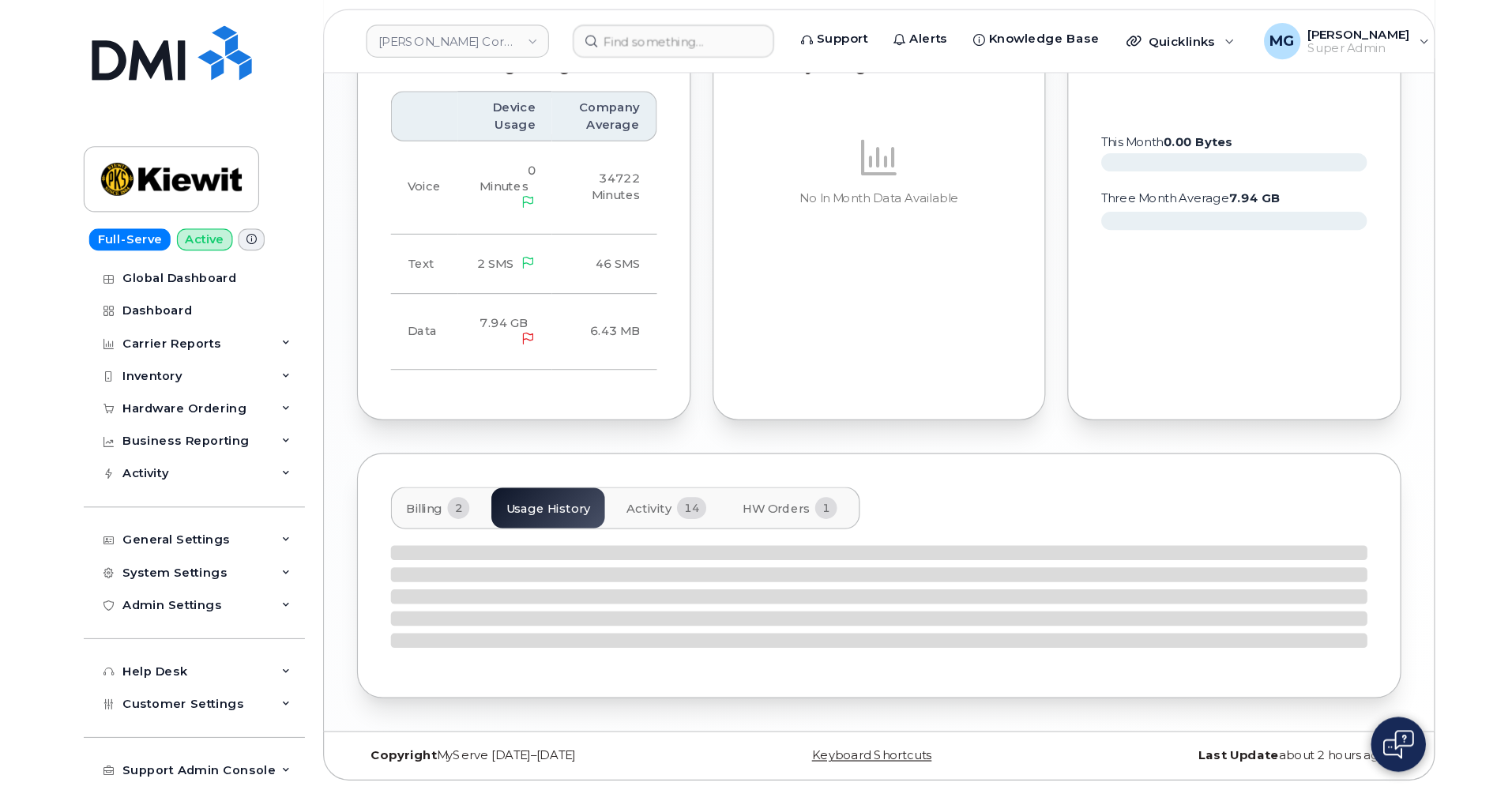
scroll to position [1371, 0]
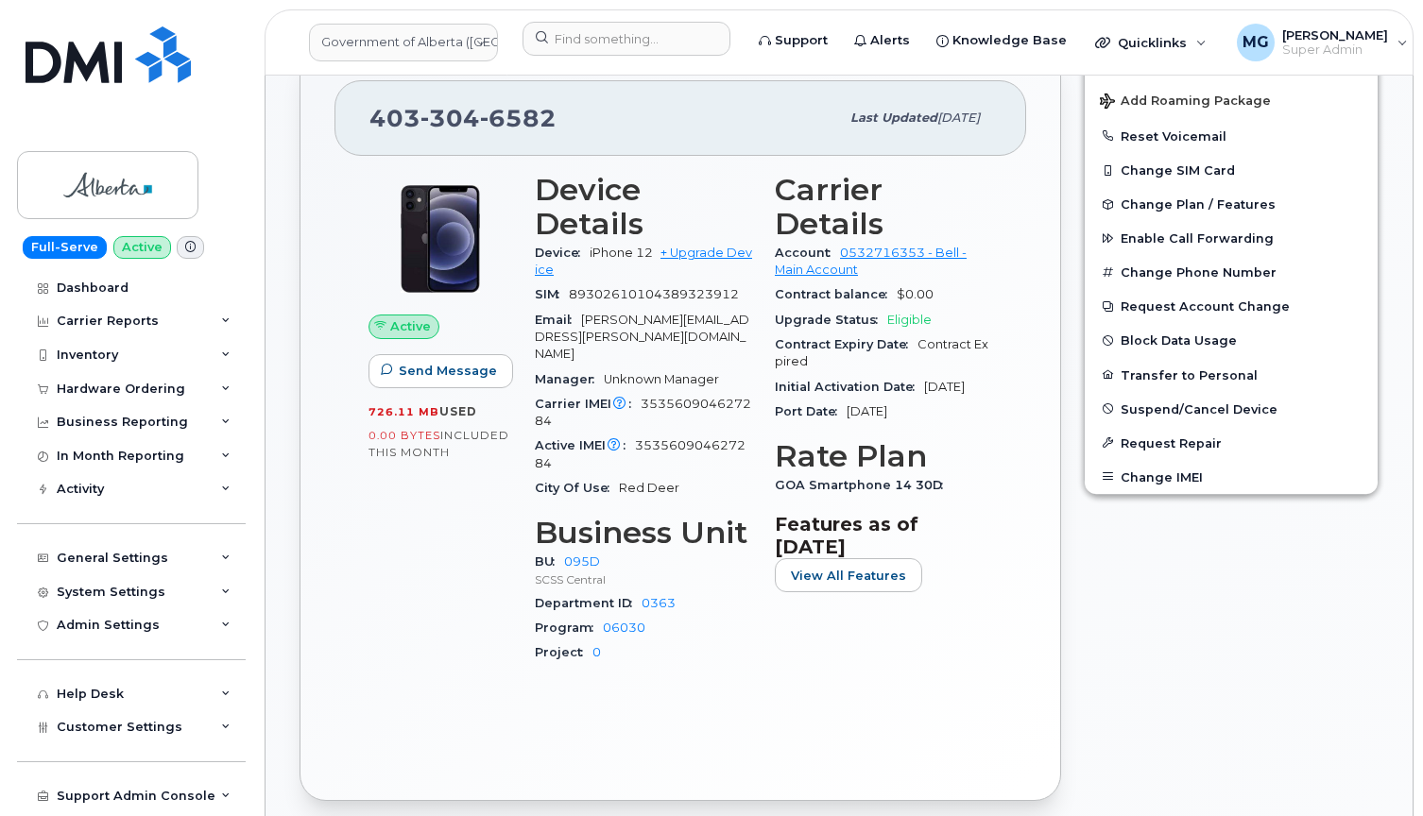
scroll to position [583, 0]
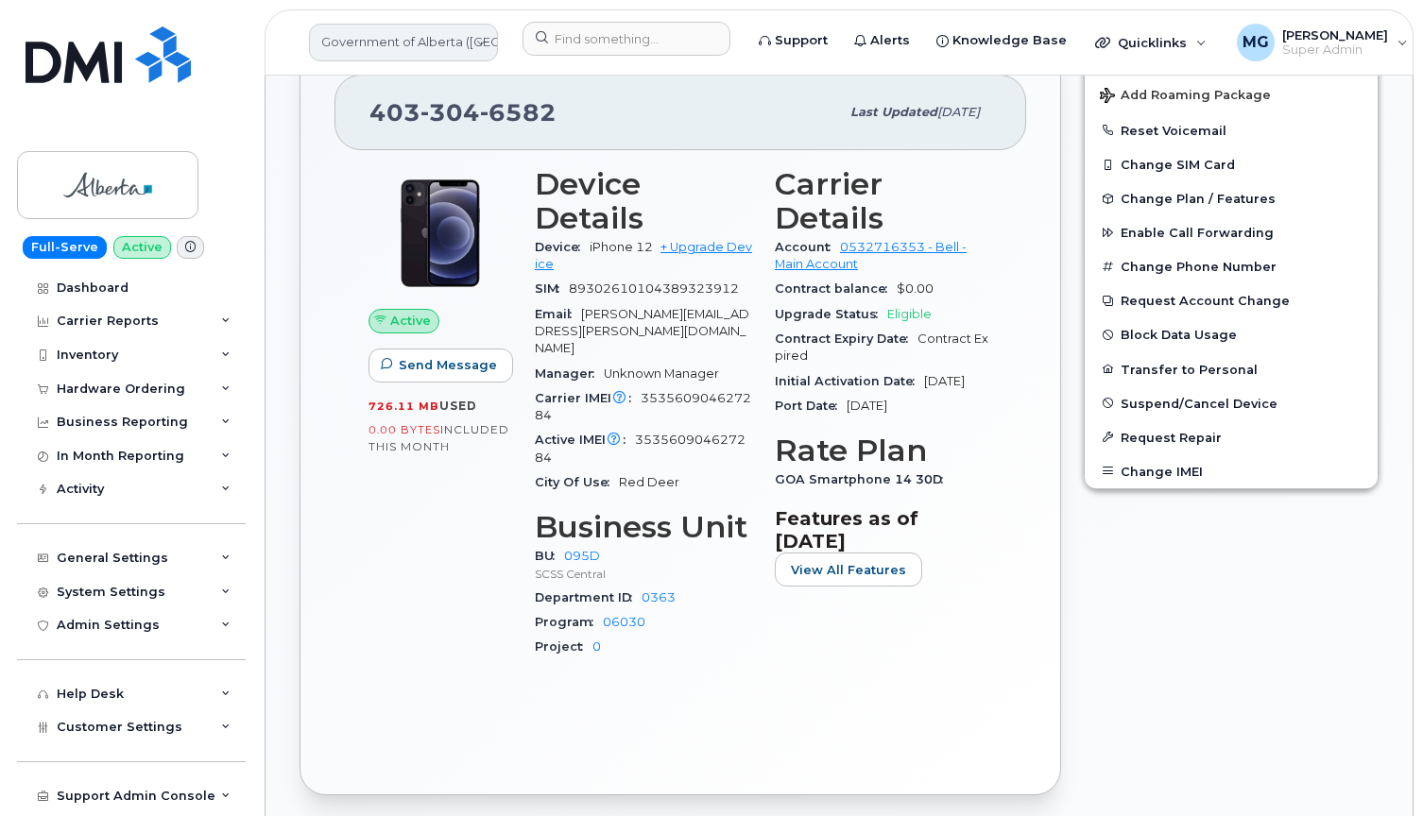
click at [443, 43] on link "Government of Alberta (GOA)" at bounding box center [403, 43] width 189 height 38
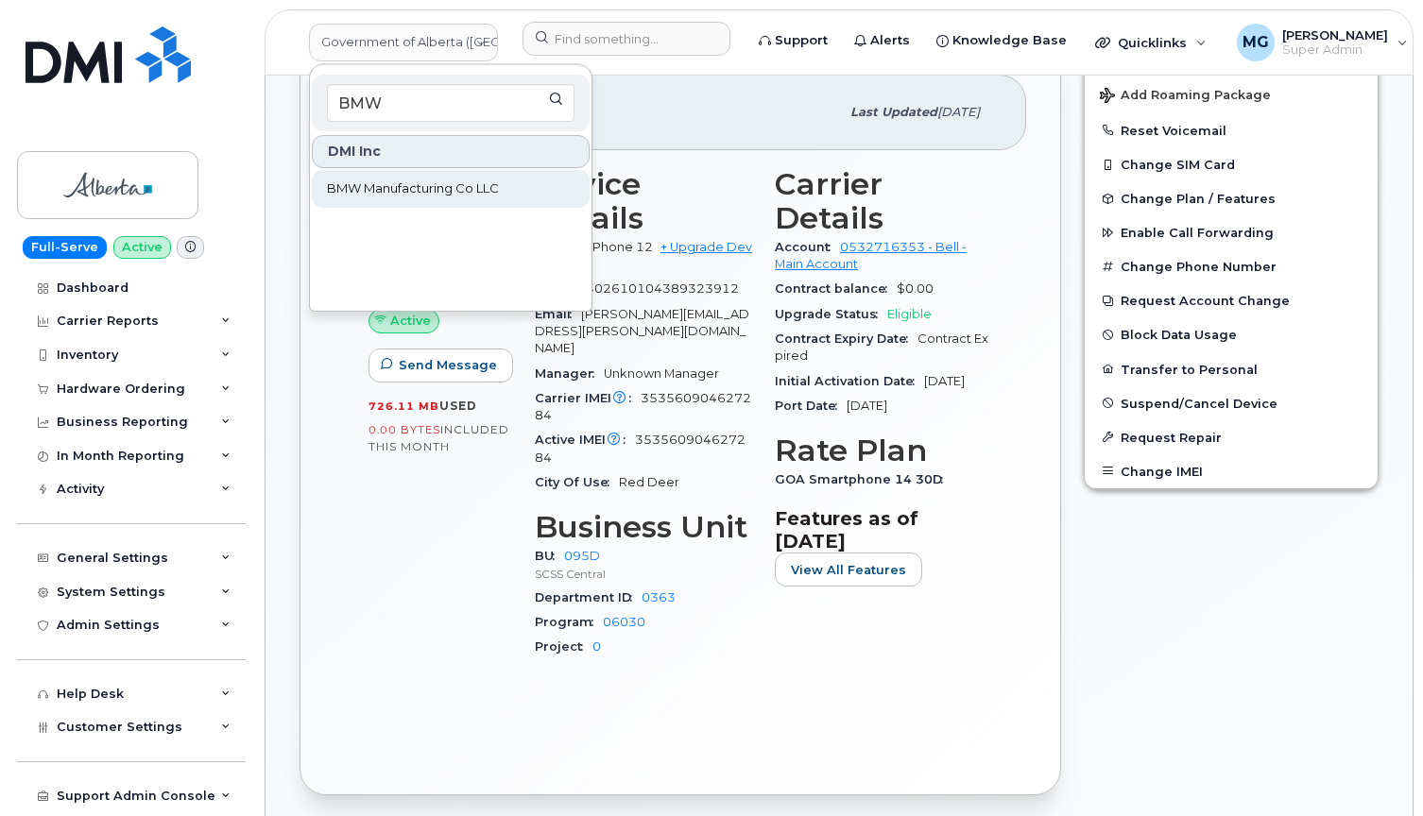
type input "BMW"
click at [386, 179] on link "BMW Manufacturing Co LLC" at bounding box center [451, 189] width 278 height 38
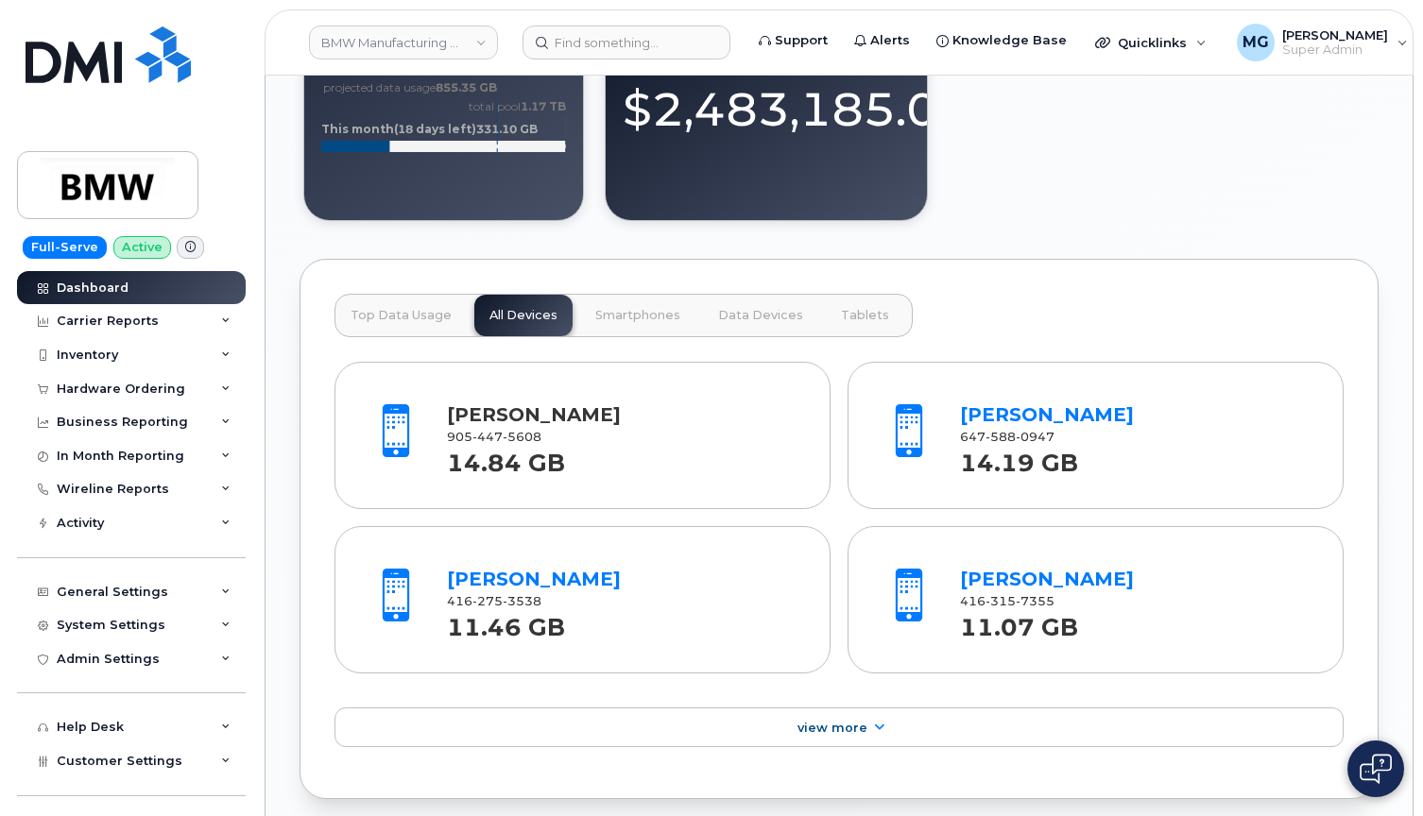
scroll to position [2020, 0]
click at [115, 354] on div "Inventory" at bounding box center [87, 355] width 61 height 15
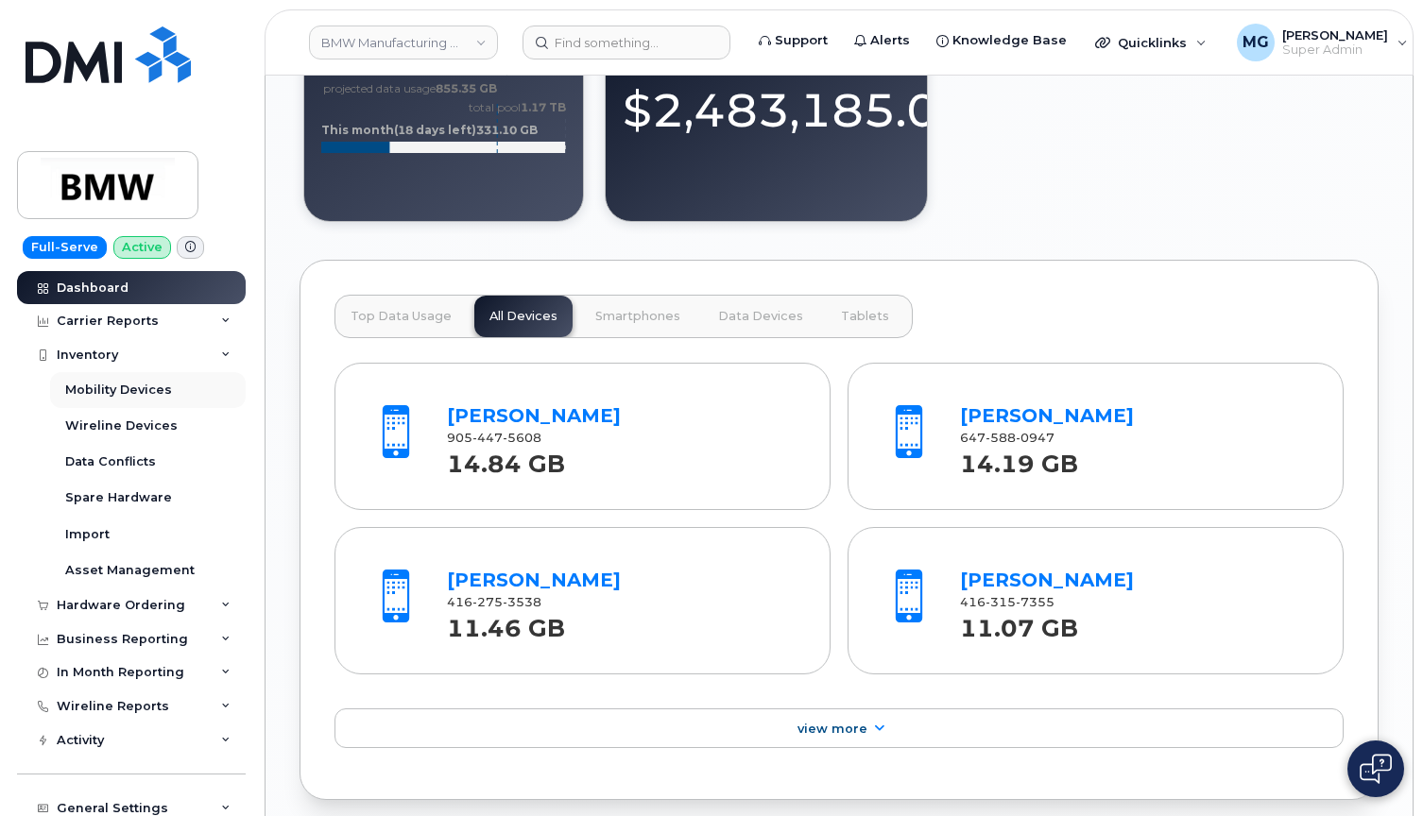
click at [150, 389] on div "Mobility Devices" at bounding box center [118, 390] width 107 height 17
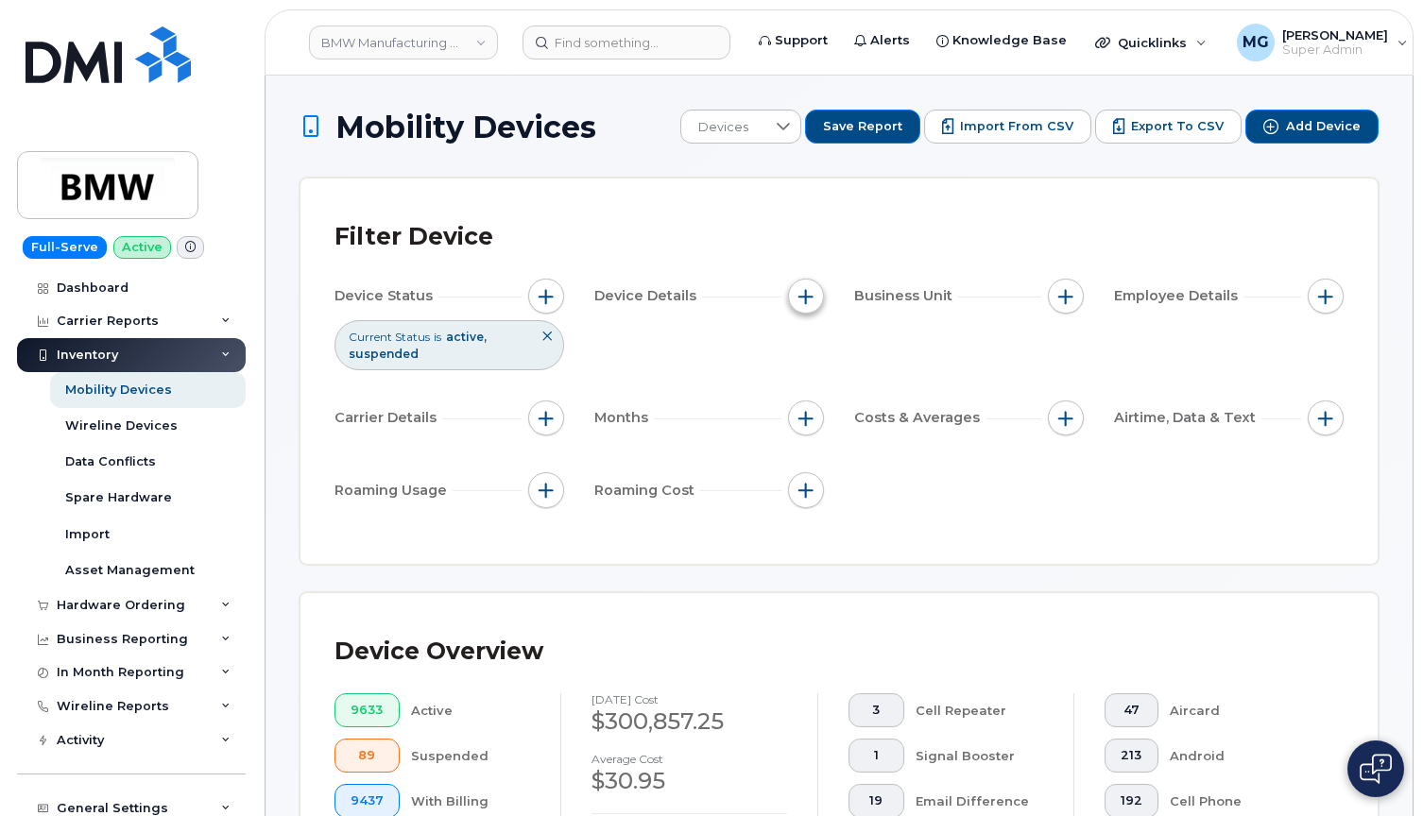
click at [801, 298] on span "button" at bounding box center [805, 296] width 15 height 15
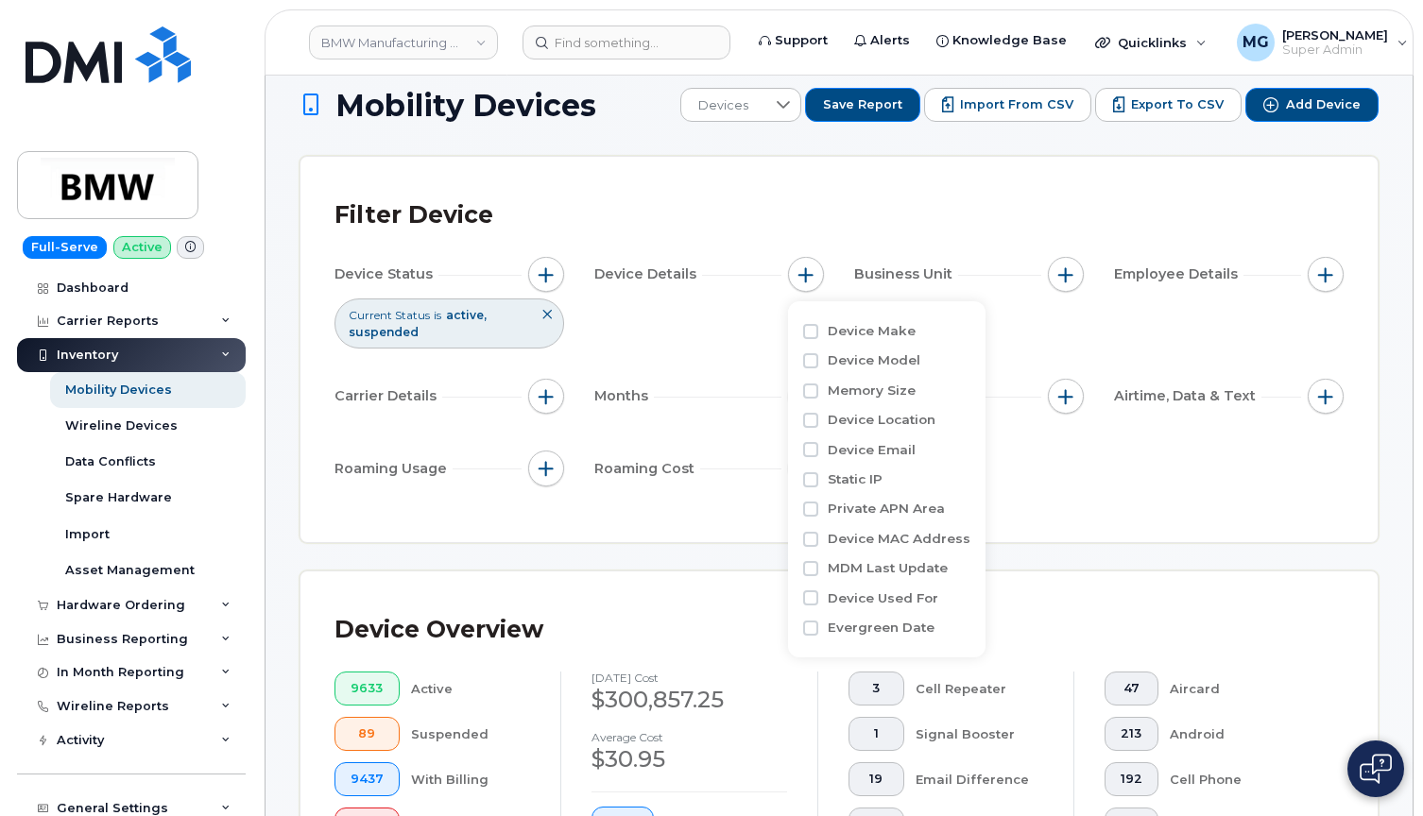
scroll to position [20, 0]
click at [550, 392] on span "button" at bounding box center [545, 398] width 15 height 15
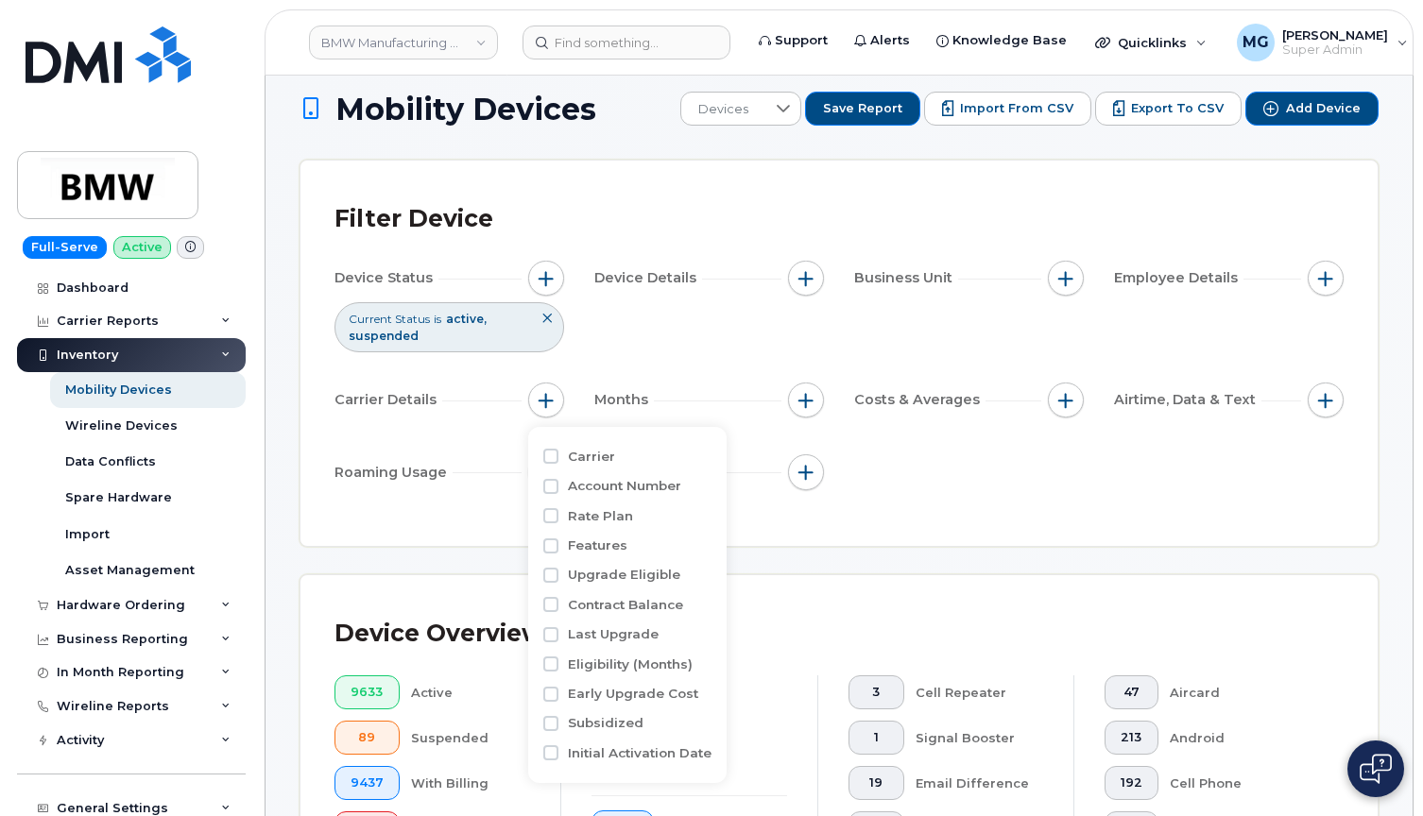
scroll to position [16, 0]
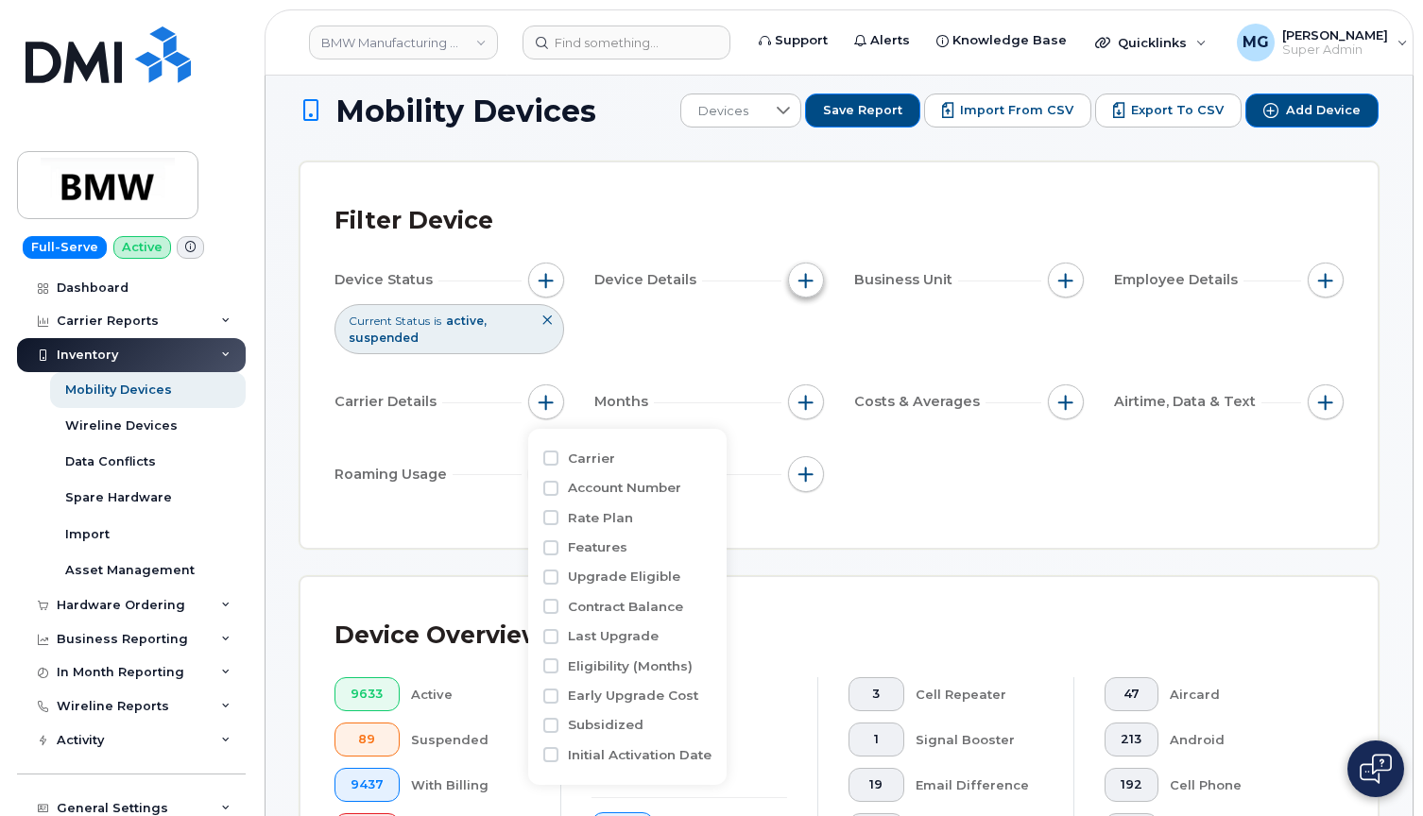
click at [813, 280] on span "button" at bounding box center [805, 280] width 15 height 15
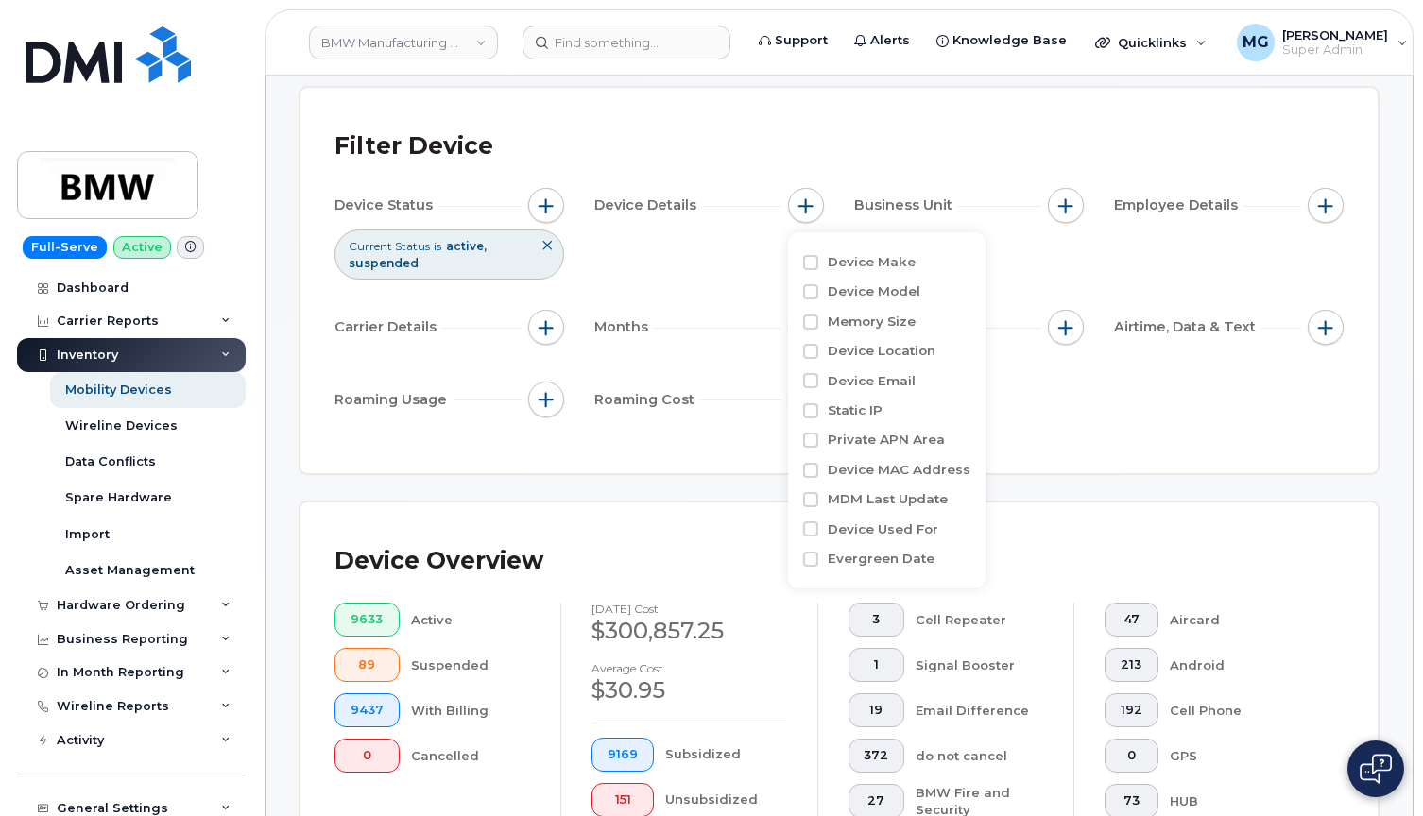
scroll to position [94, 0]
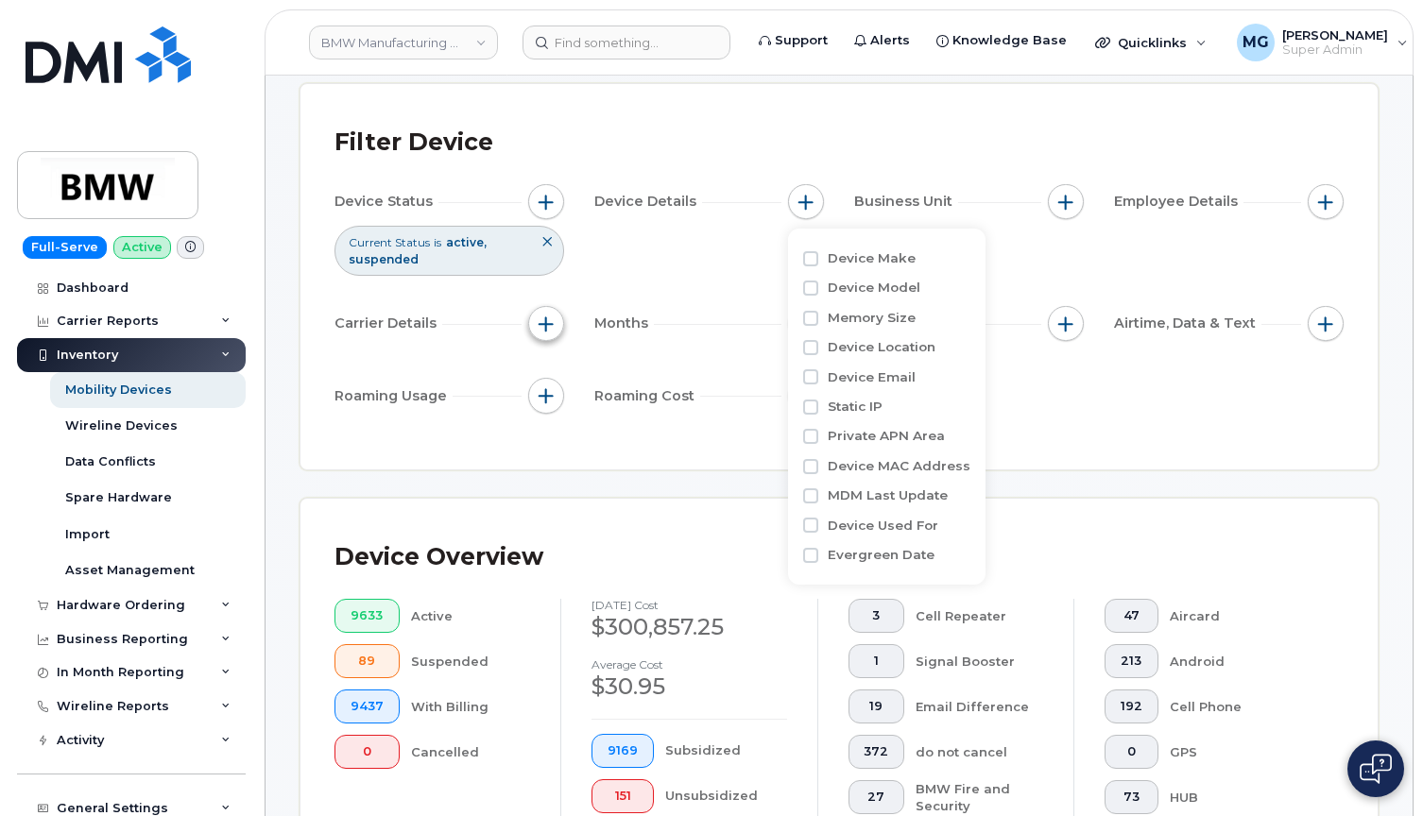
click at [545, 316] on span "button" at bounding box center [545, 323] width 15 height 15
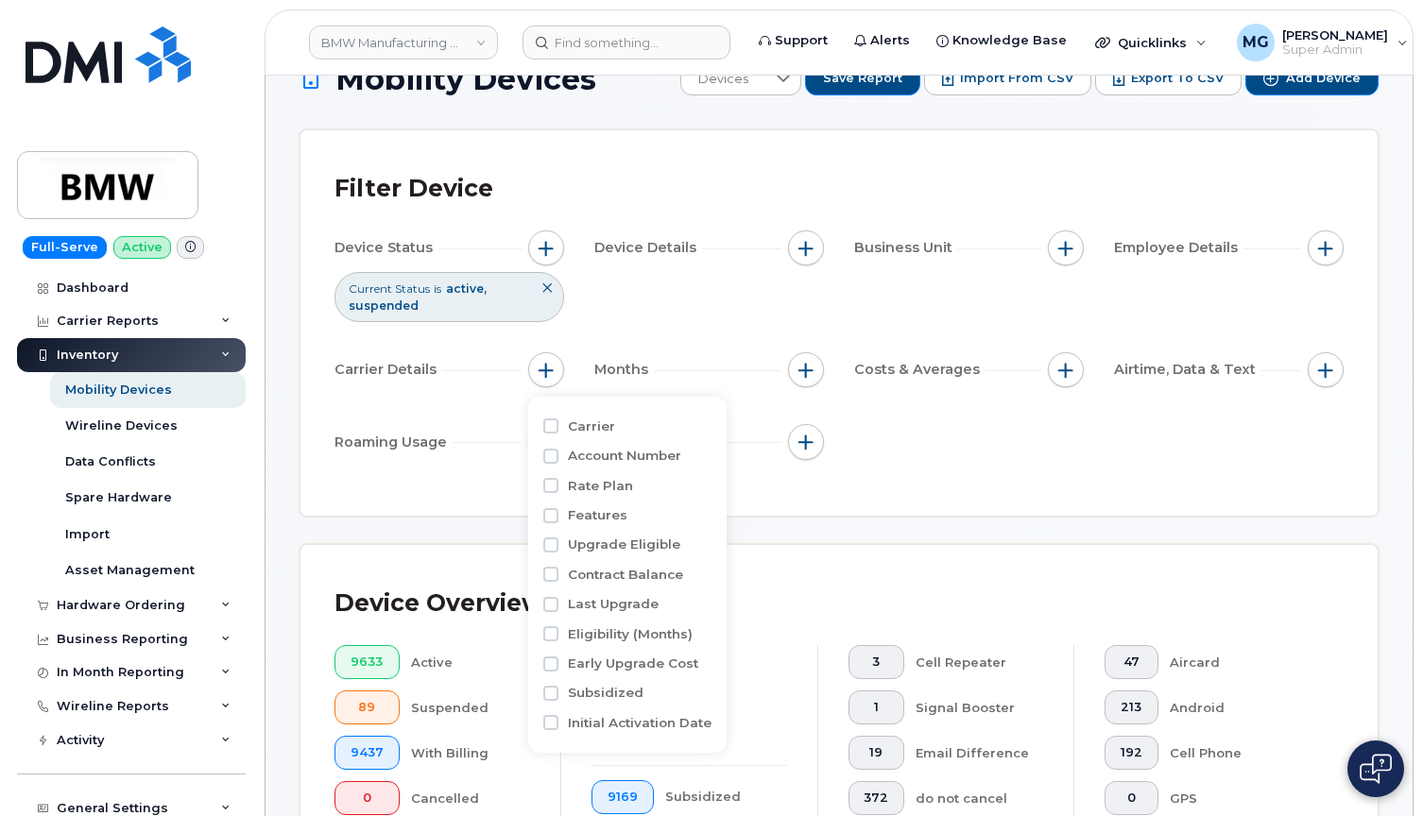
scroll to position [19, 0]
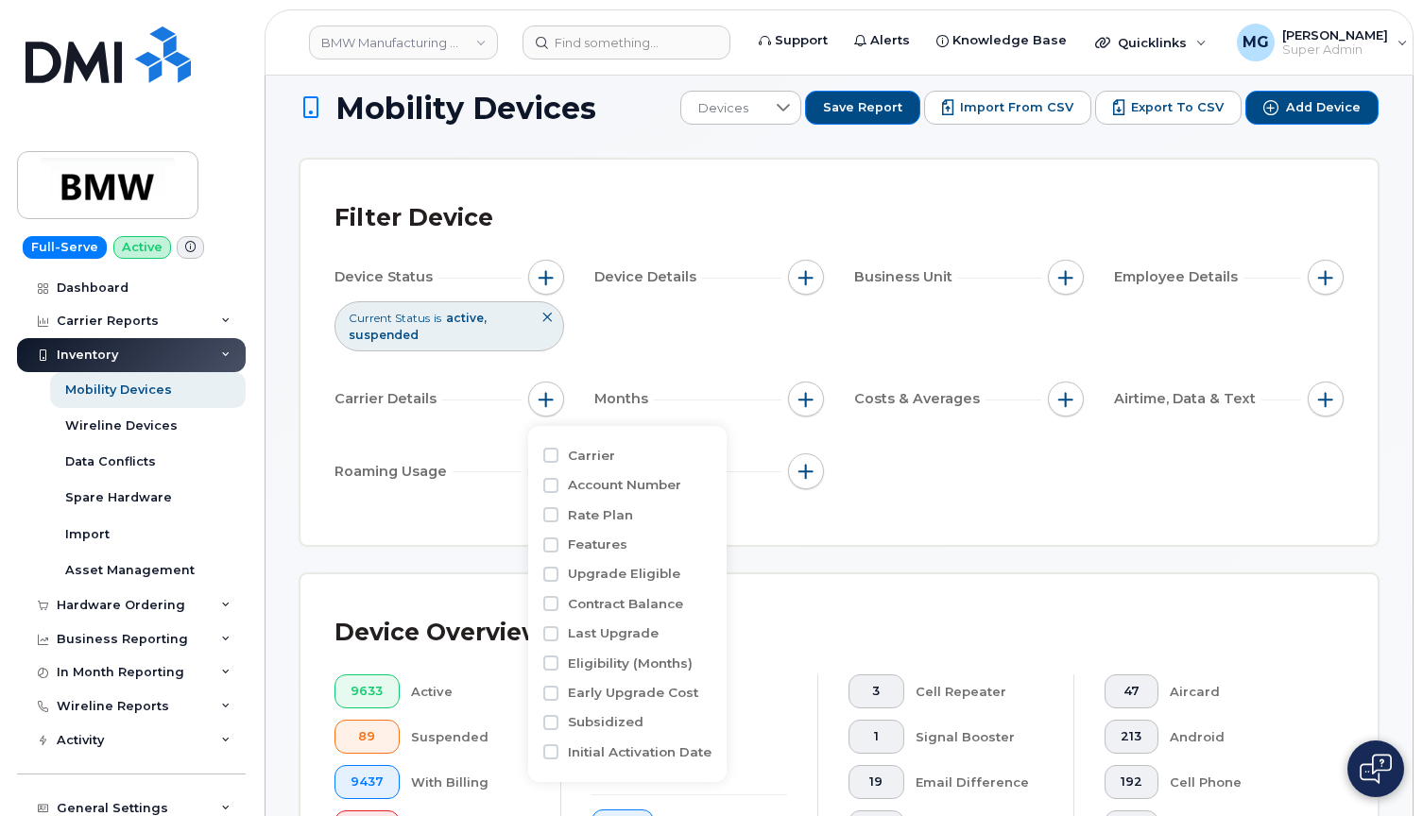
click at [503, 417] on div "Carrier Details" at bounding box center [449, 403] width 230 height 43
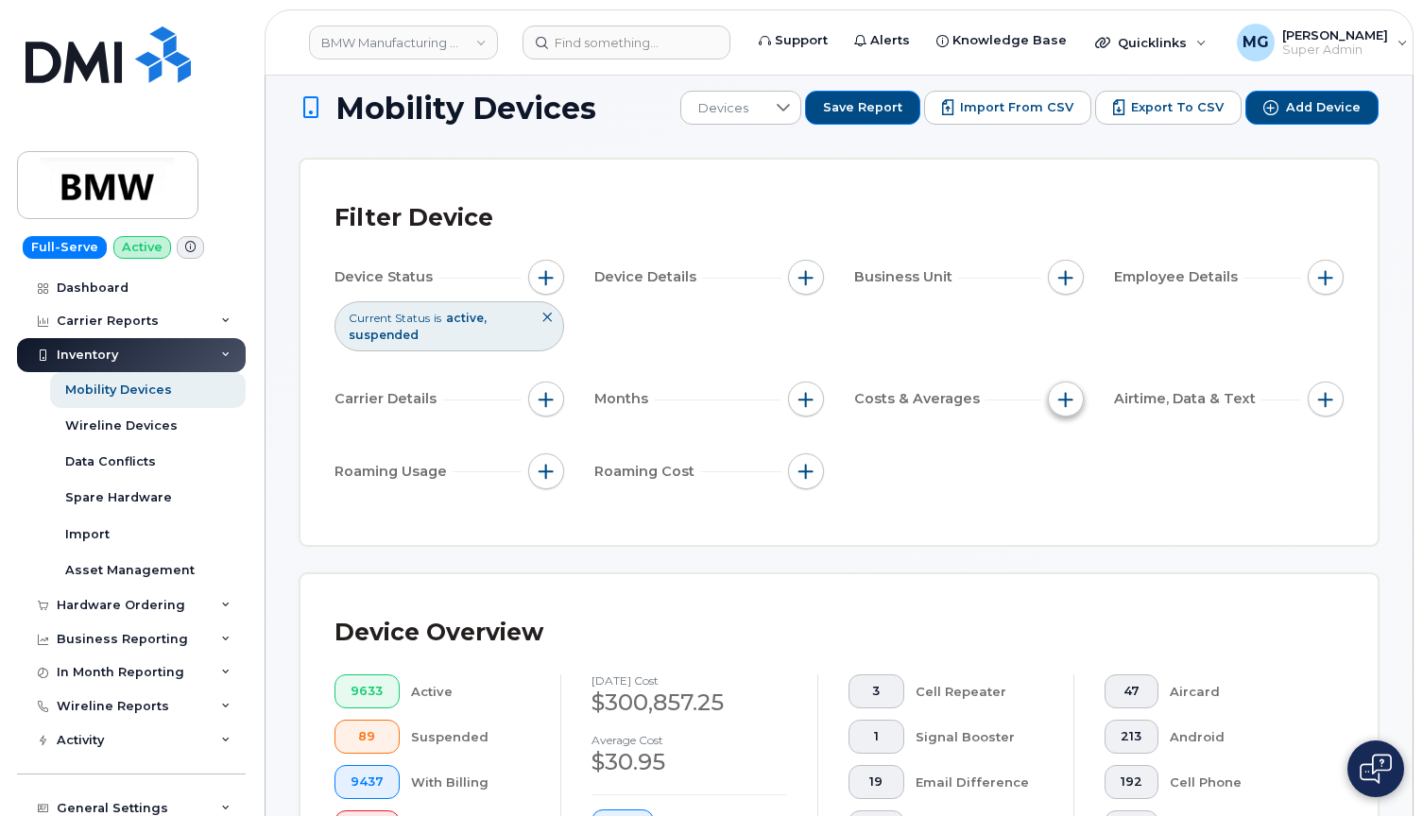
click at [1050, 399] on button "button" at bounding box center [1066, 400] width 36 height 36
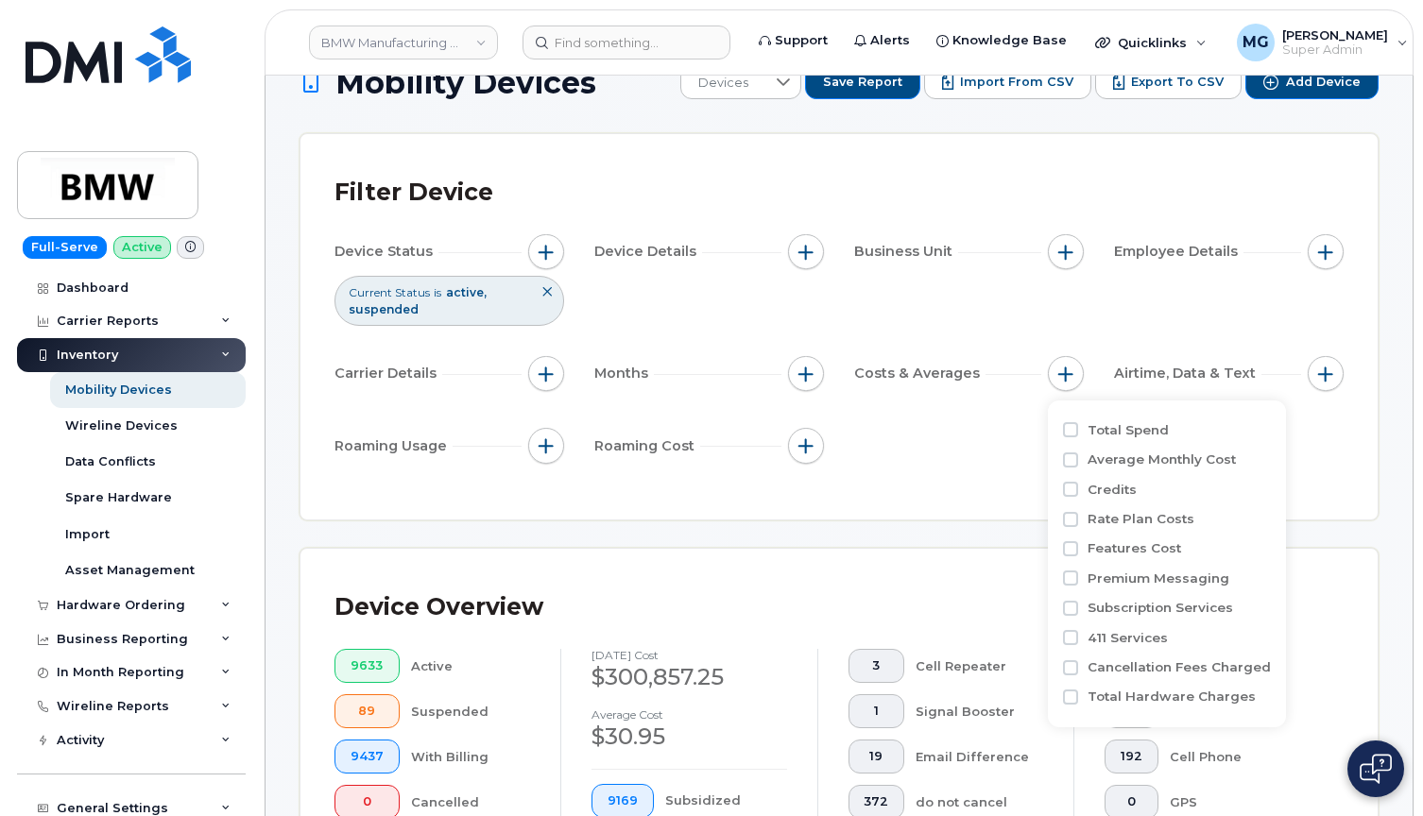
scroll to position [52, 0]
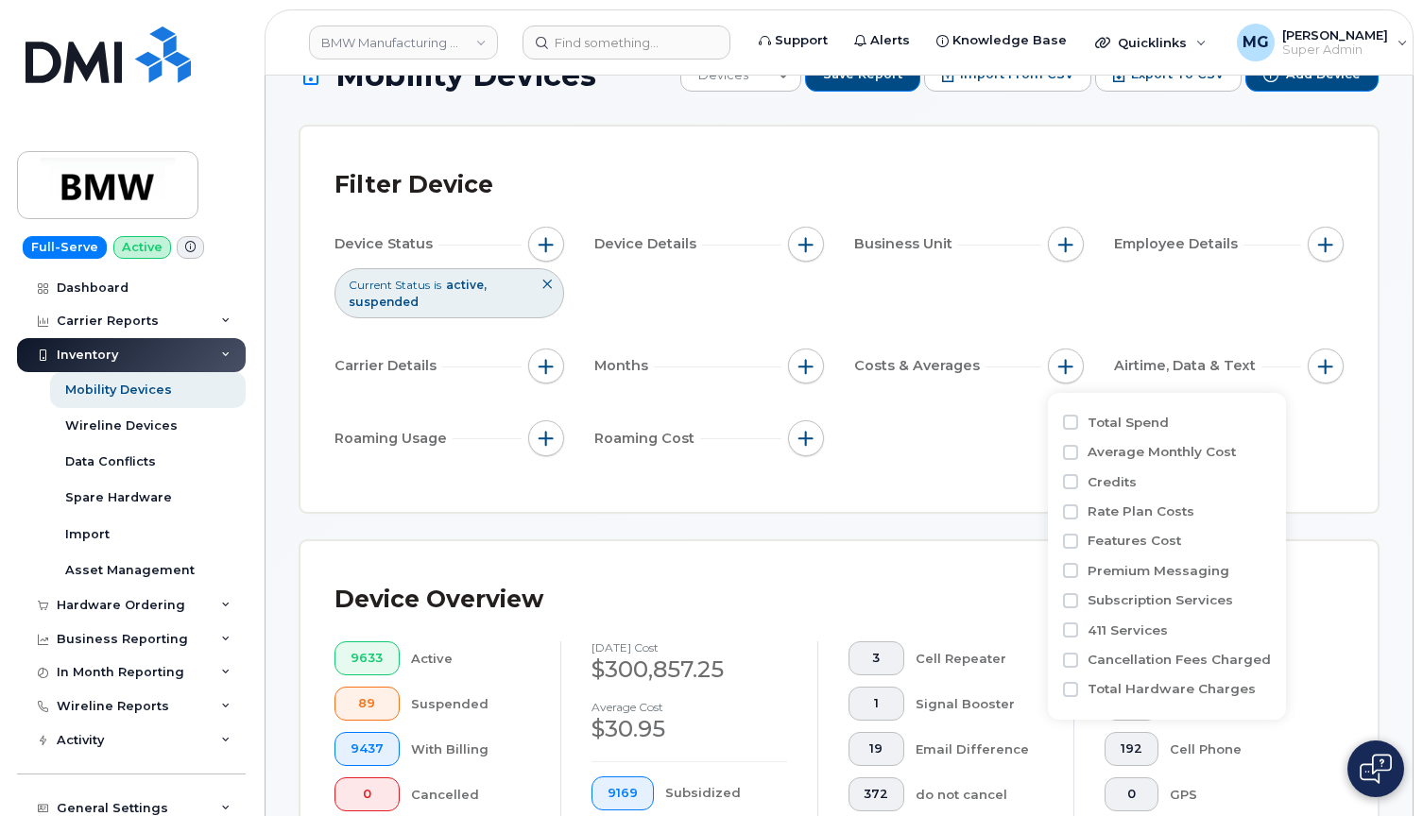
click at [625, 370] on span "Months" at bounding box center [624, 366] width 60 height 20
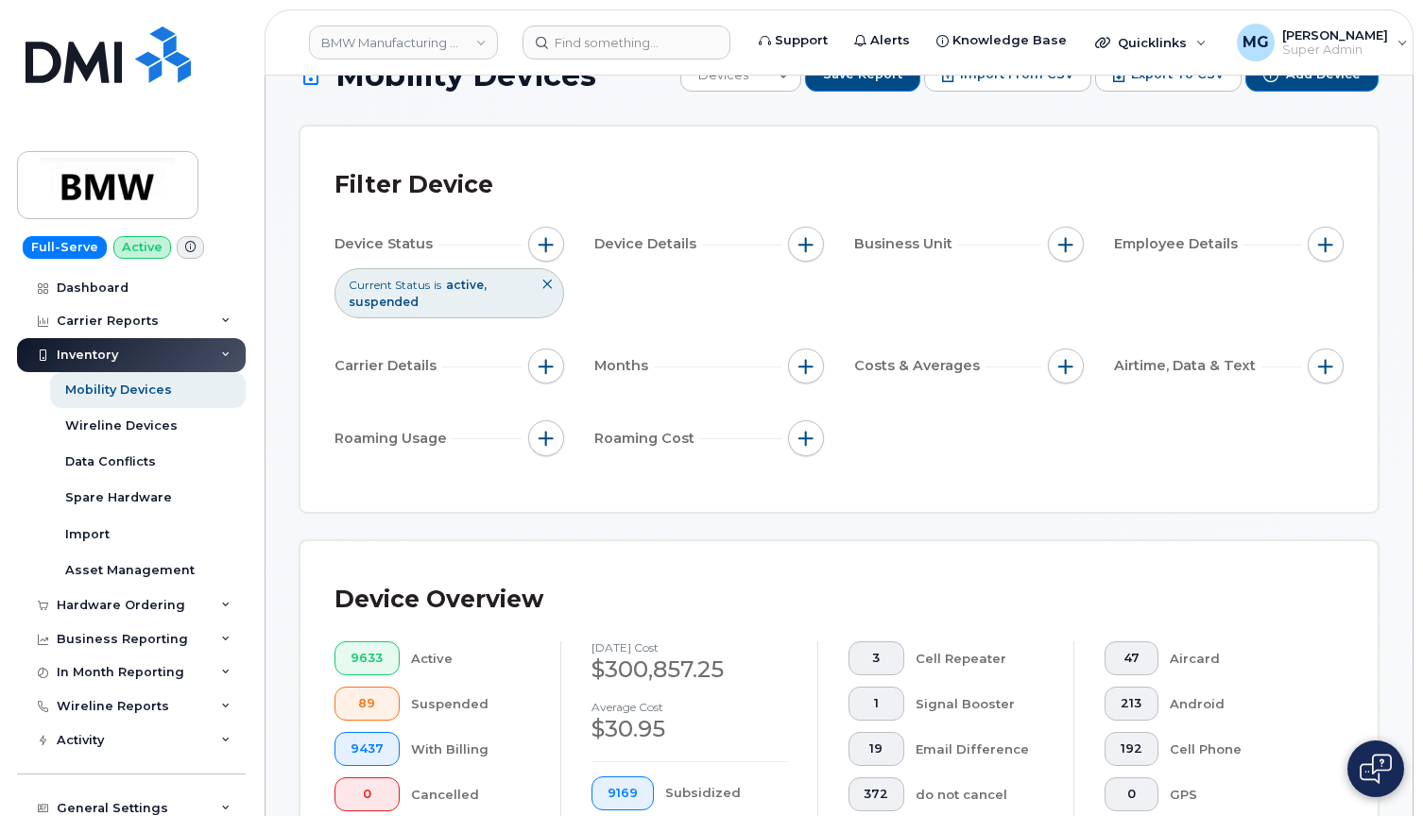
click at [625, 370] on span "Months" at bounding box center [624, 366] width 60 height 20
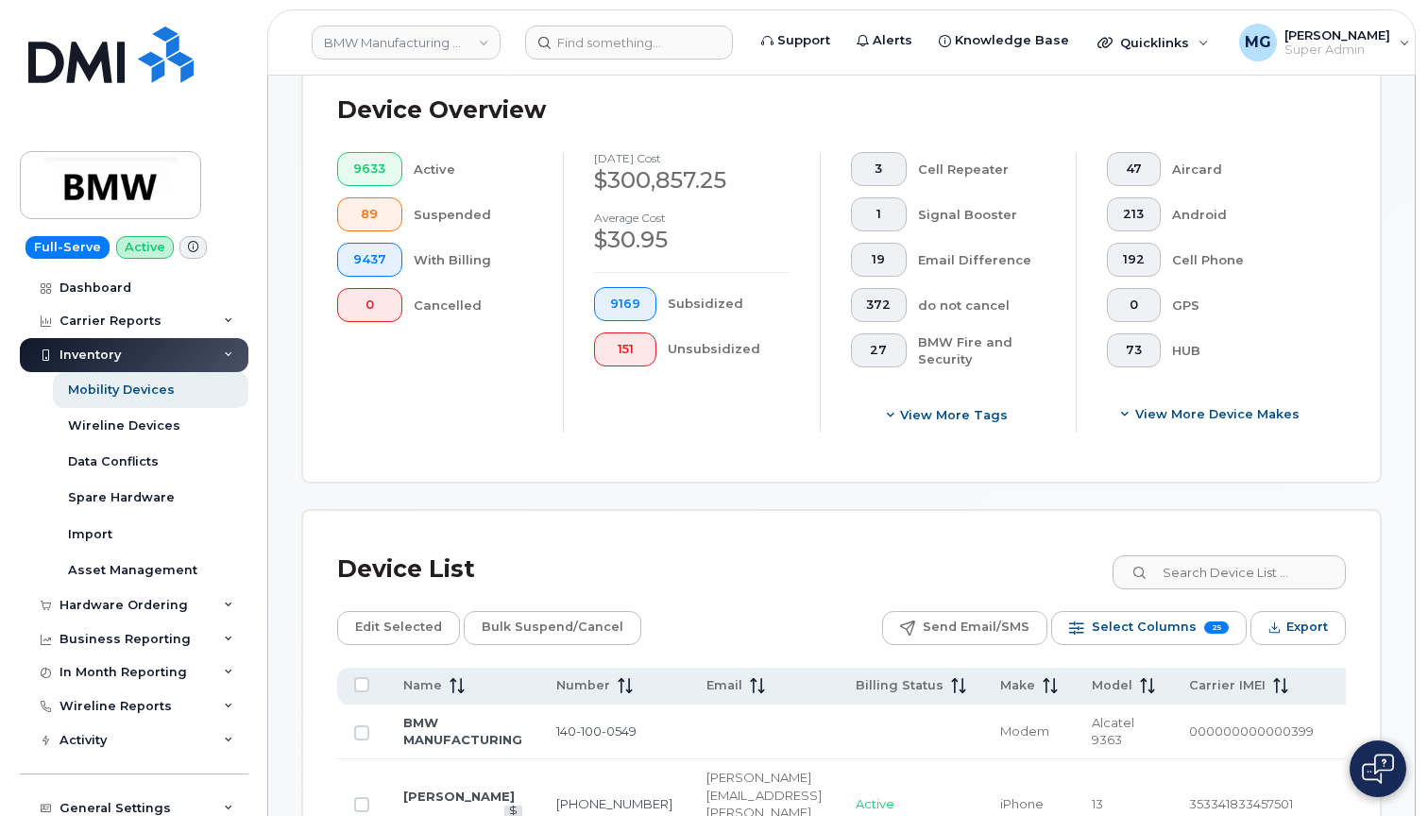
scroll to position [547, 0]
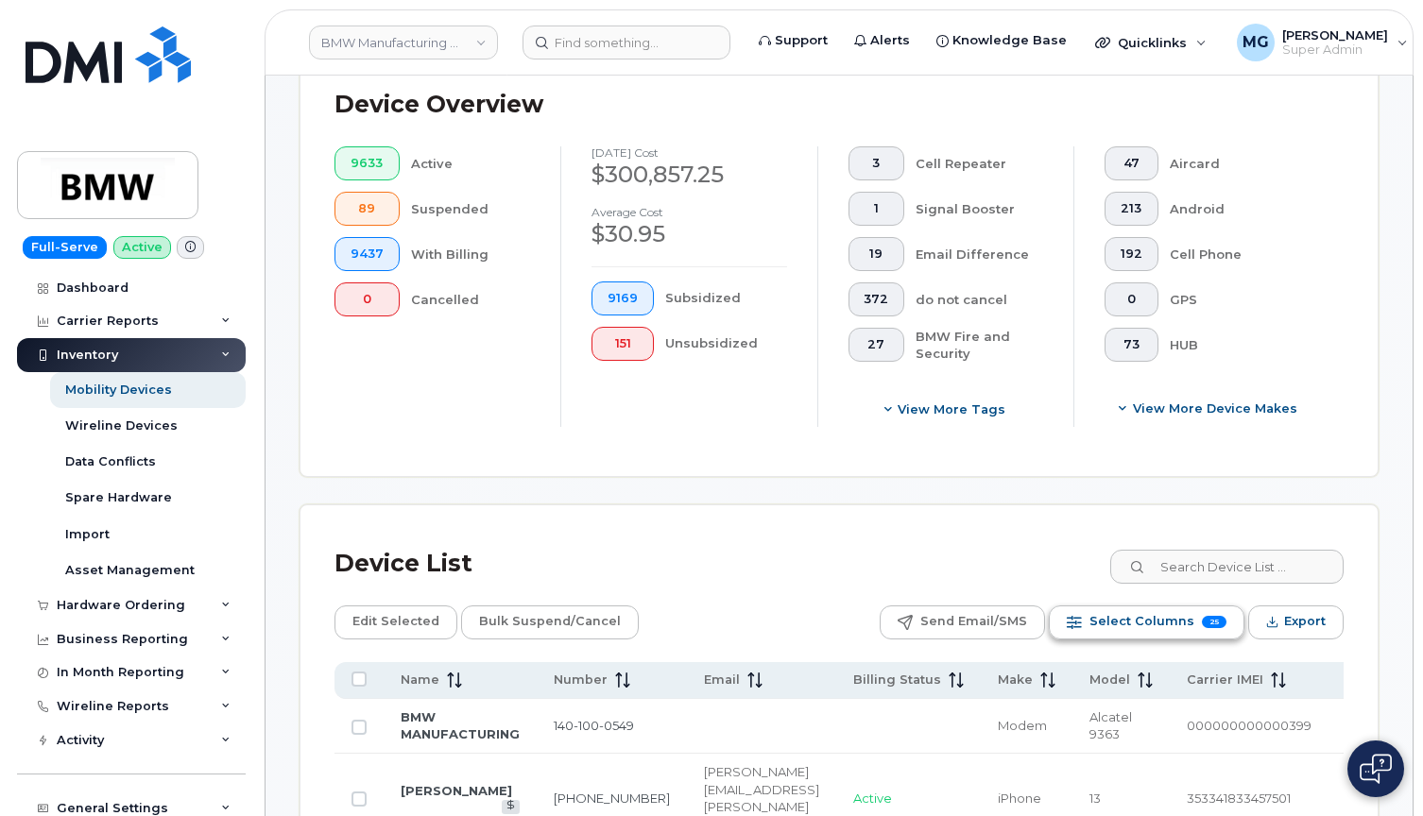
click at [1119, 623] on span "Select Columns" at bounding box center [1141, 621] width 105 height 28
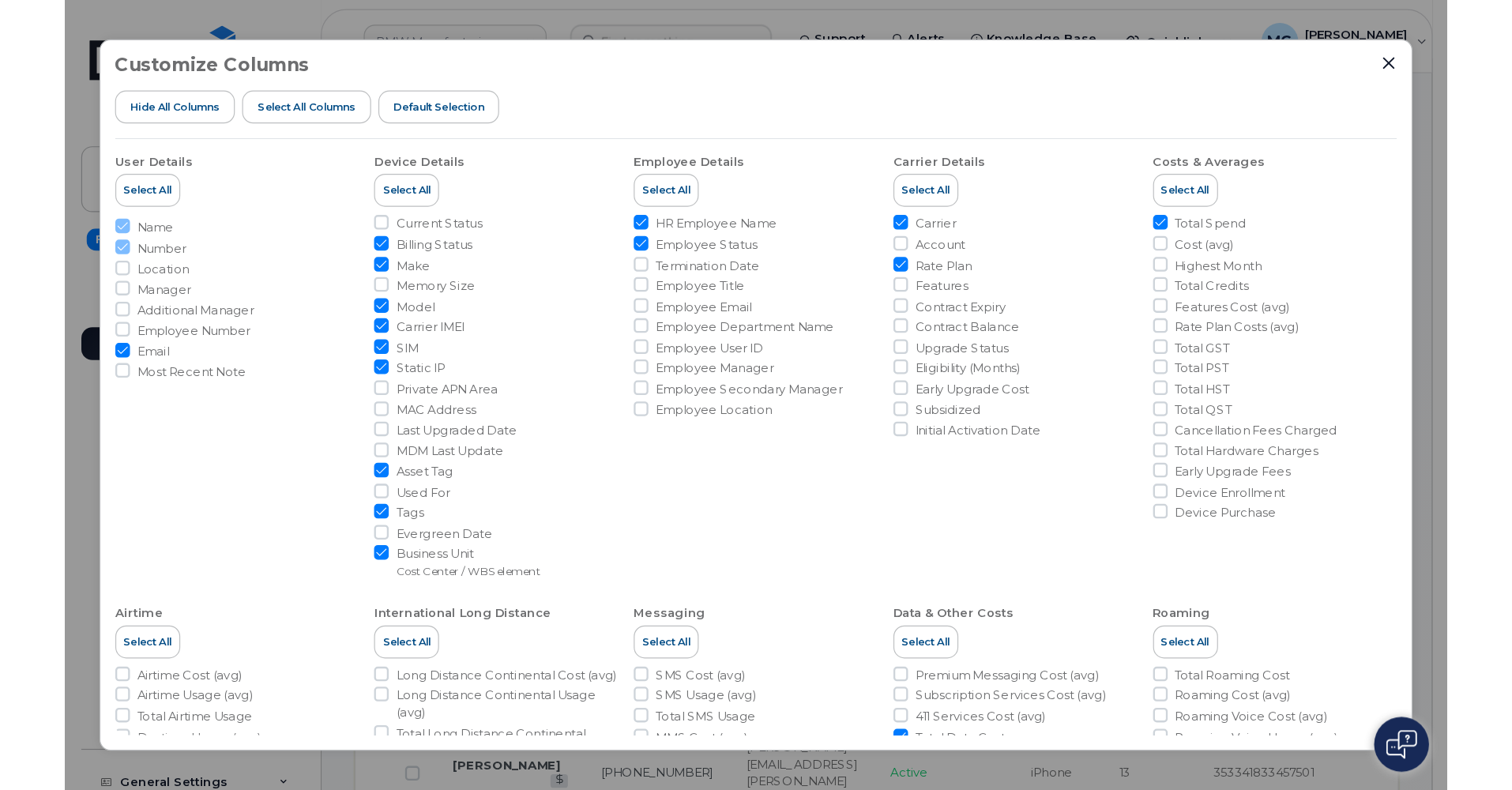
scroll to position [0, 0]
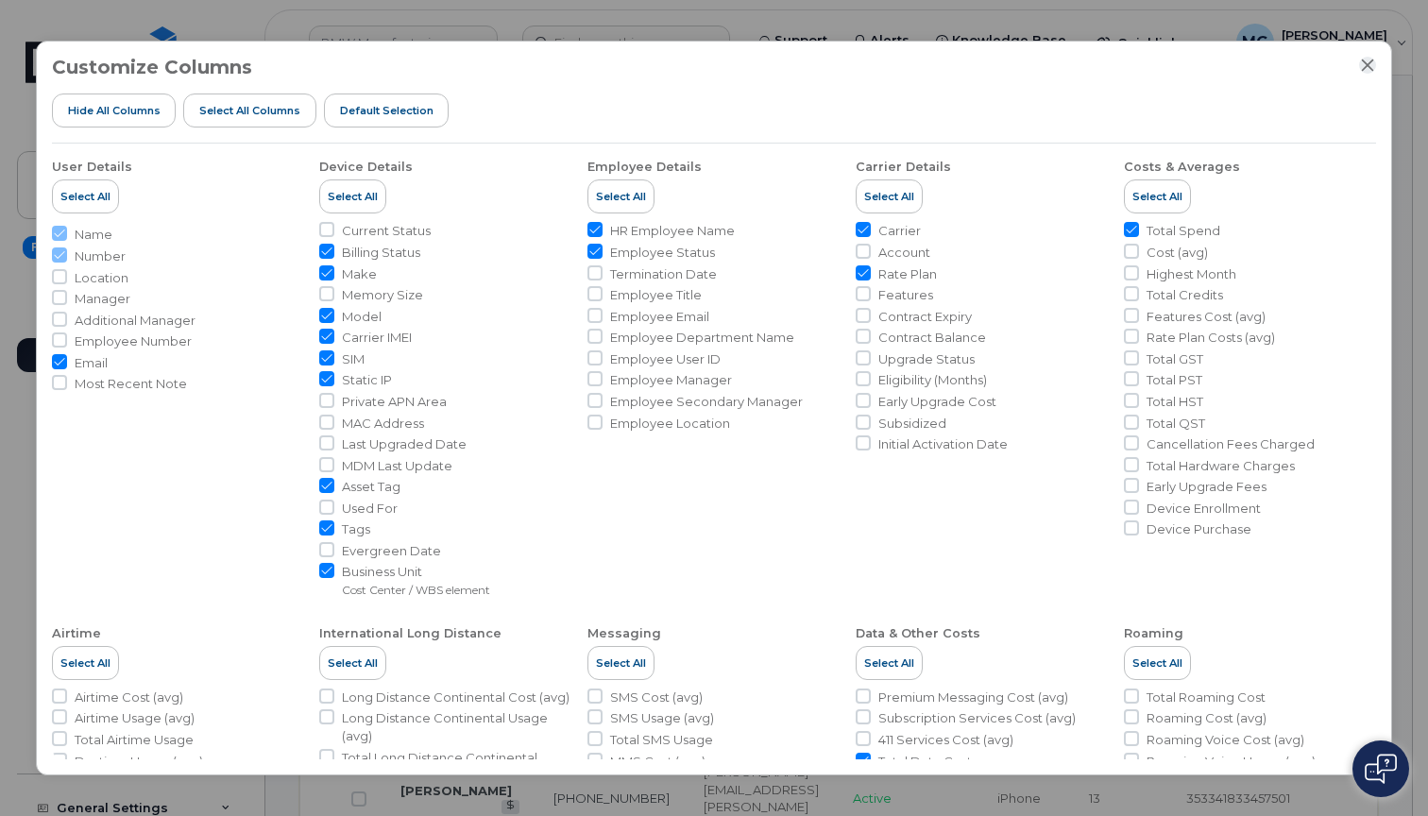
click at [1366, 67] on icon "Close" at bounding box center [1368, 66] width 12 height 12
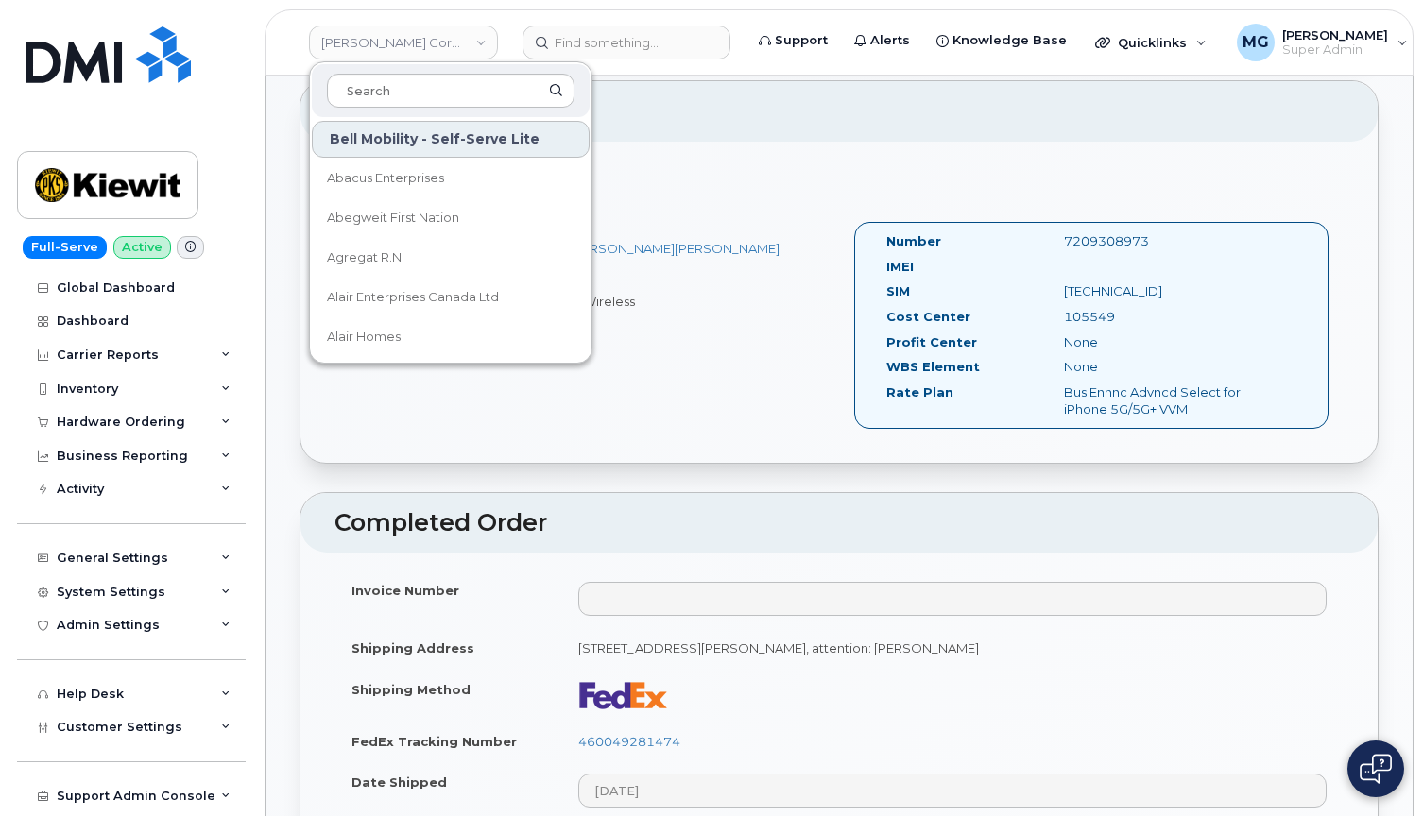
scroll to position [508, 0]
click at [793, 159] on div "1. New Activation Daniel Reardon 720 930 8973 DAN.REARDON@KIEWIT.COM City of Us…" at bounding box center [838, 302] width 1077 height 321
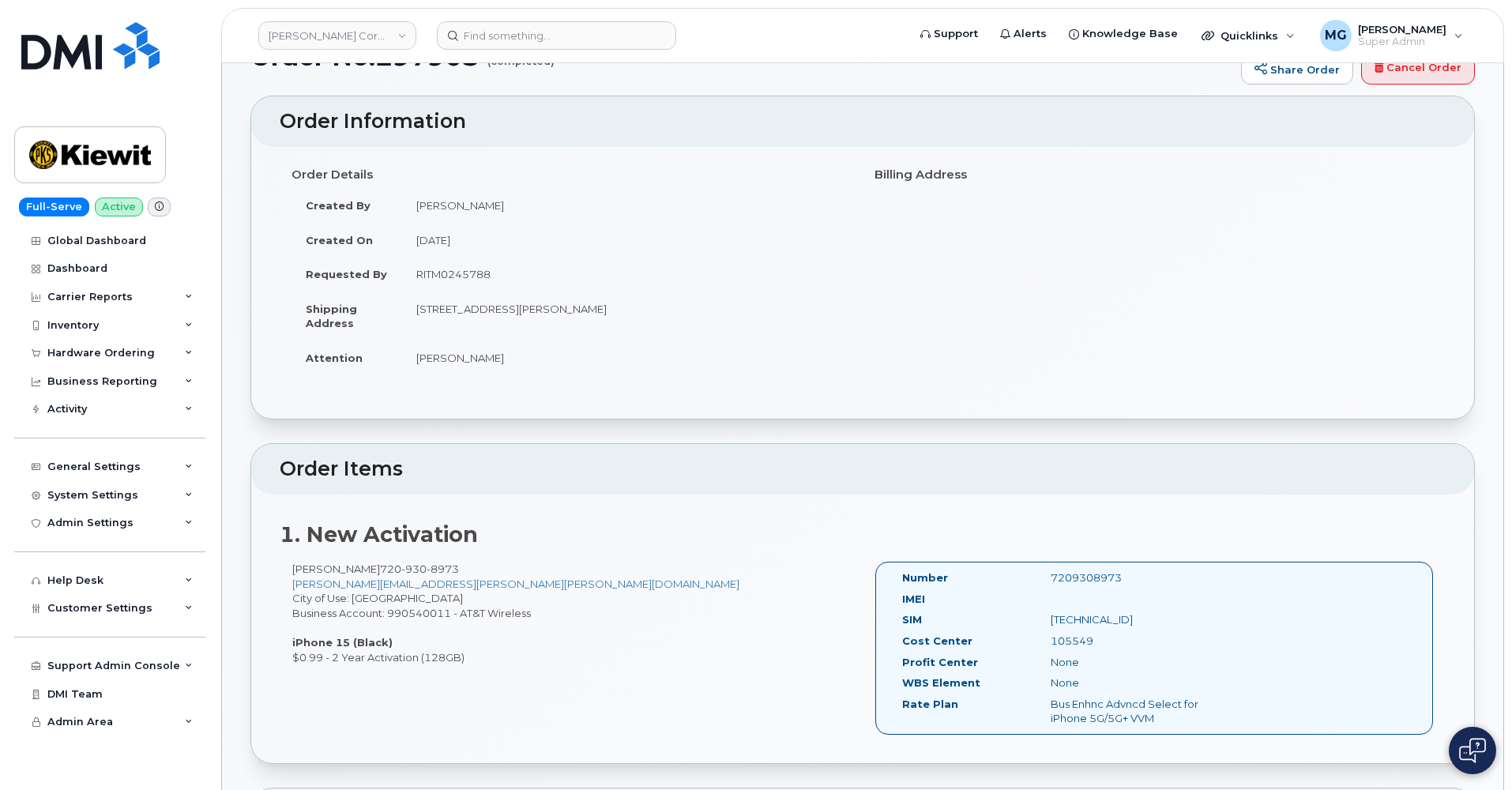
scroll to position [33, 0]
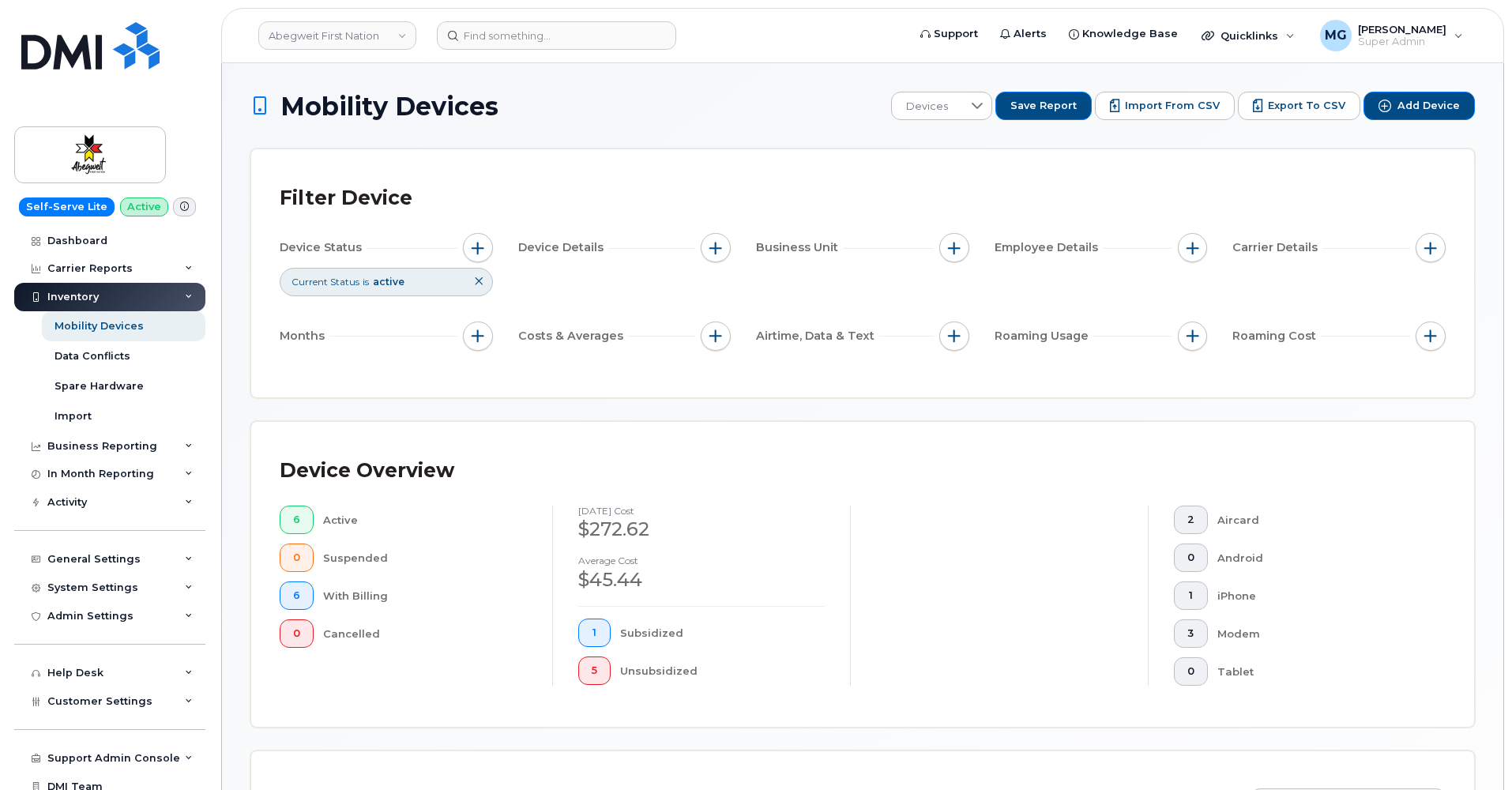
scroll to position [612, 0]
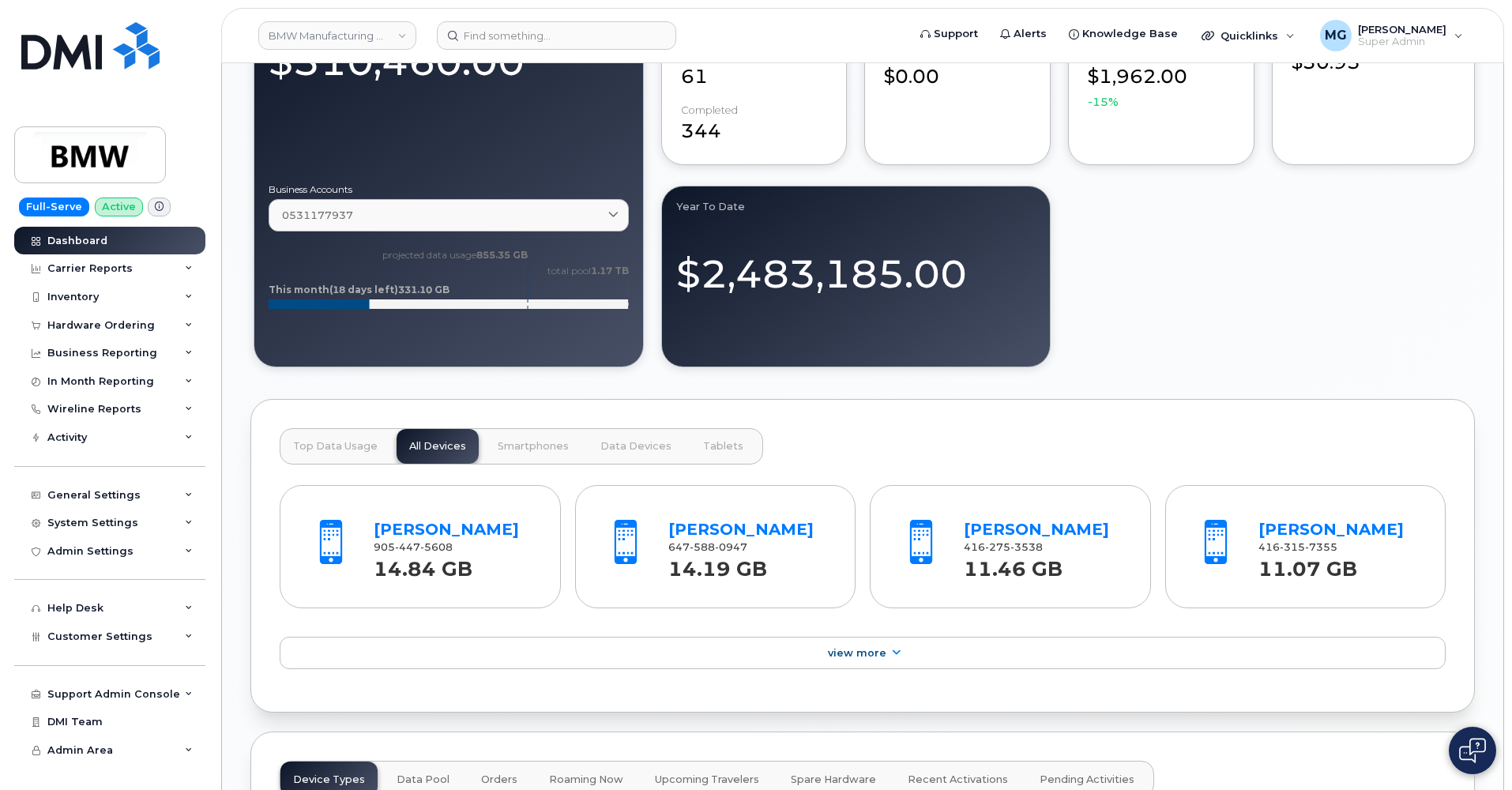
scroll to position [1374, 0]
click at [626, 548] on span at bounding box center [626, 542] width 48 height 50
click at [624, 549] on span at bounding box center [626, 542] width 48 height 50
click at [705, 538] on link "Mark Munro" at bounding box center [741, 528] width 146 height 19
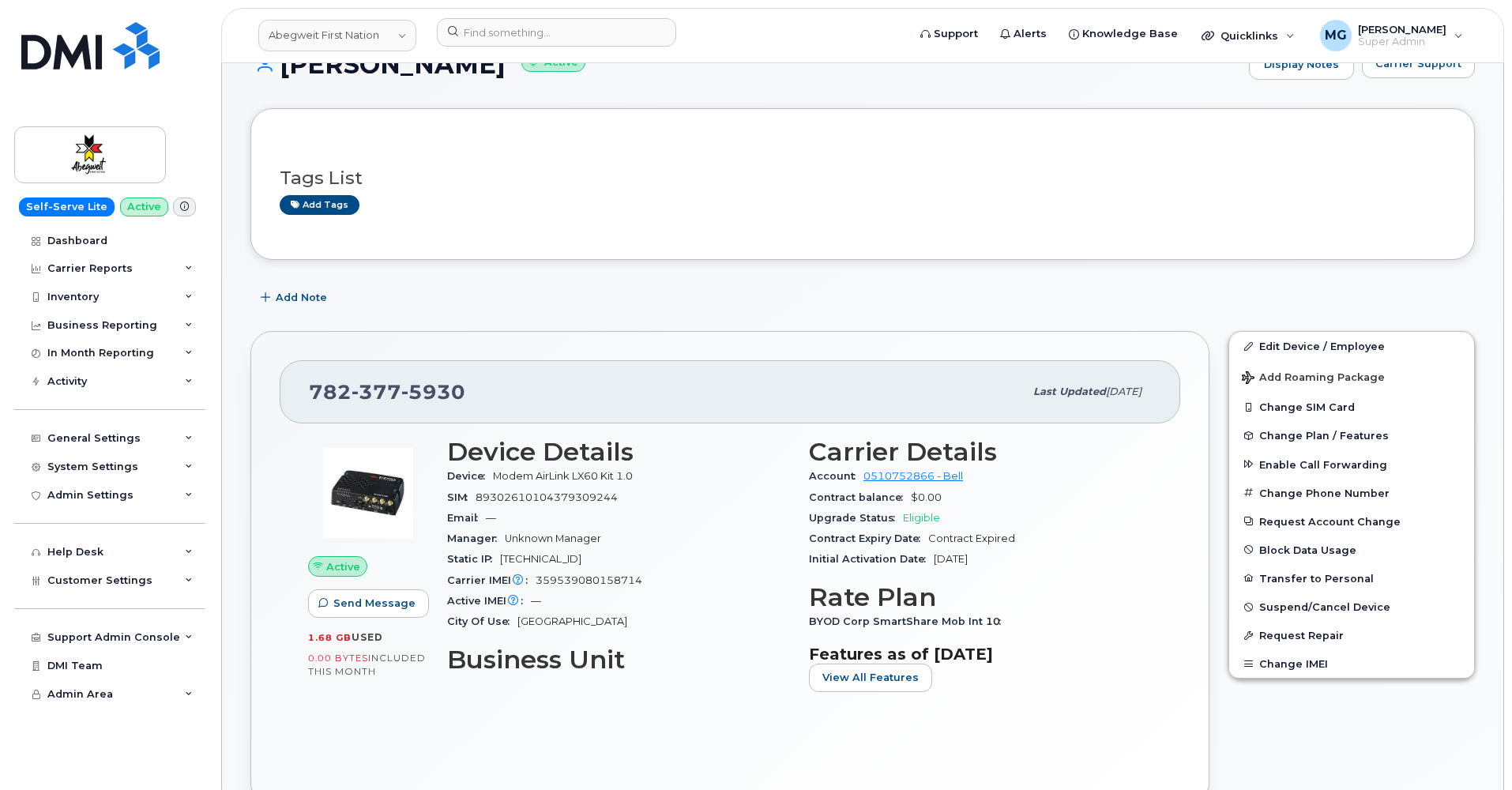
scroll to position [8, 0]
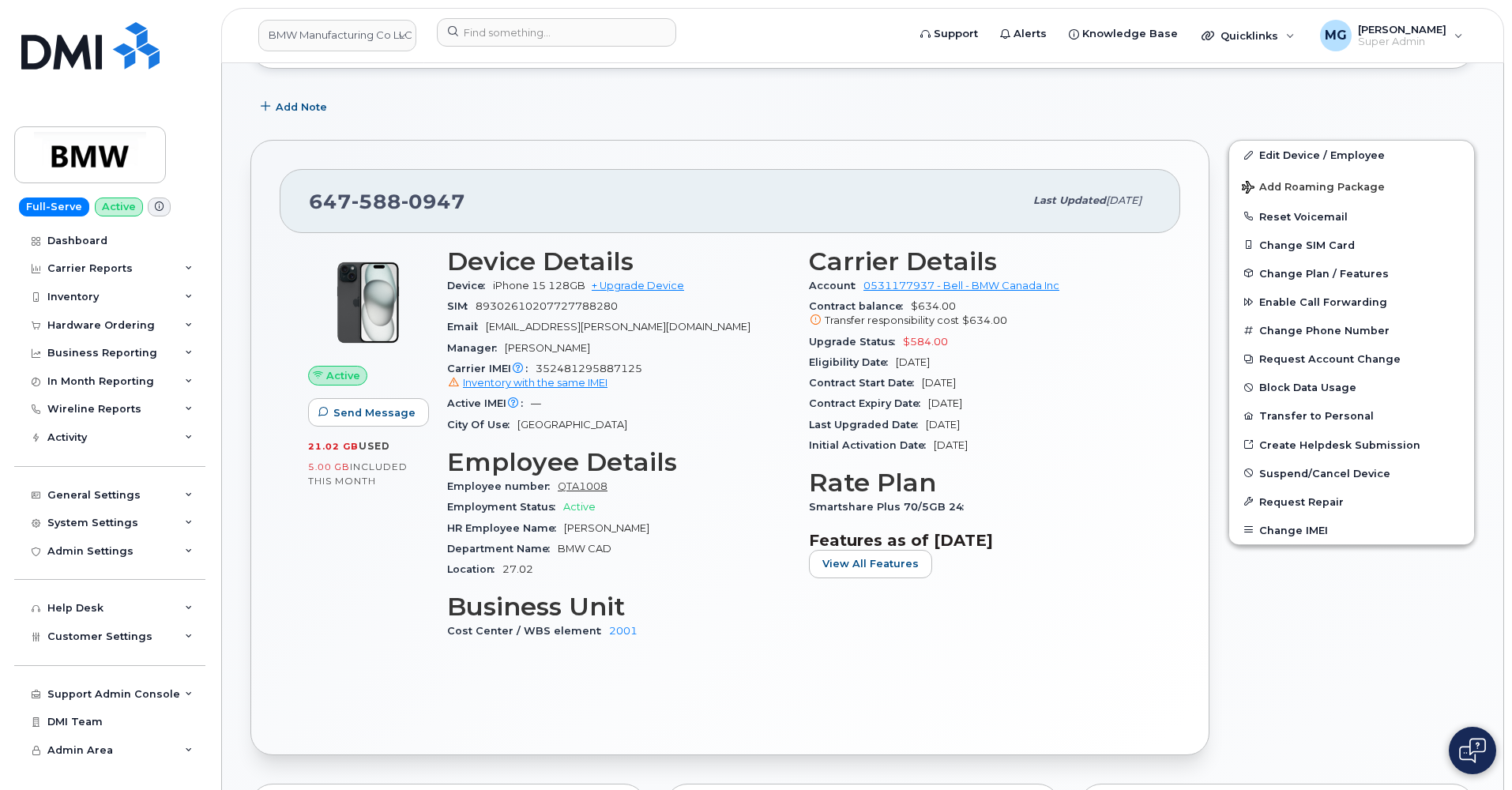
scroll to position [374, 0]
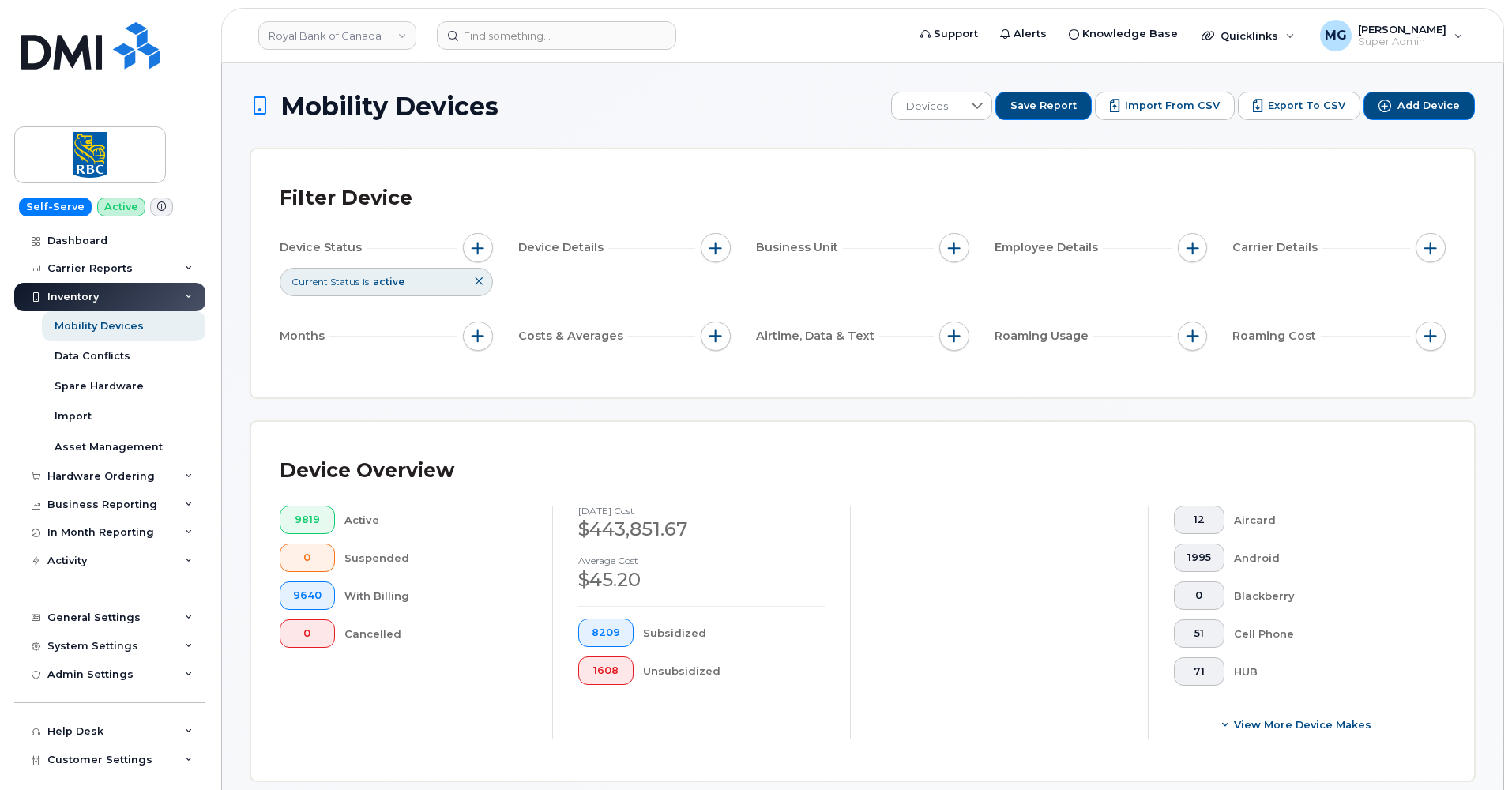
scroll to position [3, 0]
click at [1438, 242] on button "button" at bounding box center [1431, 246] width 30 height 30
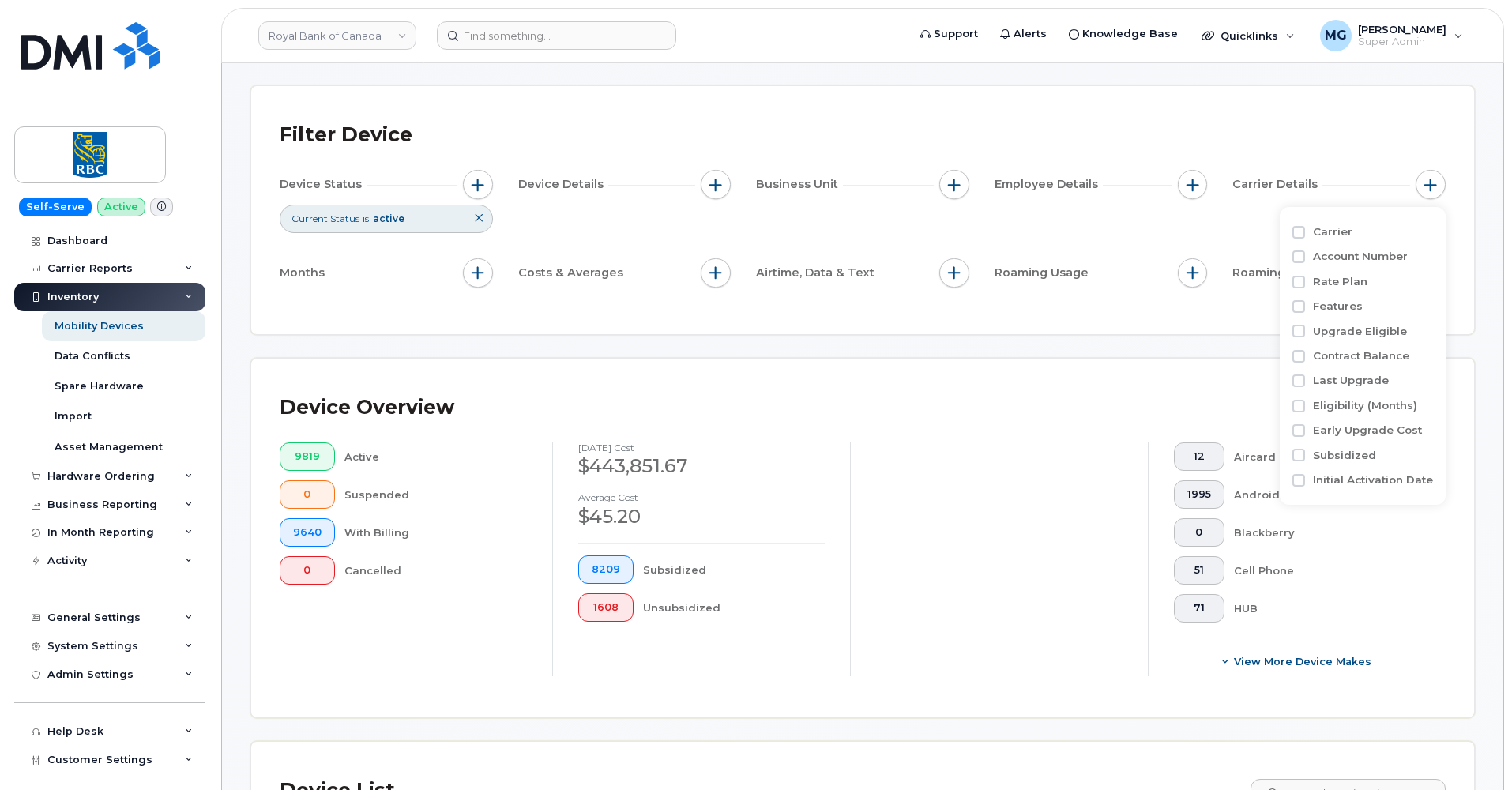
scroll to position [71, 0]
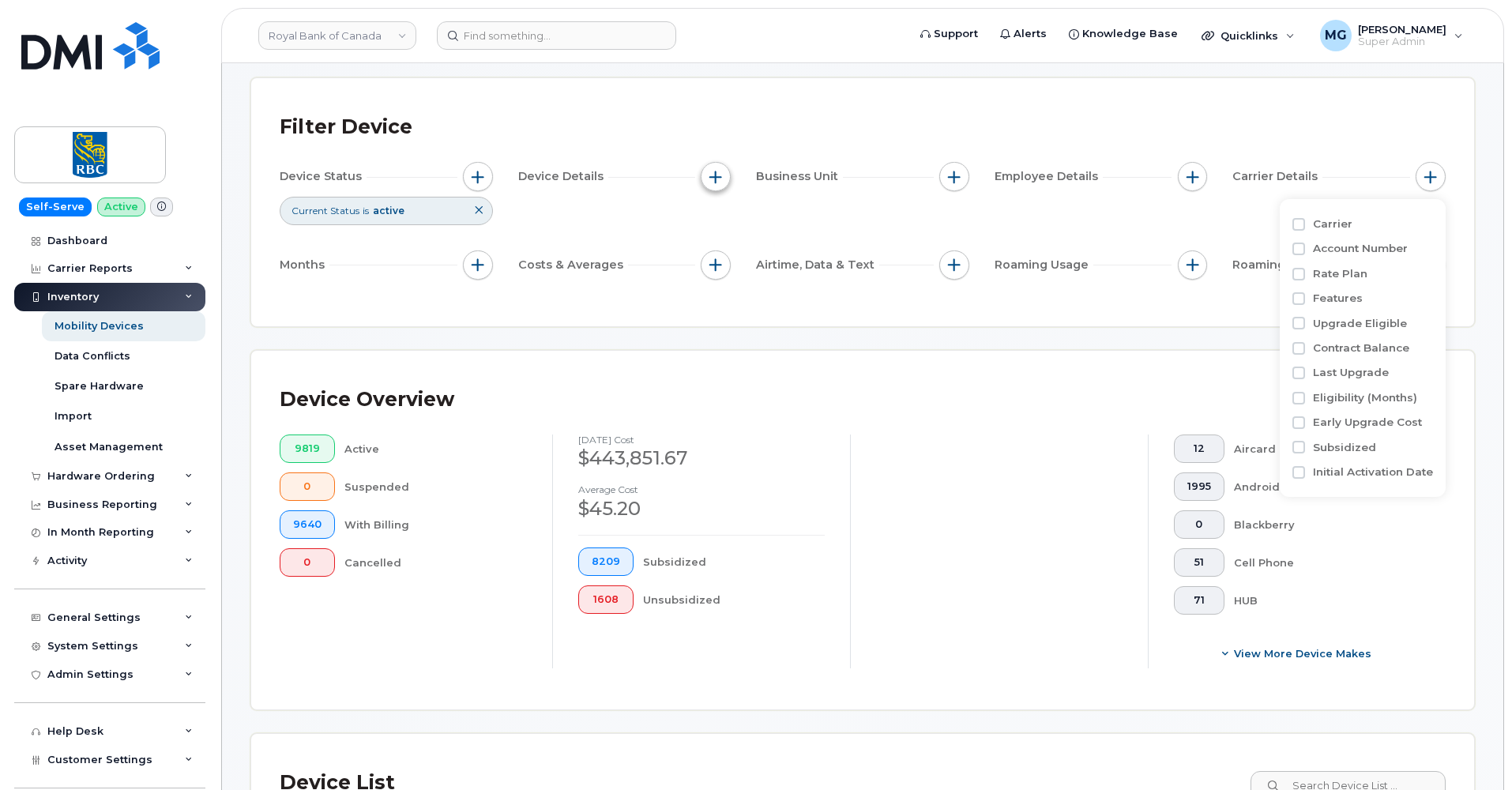
click at [713, 175] on span "button" at bounding box center [715, 176] width 13 height 13
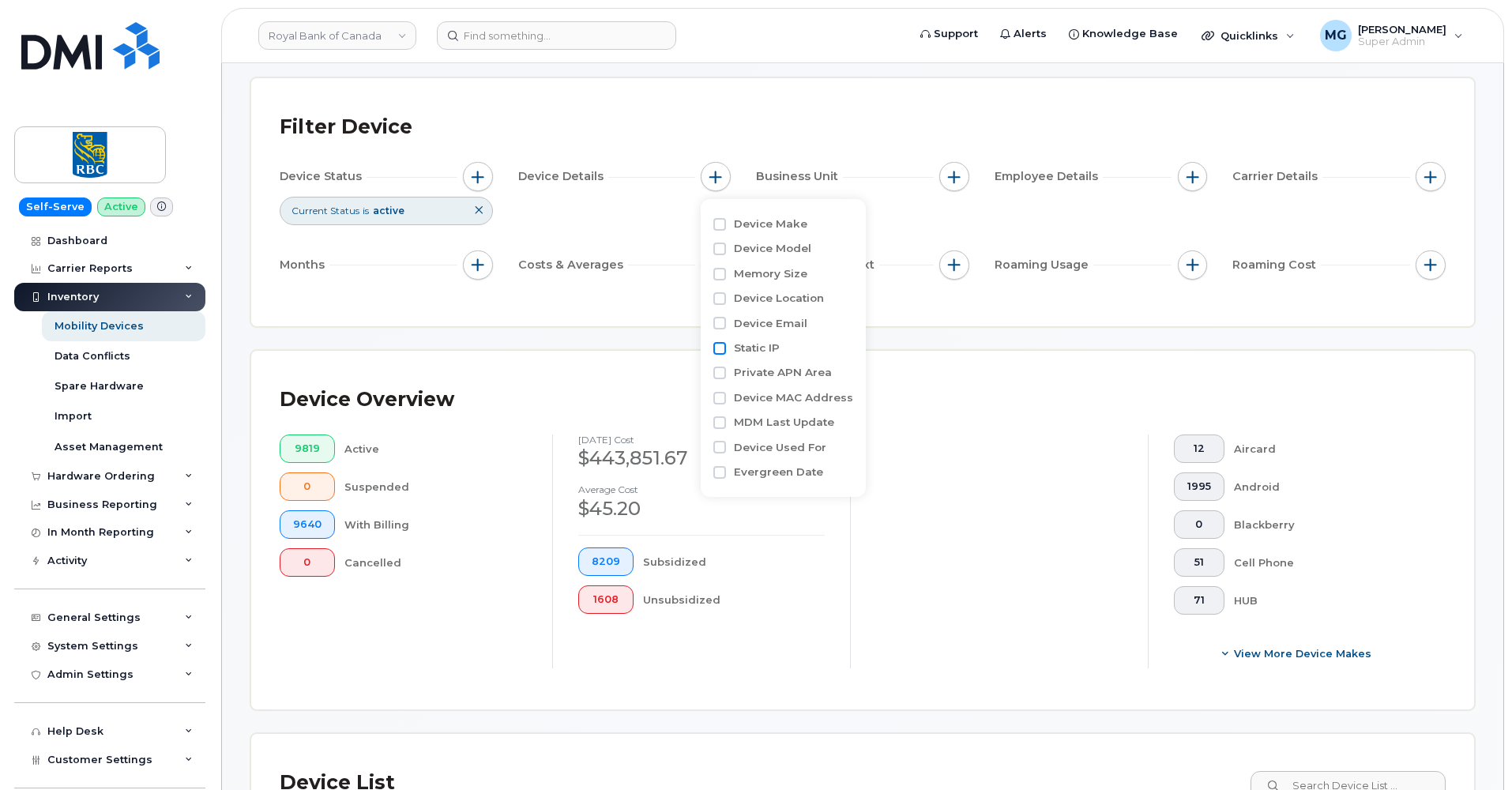
click at [719, 345] on input "Static IP" at bounding box center [719, 348] width 13 height 13
checkbox input "false"
click at [747, 143] on div "Filter Device" at bounding box center [862, 127] width 1166 height 41
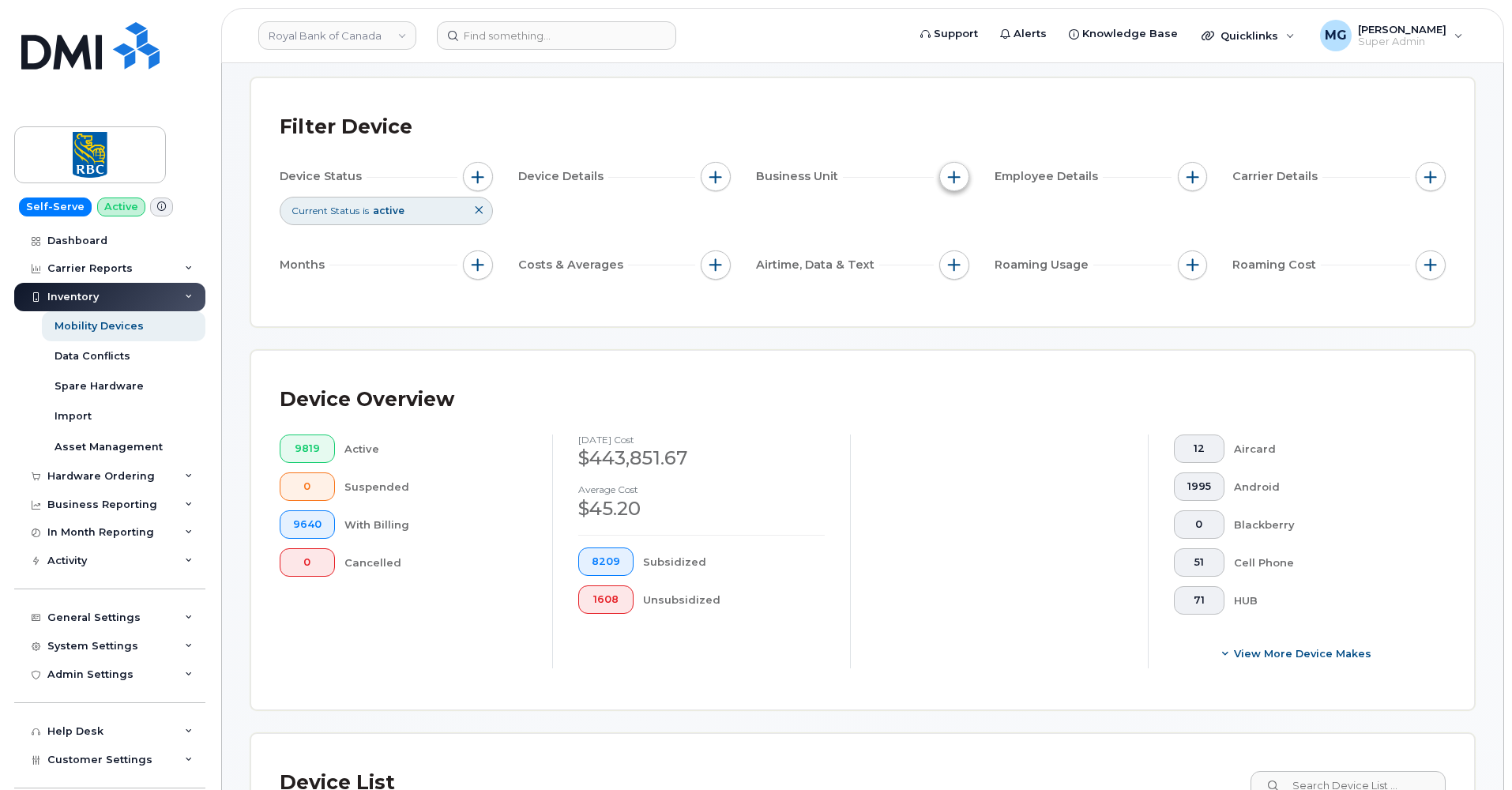
click at [962, 166] on button "button" at bounding box center [954, 177] width 30 height 30
click at [1187, 173] on span "button" at bounding box center [1193, 176] width 13 height 13
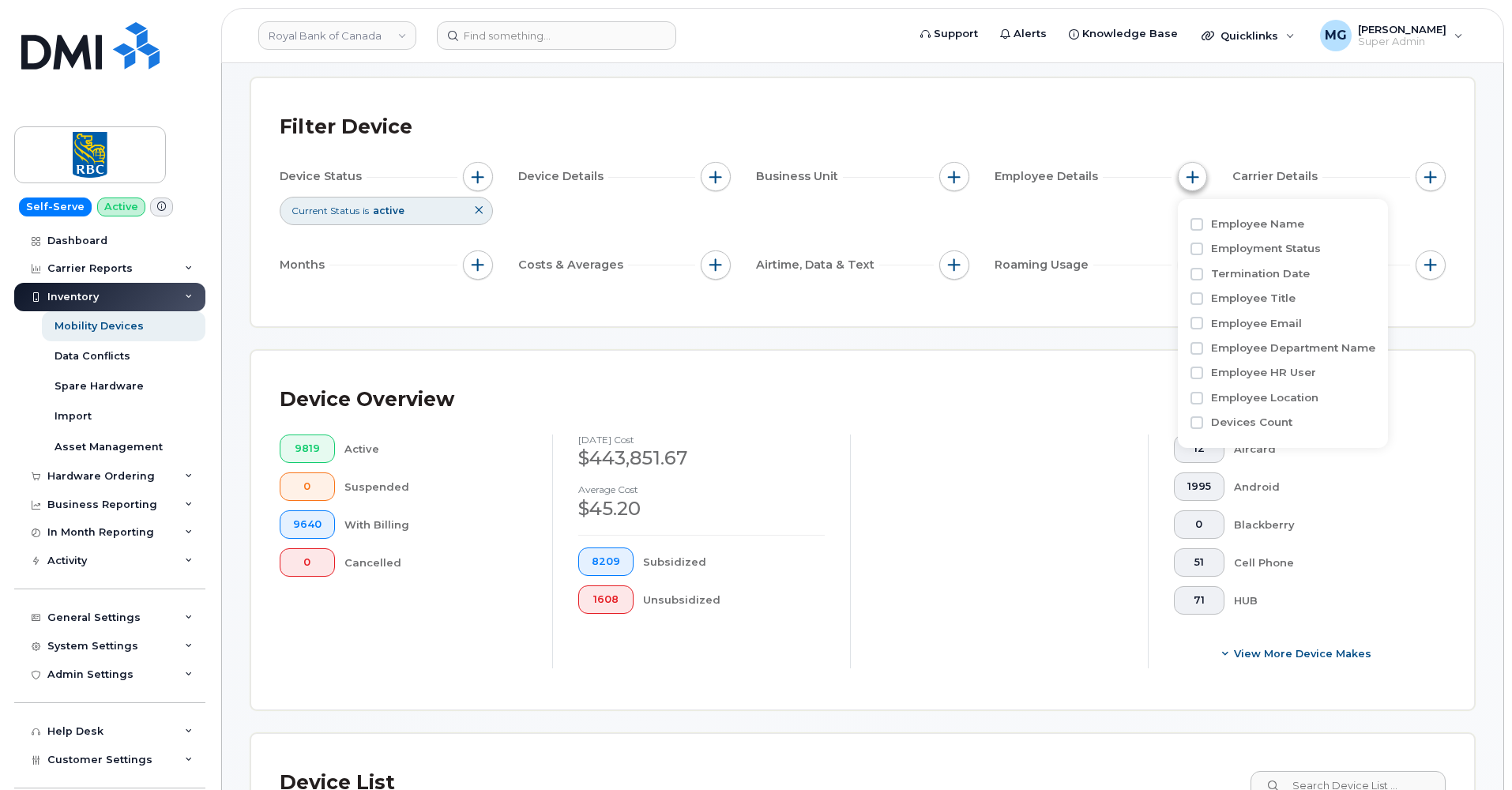
click at [1187, 173] on span "button" at bounding box center [1193, 176] width 13 height 13
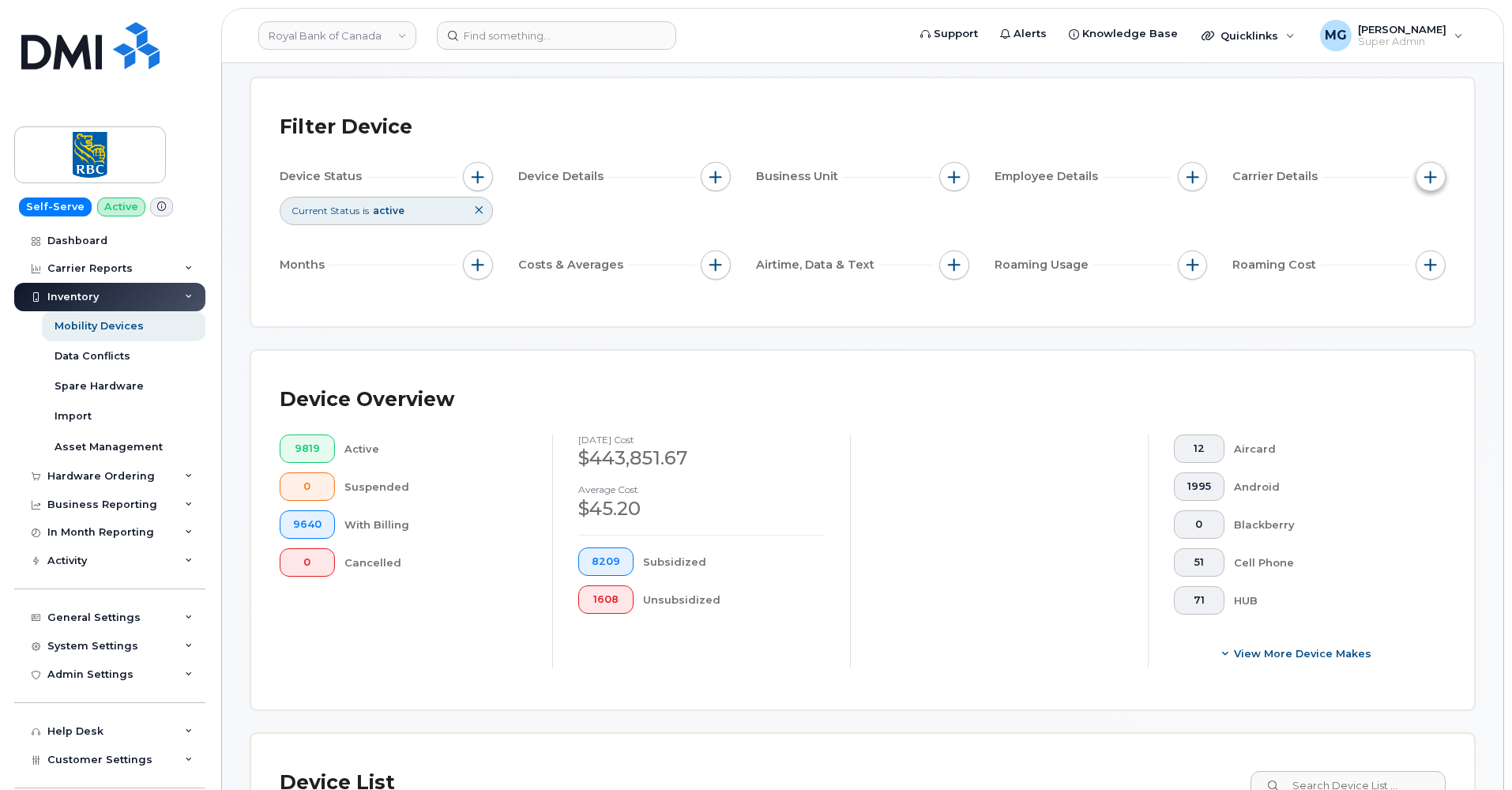
click at [1421, 178] on button "button" at bounding box center [1431, 177] width 30 height 30
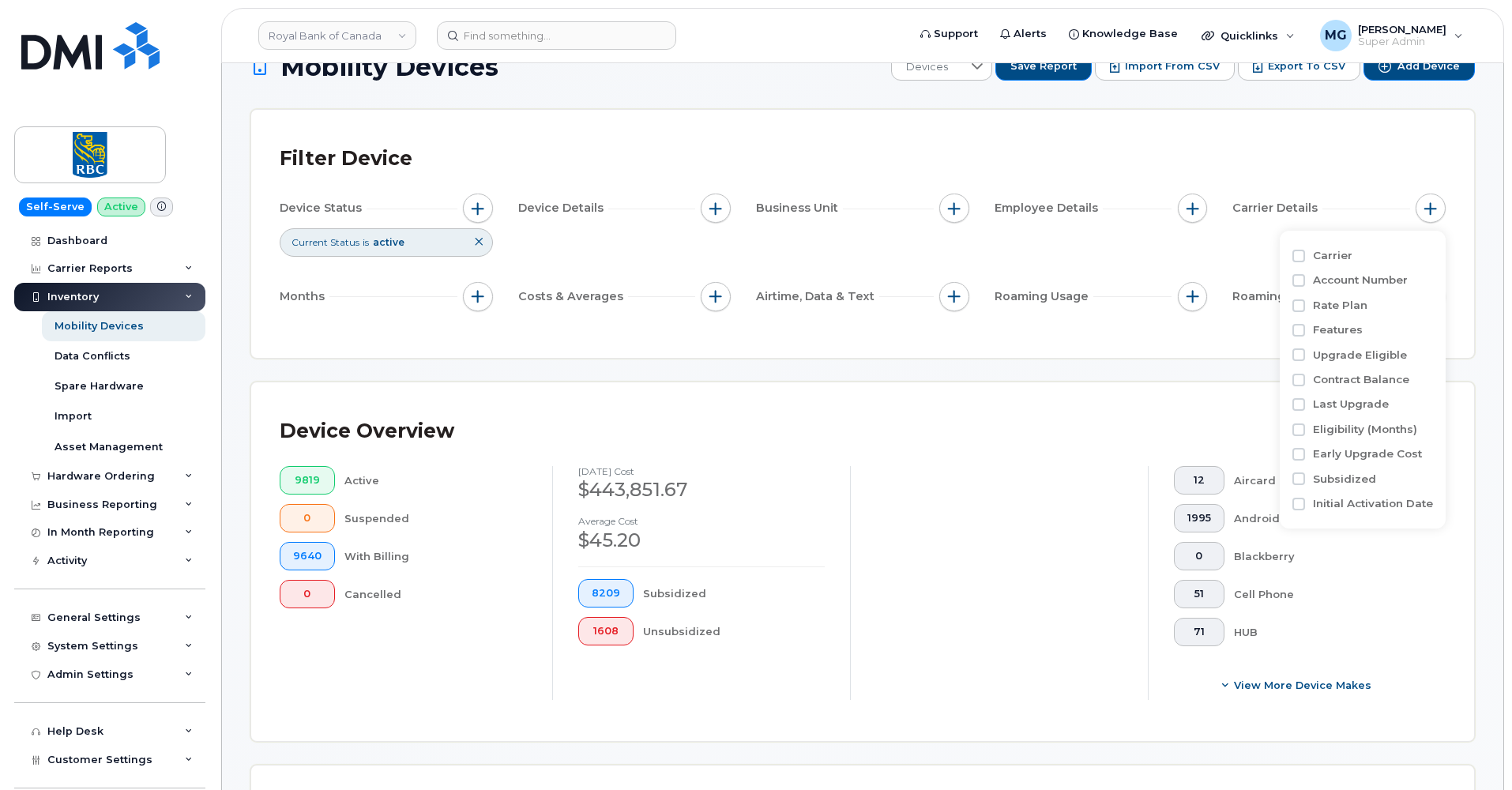
scroll to position [12, 0]
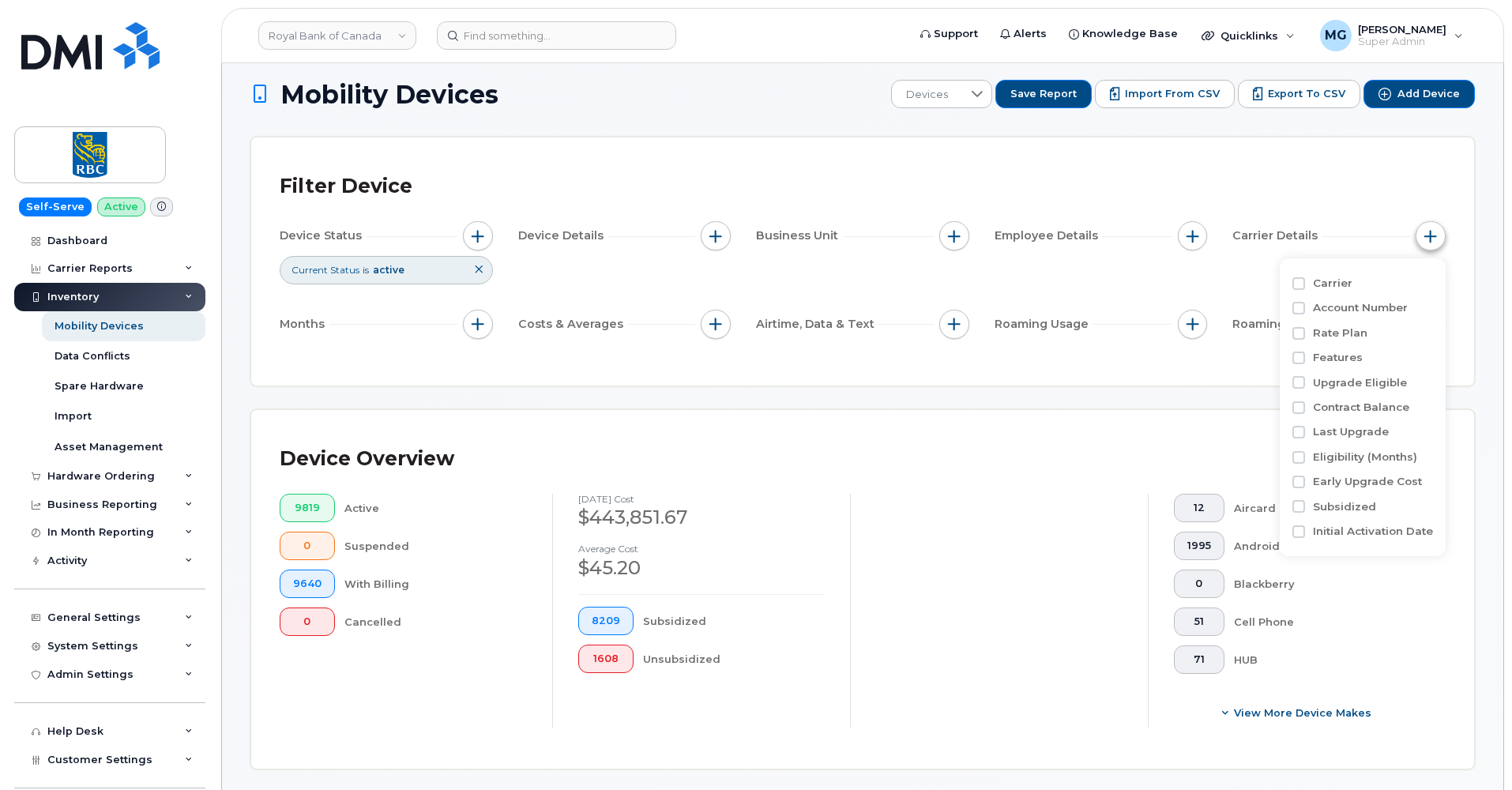
click at [1426, 233] on span "button" at bounding box center [1430, 236] width 13 height 13
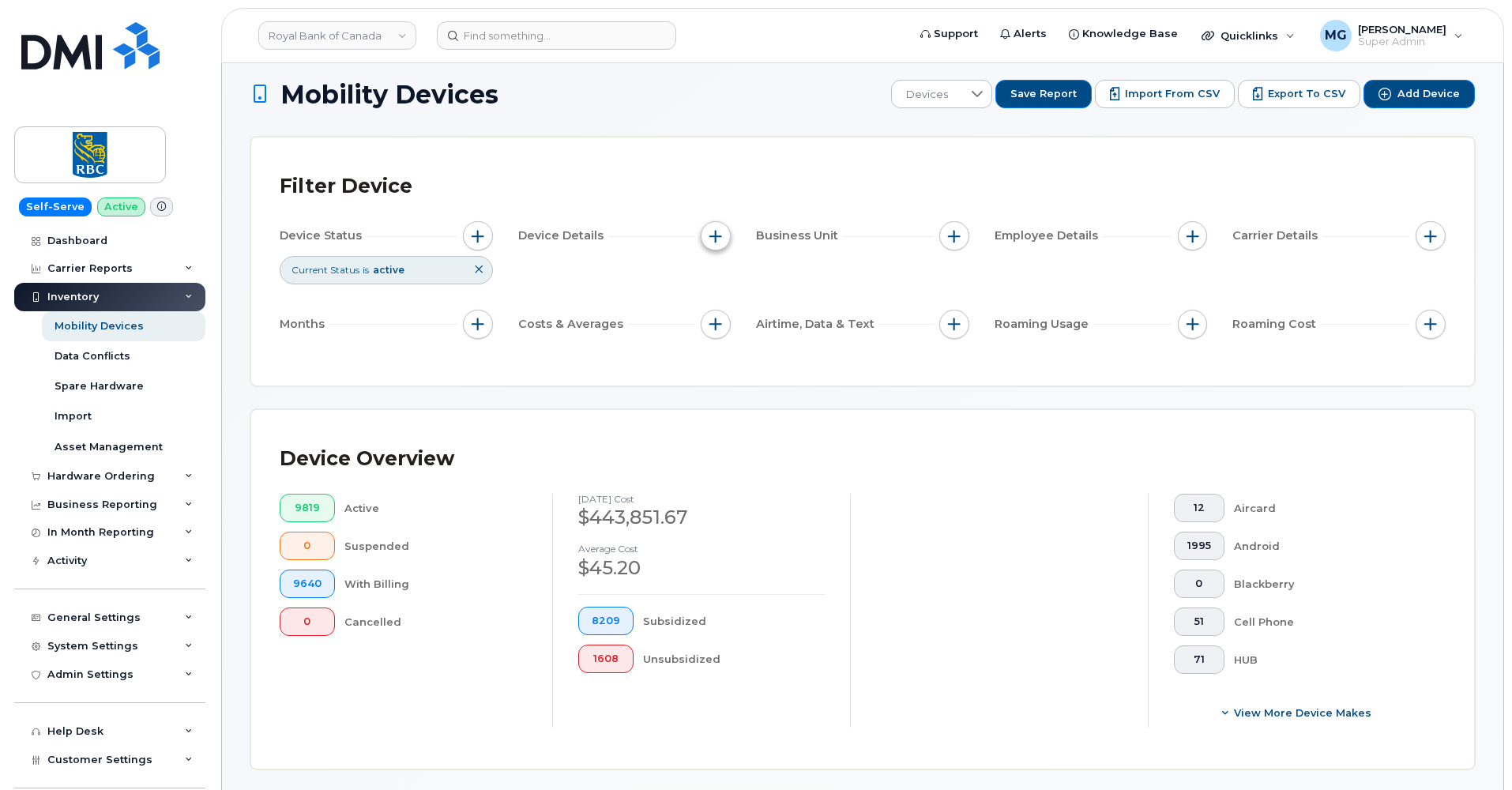
click at [716, 235] on span "button" at bounding box center [715, 236] width 13 height 13
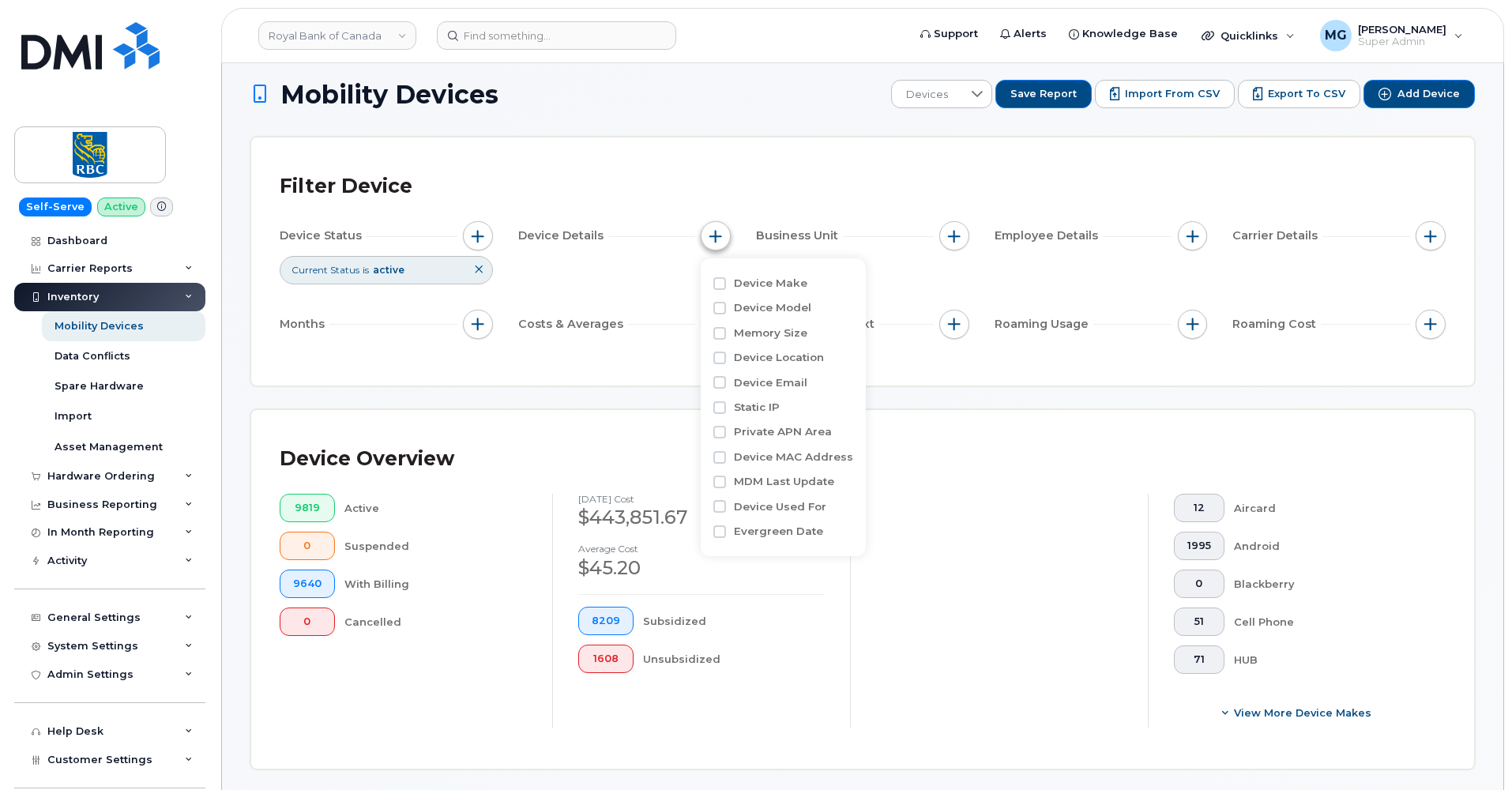
click at [716, 235] on span "button" at bounding box center [715, 236] width 13 height 13
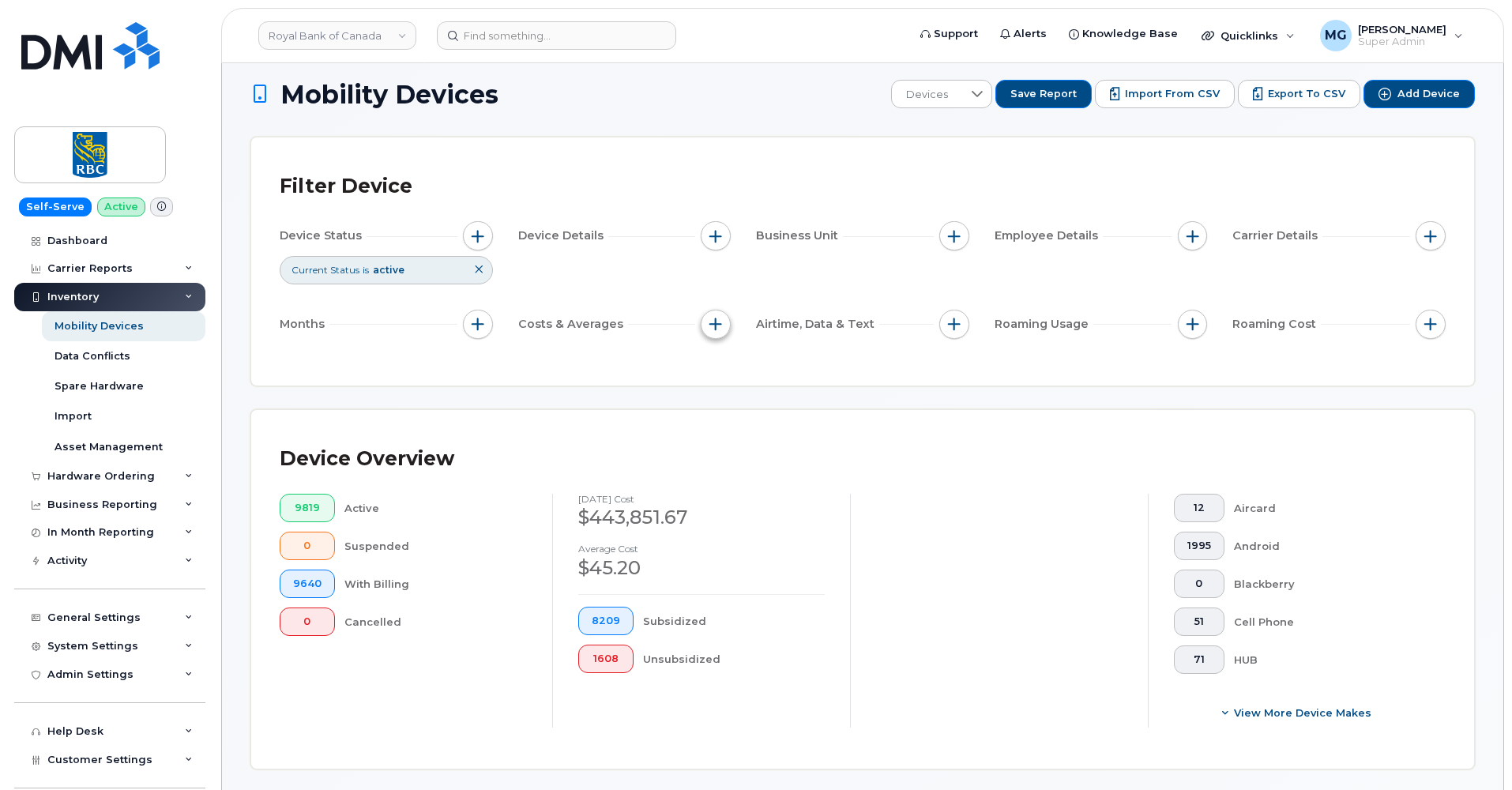
click at [713, 321] on span "button" at bounding box center [715, 324] width 13 height 13
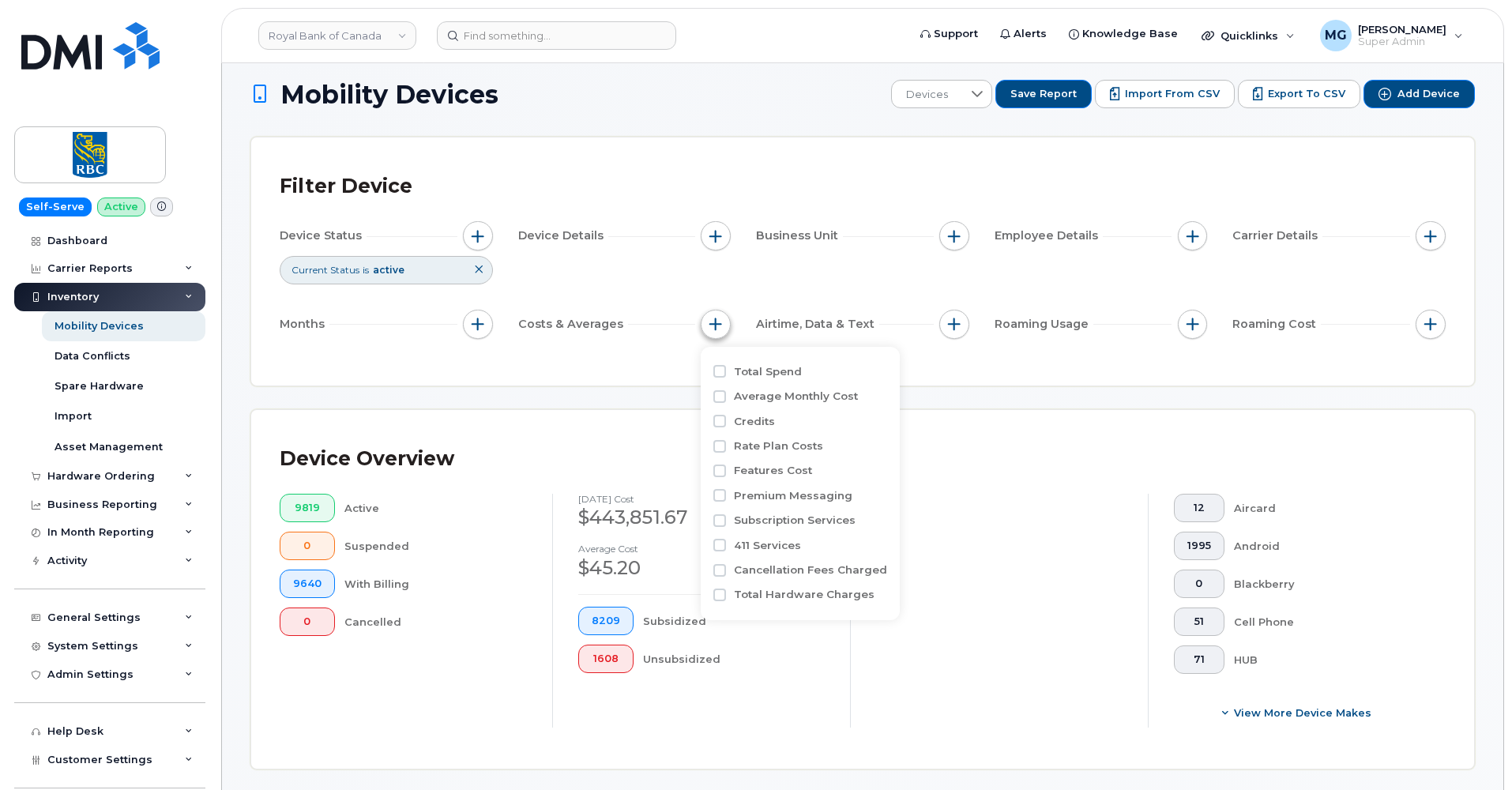
click at [713, 321] on span "button" at bounding box center [715, 324] width 13 height 13
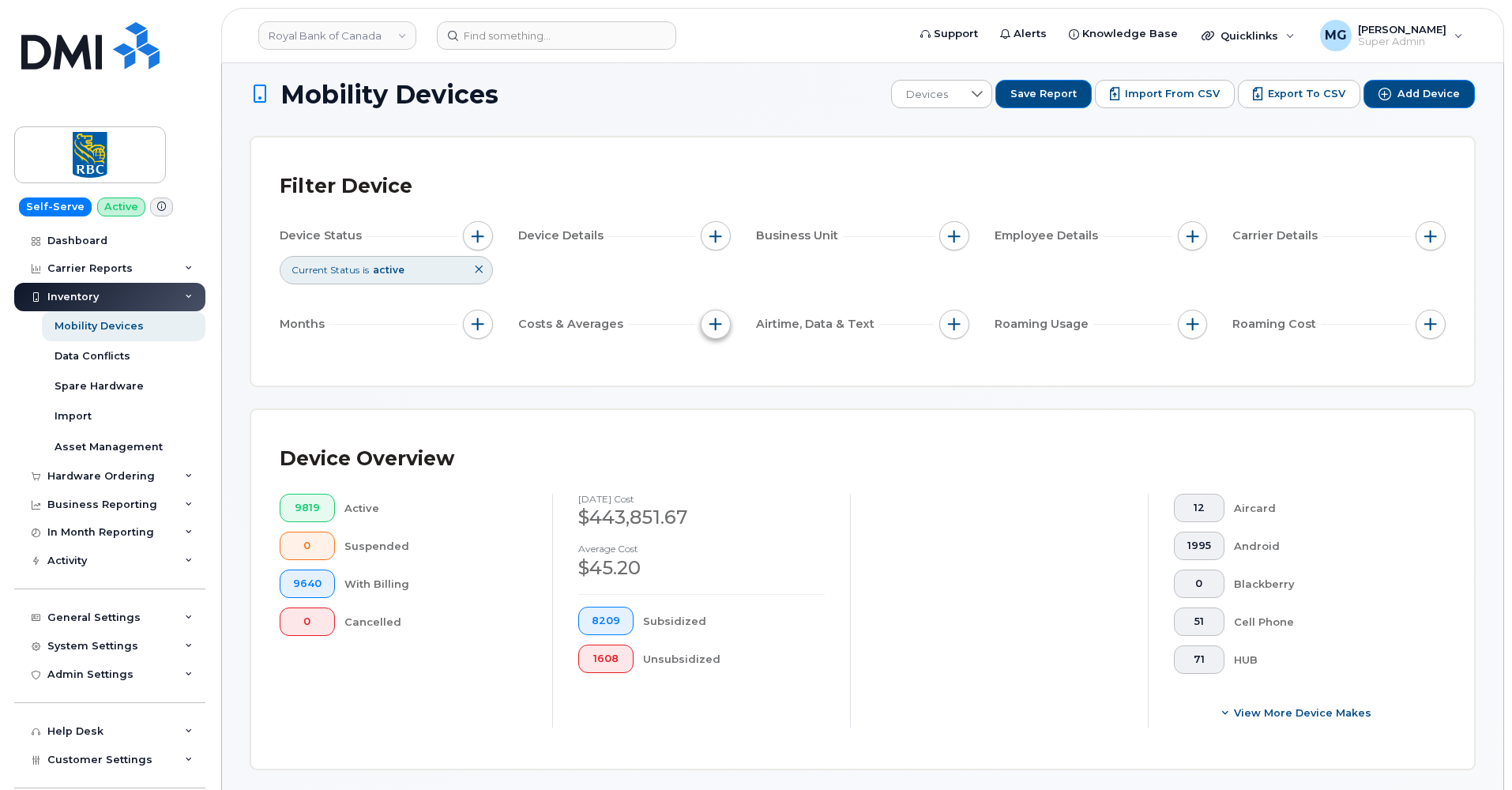
click at [720, 320] on span "button" at bounding box center [715, 324] width 13 height 13
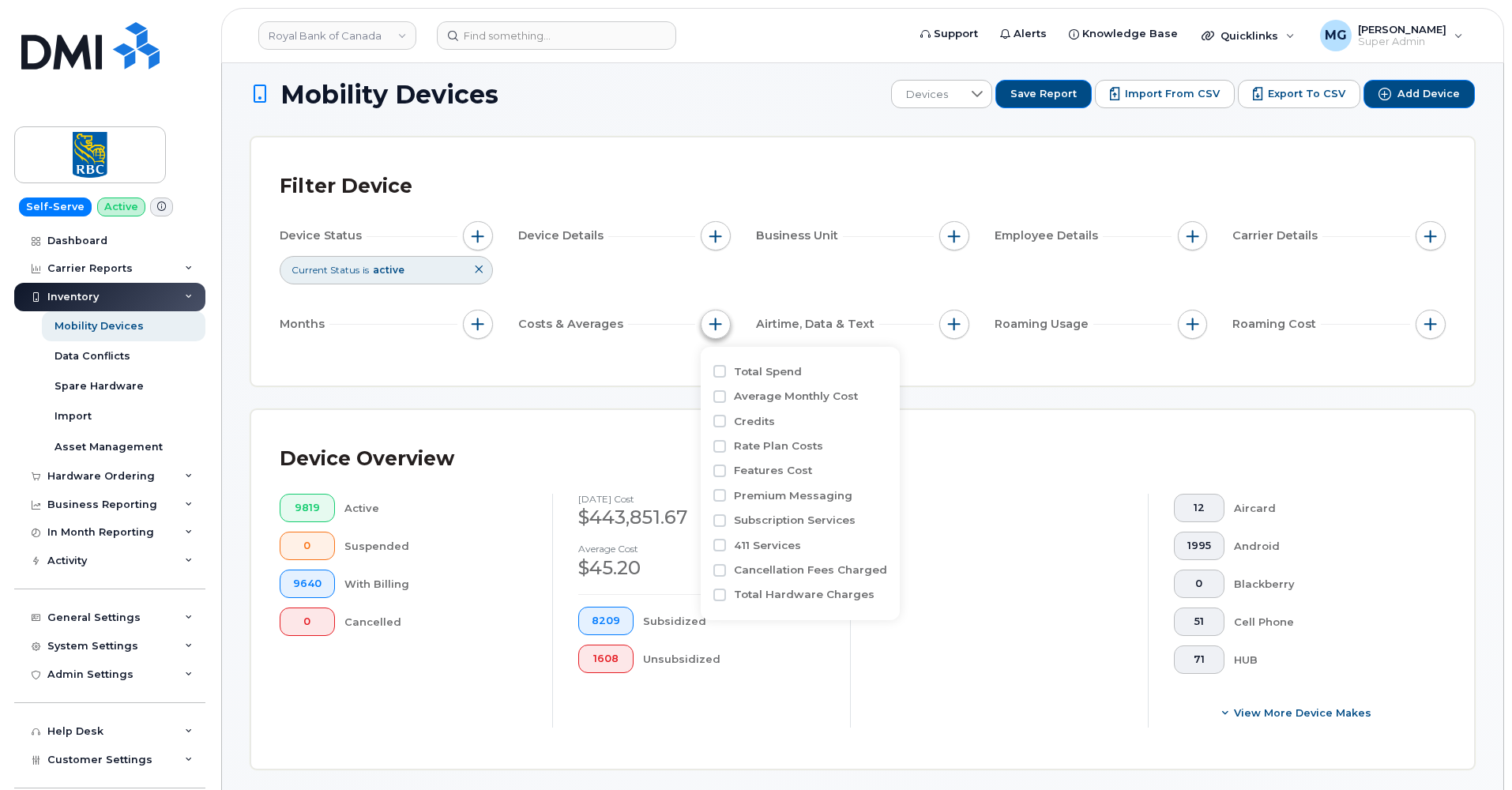
click at [720, 320] on span "button" at bounding box center [715, 324] width 13 height 13
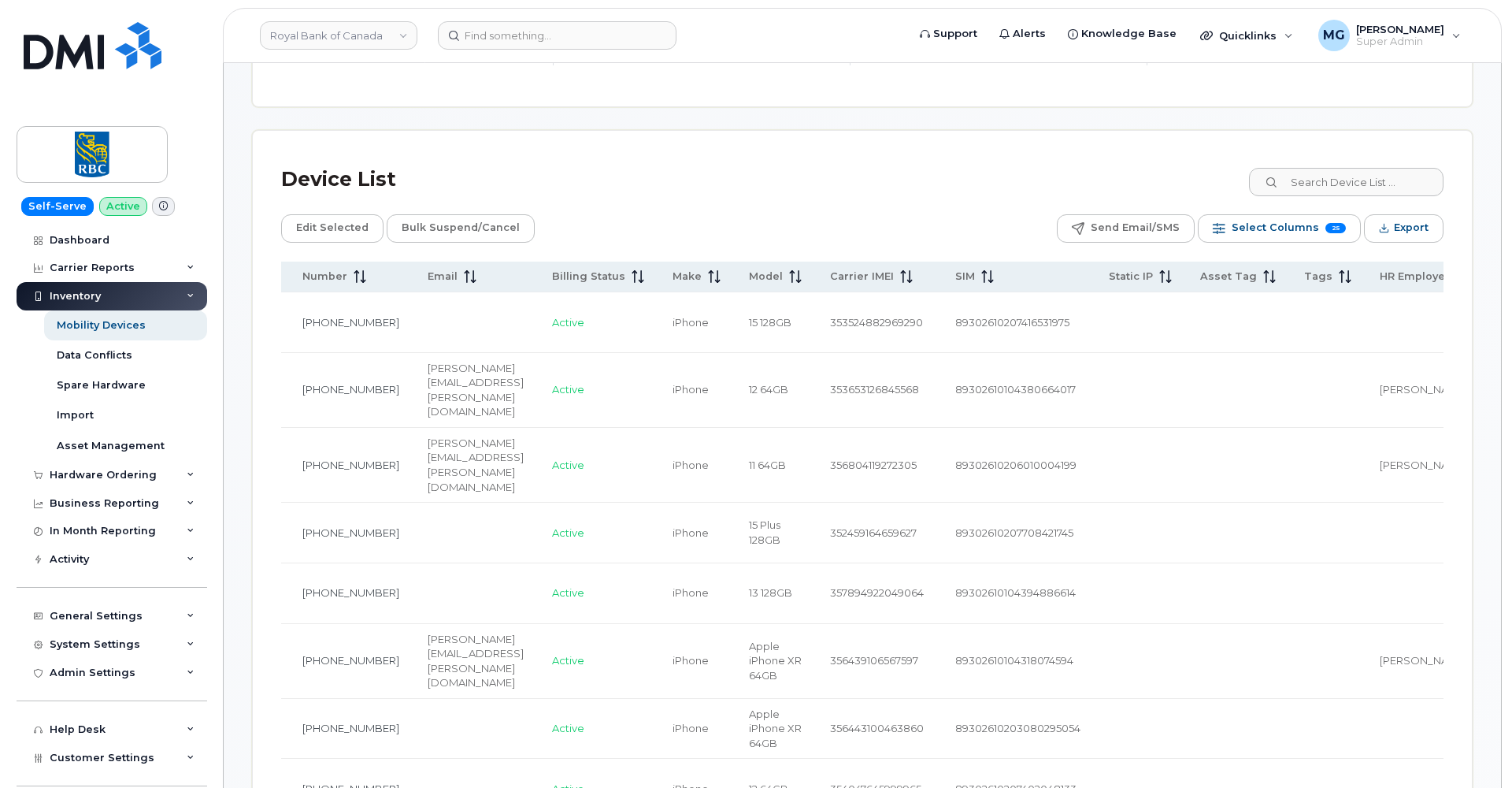
scroll to position [694, 0]
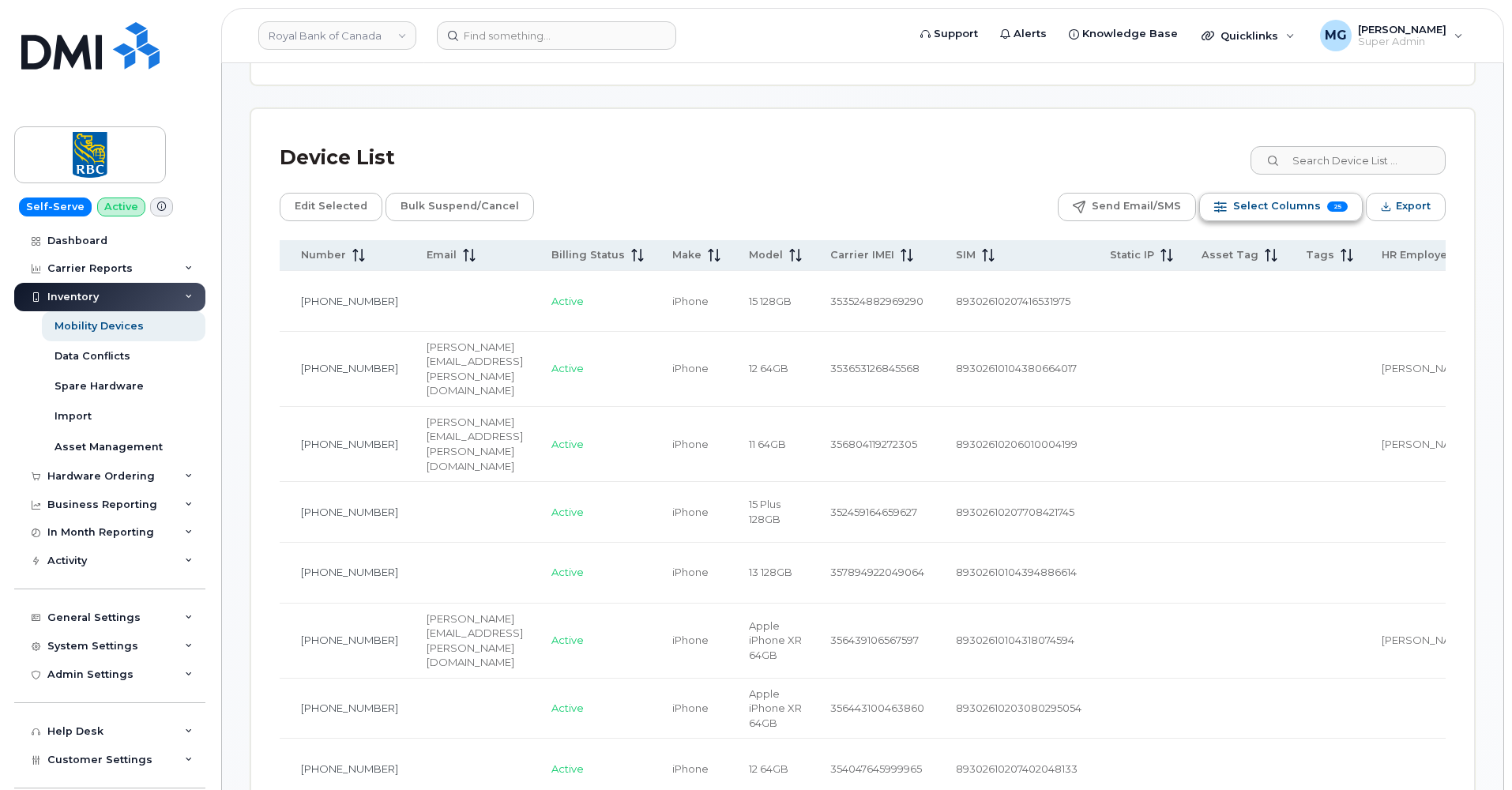
click at [1306, 205] on span "Select Columns" at bounding box center [1277, 206] width 88 height 23
